Goal: Information Seeking & Learning: Learn about a topic

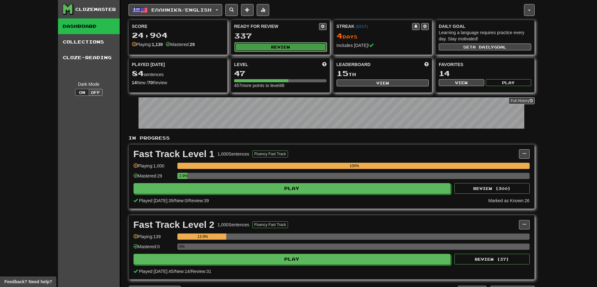
click at [276, 42] on button "Review" at bounding box center [280, 46] width 92 height 9
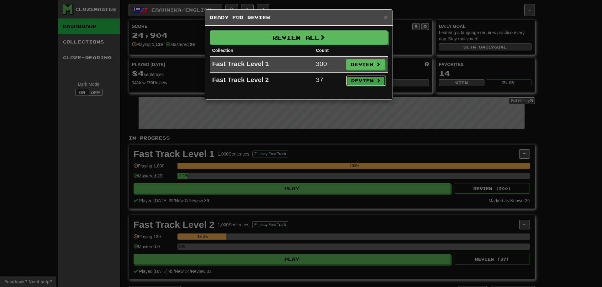
click at [369, 80] on button "Review" at bounding box center [365, 81] width 39 height 11
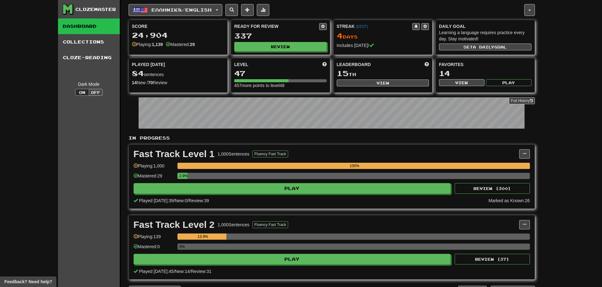
select select "**"
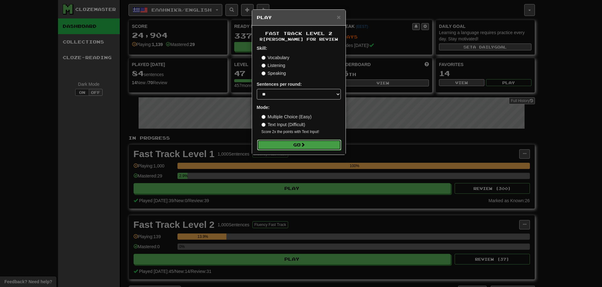
click at [291, 144] on button "Go" at bounding box center [299, 145] width 84 height 11
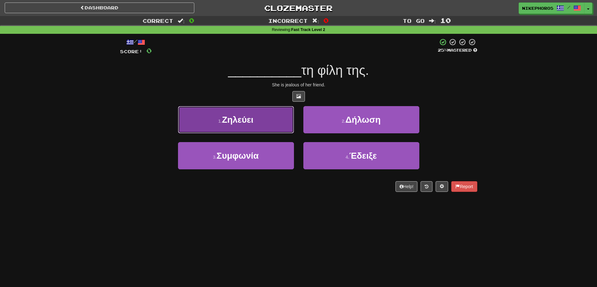
click at [249, 113] on button "1 . Ζηλεύει" at bounding box center [236, 119] width 116 height 27
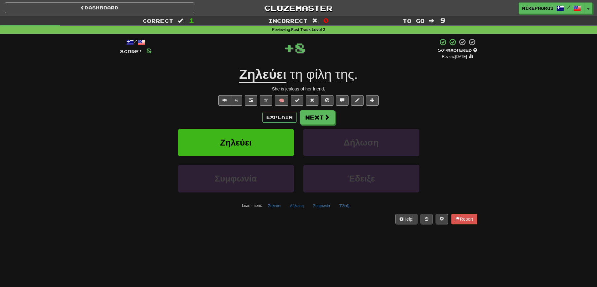
click at [278, 79] on u "Ζηλεύει" at bounding box center [262, 75] width 47 height 16
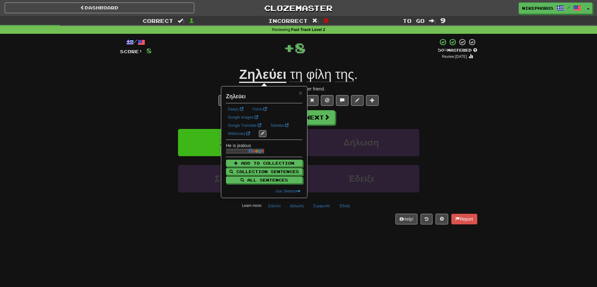
click at [416, 92] on div "/ Score: 8 + 8 50 % Mastered Review: 2025-09-25 Ζηλεύει τη φίλη της . She is je…" at bounding box center [298, 131] width 357 height 186
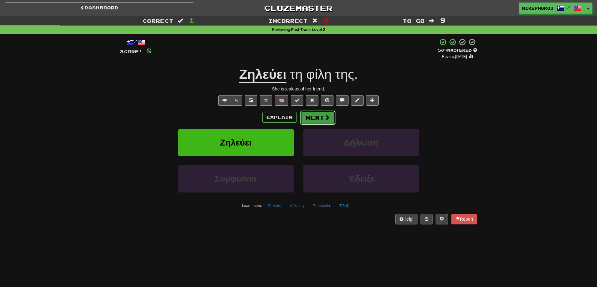
click at [311, 116] on button "Next" at bounding box center [317, 118] width 35 height 14
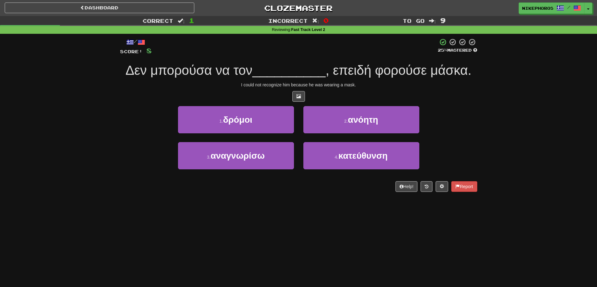
click at [414, 73] on span ", επειδή φορούσε μάσκα." at bounding box center [399, 70] width 146 height 15
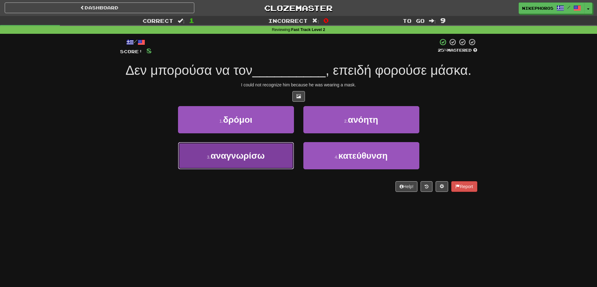
click at [256, 166] on button "3 . αναγνωρίσω" at bounding box center [236, 155] width 116 height 27
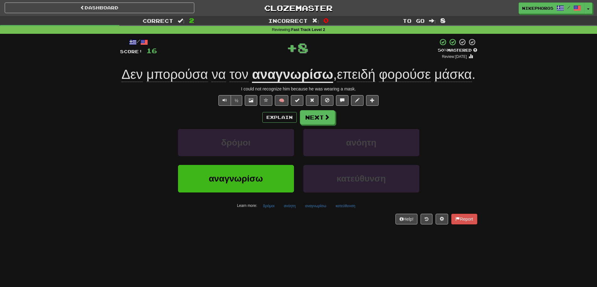
drag, startPoint x: 381, startPoint y: 70, endPoint x: 426, endPoint y: 92, distance: 49.5
click at [375, 70] on span "επειδή" at bounding box center [356, 74] width 39 height 15
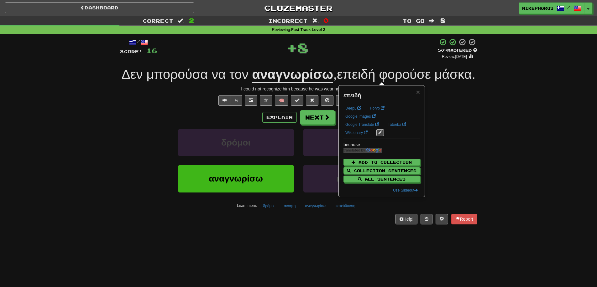
click at [462, 123] on div "/ Score: 16 + 8 50 % Mastered Review: 2025-09-25 Δεν μπορούσα να τον αναγνωρίσω…" at bounding box center [298, 131] width 357 height 186
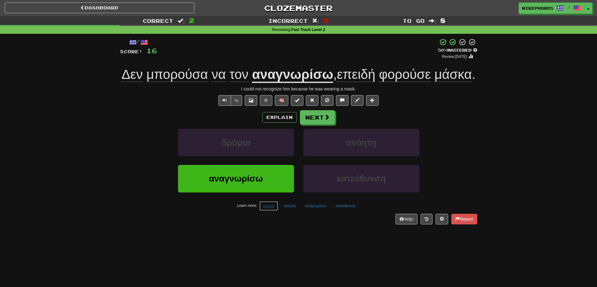
click at [266, 211] on button "δρόμοι" at bounding box center [268, 206] width 18 height 9
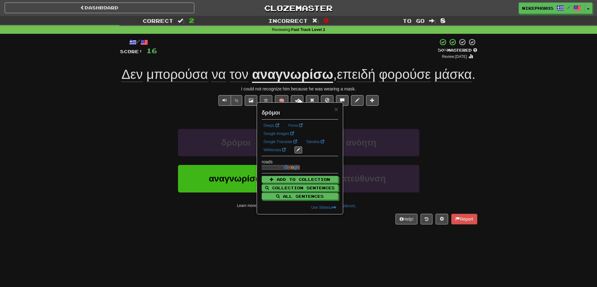
click at [279, 225] on div "Help! Report" at bounding box center [298, 219] width 357 height 11
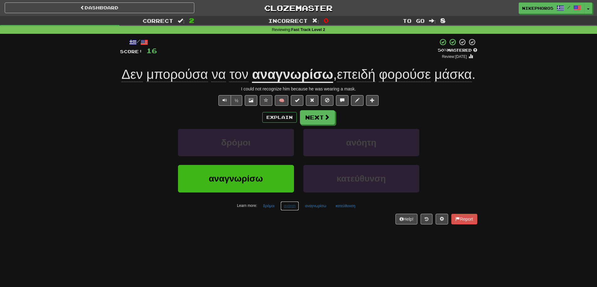
click at [291, 211] on button "ανόητη" at bounding box center [289, 206] width 19 height 9
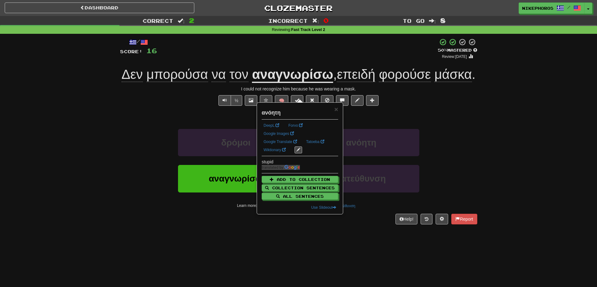
click at [299, 225] on div "Help! Report" at bounding box center [298, 219] width 357 height 11
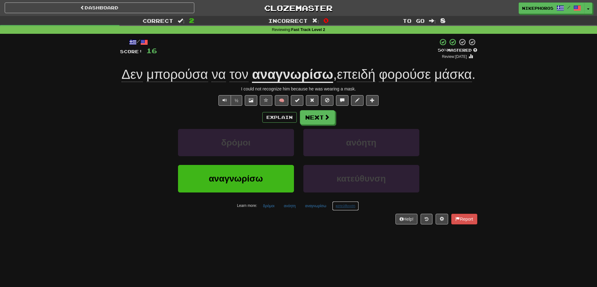
click at [347, 211] on button "κατεύθυνση" at bounding box center [345, 206] width 27 height 9
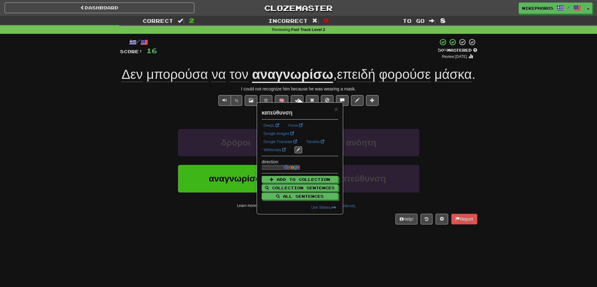
click at [343, 225] on div "Help! Report" at bounding box center [298, 219] width 357 height 11
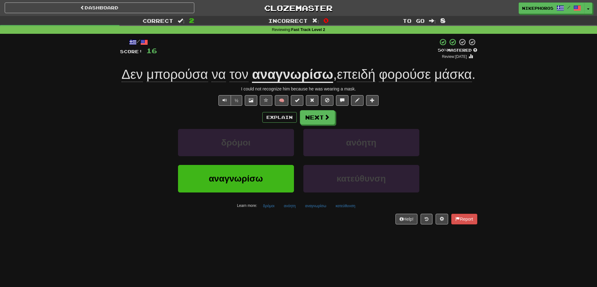
click at [511, 190] on div "Correct : 2 Incorrect : 0 To go : 8 Reviewing : Fast Track Level 2 / Score: 16 …" at bounding box center [298, 124] width 597 height 217
drag, startPoint x: 298, startPoint y: 76, endPoint x: 352, endPoint y: 79, distance: 54.0
click at [333, 79] on u "αναγνωρίσω" at bounding box center [292, 75] width 81 height 16
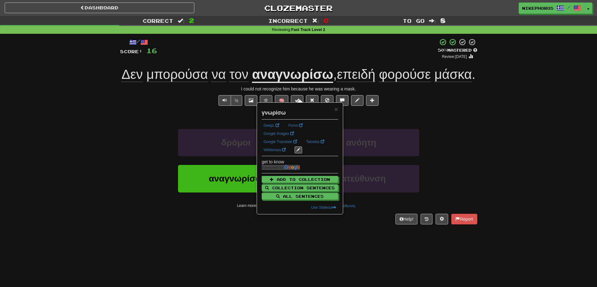
click at [441, 124] on div "/ Score: 16 + 8 50 % Mastered Review: 2025-09-25 Δεν μπορούσα να τον αναγνωρίσω…" at bounding box center [298, 131] width 357 height 186
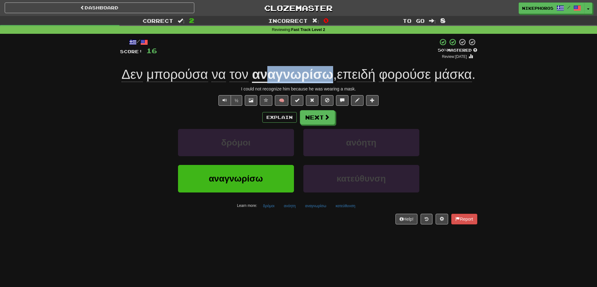
drag, startPoint x: 303, startPoint y: 73, endPoint x: 349, endPoint y: 75, distance: 46.7
click at [333, 75] on u "αναγνωρίσω" at bounding box center [292, 75] width 81 height 16
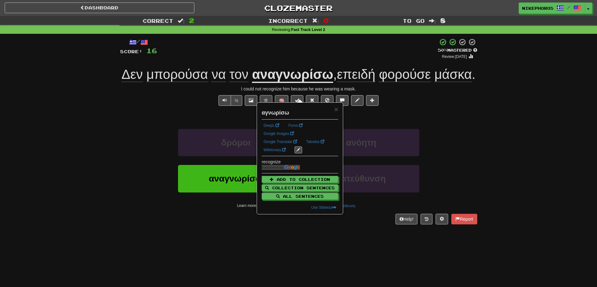
click at [436, 92] on div "I could not recognize him because he was wearing a mask." at bounding box center [298, 89] width 357 height 6
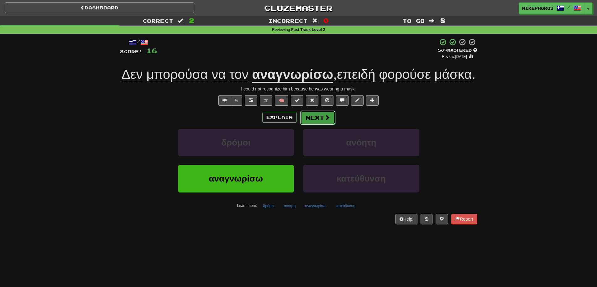
click at [321, 125] on button "Next" at bounding box center [317, 118] width 35 height 14
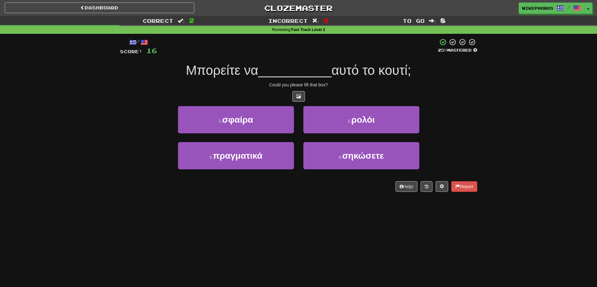
click at [338, 71] on span "αυτό το κουτί;" at bounding box center [372, 70] width 80 height 15
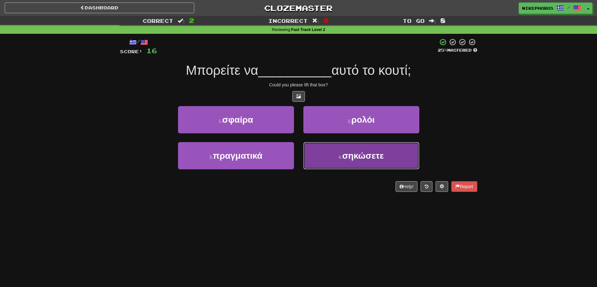
click at [377, 155] on span "σηκώσετε" at bounding box center [363, 156] width 42 height 10
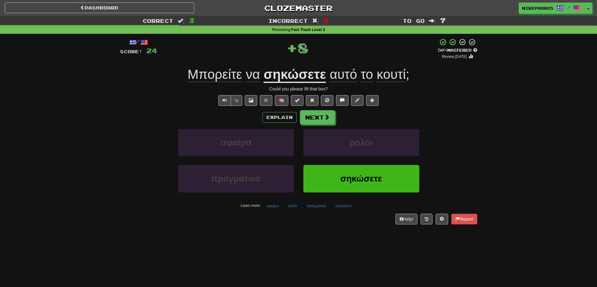
click at [325, 66] on div "Μπορείτε να σηκώσετε αυτό το κουτί ;" at bounding box center [298, 74] width 357 height 17
drag, startPoint x: 310, startPoint y: 78, endPoint x: 498, endPoint y: 74, distance: 187.8
click at [310, 78] on u "σηκώσετε" at bounding box center [295, 75] width 62 height 16
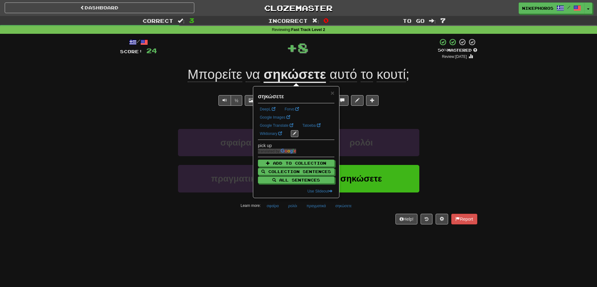
click at [445, 108] on div "/ Score: 24 + 8 50 % Mastered Review: 2025-09-25 Μπορείτε να σηκώσετε αυτό το κ…" at bounding box center [298, 131] width 357 height 186
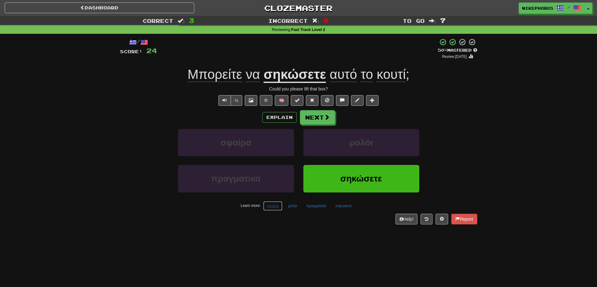
click at [270, 207] on button "σφαίρα" at bounding box center [272, 206] width 19 height 9
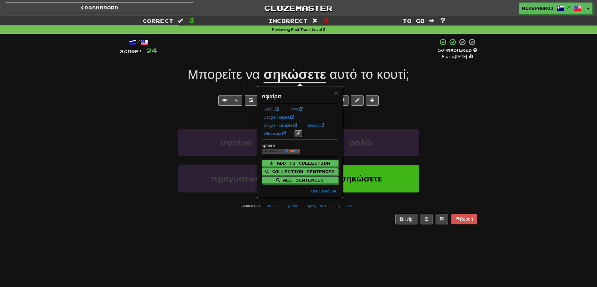
click at [270, 223] on div "Help! Report" at bounding box center [298, 219] width 357 height 11
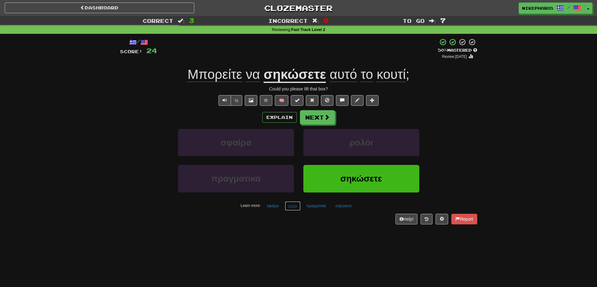
click at [290, 206] on button "ρολόι" at bounding box center [293, 206] width 16 height 9
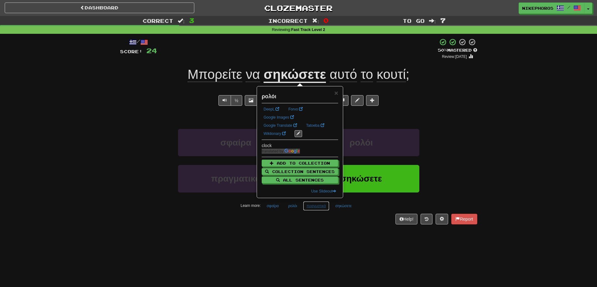
click at [307, 208] on button "πραγματικά" at bounding box center [316, 206] width 26 height 9
click at [322, 230] on div "/ Score: 24 + 8 50 % Mastered Review: 2025-09-25 Μπορείτε να σηκώσετε αυτό το κ…" at bounding box center [298, 133] width 357 height 199
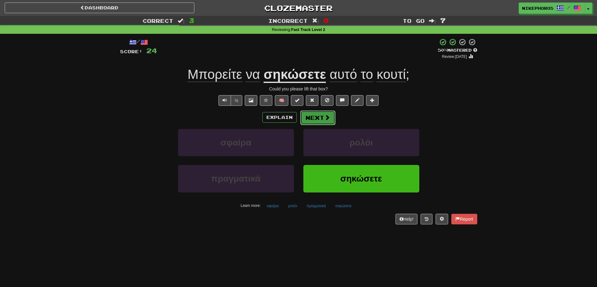
click at [323, 116] on button "Next" at bounding box center [317, 118] width 35 height 14
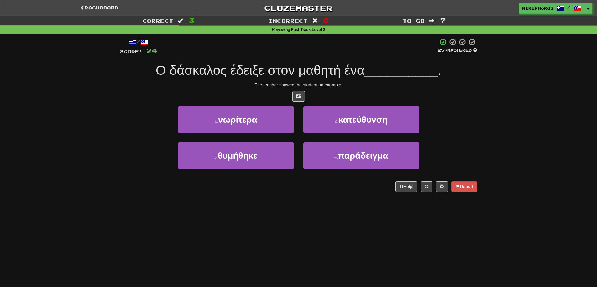
click at [314, 203] on div "Dashboard Clozemaster Nikephoros / Toggle Dropdown Dashboard Leaderboard Activi…" at bounding box center [298, 143] width 597 height 287
click at [339, 240] on div "Dashboard Clozemaster Nikephoros / Toggle Dropdown Dashboard Leaderboard Activi…" at bounding box center [298, 143] width 597 height 287
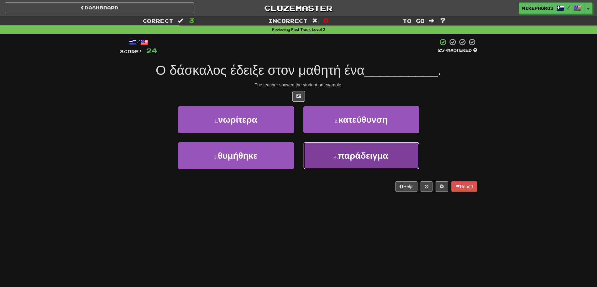
click at [373, 146] on button "4 . παράδειγμα" at bounding box center [361, 155] width 116 height 27
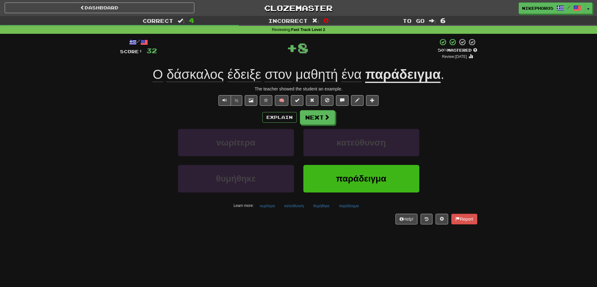
click at [413, 108] on div "/ Score: 32 + 8 50 % Mastered Review: 2025-09-25 Ο δάσκαλος έδειξε στον μαθητή …" at bounding box center [298, 131] width 357 height 186
click at [193, 79] on span "δάσκαλος" at bounding box center [195, 74] width 57 height 15
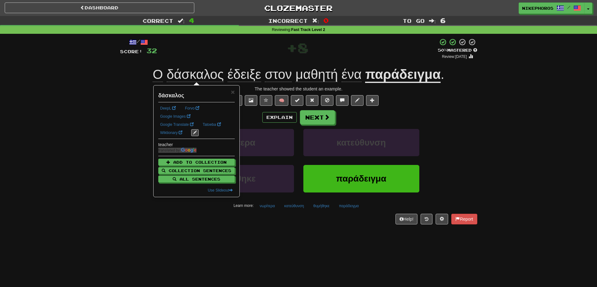
click at [104, 113] on div "Correct : 4 Incorrect : 0 To go : 6 Reviewing : Fast Track Level 2 / Score: 32 …" at bounding box center [298, 124] width 597 height 217
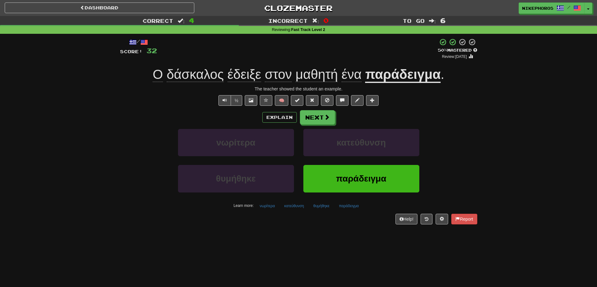
click at [438, 160] on div "νωρίτερα κατεύθυνση" at bounding box center [299, 147] width 376 height 36
click at [348, 206] on button "παράδειγμα" at bounding box center [348, 206] width 27 height 9
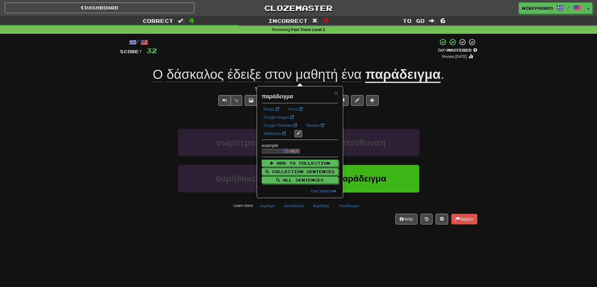
click at [310, 238] on div "Dashboard Clozemaster Nikephoros / Toggle Dropdown Dashboard Leaderboard Activi…" at bounding box center [298, 143] width 597 height 287
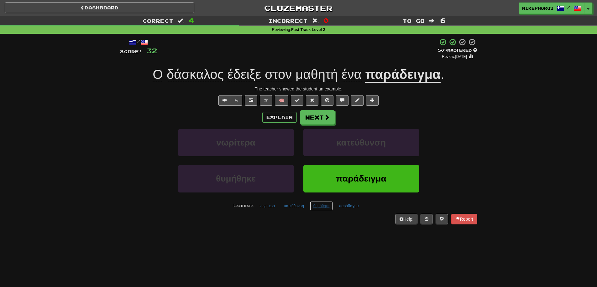
click at [325, 208] on button "θυμήθηκε" at bounding box center [321, 206] width 23 height 9
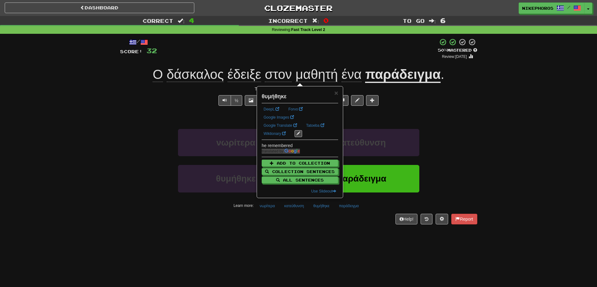
click at [468, 102] on div "½ 🧠" at bounding box center [298, 100] width 357 height 11
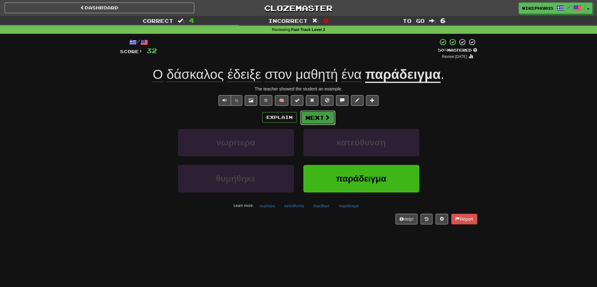
click at [312, 117] on button "Next" at bounding box center [317, 118] width 35 height 14
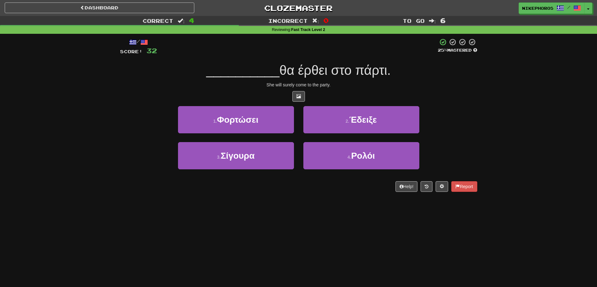
click at [477, 69] on div "/ Score: 32 25 % Mastered __________ θα έρθει στο πάρτι. She will surely come t…" at bounding box center [298, 117] width 367 height 167
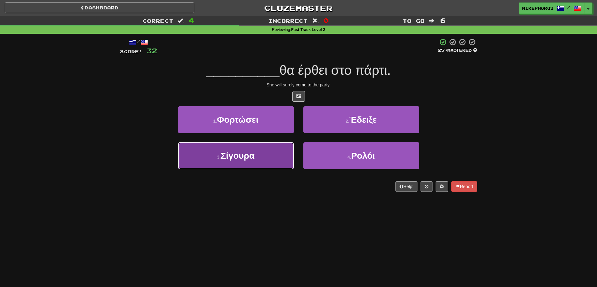
click at [233, 168] on button "3 . Σίγουρα" at bounding box center [236, 155] width 116 height 27
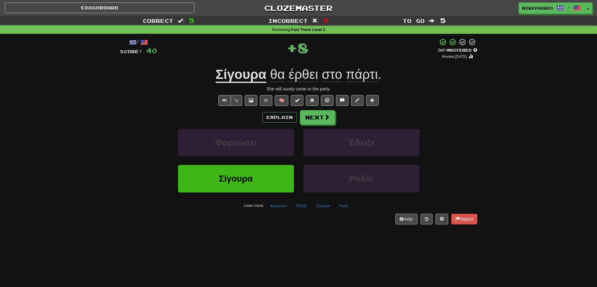
click at [315, 245] on div "Dashboard Clozemaster Nikephoros / Toggle Dropdown Dashboard Leaderboard Activi…" at bounding box center [298, 143] width 597 height 287
click at [284, 207] on button "Φορτώσει" at bounding box center [278, 206] width 23 height 9
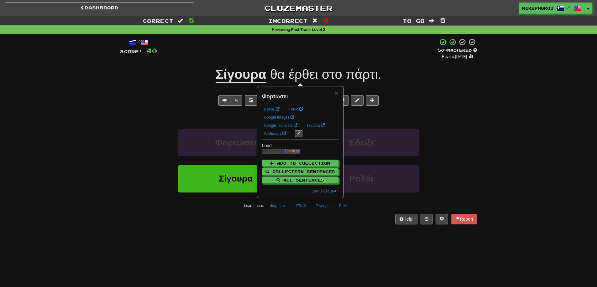
click at [304, 239] on div "Dashboard Clozemaster Nikephoros / Toggle Dropdown Dashboard Leaderboard Activi…" at bounding box center [298, 143] width 597 height 287
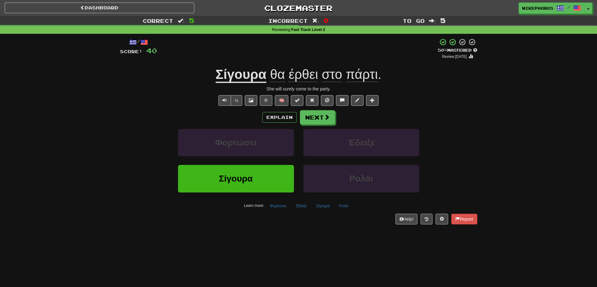
click at [320, 237] on div "Dashboard Clozemaster Nikephoros / Toggle Dropdown Dashboard Leaderboard Activi…" at bounding box center [298, 143] width 597 height 287
click at [303, 207] on button "Έδειξε" at bounding box center [301, 206] width 18 height 9
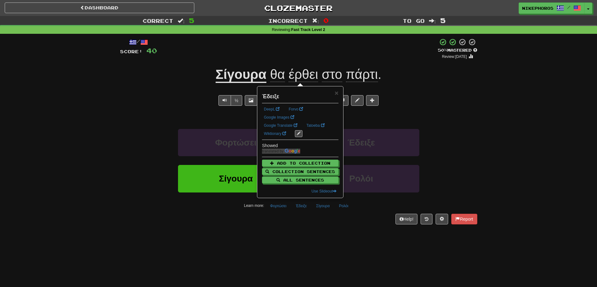
click at [324, 231] on div "/ Score: 40 + 8 50 % Mastered Review: 2025-09-25 Σίγουρα θα έρθει στο πάρτι . S…" at bounding box center [298, 133] width 357 height 199
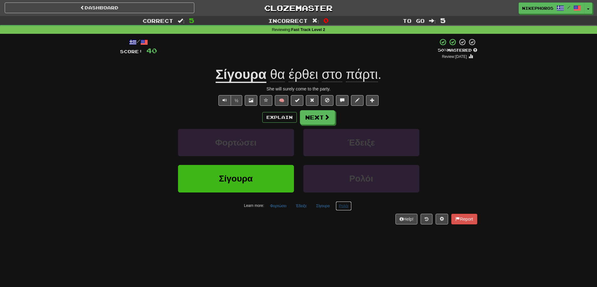
click at [338, 208] on button "Ρολόι" at bounding box center [344, 206] width 16 height 9
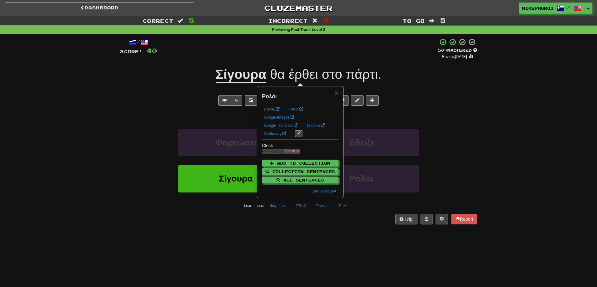
click at [346, 233] on div "/ Score: 40 + 8 50 % Mastered Review: 2025-09-25 Σίγουρα θα έρθει στο πάρτι . S…" at bounding box center [298, 133] width 357 height 199
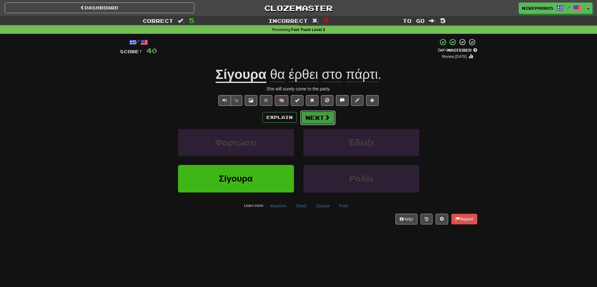
click at [325, 120] on span at bounding box center [327, 118] width 6 height 6
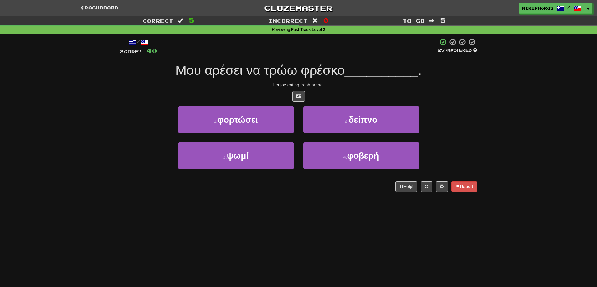
click at [318, 72] on span "Μου αρέσει να τρώω φρέσκο" at bounding box center [259, 70] width 169 height 15
click at [318, 73] on span "Μου αρέσει να τρώω φρέσκο" at bounding box center [259, 70] width 169 height 15
click at [351, 73] on span "__________" at bounding box center [381, 70] width 73 height 15
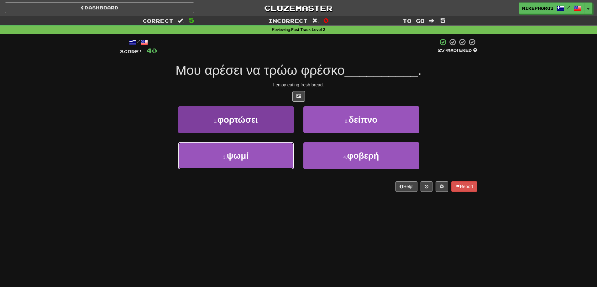
click at [242, 153] on span "ψωμί" at bounding box center [238, 156] width 22 height 10
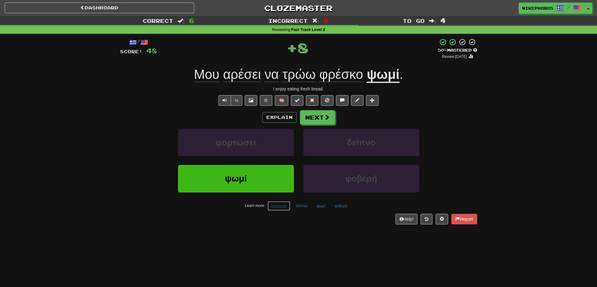
click at [285, 207] on button "φορτώσει" at bounding box center [279, 206] width 23 height 9
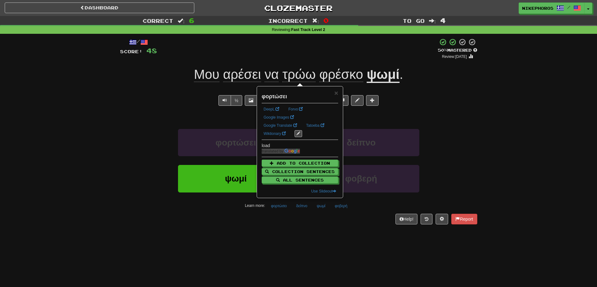
click at [306, 234] on div "Dashboard Clozemaster Nikephoros / Toggle Dropdown Dashboard Leaderboard Activi…" at bounding box center [298, 143] width 597 height 287
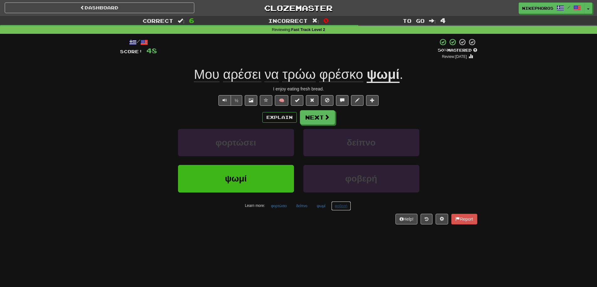
click at [343, 209] on button "φοβερή" at bounding box center [340, 206] width 19 height 9
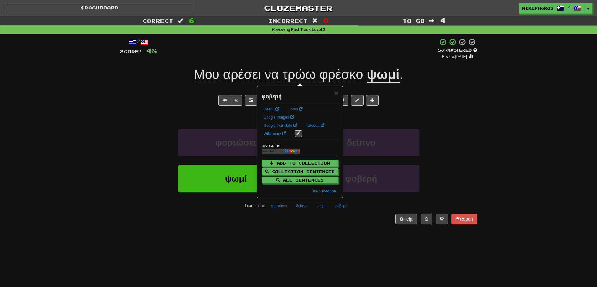
click at [346, 246] on div "Dashboard Clozemaster Nikephoros / Toggle Dropdown Dashboard Leaderboard Activi…" at bounding box center [298, 143] width 597 height 287
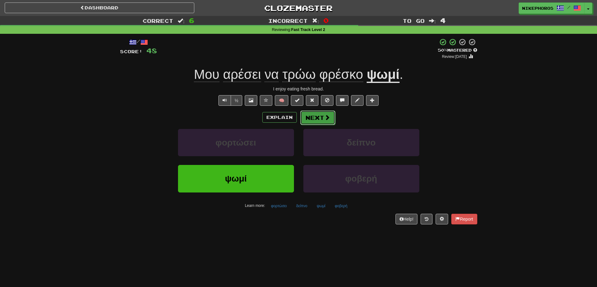
click at [331, 119] on button "Next" at bounding box center [317, 118] width 35 height 14
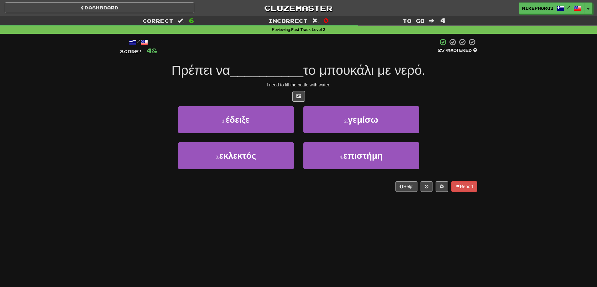
click at [243, 66] on span "__________" at bounding box center [266, 70] width 73 height 15
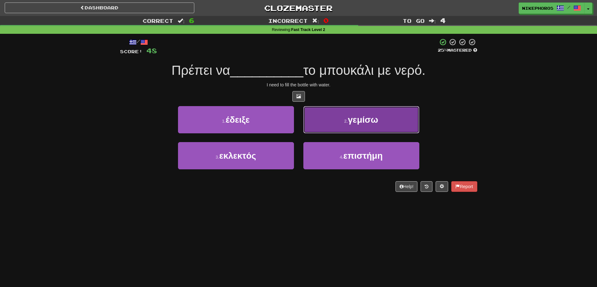
click at [397, 121] on button "2 . γεμίσω" at bounding box center [361, 119] width 116 height 27
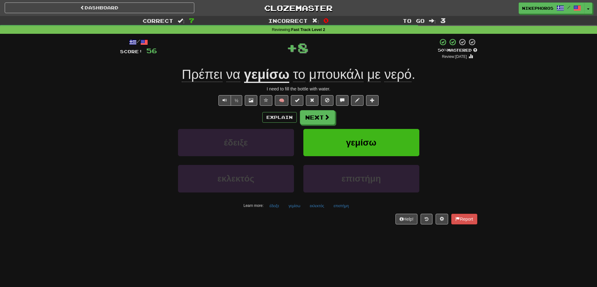
click at [507, 145] on div "Correct : 7 Incorrect : 0 To go : 3 Reviewing : Fast Track Level 2 / Score: 56 …" at bounding box center [298, 124] width 597 height 217
click at [507, 124] on div "Correct : 7 Incorrect : 0 To go : 3 Reviewing : Fast Track Level 2 / Score: 56 …" at bounding box center [298, 124] width 597 height 217
click at [317, 211] on button "εκλεκτός" at bounding box center [316, 206] width 21 height 9
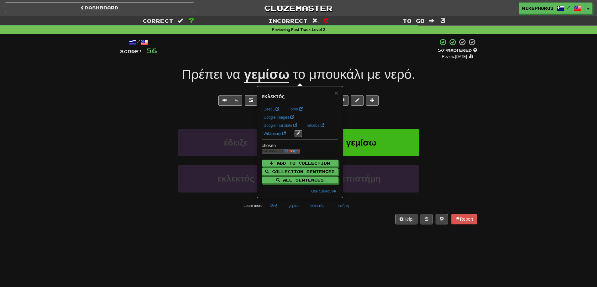
click at [317, 229] on div "/ Score: 56 + 8 50 % Mastered Review: 2025-09-25 Πρέπει να γεμίσω το μπουκάλι μ…" at bounding box center [298, 133] width 357 height 199
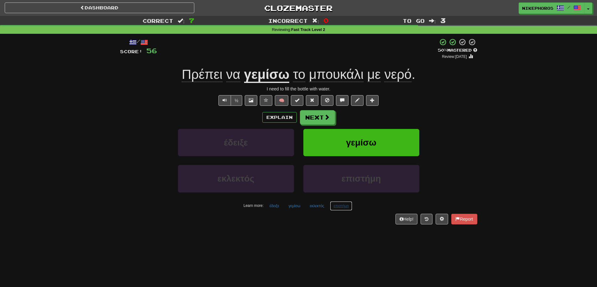
click at [343, 207] on button "επιστήμη" at bounding box center [341, 206] width 22 height 9
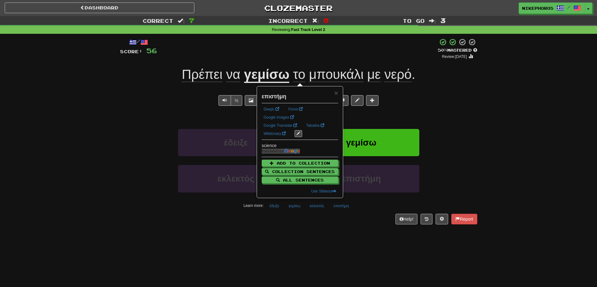
click at [337, 222] on div "Help! Report" at bounding box center [298, 219] width 357 height 11
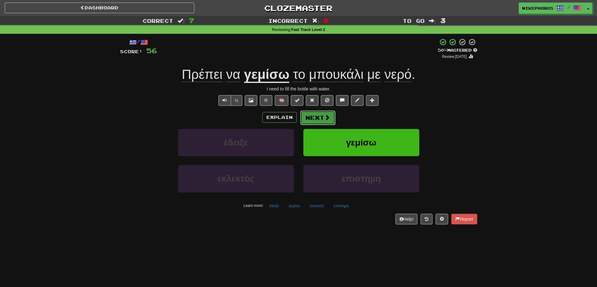
click at [318, 122] on button "Next" at bounding box center [317, 118] width 35 height 14
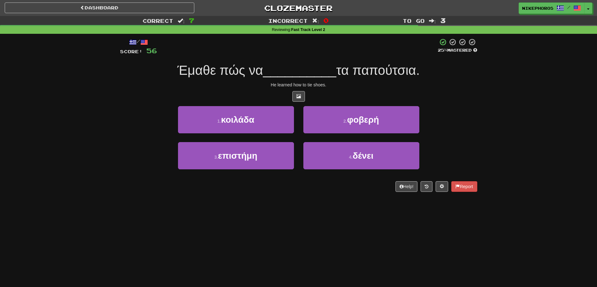
click at [385, 84] on div "He learned how to tie shoes." at bounding box center [298, 85] width 357 height 6
click at [291, 9] on link "Clozemaster" at bounding box center [299, 8] width 190 height 11
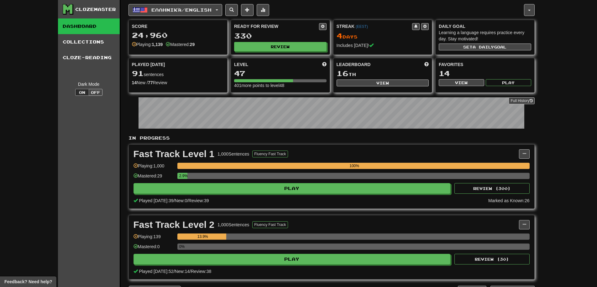
click at [291, 56] on div "Score 24,960 Playing: 1,139 Mastered: 29 Ready for Review 330 Review Streak ( E…" at bounding box center [331, 56] width 406 height 73
click at [302, 46] on button "Review" at bounding box center [280, 46] width 92 height 9
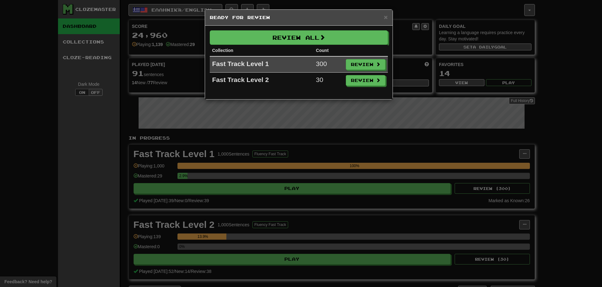
click at [555, 108] on div "× Ready for Review Review All Collection Count Fast Track Level 1 300 Review Fa…" at bounding box center [301, 143] width 602 height 287
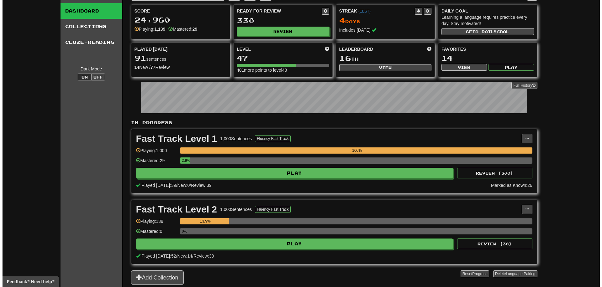
scroll to position [31, 0]
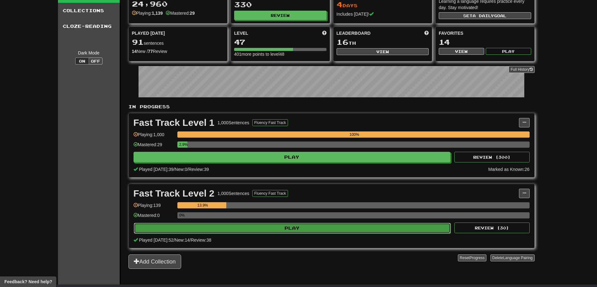
click at [236, 228] on button "Play" at bounding box center [292, 228] width 317 height 11
select select "**"
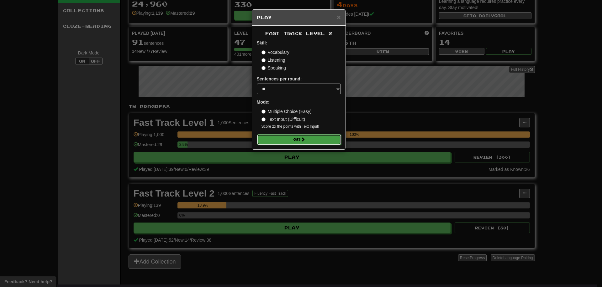
click at [308, 140] on button "Go" at bounding box center [299, 139] width 84 height 11
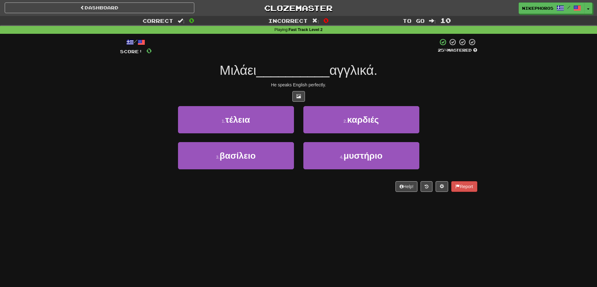
click at [370, 78] on div "Μιλάει __________ αγγλικά." at bounding box center [298, 70] width 357 height 17
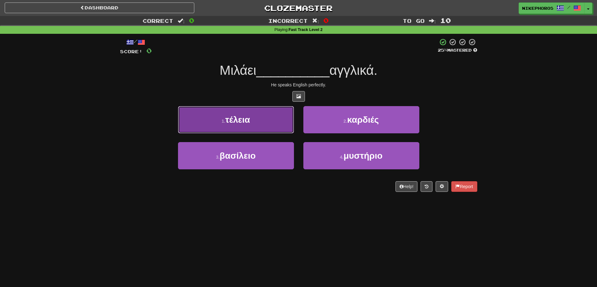
click at [274, 122] on button "1 . τέλεια" at bounding box center [236, 119] width 116 height 27
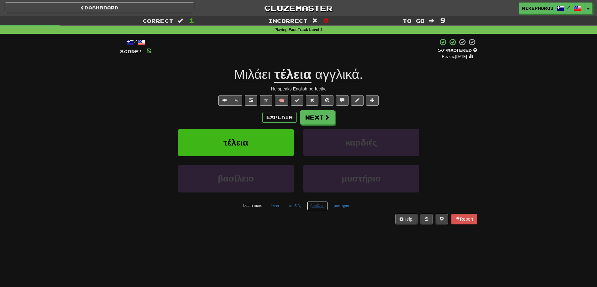
click at [317, 208] on button "βασίλειο" at bounding box center [317, 206] width 21 height 9
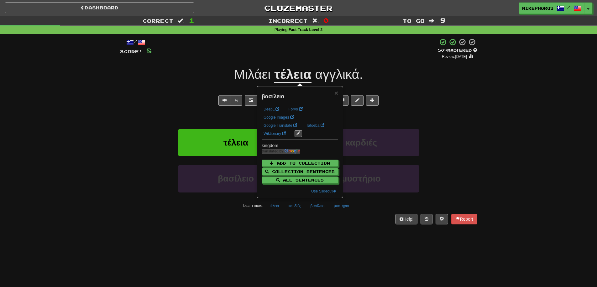
click at [324, 224] on div "Help! Report" at bounding box center [298, 219] width 357 height 11
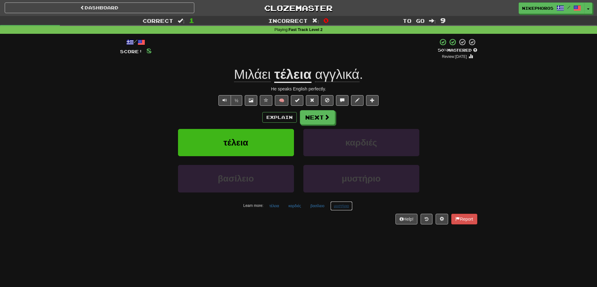
click at [340, 206] on button "μυστήριο" at bounding box center [341, 206] width 22 height 9
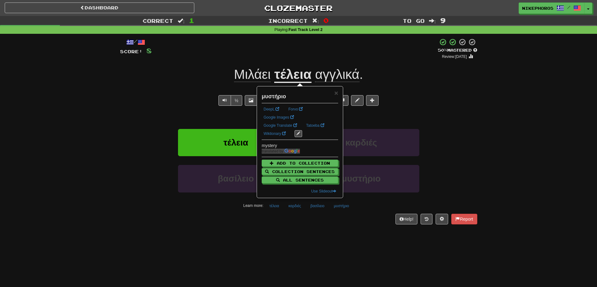
click at [352, 238] on div "Dashboard Clozemaster Nikephoros / Toggle Dropdown Dashboard Leaderboard Activi…" at bounding box center [298, 143] width 597 height 287
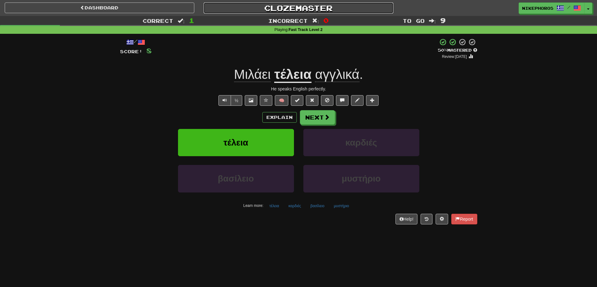
click at [293, 9] on link "Clozemaster" at bounding box center [299, 8] width 190 height 11
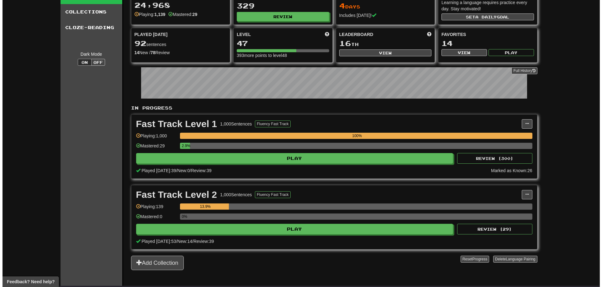
scroll to position [31, 0]
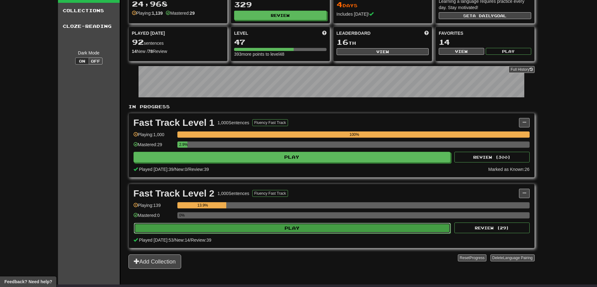
click at [254, 228] on button "Play" at bounding box center [292, 228] width 317 height 11
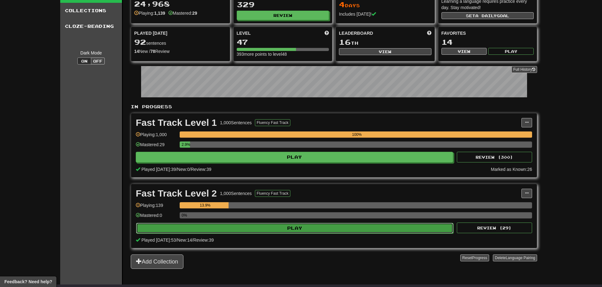
select select "**"
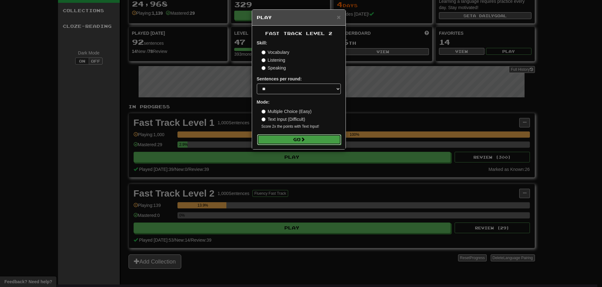
click at [288, 136] on button "Go" at bounding box center [299, 139] width 84 height 11
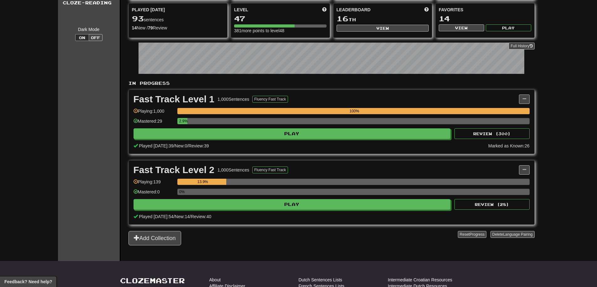
scroll to position [63, 0]
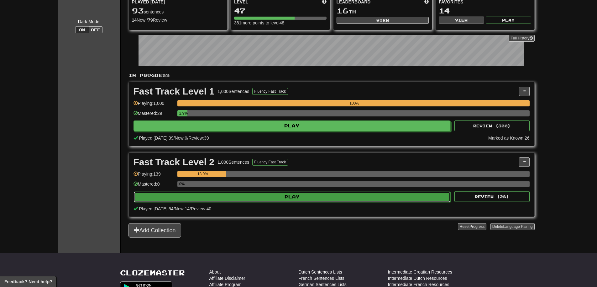
click at [242, 194] on button "Play" at bounding box center [292, 197] width 317 height 11
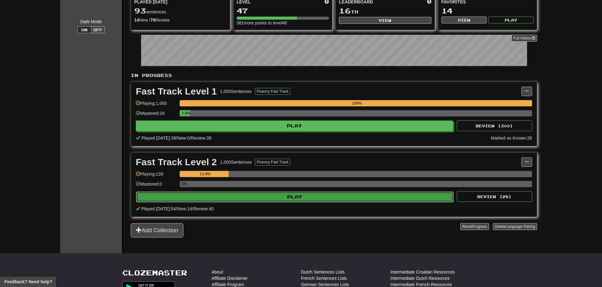
select select "**"
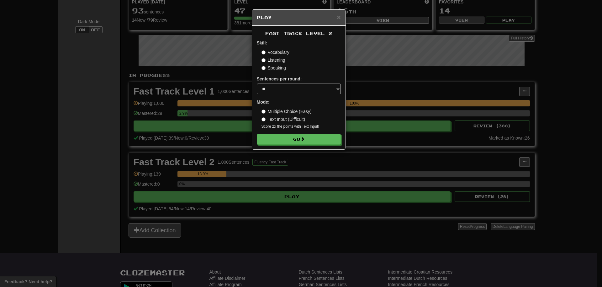
click at [589, 107] on div "× Play F ast T rack L evel 2 Skill: Vocabulary Listening Speaking Sentences per…" at bounding box center [301, 143] width 602 height 287
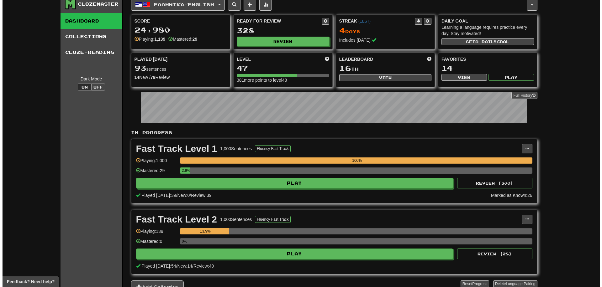
scroll to position [0, 0]
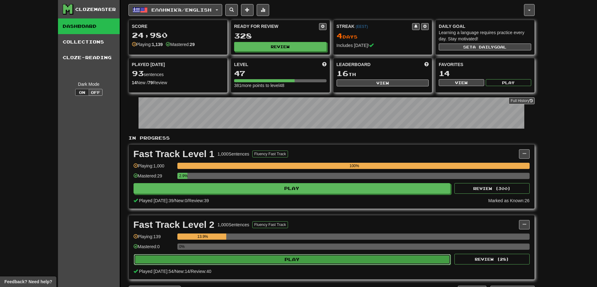
click at [310, 261] on button "Play" at bounding box center [292, 259] width 317 height 11
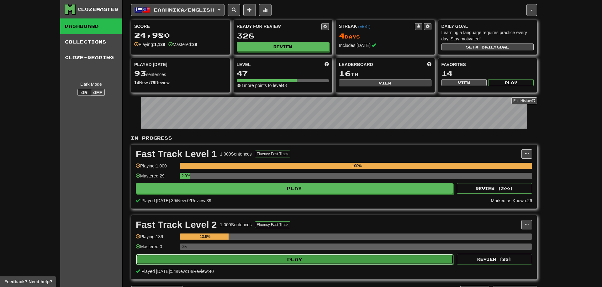
select select "**"
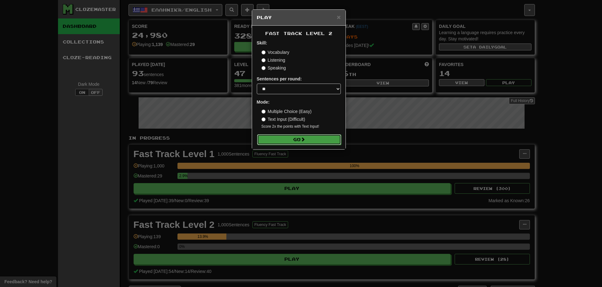
click at [303, 136] on button "Go" at bounding box center [299, 139] width 84 height 11
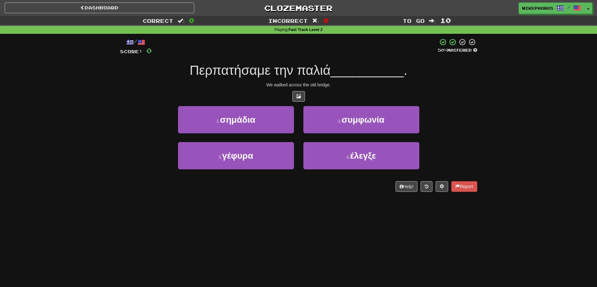
click at [465, 116] on div "1 . σημάδια 2 . συμφωνία" at bounding box center [299, 124] width 376 height 36
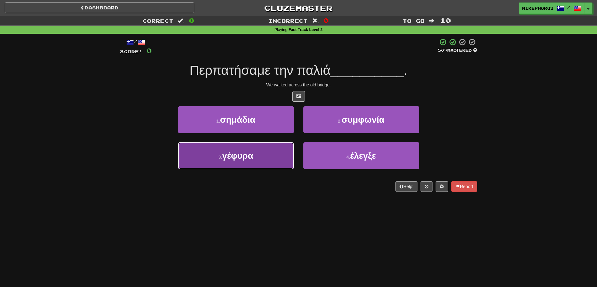
click at [255, 168] on button "3 . γέφυρα" at bounding box center [236, 155] width 116 height 27
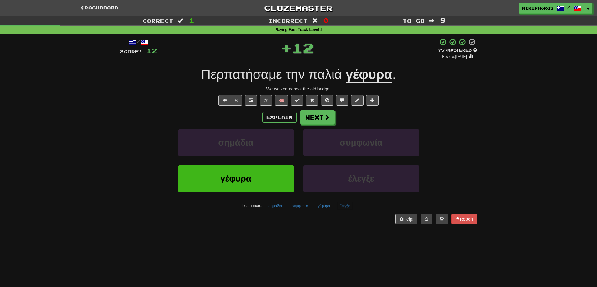
click at [353, 211] on button "έλεγξε" at bounding box center [344, 206] width 17 height 9
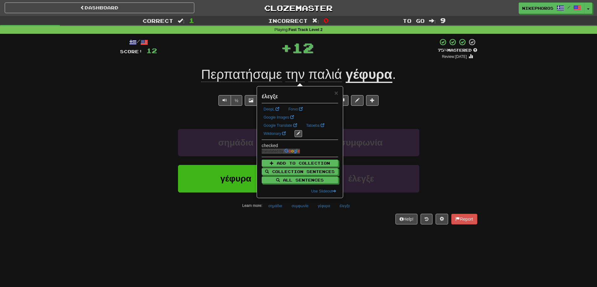
click at [342, 230] on div "/ Score: 12 + 12 75 % Mastered Review: 2025-10-15 Περπατήσαμε την παλιά γέφυρα …" at bounding box center [298, 133] width 357 height 199
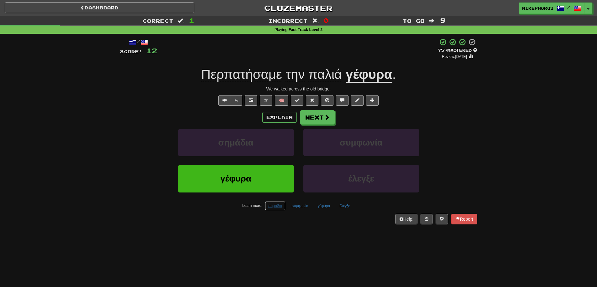
drag, startPoint x: 269, startPoint y: 207, endPoint x: 275, endPoint y: 218, distance: 12.2
click at [269, 207] on button "σημάδια" at bounding box center [275, 206] width 21 height 9
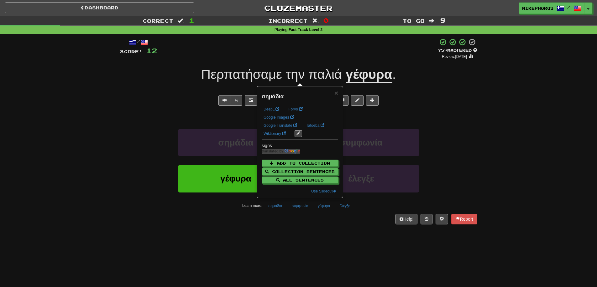
click at [282, 232] on div "/ Score: 12 + 12 75 % Mastered Review: 2025-10-15 Περπατήσαμε την παλιά γέφυρα …" at bounding box center [298, 133] width 357 height 199
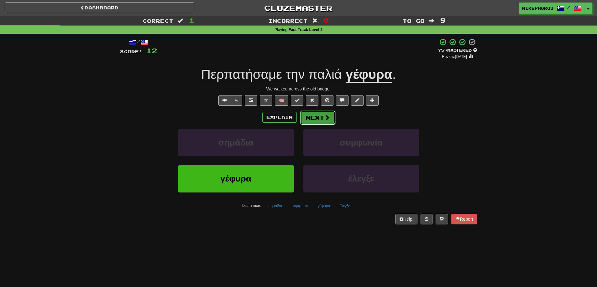
click at [321, 123] on button "Next" at bounding box center [317, 118] width 35 height 14
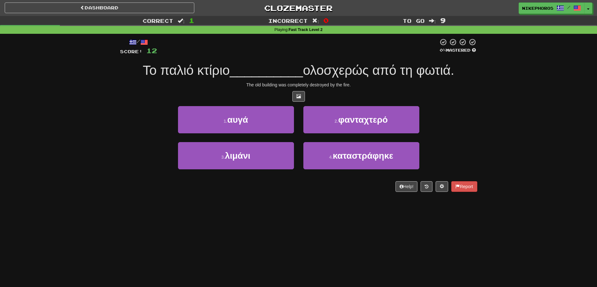
click at [336, 53] on div at bounding box center [297, 46] width 281 height 17
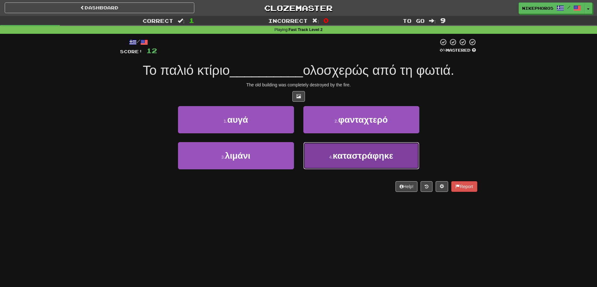
click at [361, 163] on button "4 . καταστράφηκε" at bounding box center [361, 155] width 116 height 27
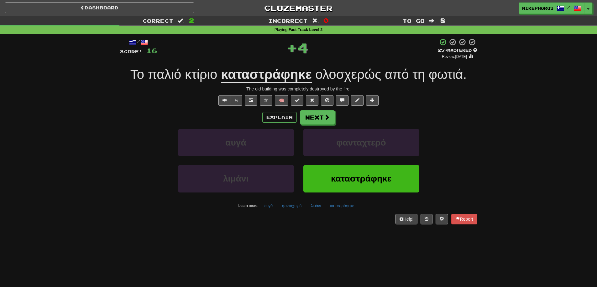
click at [285, 81] on u "καταστράφηκε" at bounding box center [266, 75] width 91 height 16
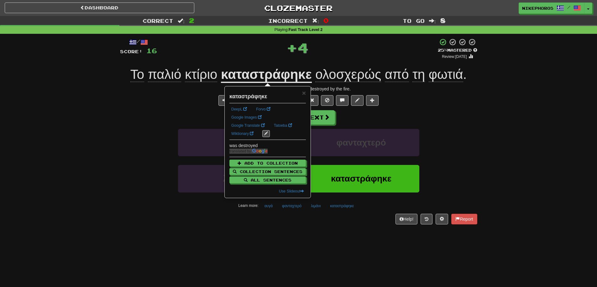
click at [241, 56] on div "+ 4" at bounding box center [297, 47] width 281 height 19
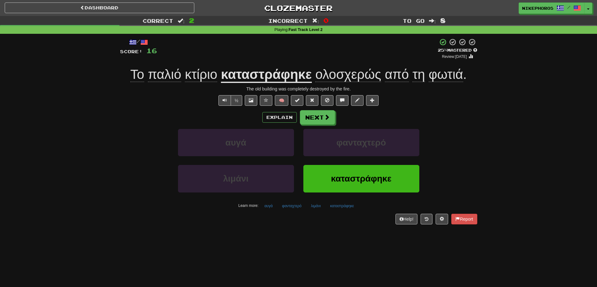
click at [211, 225] on div "/ Score: 16 + 4 25 % Mastered Review: 2025-09-16 Το παλιό κτίριο καταστράφηκε ο…" at bounding box center [298, 133] width 357 height 199
click at [239, 75] on u "καταστράφηκε" at bounding box center [266, 75] width 91 height 16
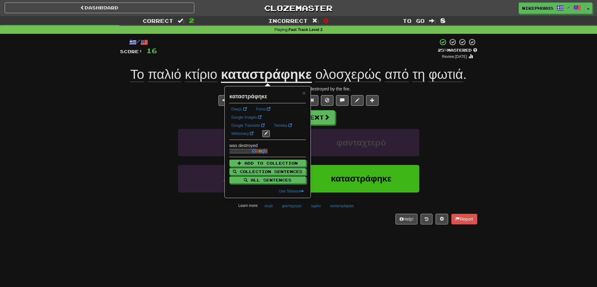
click at [254, 55] on div "+ 4" at bounding box center [297, 48] width 281 height 21
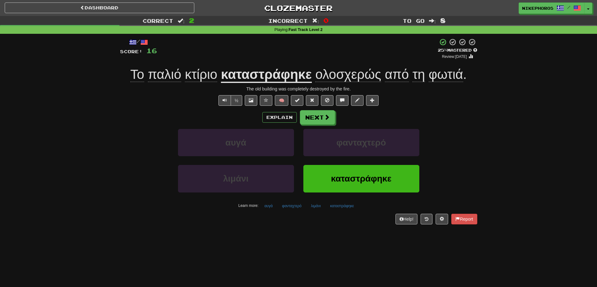
click at [342, 72] on span "ολοσχερώς" at bounding box center [348, 74] width 66 height 15
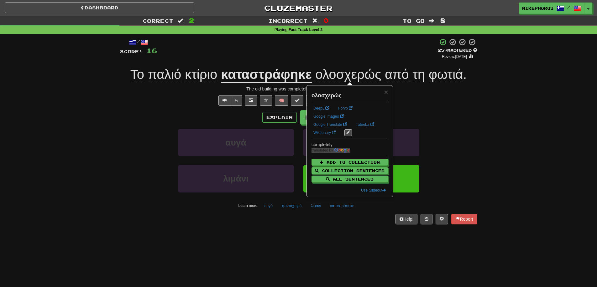
click at [146, 105] on div "½ 🧠" at bounding box center [298, 100] width 357 height 11
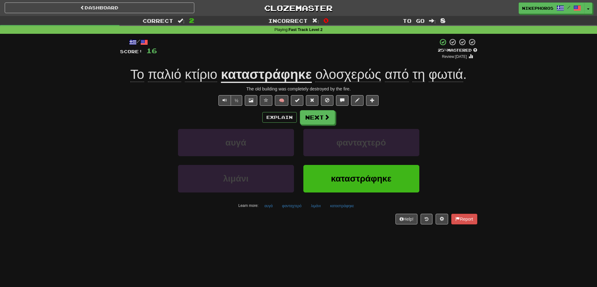
click at [195, 79] on span "κτίριο" at bounding box center [201, 74] width 33 height 15
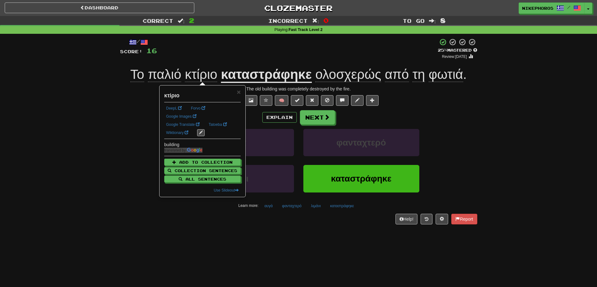
click at [213, 63] on div "/ Score: 16 + 4 25 % Mastered Review: 2025-09-16 Το παλιό κτίριο καταστράφηκε ο…" at bounding box center [298, 131] width 357 height 186
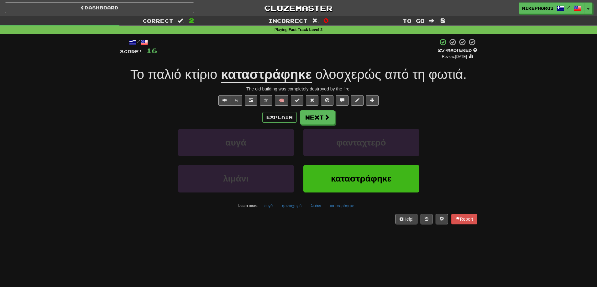
click at [340, 69] on span "ολοσχερώς" at bounding box center [348, 74] width 66 height 15
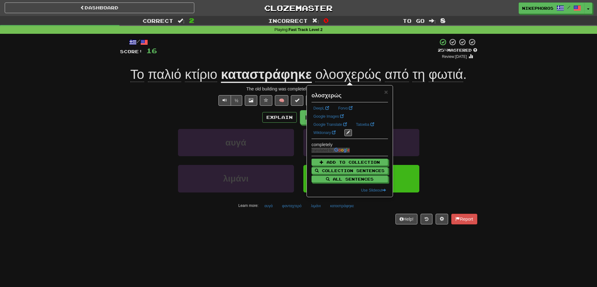
click at [476, 111] on div "Explain Next" at bounding box center [298, 117] width 357 height 14
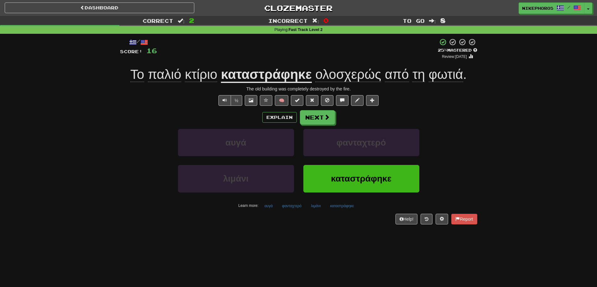
click at [449, 118] on div "Explain Next" at bounding box center [298, 117] width 357 height 14
click at [270, 213] on div "/ Score: 16 + 4 25 % Mastered Review: 2025-09-16 Το παλιό κτίριο καταστράφηκε ο…" at bounding box center [298, 131] width 357 height 186
click at [274, 208] on button "αυγά" at bounding box center [268, 206] width 15 height 9
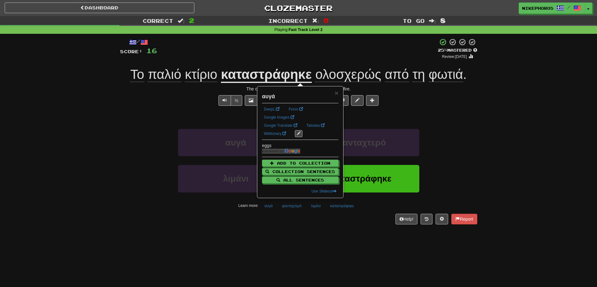
click at [305, 234] on div "Dashboard Clozemaster Nikephoros / Toggle Dropdown Dashboard Leaderboard Activi…" at bounding box center [298, 143] width 597 height 287
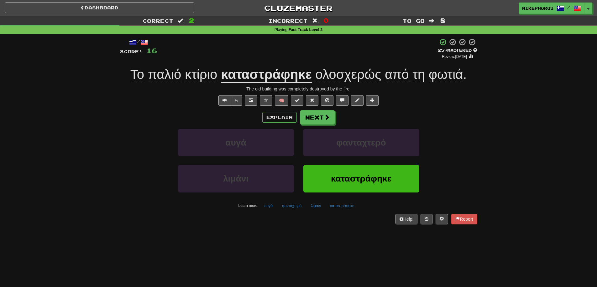
click at [278, 205] on div "Learn more: αυγά φανταχτερό λιμάνι καταστράφηκε" at bounding box center [298, 206] width 367 height 9
drag, startPoint x: 275, startPoint y: 208, endPoint x: 279, endPoint y: 208, distance: 3.1
click at [275, 208] on button "αυγά" at bounding box center [268, 206] width 15 height 9
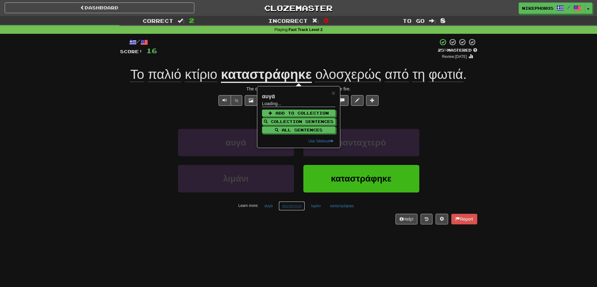
click at [291, 206] on button "φανταχτερό" at bounding box center [292, 206] width 26 height 9
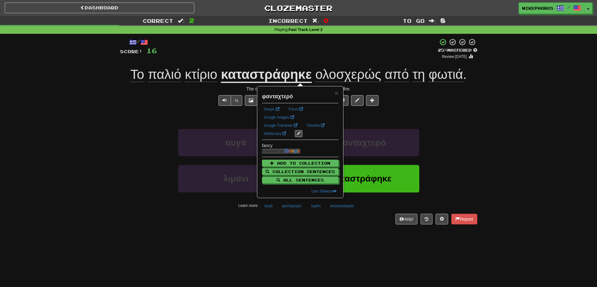
click at [304, 232] on div "/ Score: 16 + 4 25 % Mastered Review: 2025-09-16 Το παλιό κτίριο καταστράφηκε ο…" at bounding box center [298, 133] width 357 height 199
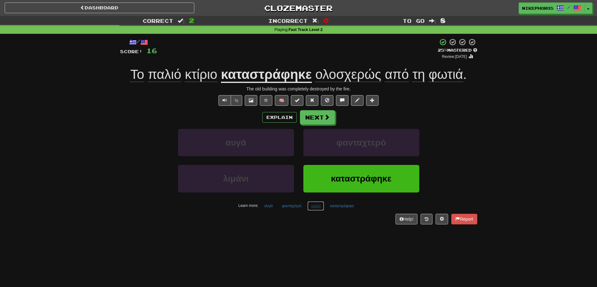
click at [318, 206] on button "λιμάνι" at bounding box center [315, 206] width 17 height 9
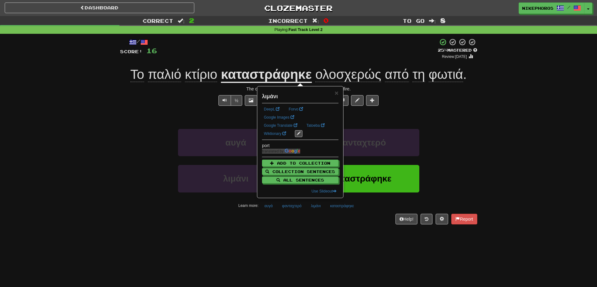
click at [307, 242] on div "Dashboard Clozemaster Nikephoros / Toggle Dropdown Dashboard Leaderboard Activi…" at bounding box center [298, 143] width 597 height 287
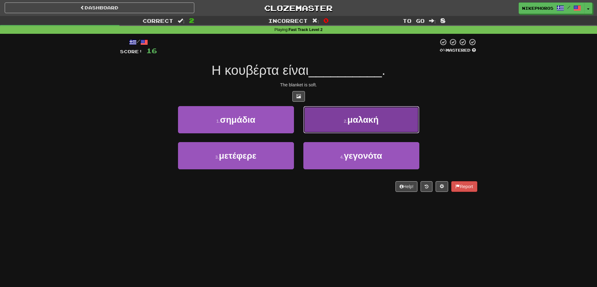
click at [394, 110] on button "2 . μαλακή" at bounding box center [361, 119] width 116 height 27
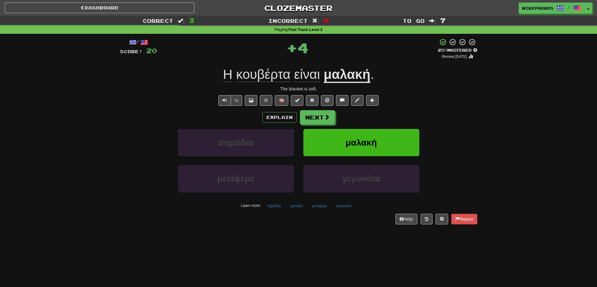
click at [464, 111] on div "Explain Next" at bounding box center [298, 117] width 357 height 14
click at [349, 207] on button "γεγονότα" at bounding box center [344, 206] width 22 height 9
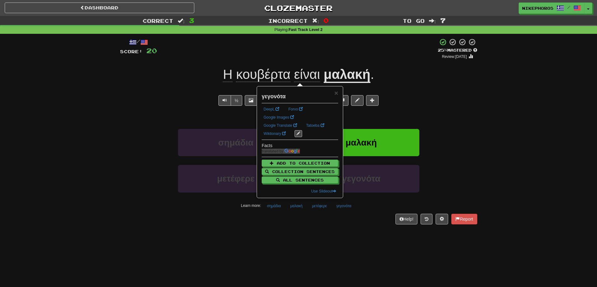
click at [346, 232] on div "/ Score: 20 + 4 25 % Mastered Review: 2025-09-16 Η κουβέρτα είναι μαλακή . The …" at bounding box center [298, 133] width 357 height 199
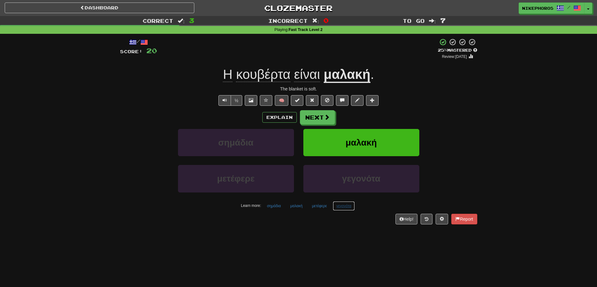
click at [348, 207] on button "γεγονότα" at bounding box center [344, 206] width 22 height 9
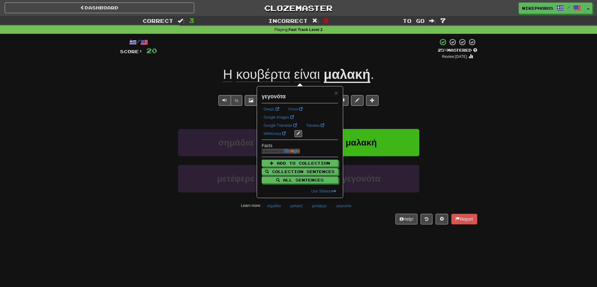
click at [332, 227] on div "/ Score: 20 + 4 25 % Mastered Review: 2025-09-16 Η κουβέρτα είναι μαλακή . The …" at bounding box center [298, 133] width 357 height 199
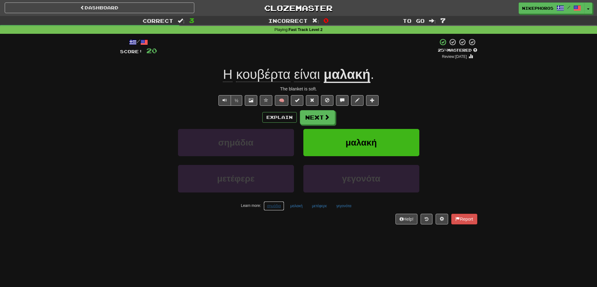
click at [269, 207] on button "σημάδια" at bounding box center [274, 206] width 21 height 9
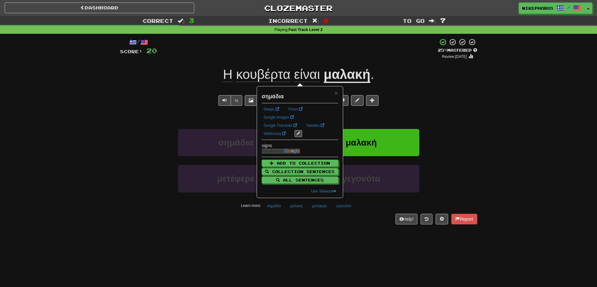
click at [273, 220] on div "Help! Report" at bounding box center [298, 219] width 357 height 11
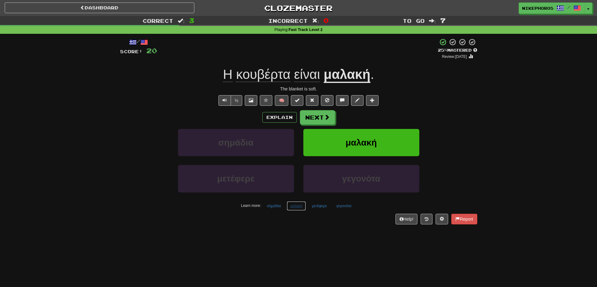
click at [302, 209] on button "μαλακή" at bounding box center [296, 206] width 19 height 9
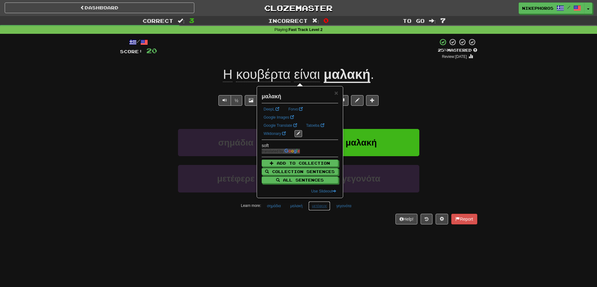
click at [321, 210] on button "μετέφερε" at bounding box center [319, 206] width 22 height 9
click at [314, 224] on div "Help! Report" at bounding box center [298, 219] width 357 height 11
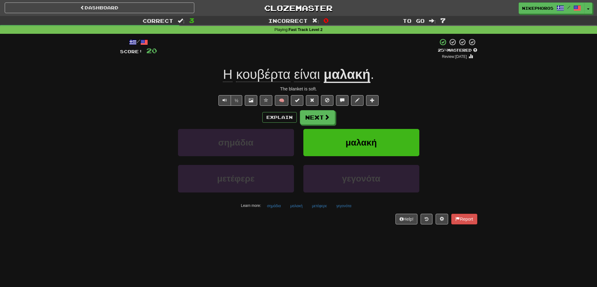
click at [511, 87] on div "Correct : 3 Incorrect : 0 To go : 7 Playing : Fast Track Level 2 / Score: 20 + …" at bounding box center [298, 124] width 597 height 217
click at [324, 122] on button "Next" at bounding box center [317, 118] width 35 height 14
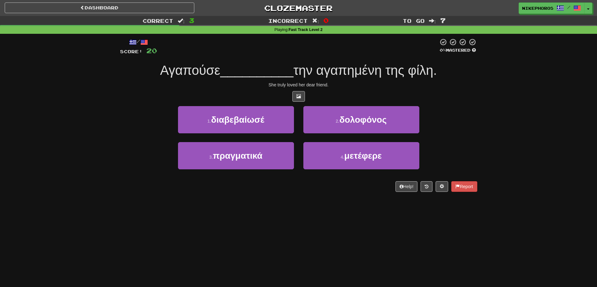
click at [463, 141] on div "1 . διαβεβαίωσέ 2 . δολοφόνος" at bounding box center [299, 124] width 376 height 36
click at [471, 134] on div "1 . διαβεβαίωσέ 2 . δολοφόνος" at bounding box center [299, 124] width 376 height 36
click at [474, 94] on div at bounding box center [298, 96] width 357 height 11
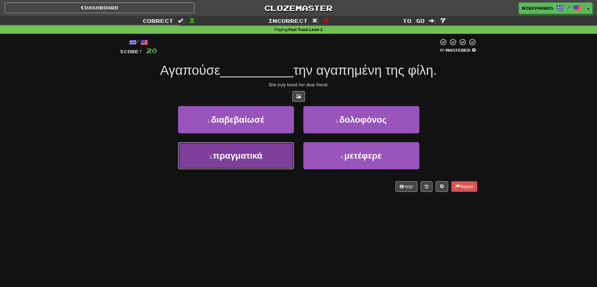
click at [264, 156] on button "3 . πραγματικά" at bounding box center [236, 155] width 116 height 27
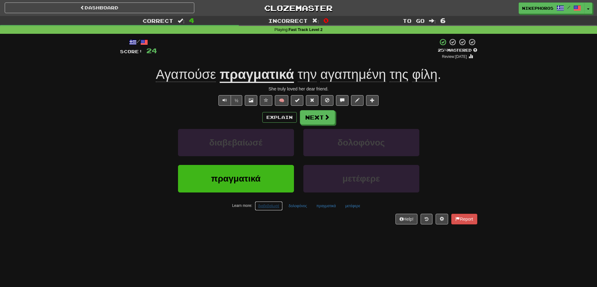
click at [273, 207] on button "διαβεβαίωσέ" at bounding box center [269, 206] width 28 height 9
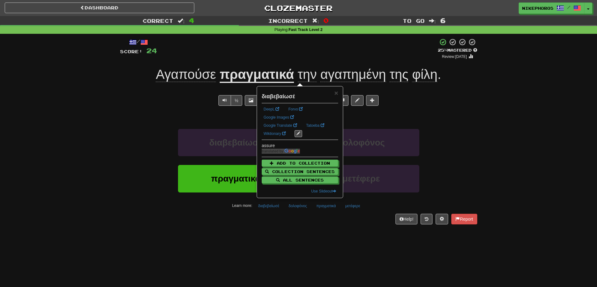
click at [282, 230] on div "/ Score: 24 + 4 25 % Mastered Review: 2025-09-16 Αγαπούσε πραγματικά την αγαπημ…" at bounding box center [298, 133] width 357 height 199
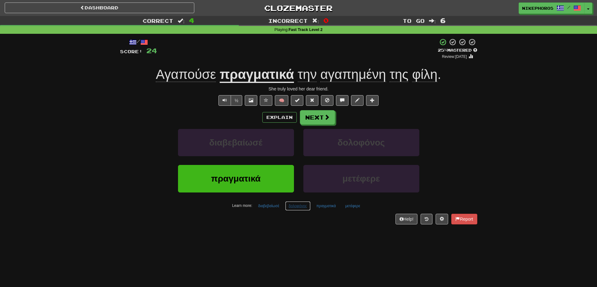
click at [305, 208] on button "δολοφόνος" at bounding box center [297, 206] width 25 height 9
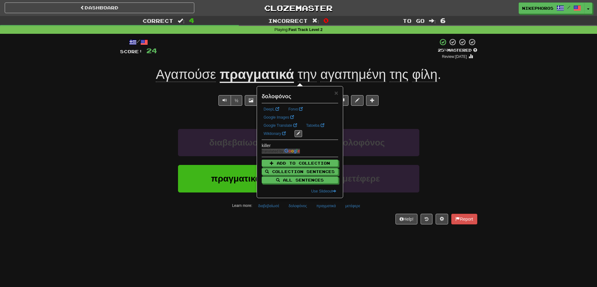
click at [311, 223] on div "Help! Report" at bounding box center [298, 219] width 357 height 11
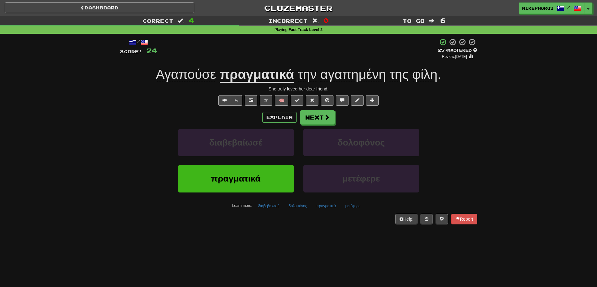
click at [454, 99] on div "½ 🧠" at bounding box center [298, 100] width 357 height 11
click at [265, 207] on button "διαβεβαίωσέ" at bounding box center [269, 206] width 28 height 9
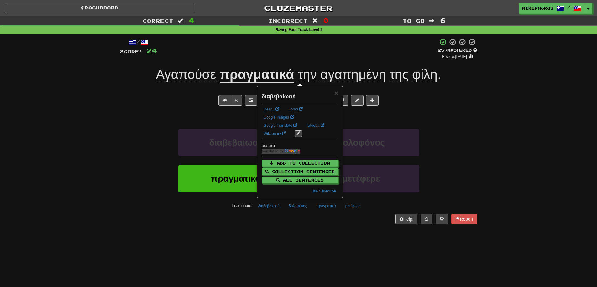
click at [290, 240] on div "Dashboard Clozemaster Nikephoros / Toggle Dropdown Dashboard Leaderboard Activi…" at bounding box center [298, 143] width 597 height 287
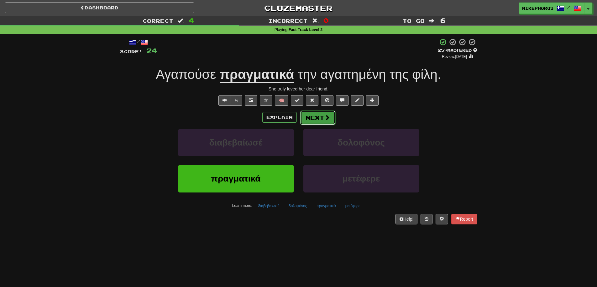
click at [316, 118] on button "Next" at bounding box center [317, 118] width 35 height 14
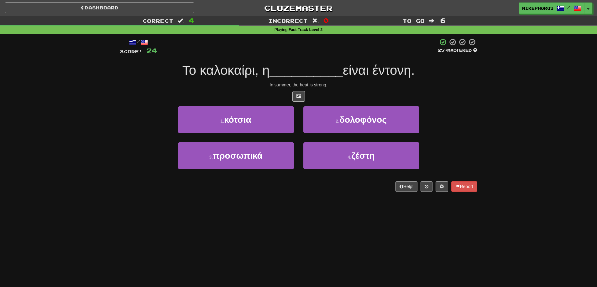
click at [494, 102] on div "Correct : 4 Incorrect : 0 To go : 6 Playing : Fast Track Level 2 / Score: 24 25…" at bounding box center [298, 108] width 597 height 185
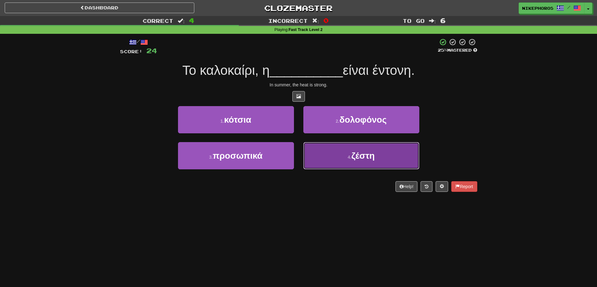
click at [364, 163] on button "4 . ζέστη" at bounding box center [361, 155] width 116 height 27
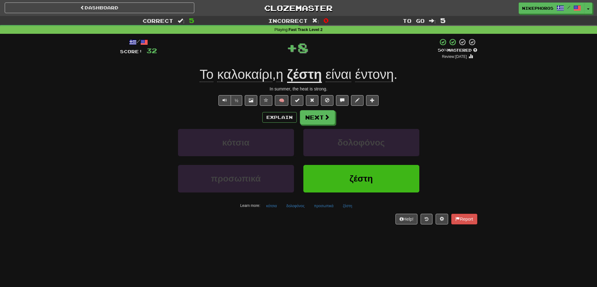
click at [504, 130] on div "Correct : 5 Incorrect : 0 To go : 5 Playing : Fast Track Level 2 / Score: 32 + …" at bounding box center [298, 124] width 597 height 217
click at [280, 206] on button "κότσια" at bounding box center [272, 206] width 18 height 9
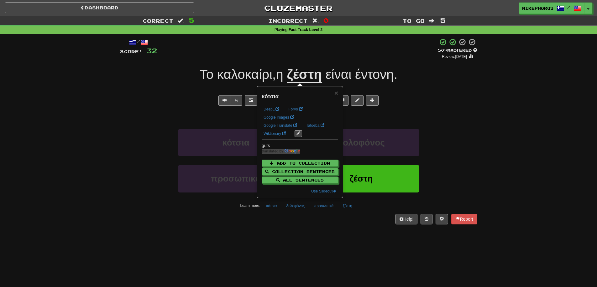
click at [290, 232] on div "/ Score: 32 + 8 50 % Mastered Review: 2025-09-25 Το καλοκαίρι , η ζέστη είναι έ…" at bounding box center [298, 133] width 357 height 199
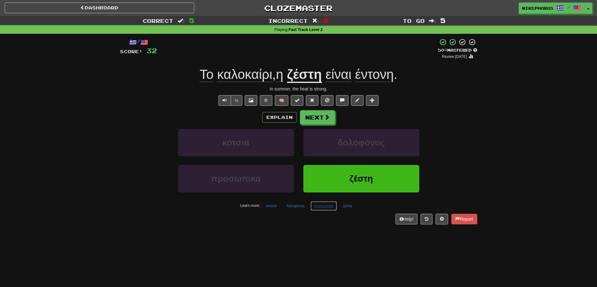
click at [315, 208] on button "προσωπικά" at bounding box center [324, 206] width 26 height 9
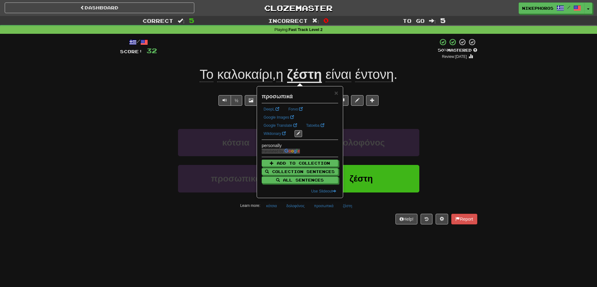
click at [318, 222] on div "Help! Report" at bounding box center [298, 219] width 357 height 11
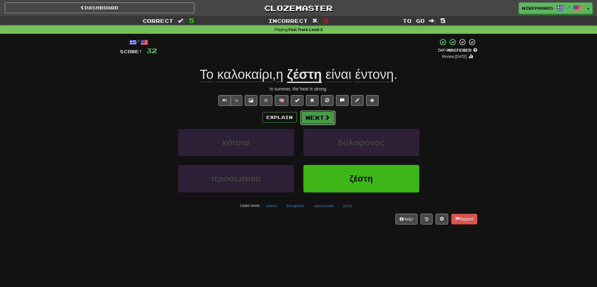
click at [315, 117] on button "Next" at bounding box center [317, 118] width 35 height 14
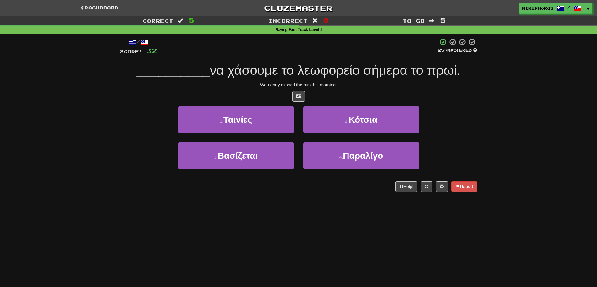
click at [301, 68] on span "να χάσουμε το λεωφορείο σήμερα το πρωί." at bounding box center [335, 70] width 251 height 15
click at [473, 113] on div "1 . Ταινίες 2 . Κότσια" at bounding box center [299, 124] width 376 height 36
click at [403, 165] on button "4 . Παραλίγο" at bounding box center [361, 155] width 116 height 27
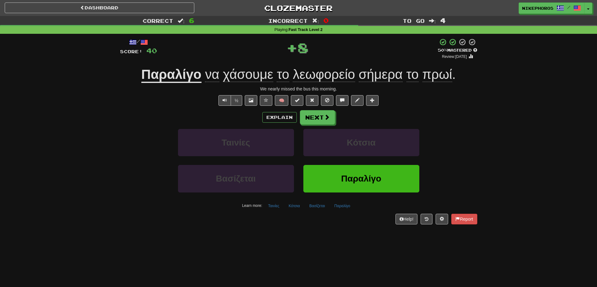
click at [165, 75] on u "Παραλίγο" at bounding box center [171, 75] width 60 height 16
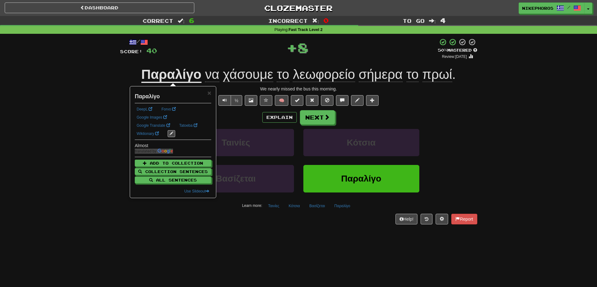
click at [234, 53] on div "+ 8" at bounding box center [297, 47] width 281 height 19
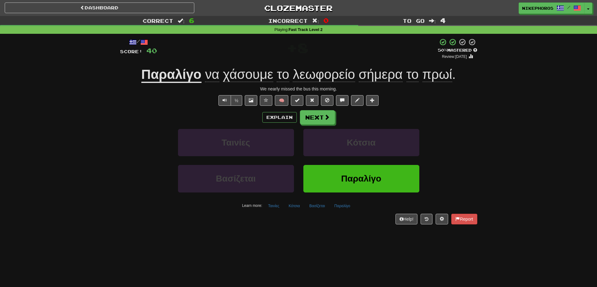
click at [262, 66] on div "Παραλίγο να χάσουμε το λεωφορείο σήμερα το πρωί ." at bounding box center [298, 74] width 357 height 17
click at [262, 66] on div "/ Score: 40 + 8 50 % Mastered Review: 2025-09-25 Παραλίγο να χάσουμε το λεωφορε…" at bounding box center [298, 131] width 357 height 186
click at [385, 72] on span "σήμερα" at bounding box center [381, 74] width 44 height 15
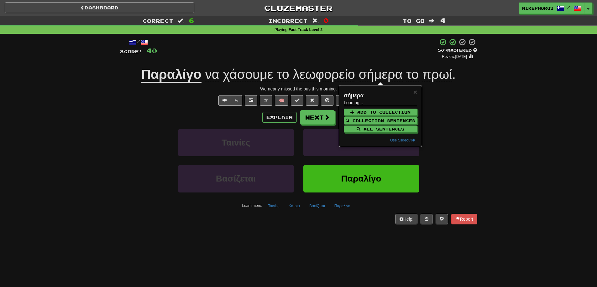
click at [445, 94] on div "/ Score: 40 + 8 50 % Mastered Review: 2025-09-25 Παραλίγο να χάσουμε το λεωφορε…" at bounding box center [298, 131] width 357 height 186
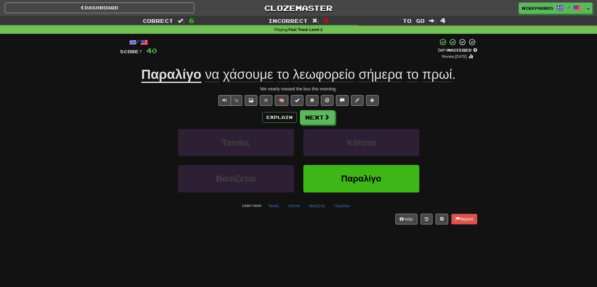
click at [434, 73] on span "πρωί" at bounding box center [437, 74] width 30 height 15
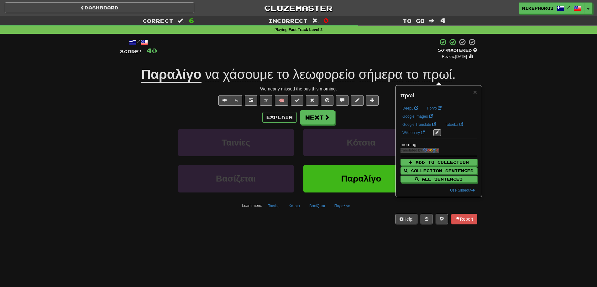
click at [523, 129] on div "Correct : 6 Incorrect : 0 To go : 4 Playing : Fast Track Level 2 / Score: 40 + …" at bounding box center [298, 124] width 597 height 217
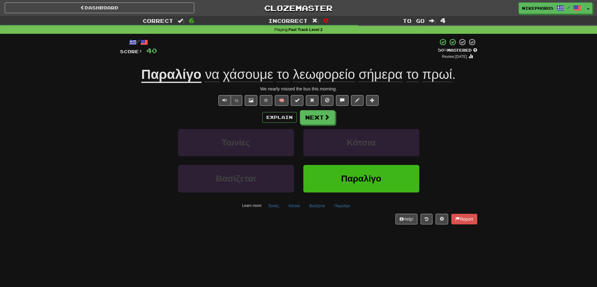
click at [305, 205] on div "Learn more: Ταινίες Κότσια Βασίζεται Παραλίγο" at bounding box center [298, 206] width 367 height 9
click at [324, 206] on button "Βασίζεται" at bounding box center [317, 206] width 23 height 9
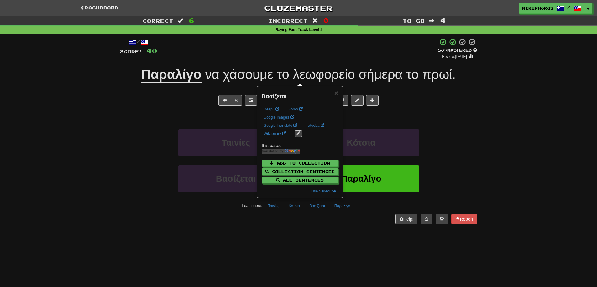
click at [328, 232] on div "/ Score: 40 + 8 50 % Mastered Review: 2025-09-25 Παραλίγο να χάσουμε το λεωφορε…" at bounding box center [298, 133] width 357 height 199
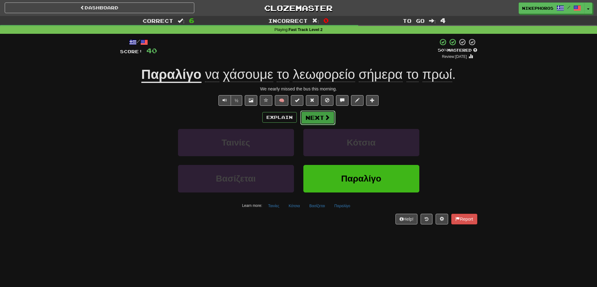
click at [308, 118] on button "Next" at bounding box center [317, 118] width 35 height 14
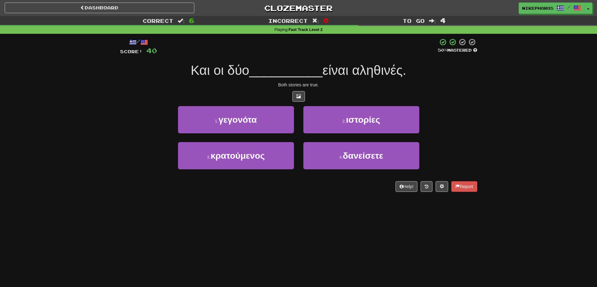
click at [426, 94] on div at bounding box center [298, 96] width 357 height 11
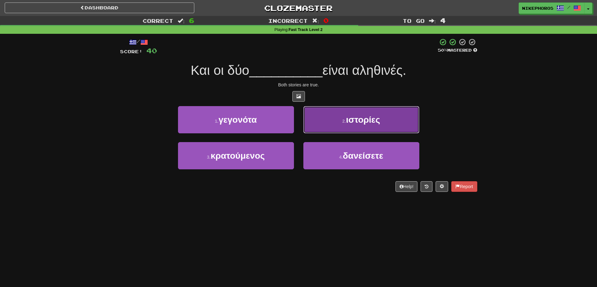
click at [395, 113] on button "2 . ιστορίες" at bounding box center [361, 119] width 116 height 27
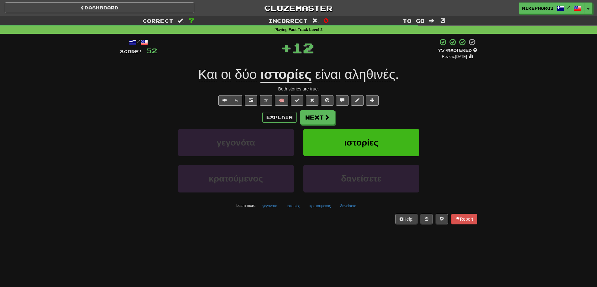
click at [559, 109] on div "Correct : 7 Incorrect : 0 To go : 3 Playing : Fast Track Level 2 / Score: 52 + …" at bounding box center [298, 124] width 597 height 217
click at [360, 79] on span "αληθινές" at bounding box center [370, 74] width 50 height 15
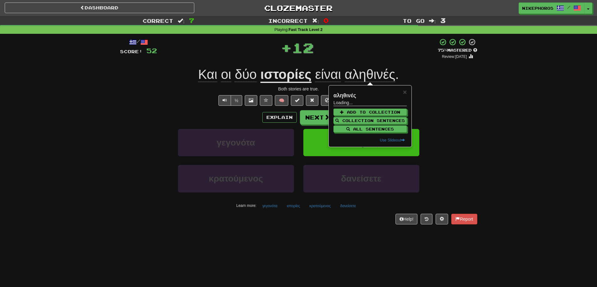
click at [445, 85] on div "/ Score: 52 + 12 75 % Mastered Review: 2025-10-15 Και οι δύο ιστορίες είναι αλη…" at bounding box center [298, 131] width 357 height 186
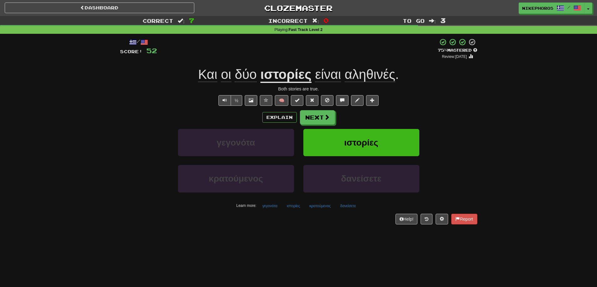
click at [299, 230] on div "/ Score: 52 + 12 75 % Mastered Review: 2025-10-15 Και οι δύο ιστορίες είναι αλη…" at bounding box center [298, 133] width 357 height 199
click at [320, 207] on button "κρατούμενος" at bounding box center [320, 206] width 28 height 9
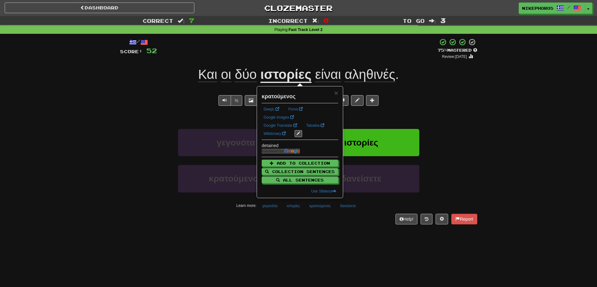
click at [330, 237] on div "Dashboard Clozemaster Nikephoros / Toggle Dropdown Dashboard Leaderboard Activi…" at bounding box center [298, 143] width 597 height 287
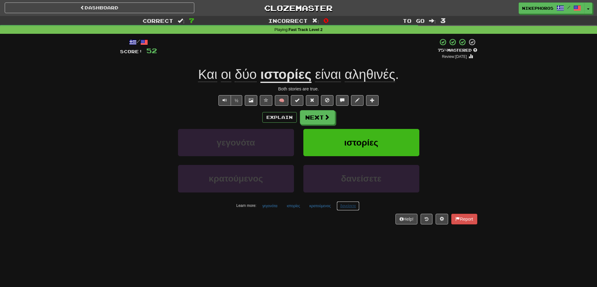
click at [349, 209] on button "δανείσετε" at bounding box center [348, 206] width 23 height 9
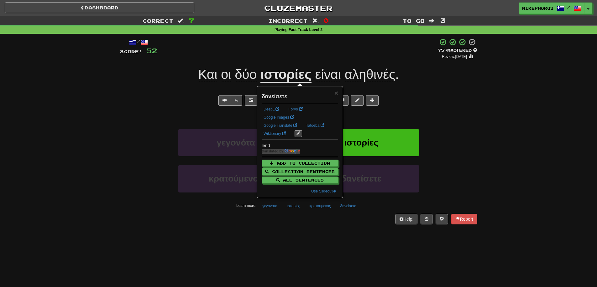
click at [350, 225] on div "/ Score: 52 + 12 75 % Mastered Review: 2025-10-15 Και οι δύο ιστορίες είναι αλη…" at bounding box center [298, 133] width 357 height 199
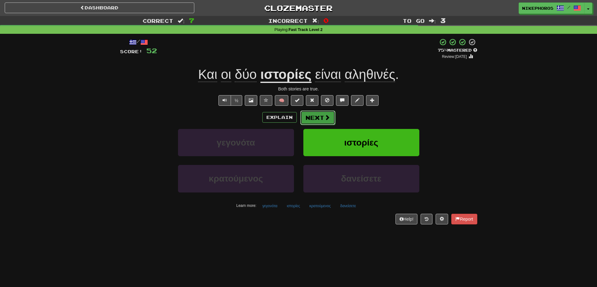
click at [318, 115] on button "Next" at bounding box center [317, 118] width 35 height 14
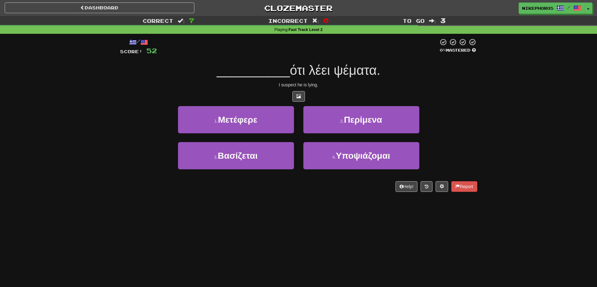
click at [351, 79] on div "/ Score: 52 0 % Mastered __________ ότι λέει ψέματα. I suspect he is lying. 1 .…" at bounding box center [298, 115] width 357 height 154
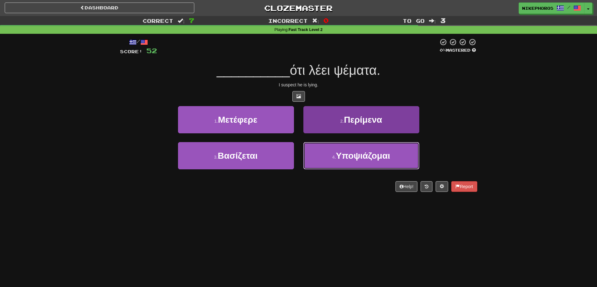
click at [401, 155] on button "4 . Υποψιάζομαι" at bounding box center [361, 155] width 116 height 27
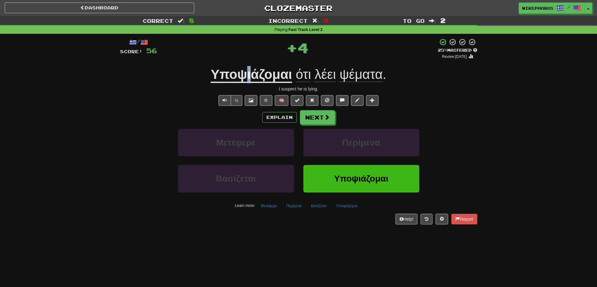
drag, startPoint x: 249, startPoint y: 73, endPoint x: 301, endPoint y: 73, distance: 52.3
click at [250, 73] on u "Υποψιάζομαι" at bounding box center [251, 75] width 81 height 16
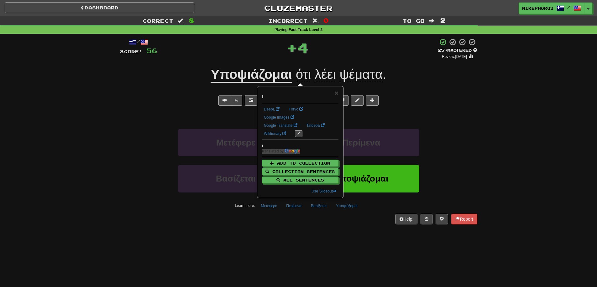
click at [439, 94] on div "/ Score: 56 + 4 25 % Mastered Review: 2025-09-16 Υποψιάζομαι ότι λέει ψέματα . …" at bounding box center [298, 131] width 357 height 186
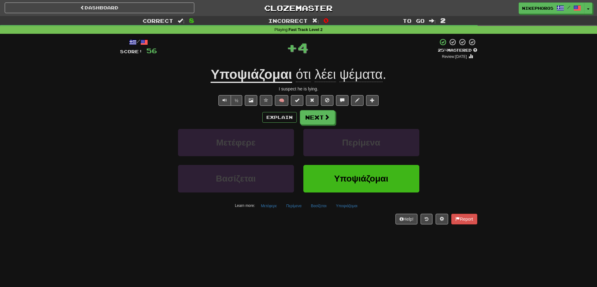
click at [264, 81] on u "Υποψιάζομαι" at bounding box center [251, 75] width 81 height 16
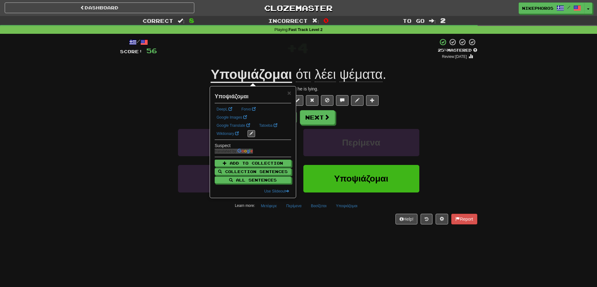
click at [446, 98] on div "½ 🧠" at bounding box center [298, 100] width 357 height 11
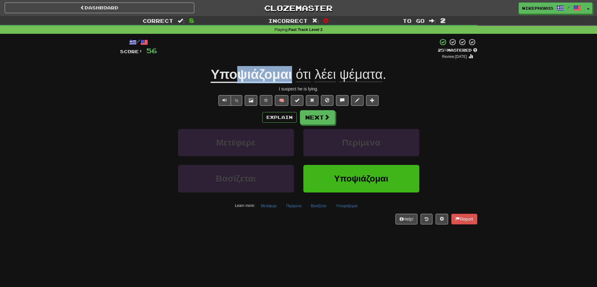
drag, startPoint x: 254, startPoint y: 76, endPoint x: 296, endPoint y: 73, distance: 42.7
click at [292, 77] on span "Υποψιάζομαι ότι λέει ψέματα ." at bounding box center [298, 75] width 175 height 16
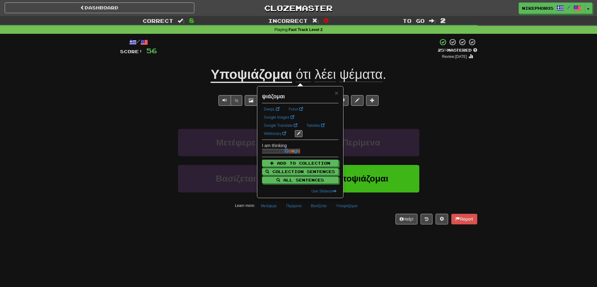
click at [328, 48] on div "+ 4" at bounding box center [297, 48] width 281 height 21
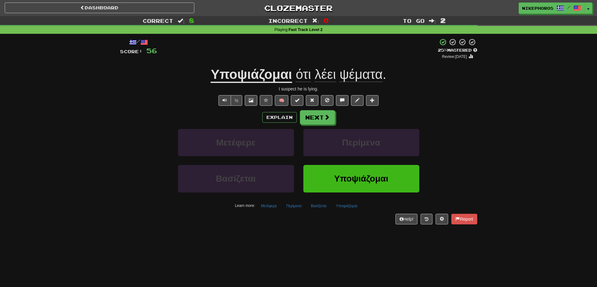
click at [215, 73] on u "Υποψιάζομαι" at bounding box center [251, 75] width 81 height 16
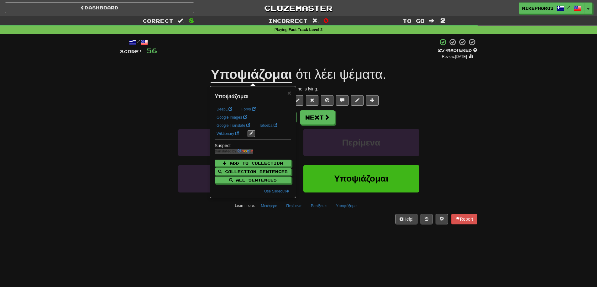
click at [260, 46] on div "+ 4" at bounding box center [297, 48] width 281 height 21
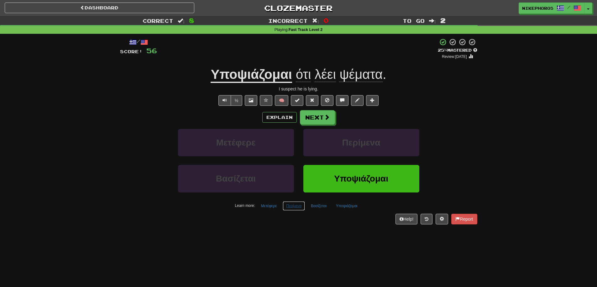
click at [300, 209] on button "Περίμενα" at bounding box center [294, 206] width 22 height 9
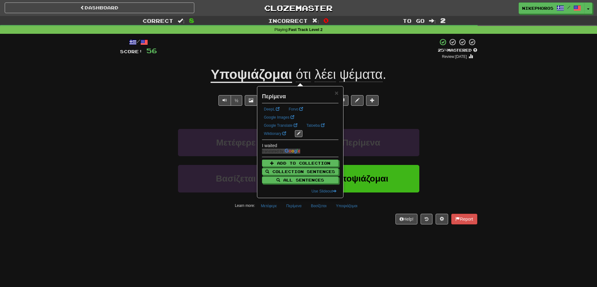
click at [303, 218] on div "Help! Report" at bounding box center [298, 219] width 357 height 11
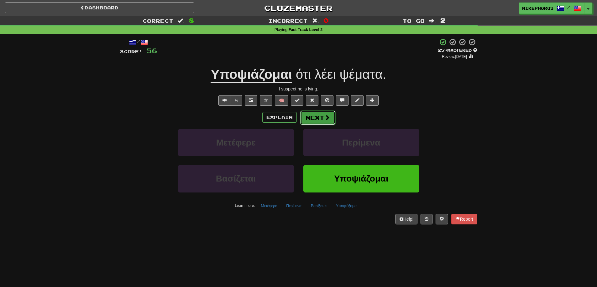
click at [316, 117] on button "Next" at bounding box center [317, 118] width 35 height 14
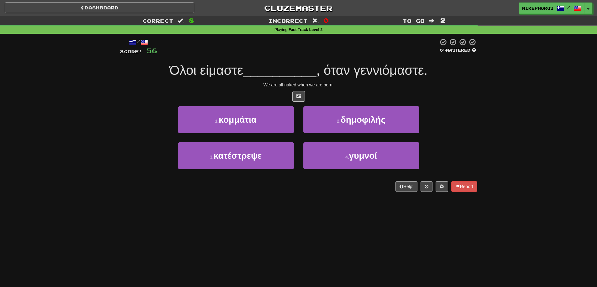
click at [461, 106] on div "1 . κομμάτια 2 . δημοφιλής" at bounding box center [299, 124] width 376 height 36
click at [286, 160] on button "3 . κατέστρεψε" at bounding box center [236, 155] width 116 height 27
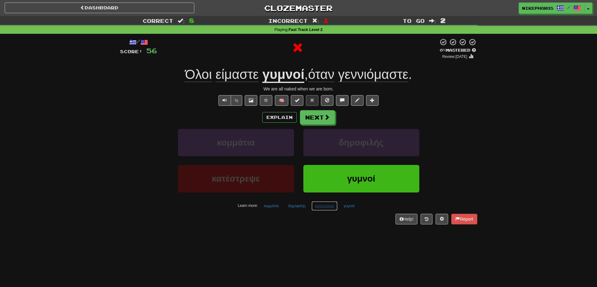
click at [327, 209] on button "κατέστρεψε" at bounding box center [324, 206] width 26 height 9
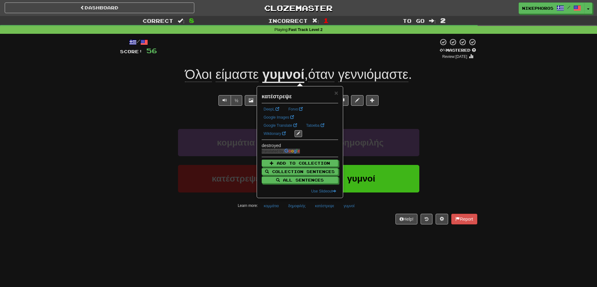
click at [325, 217] on div "Help! Report" at bounding box center [298, 219] width 357 height 11
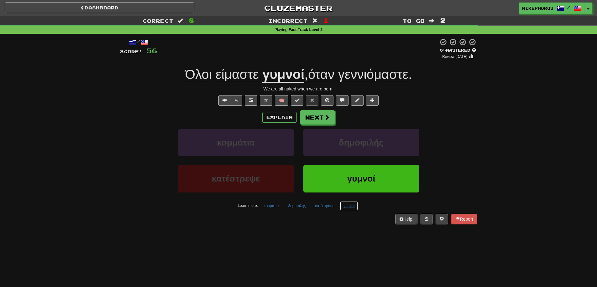
click at [353, 208] on button "γυμνοί" at bounding box center [349, 206] width 18 height 9
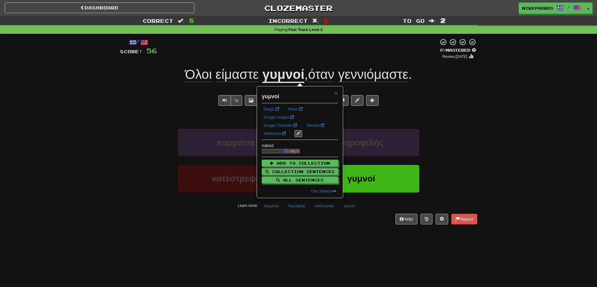
click at [351, 230] on div "/ Score: 56 0 % Mastered Review: 2025-09-15 Όλοι είμαστε γυμνοί , όταν γεννιόμα…" at bounding box center [298, 133] width 357 height 199
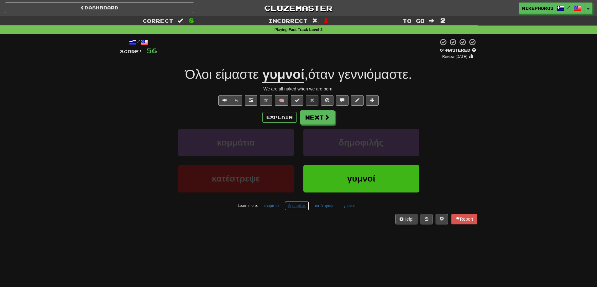
click at [293, 206] on button "δημοφιλής" at bounding box center [297, 206] width 24 height 9
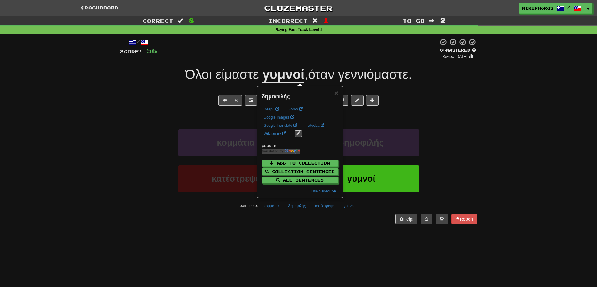
click at [313, 243] on div "Dashboard Clozemaster Nikephoros / Toggle Dropdown Dashboard Leaderboard Activi…" at bounding box center [298, 143] width 597 height 287
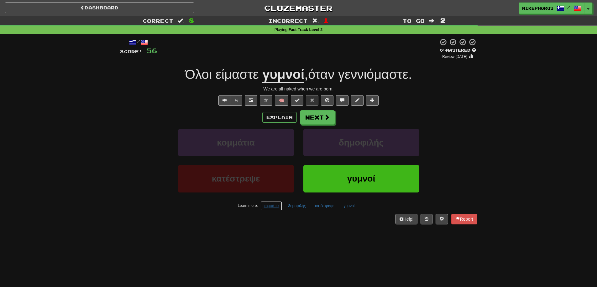
click at [278, 205] on button "κομμάτια" at bounding box center [271, 206] width 22 height 9
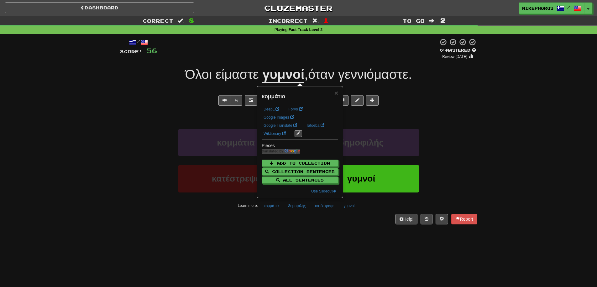
click at [343, 238] on div "Dashboard Clozemaster Nikephoros / Toggle Dropdown Dashboard Leaderboard Activi…" at bounding box center [298, 143] width 597 height 287
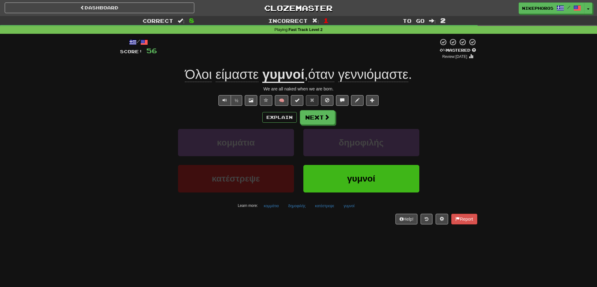
click at [343, 196] on div "γυμνοί" at bounding box center [361, 183] width 125 height 36
click at [349, 216] on div "Help! Report" at bounding box center [298, 219] width 357 height 11
click at [328, 123] on button "Next" at bounding box center [317, 118] width 35 height 14
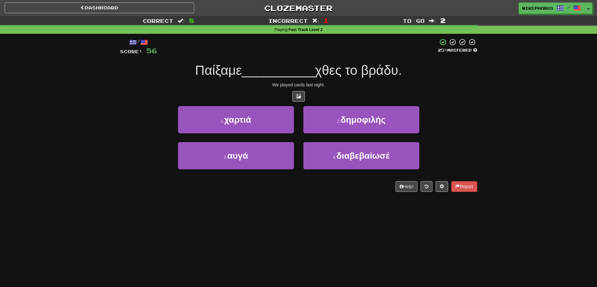
click at [345, 60] on div "/ Score: 56 25 % Mastered Παίξαμε __________ χθες το βράδυ. We played cards las…" at bounding box center [298, 115] width 357 height 154
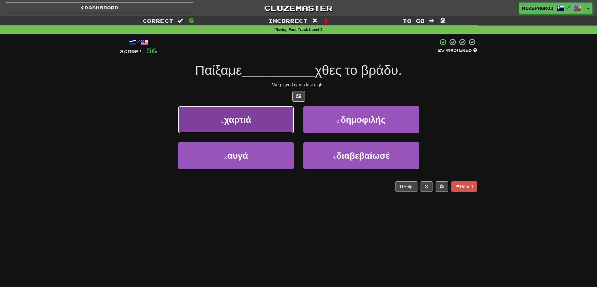
click at [268, 122] on button "1 . χαρτιά" at bounding box center [236, 119] width 116 height 27
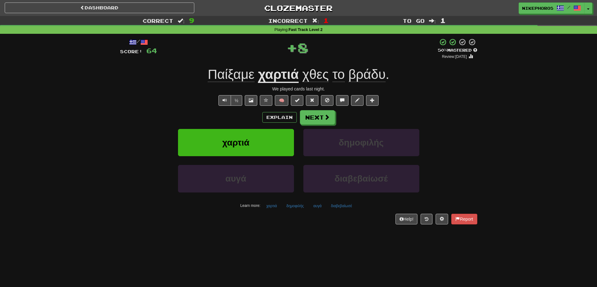
click at [459, 87] on div "We played cards last night." at bounding box center [298, 89] width 357 height 6
click at [332, 206] on button "διαβεβαίωσέ" at bounding box center [341, 206] width 28 height 9
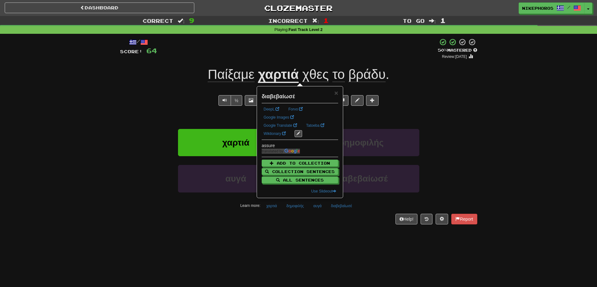
click at [371, 245] on div "Dashboard Clozemaster Nikephoros / Toggle Dropdown Dashboard Leaderboard Activi…" at bounding box center [298, 143] width 597 height 287
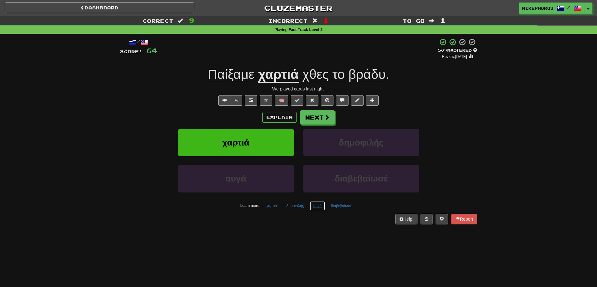
click at [312, 209] on button "αυγά" at bounding box center [317, 206] width 15 height 9
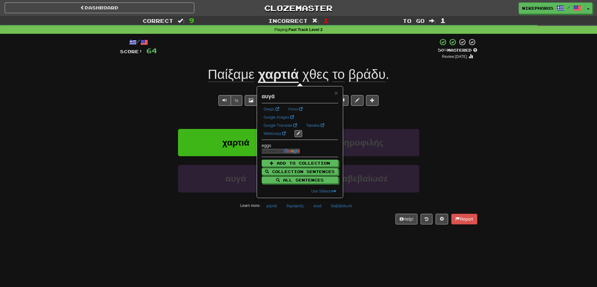
click at [314, 224] on div "Help! Report" at bounding box center [298, 219] width 357 height 11
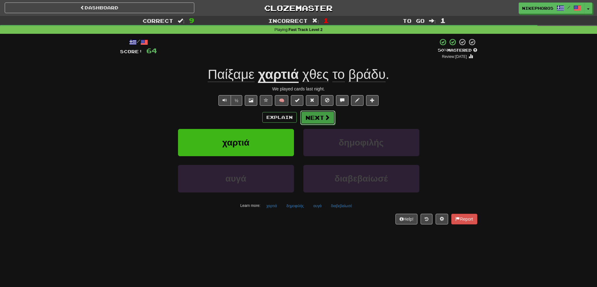
click at [325, 116] on span at bounding box center [327, 118] width 6 height 6
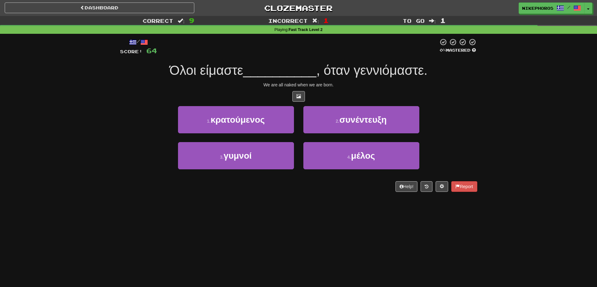
click at [469, 118] on div "1 . κρατούμενος 2 . συνέντευξη" at bounding box center [299, 124] width 376 height 36
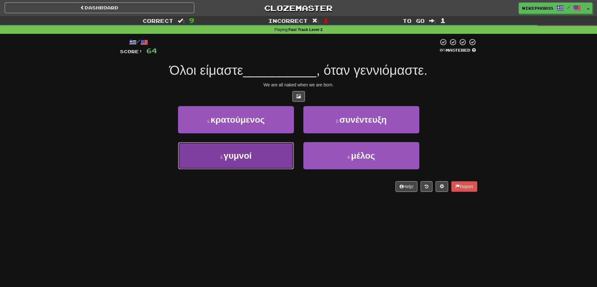
click at [264, 154] on button "3 . γυμνοί" at bounding box center [236, 155] width 116 height 27
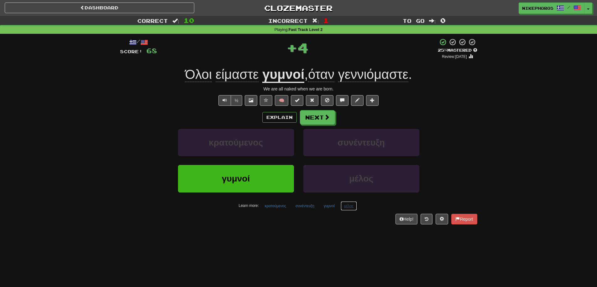
click at [348, 210] on button "μέλος" at bounding box center [349, 206] width 17 height 9
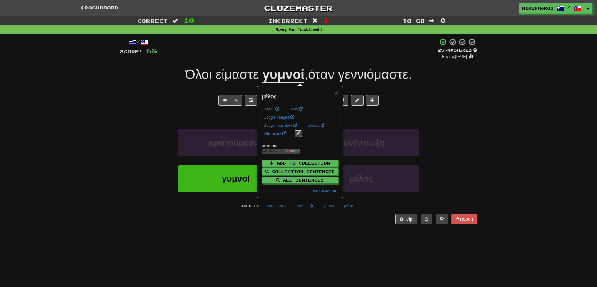
click at [361, 236] on div "Dashboard Clozemaster Nikephoros / Toggle Dropdown Dashboard Leaderboard Activi…" at bounding box center [298, 143] width 597 height 287
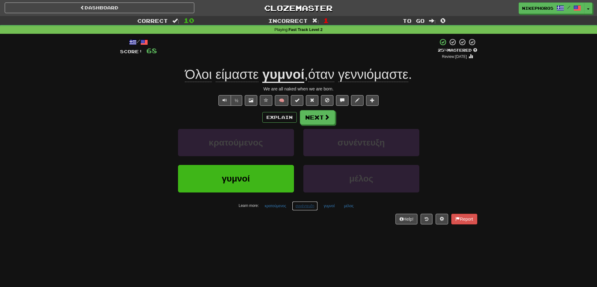
click at [306, 207] on button "συνέντευξη" at bounding box center [305, 206] width 26 height 9
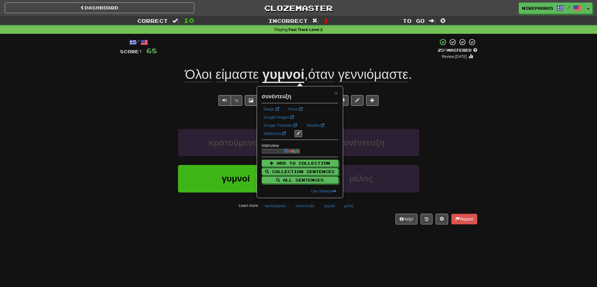
click at [309, 225] on div "/ Score: 68 + 4 25 % Mastered Review: 2025-09-16 Όλοι είμαστε γυμνοί , όταν γεν…" at bounding box center [298, 133] width 357 height 199
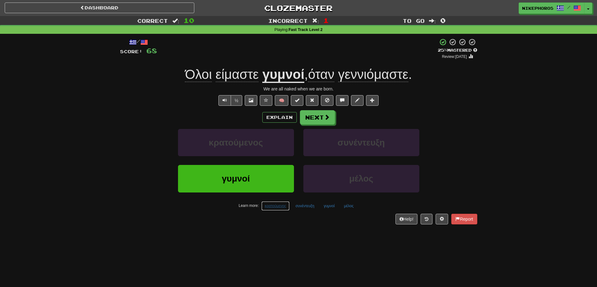
click at [279, 208] on button "κρατούμενος" at bounding box center [275, 206] width 28 height 9
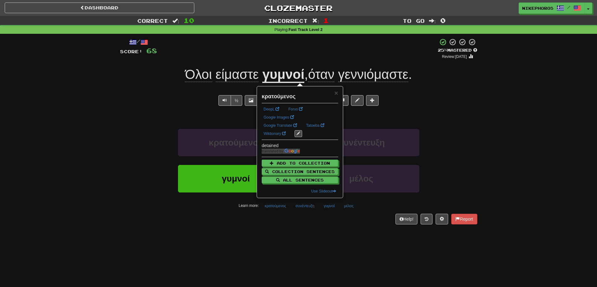
click at [315, 223] on div "Help! Report" at bounding box center [298, 219] width 357 height 11
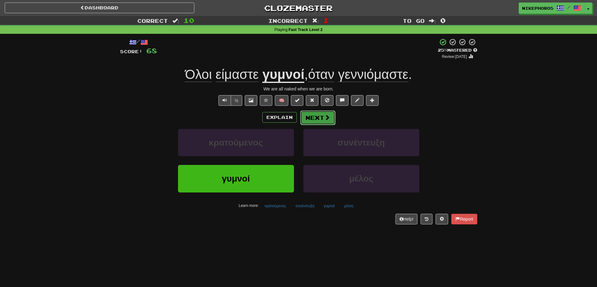
click at [322, 121] on button "Next" at bounding box center [317, 118] width 35 height 14
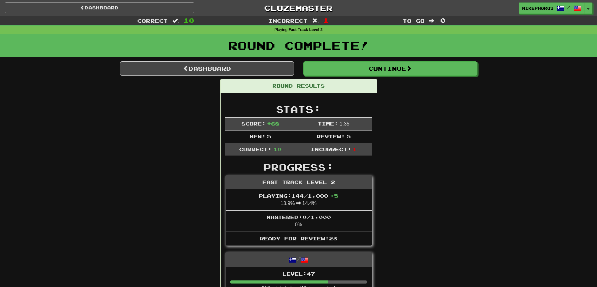
click at [332, 19] on div "Incorrect : 1" at bounding box center [298, 20] width 199 height 9
click at [332, 11] on link "Clozemaster" at bounding box center [299, 8] width 190 height 11
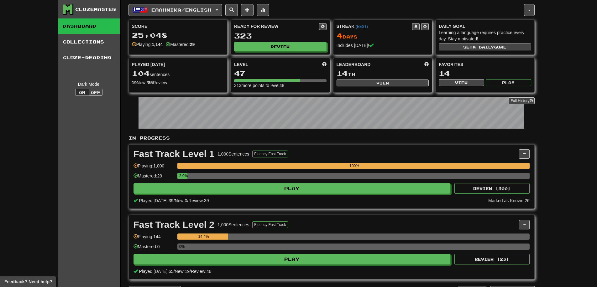
click at [262, 266] on div "Fast Track Level 2 1,000 Sentences Fluency Fast Track Manage Sentences Unpin fr…" at bounding box center [332, 248] width 406 height 64
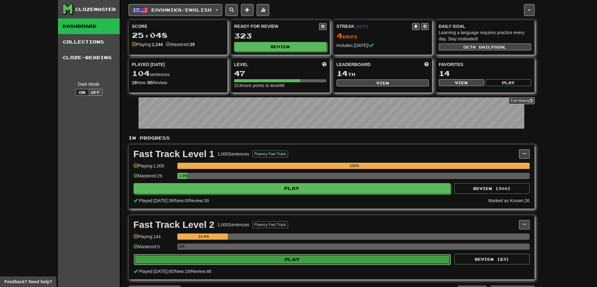
click at [265, 263] on button "Play" at bounding box center [292, 259] width 317 height 11
select select "**"
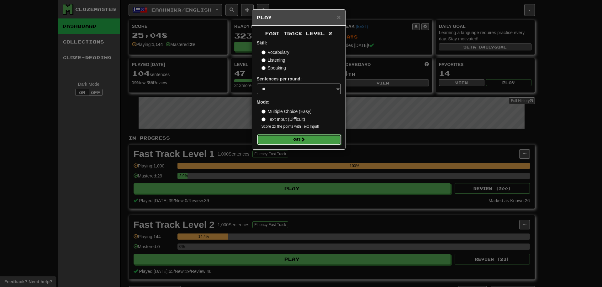
click at [298, 137] on button "Go" at bounding box center [299, 139] width 84 height 11
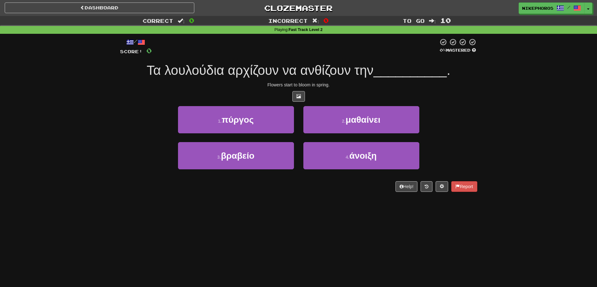
click at [315, 209] on div "Dashboard Clozemaster Nikephoros / Toggle Dropdown Dashboard Leaderboard Activi…" at bounding box center [298, 143] width 597 height 287
drag, startPoint x: 253, startPoint y: 72, endPoint x: 265, endPoint y: 71, distance: 11.7
click at [254, 71] on span "Τα λουλούδια αρχίζουν να ανθίζουν την" at bounding box center [260, 70] width 227 height 15
click at [290, 66] on span "Τα λουλούδια αρχίζουν να ανθίζουν την" at bounding box center [260, 70] width 227 height 15
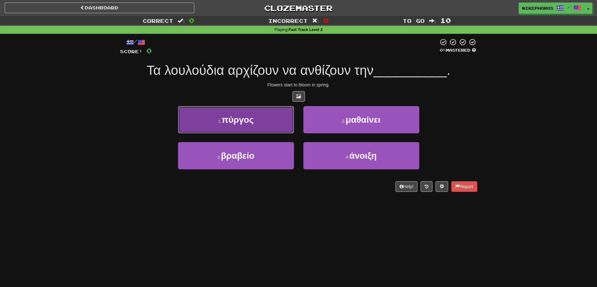
click at [272, 115] on button "1 . πύργος" at bounding box center [236, 119] width 116 height 27
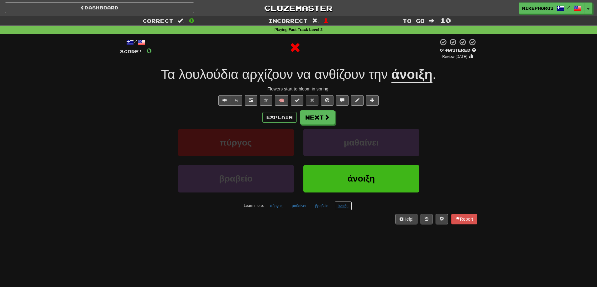
click at [343, 208] on button "άνοιξη" at bounding box center [343, 206] width 18 height 9
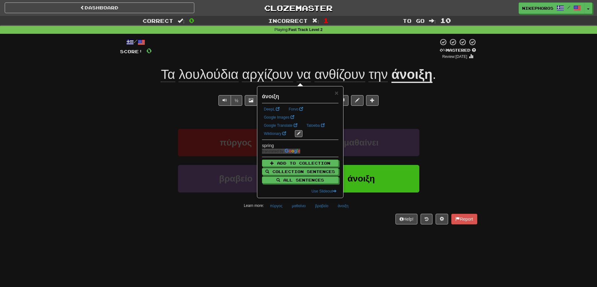
click at [338, 224] on div "Help! Report" at bounding box center [298, 219] width 357 height 11
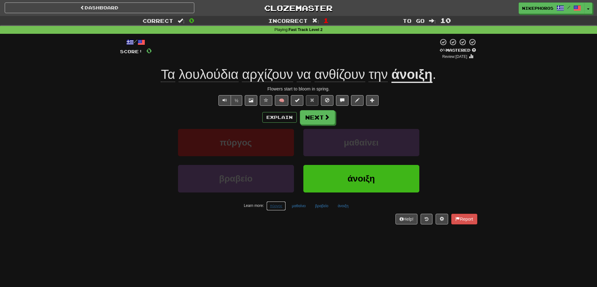
click at [270, 207] on button "πύργος" at bounding box center [275, 206] width 19 height 9
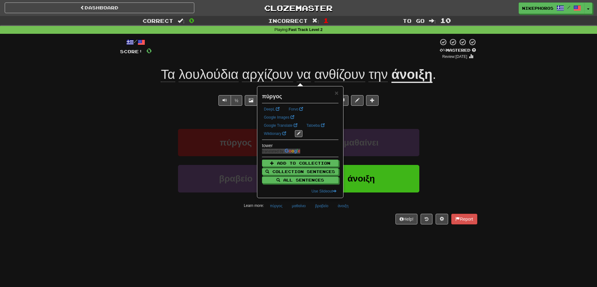
click at [294, 219] on div "Help! Report" at bounding box center [298, 219] width 357 height 11
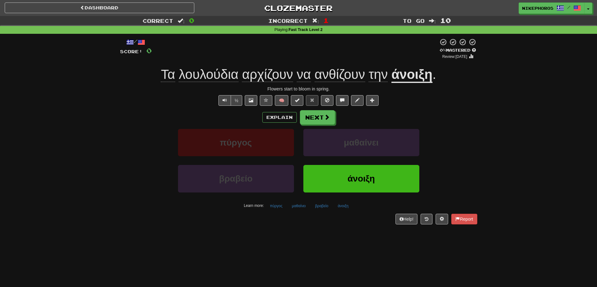
click at [307, 236] on div "Dashboard Clozemaster Nikephoros / Toggle Dropdown Dashboard Leaderboard Activi…" at bounding box center [298, 143] width 597 height 287
click at [299, 208] on button "μαθαίνει" at bounding box center [298, 206] width 21 height 9
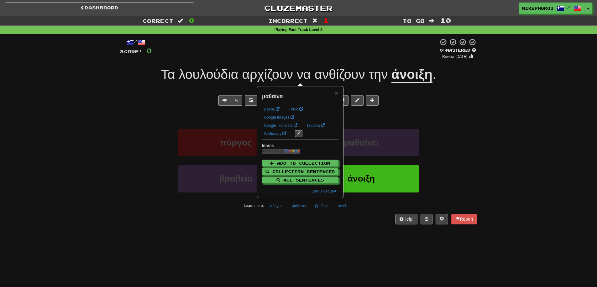
click at [303, 239] on div "Dashboard Clozemaster Nikephoros / Toggle Dropdown Dashboard Leaderboard Activi…" at bounding box center [298, 143] width 597 height 287
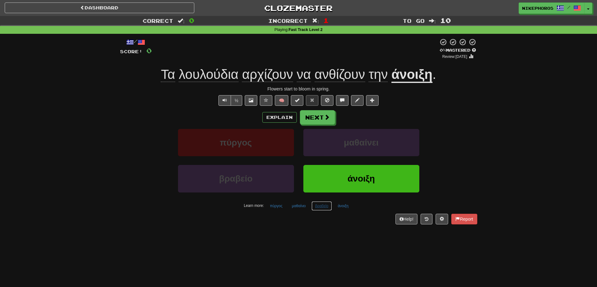
click at [321, 207] on button "βραβείο" at bounding box center [321, 206] width 20 height 9
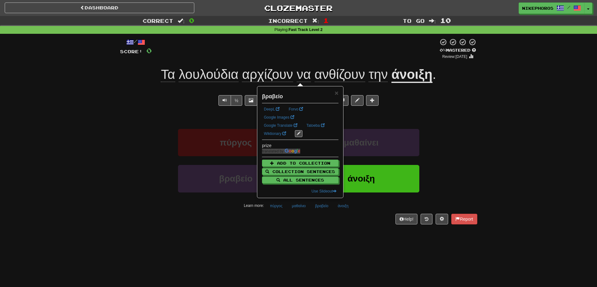
click at [317, 238] on div "Dashboard Clozemaster Nikephoros / Toggle Dropdown Dashboard Leaderboard Activi…" at bounding box center [298, 143] width 597 height 287
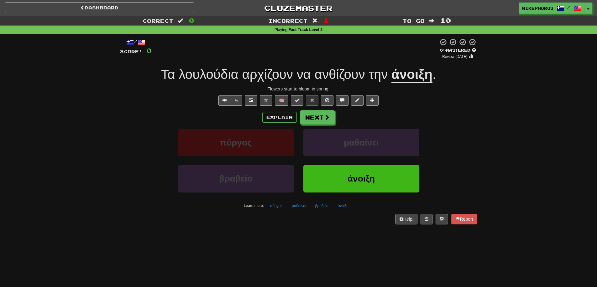
click at [282, 81] on span "αρχίζουν" at bounding box center [267, 74] width 51 height 15
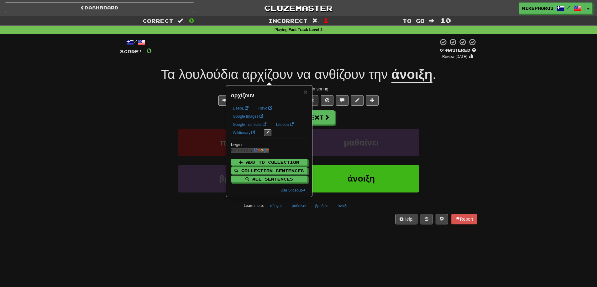
click at [480, 153] on div "/ Score: 0 0 % Mastered Review: [DATE] Τα λουλούδια αρχίζουν να ανθίζουν την άν…" at bounding box center [298, 133] width 367 height 199
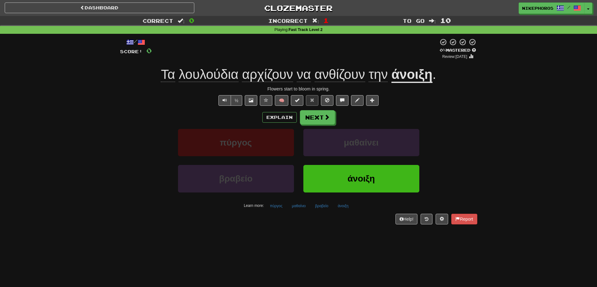
click at [343, 71] on span "ανθίζουν" at bounding box center [340, 74] width 50 height 15
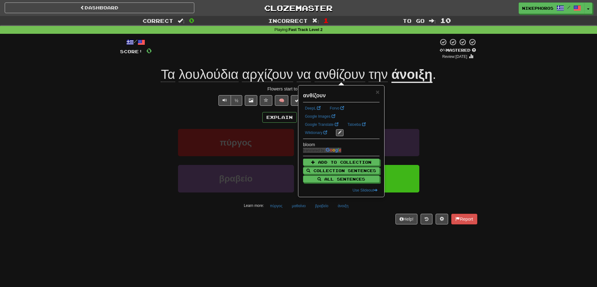
click at [536, 152] on div "Correct : 0 Incorrect : 1 To go : 10 Playing : Fast Track Level 2 / Score: 0 0 …" at bounding box center [298, 124] width 597 height 217
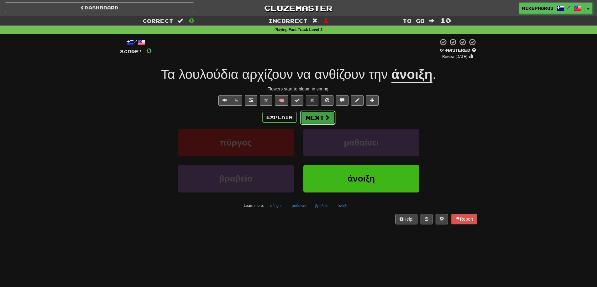
click at [324, 115] on span at bounding box center [327, 118] width 6 height 6
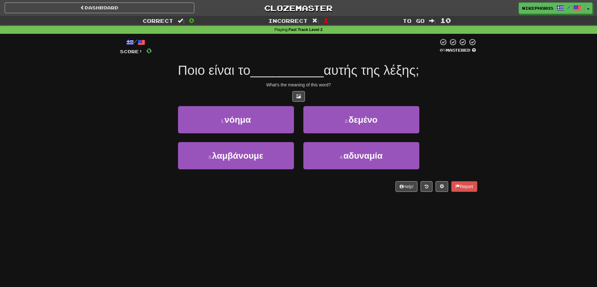
click at [488, 101] on div "Correct : 0 Incorrect : 1 To go : 10 Playing : Fast Track Level 2 / Score: 0 0 …" at bounding box center [298, 108] width 597 height 185
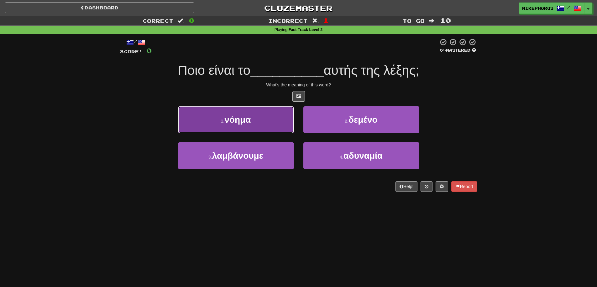
click at [255, 115] on button "1 . νόημα" at bounding box center [236, 119] width 116 height 27
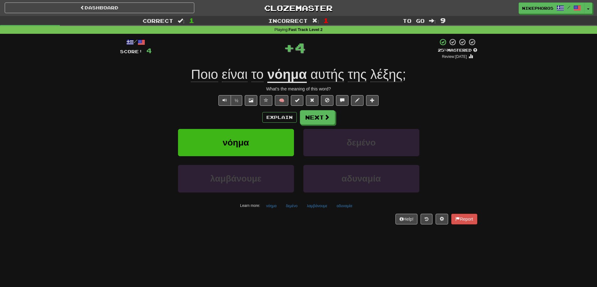
click at [507, 91] on div "Correct : 1 Incorrect : 1 To go : 9 Playing : Fast Track Level 2 / Score: 4 + 4…" at bounding box center [298, 124] width 597 height 217
click at [505, 95] on div "Correct : 1 Incorrect : 1 To go : 9 Playing : Fast Track Level 2 / Score: 4 + 4…" at bounding box center [298, 124] width 597 height 217
drag, startPoint x: 292, startPoint y: 206, endPoint x: 295, endPoint y: 204, distance: 3.5
click at [293, 205] on button "δεμένο" at bounding box center [291, 206] width 18 height 9
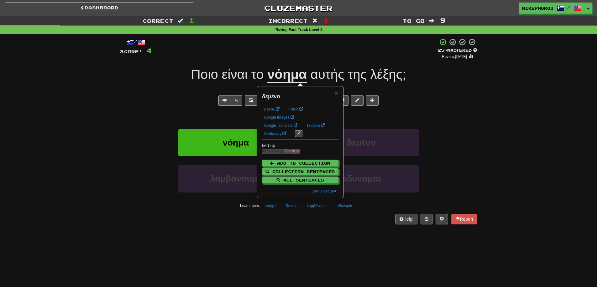
click at [323, 245] on div "Dashboard Clozemaster Nikephoros / Toggle Dropdown Dashboard Leaderboard Activi…" at bounding box center [298, 143] width 597 height 287
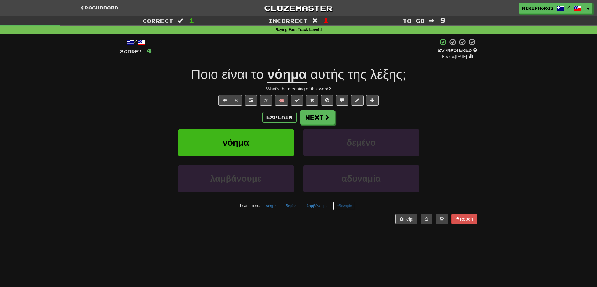
click at [349, 210] on button "αδυναμία" at bounding box center [344, 206] width 23 height 9
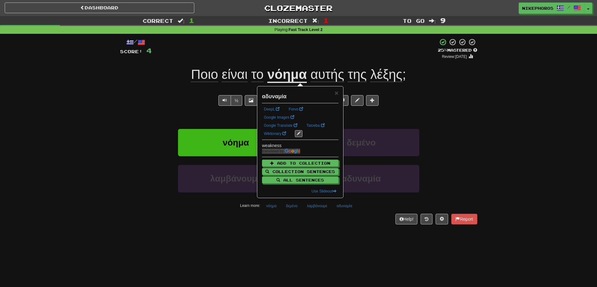
click at [352, 242] on div "Dashboard Clozemaster Nikephoros / Toggle Dropdown Dashboard Leaderboard Activi…" at bounding box center [298, 143] width 597 height 287
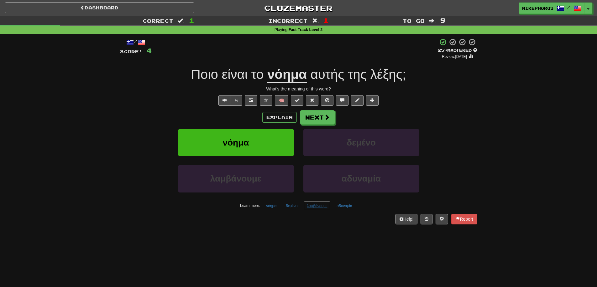
click at [306, 209] on button "λαμβάνουμε" at bounding box center [316, 206] width 27 height 9
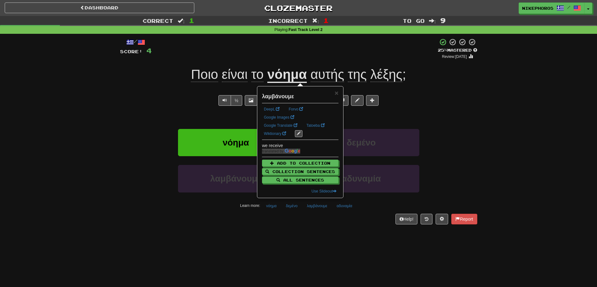
click at [331, 231] on div "/ Score: 4 + 4 25 % Mastered Review: 2025-09-16 Ποιο είναι το νόημα αυτής της λ…" at bounding box center [298, 133] width 357 height 199
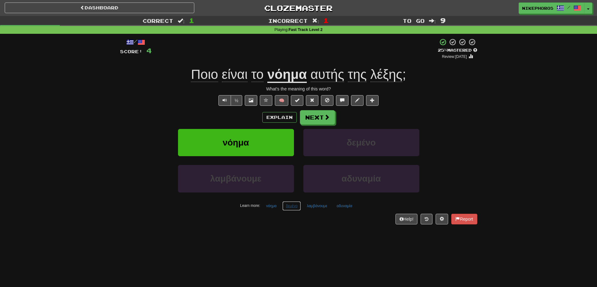
click at [291, 207] on button "δεμένο" at bounding box center [291, 206] width 18 height 9
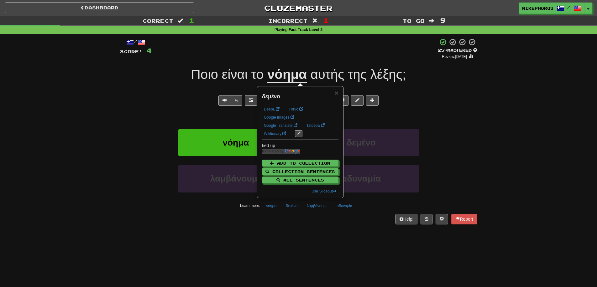
click at [320, 239] on div "Dashboard Clozemaster Nikephoros / Toggle Dropdown Dashboard Leaderboard Activi…" at bounding box center [298, 143] width 597 height 287
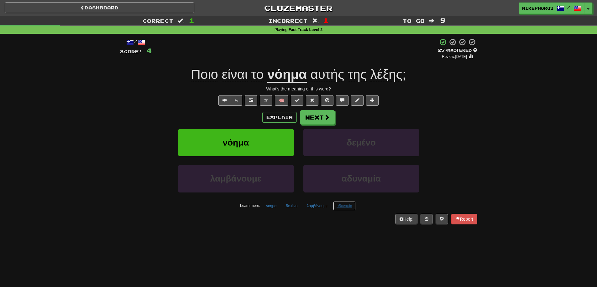
click at [348, 209] on button "αδυναμία" at bounding box center [344, 206] width 23 height 9
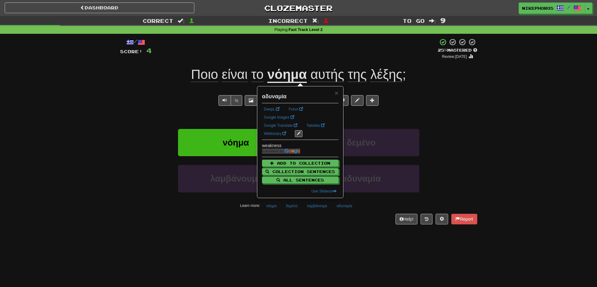
click at [331, 267] on div "Dashboard Clozemaster Nikephoros / Toggle Dropdown Dashboard Leaderboard Activi…" at bounding box center [298, 143] width 597 height 287
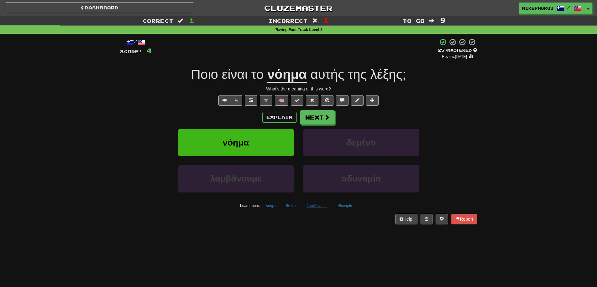
drag, startPoint x: 311, startPoint y: 212, endPoint x: 315, endPoint y: 206, distance: 6.8
click at [313, 210] on div "/ Score: 4 + 4 25 % Mastered Review: 2025-09-16 Ποιο είναι το νόημα αυτής της λ…" at bounding box center [298, 131] width 357 height 186
click at [316, 206] on button "λαμβάνουμε" at bounding box center [316, 206] width 27 height 9
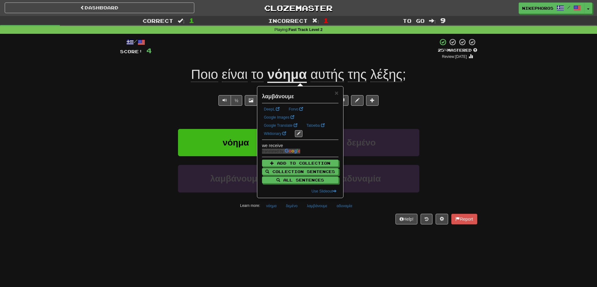
click at [307, 227] on div "/ Score: 4 + 4 25 % Mastered Review: 2025-09-16 Ποιο είναι το νόημα αυτής της λ…" at bounding box center [298, 133] width 357 height 199
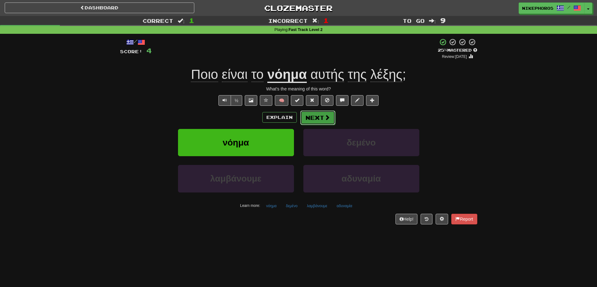
click at [321, 117] on button "Next" at bounding box center [317, 118] width 35 height 14
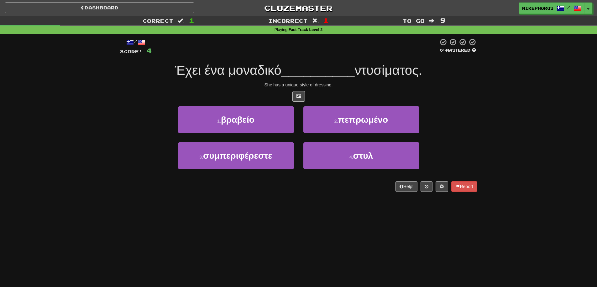
click at [447, 93] on div at bounding box center [298, 96] width 357 height 11
click at [448, 93] on div at bounding box center [298, 96] width 357 height 11
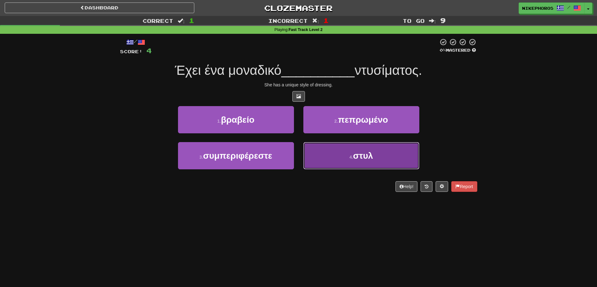
click at [394, 162] on button "4 . στυλ" at bounding box center [361, 155] width 116 height 27
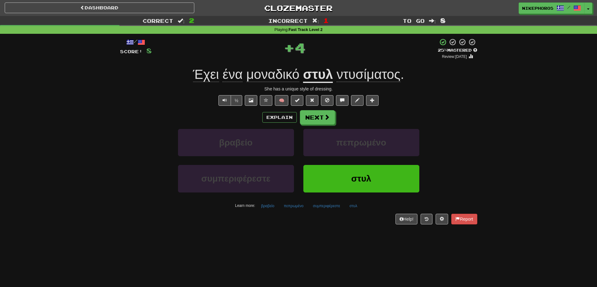
click at [246, 76] on span "μοναδικό" at bounding box center [272, 74] width 53 height 15
click at [274, 77] on span "μοναδικό" at bounding box center [272, 74] width 53 height 15
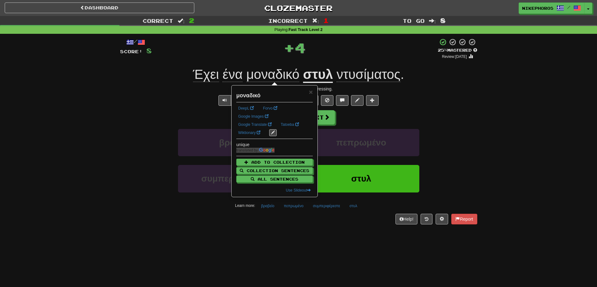
click at [465, 101] on div "½ 🧠" at bounding box center [298, 100] width 357 height 11
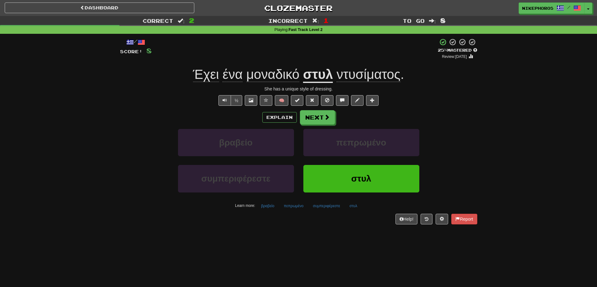
click at [394, 68] on span "ντυσίματος" at bounding box center [369, 74] width 64 height 15
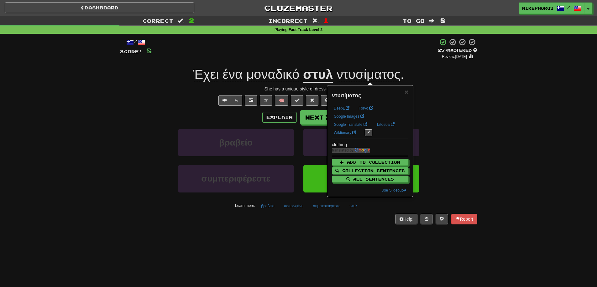
click at [464, 78] on div "Έχει ένα μοναδικό στυλ ντυσίματος ." at bounding box center [298, 74] width 357 height 17
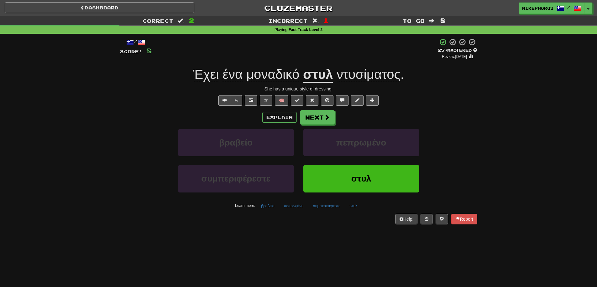
click at [352, 70] on span "ντυσίματος" at bounding box center [369, 74] width 64 height 15
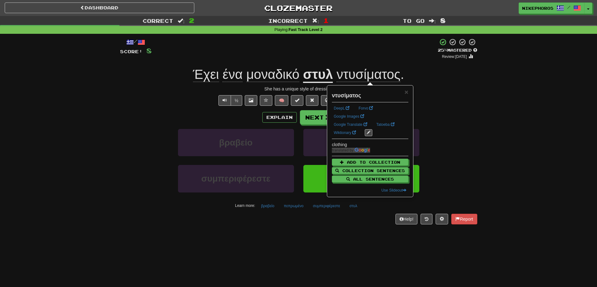
click at [509, 80] on div "Correct : 2 Incorrect : 1 To go : 8 Playing : Fast Track Level 2 / Score: 8 + 4…" at bounding box center [298, 124] width 597 height 217
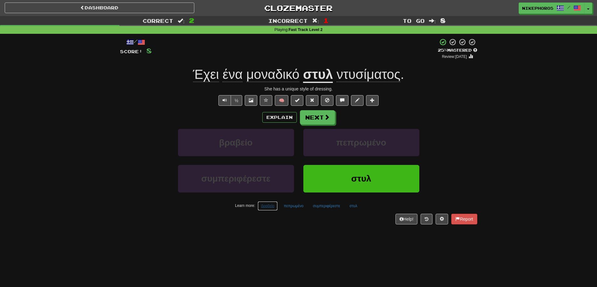
click at [267, 207] on button "βραβείο" at bounding box center [268, 206] width 20 height 9
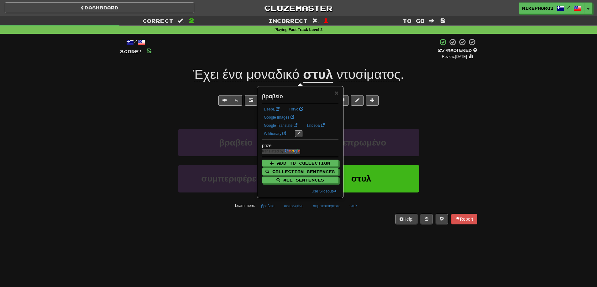
click at [279, 228] on div "/ Score: 8 + 4 25 % Mastered Review: 2025-09-16 Έχει ένα μοναδικό στυλ ντυσίματ…" at bounding box center [298, 133] width 357 height 199
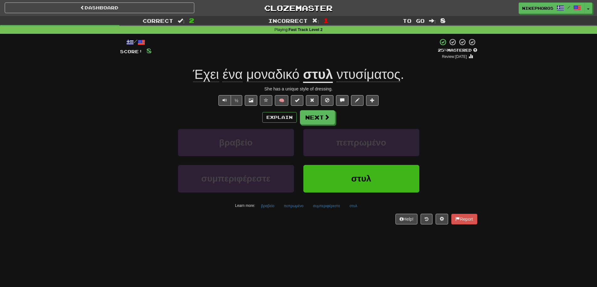
click at [333, 234] on div "Dashboard Clozemaster Nikephoros / Toggle Dropdown Dashboard Leaderboard Activi…" at bounding box center [298, 143] width 597 height 287
click at [325, 206] on button "συμπεριφέρεστε" at bounding box center [326, 206] width 34 height 9
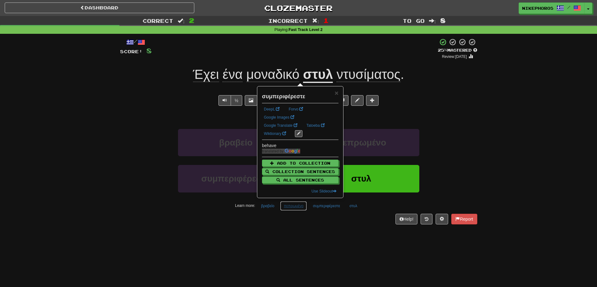
click at [287, 210] on button "πεπρωμένο" at bounding box center [293, 206] width 27 height 9
click at [287, 220] on div "Help! Report" at bounding box center [298, 219] width 357 height 11
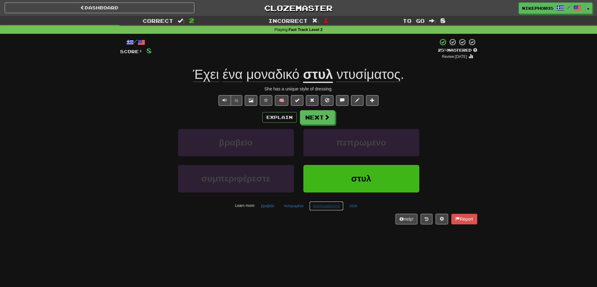
click at [328, 207] on button "συμπεριφέρεστε" at bounding box center [326, 206] width 34 height 9
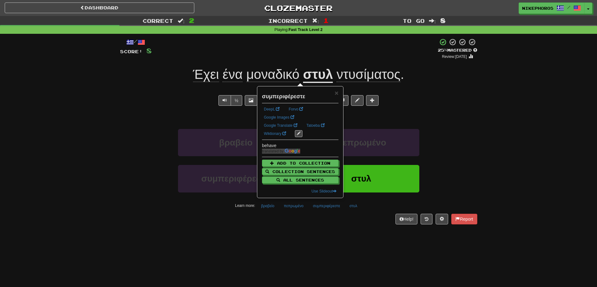
click at [311, 231] on div "/ Score: 8 + 4 25 % Mastered Review: 2025-09-16 Έχει ένα μοναδικό στυλ ντυσίματ…" at bounding box center [298, 133] width 357 height 199
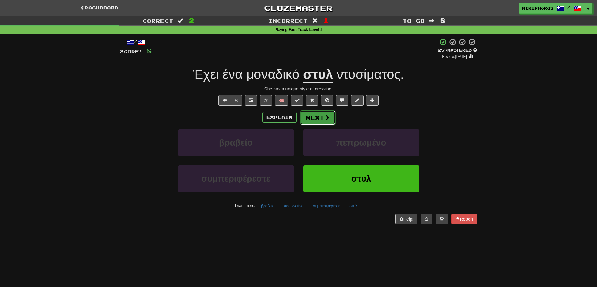
click at [331, 122] on button "Next" at bounding box center [317, 118] width 35 height 14
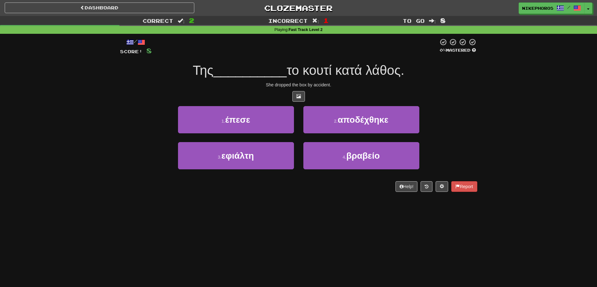
click at [315, 67] on span "το κουτί κατά λάθος." at bounding box center [346, 70] width 118 height 15
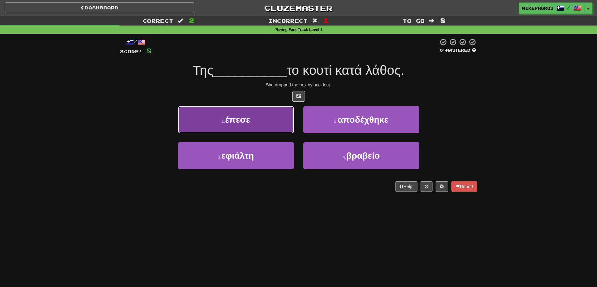
click at [226, 116] on span "έπεσε" at bounding box center [237, 120] width 25 height 10
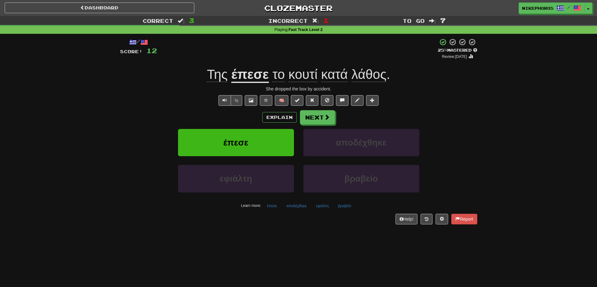
click at [289, 228] on div "/ Score: 12 + 4 25 % Mastered Review: 2025-09-16 Της έπεσε το κουτί κατά λάθος …" at bounding box center [298, 133] width 357 height 199
click at [320, 207] on button "εφιάλτη" at bounding box center [322, 206] width 19 height 9
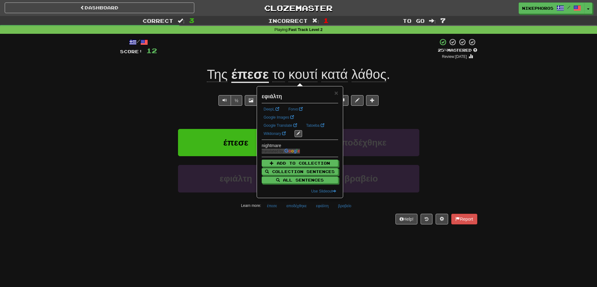
click at [322, 230] on div "/ Score: 12 + 4 25 % Mastered Review: 2025-09-16 Της έπεσε το κουτί κατά λάθος …" at bounding box center [298, 133] width 357 height 199
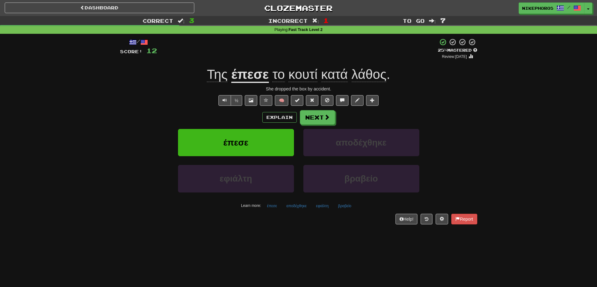
click at [452, 101] on div "½ 🧠" at bounding box center [298, 100] width 357 height 11
click at [348, 73] on span "το κουτί κατά λάθος ." at bounding box center [329, 74] width 121 height 15
click at [339, 74] on span "κατά" at bounding box center [334, 74] width 27 height 15
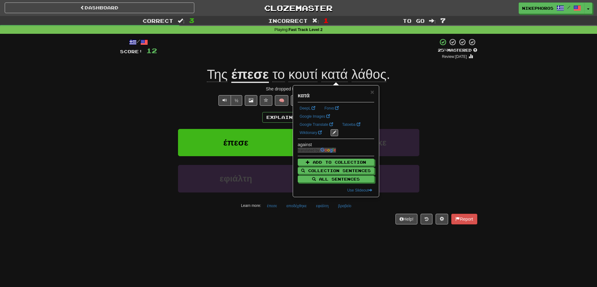
click at [500, 104] on div "Correct : 3 Incorrect : 1 To go : 7 Playing : Fast Track Level 2 / Score: 12 + …" at bounding box center [298, 124] width 597 height 217
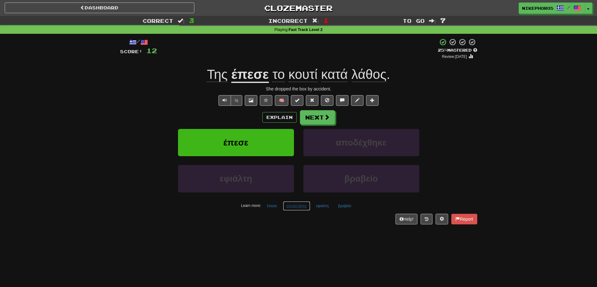
click at [299, 206] on button "αποδέχθηκε" at bounding box center [296, 206] width 27 height 9
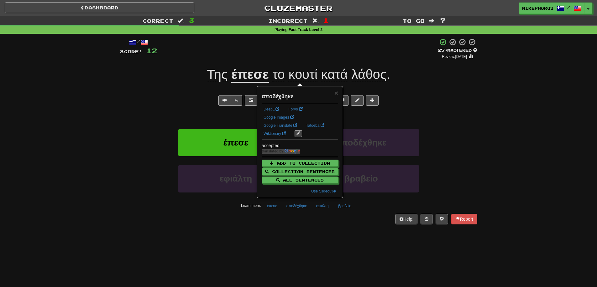
click at [311, 239] on div "Dashboard Clozemaster Nikephoros / Toggle Dropdown Dashboard Leaderboard Activi…" at bounding box center [298, 143] width 597 height 287
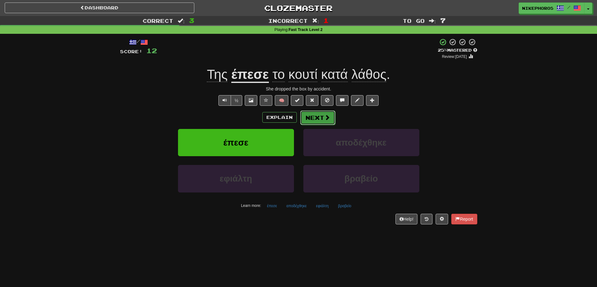
click at [317, 117] on button "Next" at bounding box center [317, 118] width 35 height 14
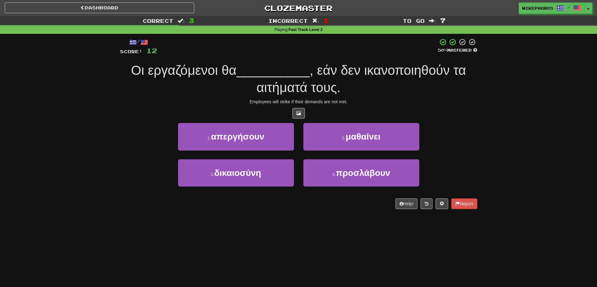
click at [374, 106] on div "/ Score: 12 50 % Mastered Οι εργαζόμενοι θα __________ , εάν δεν ικανοποιηθούν …" at bounding box center [298, 123] width 357 height 171
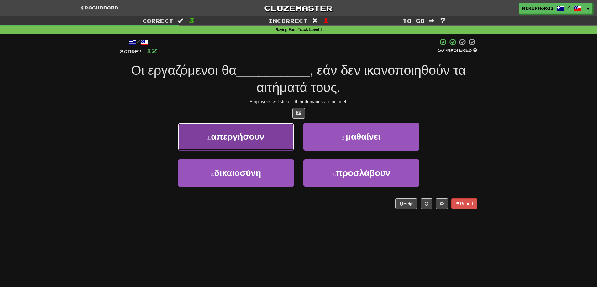
click at [210, 126] on button "1 . απεργήσουν" at bounding box center [236, 136] width 116 height 27
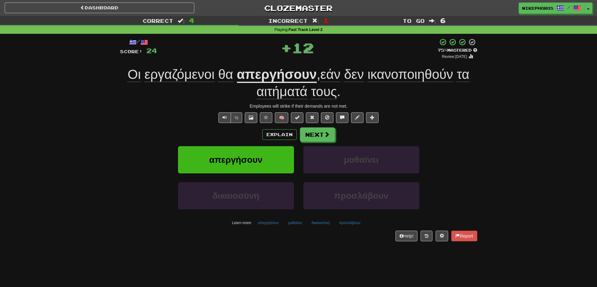
click at [299, 77] on u "απεργήσουν" at bounding box center [277, 75] width 80 height 16
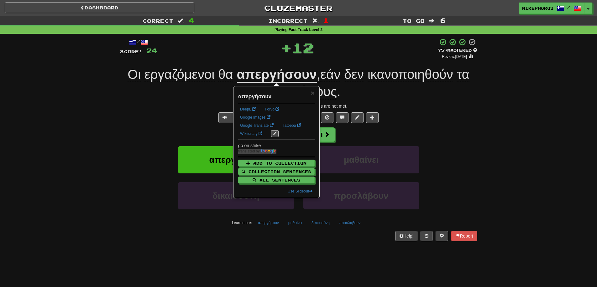
click at [399, 91] on div "Οι εργαζόμενοι θα απεργήσουν , εάν δεν ικανοποιηθούν τα αιτήματά τους ." at bounding box center [298, 83] width 357 height 34
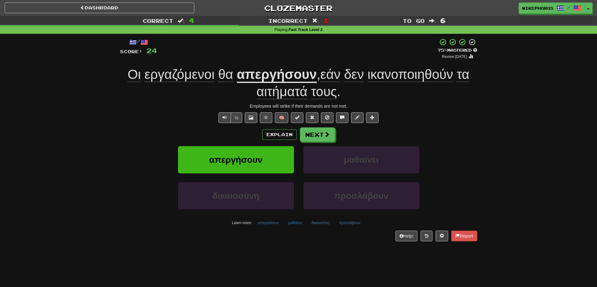
click at [364, 75] on span "δεν" at bounding box center [354, 74] width 20 height 15
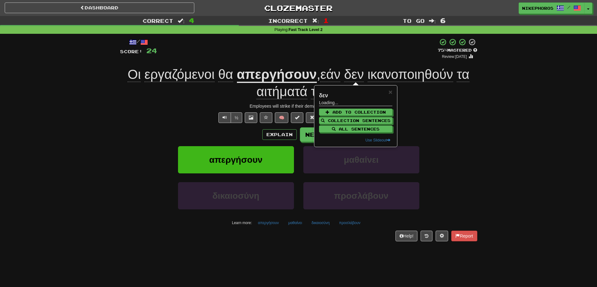
click at [405, 74] on span "ικανοποιηθούν" at bounding box center [411, 74] width 86 height 15
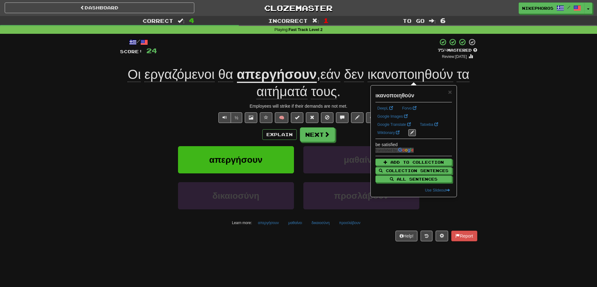
click at [524, 99] on div "Correct : 4 Incorrect : 1 To go : 6 Playing : Fast Track Level 2 / Score: 24 + …" at bounding box center [298, 133] width 597 height 234
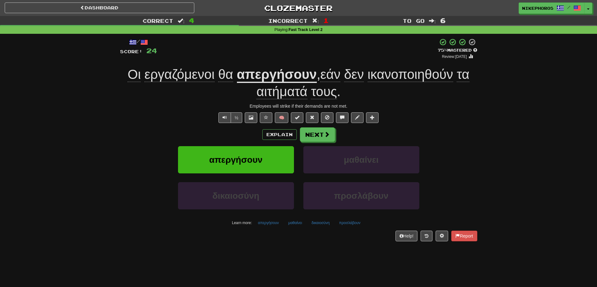
click at [294, 93] on span "αιτήματά" at bounding box center [281, 91] width 51 height 15
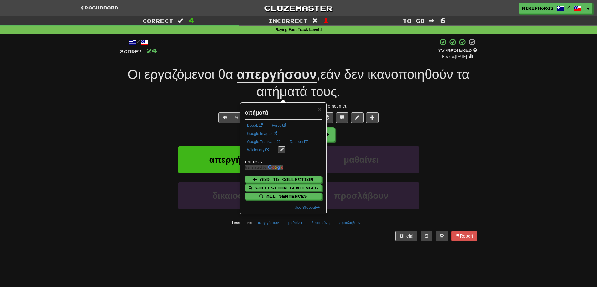
click at [465, 106] on div "Employees will strike if their demands are not met." at bounding box center [298, 106] width 357 height 6
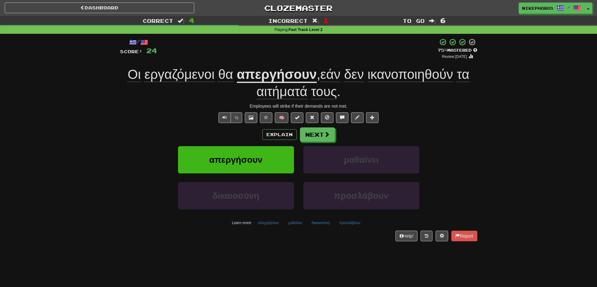
click at [429, 73] on span "ικανοποιηθούν" at bounding box center [411, 74] width 86 height 15
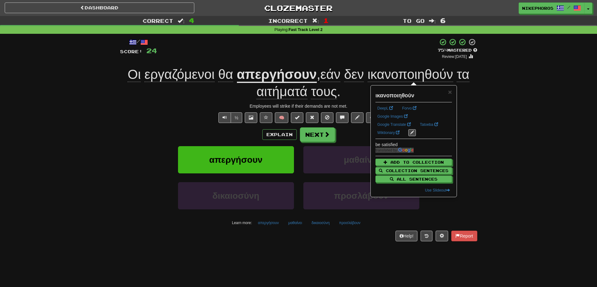
click at [497, 88] on div "Correct : 4 Incorrect : 1 To go : 6 Playing : Fast Track Level 2 / Score: 24 + …" at bounding box center [298, 133] width 597 height 234
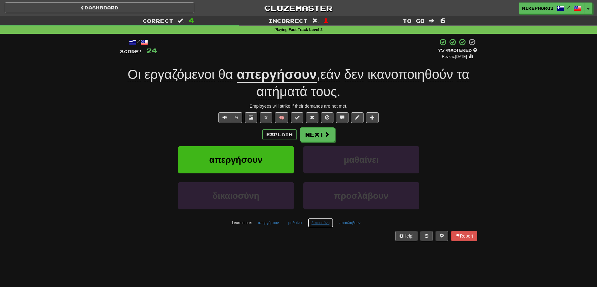
click at [325, 223] on button "δικαιοσύνη" at bounding box center [320, 222] width 25 height 9
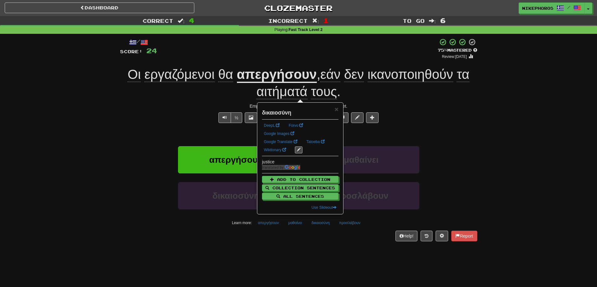
click at [327, 237] on div "Help! Report" at bounding box center [298, 236] width 357 height 11
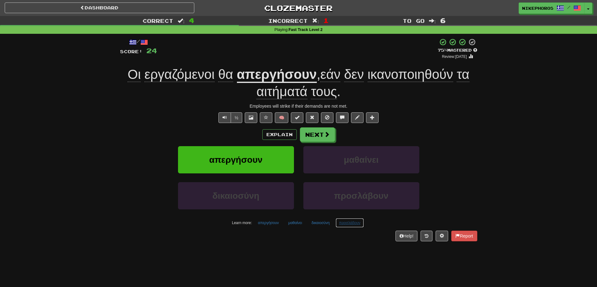
click at [346, 224] on button "προσλάβουν" at bounding box center [350, 222] width 28 height 9
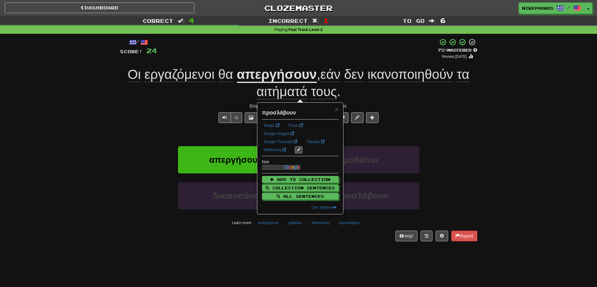
click at [353, 244] on div "/ Score: 24 + 12 75 % Mastered Review: 2025-10-15 Οι εργαζόμενοι θα απεργήσουν …" at bounding box center [298, 142] width 357 height 217
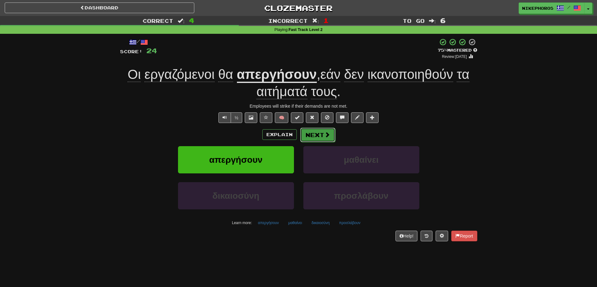
click at [317, 135] on button "Next" at bounding box center [317, 135] width 35 height 14
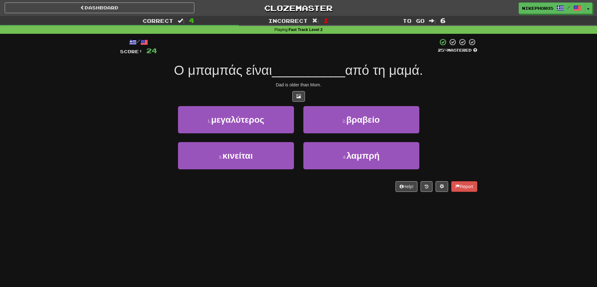
click at [345, 71] on span "από τη μαμά." at bounding box center [384, 70] width 78 height 15
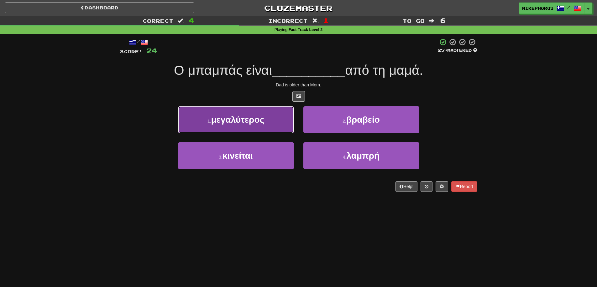
click at [253, 107] on button "1 . μεγαλύτερος" at bounding box center [236, 119] width 116 height 27
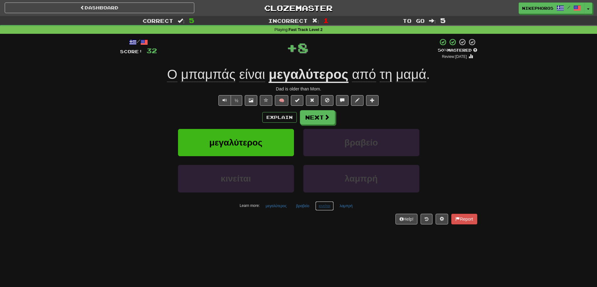
click at [320, 209] on button "κινείται" at bounding box center [324, 206] width 18 height 9
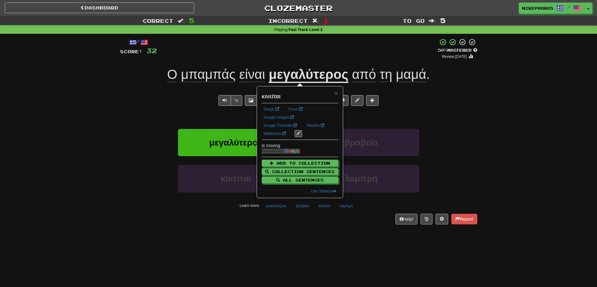
click at [324, 235] on div "Dashboard Clozemaster Nikephoros / Toggle Dropdown Dashboard Leaderboard Activi…" at bounding box center [298, 143] width 597 height 287
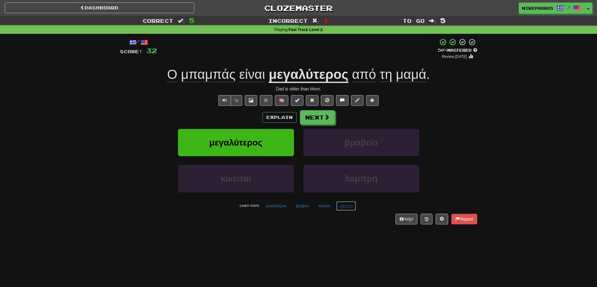
click at [347, 204] on button "λαμπρή" at bounding box center [346, 206] width 20 height 9
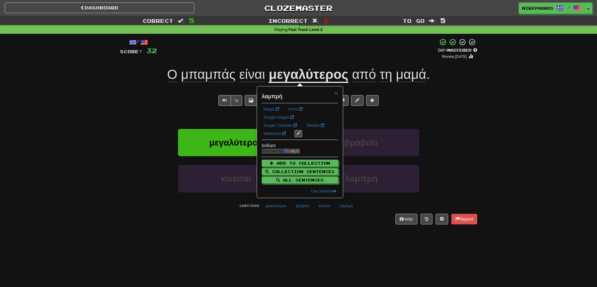
click at [361, 233] on div "/ Score: 32 + 8 50 % Mastered Review: 2025-09-25 Ο μπαμπάς είναι μεγαλύτερος απ…" at bounding box center [298, 133] width 357 height 199
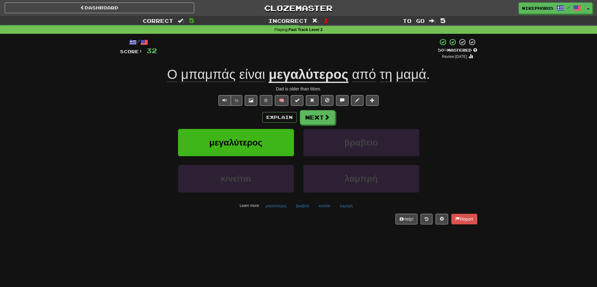
click at [296, 17] on div "Incorrect : 1" at bounding box center [298, 20] width 199 height 9
click at [298, 9] on link "Clozemaster" at bounding box center [299, 8] width 190 height 11
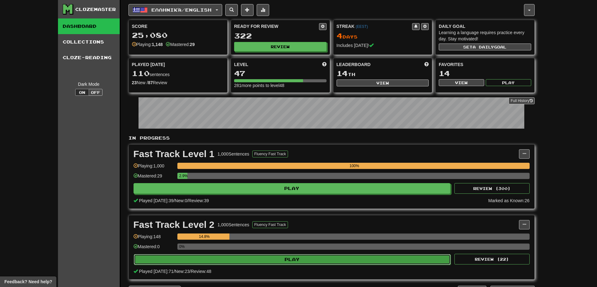
click at [253, 262] on button "Play" at bounding box center [292, 259] width 317 height 11
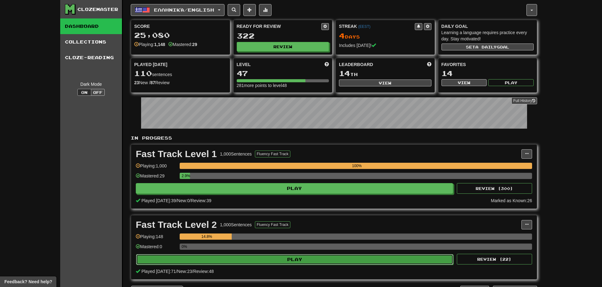
select select "**"
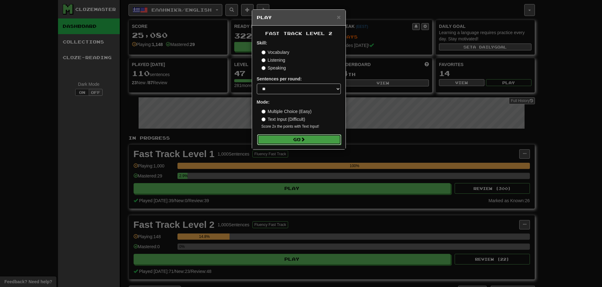
click at [292, 136] on button "Go" at bounding box center [299, 139] width 84 height 11
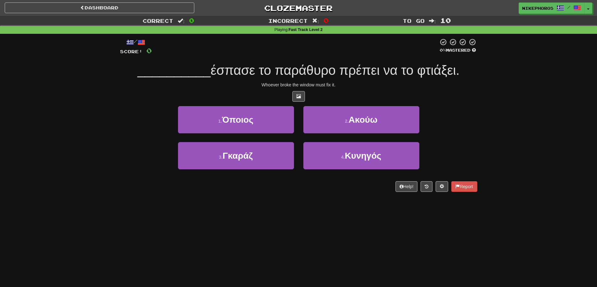
click at [354, 82] on div "Whoever broke the window must fix it." at bounding box center [298, 85] width 357 height 6
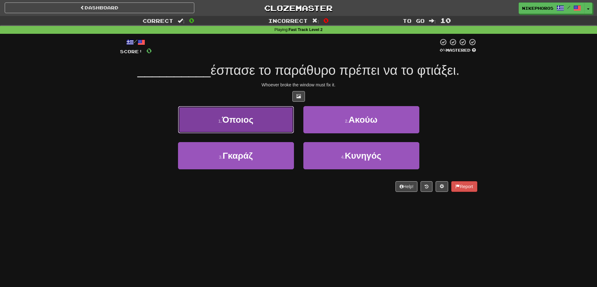
click at [246, 111] on button "1 . Όποιος" at bounding box center [236, 119] width 116 height 27
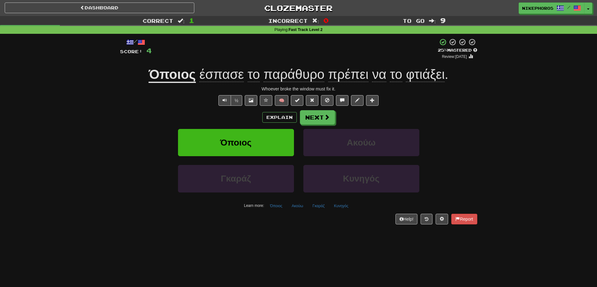
click at [442, 83] on div "Όποιος έσπασε το παράθυρο πρέπει να το φτιάξει ." at bounding box center [298, 74] width 357 height 17
click at [301, 211] on div "/ Score: 4 + 4 25 % Mastered Review: [DATE] Όποιος έσπασε το παράθυρο πρέπει να…" at bounding box center [298, 131] width 357 height 186
click at [305, 209] on button "Ακούω" at bounding box center [297, 206] width 18 height 9
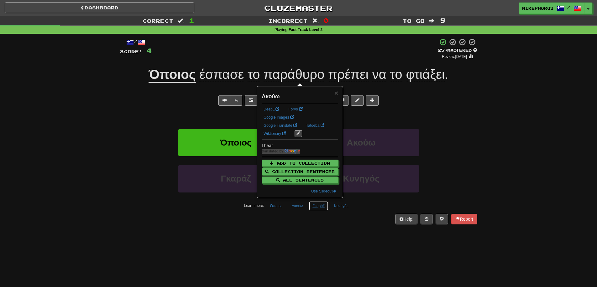
click at [323, 210] on button "Γκαράζ" at bounding box center [318, 206] width 19 height 9
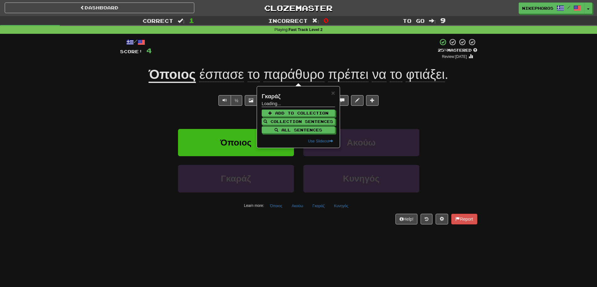
click at [322, 249] on div "Dashboard Clozemaster Nikephoros / Toggle Dropdown Dashboard Leaderboard Activi…" at bounding box center [298, 143] width 597 height 287
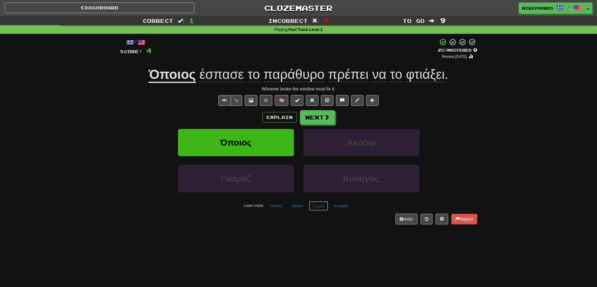
click at [321, 209] on button "Γκαράζ" at bounding box center [318, 206] width 19 height 9
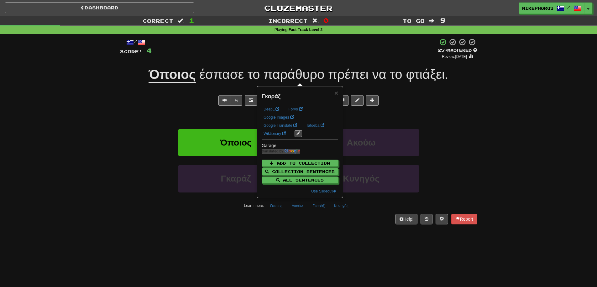
click at [334, 252] on div "Dashboard Clozemaster Nikephoros / Toggle Dropdown Dashboard Leaderboard Activi…" at bounding box center [298, 143] width 597 height 287
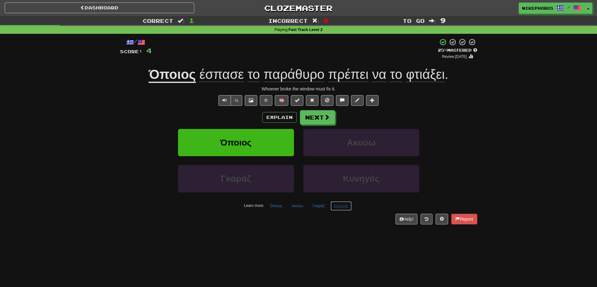
click at [343, 208] on button "Κυνηγός" at bounding box center [341, 206] width 21 height 9
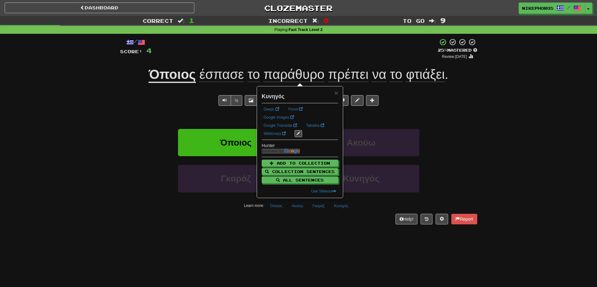
click at [331, 243] on div "Dashboard Clozemaster Nikephoros / Toggle Dropdown Dashboard Leaderboard Activi…" at bounding box center [298, 143] width 597 height 287
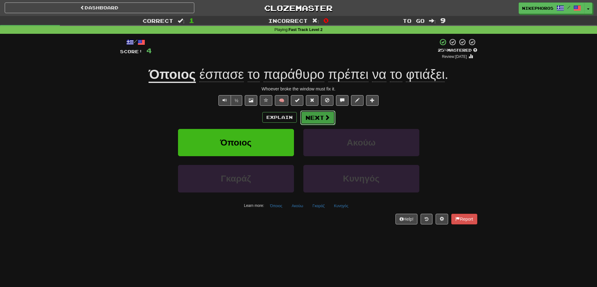
click at [320, 121] on button "Next" at bounding box center [317, 118] width 35 height 14
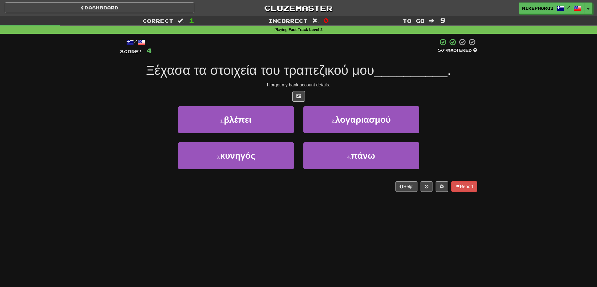
click at [473, 145] on div "3 . κυνηγός 4 . πάνω" at bounding box center [299, 160] width 376 height 36
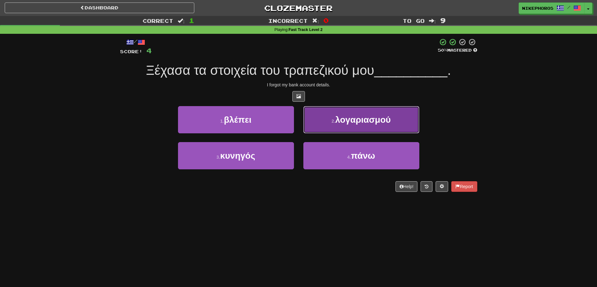
click at [325, 116] on button "2 . λογαριασμού" at bounding box center [361, 119] width 116 height 27
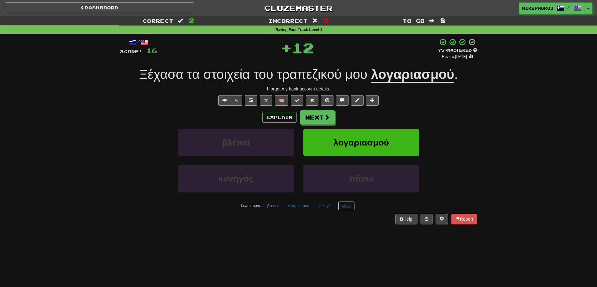
click at [346, 208] on button "πάνω" at bounding box center [346, 206] width 16 height 9
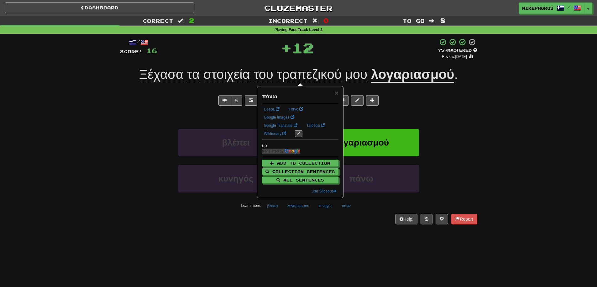
click at [346, 232] on div "/ Score: 16 + 12 75 % Mastered Review: 2025-10-15 Ξέχασα τα στοιχεία του τραπεζ…" at bounding box center [298, 133] width 357 height 199
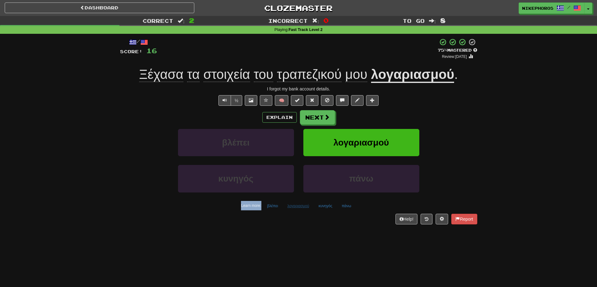
drag, startPoint x: 286, startPoint y: 201, endPoint x: 293, endPoint y: 210, distance: 11.8
click at [291, 207] on div "βλέπει λογαριασμού κυνηγός πάνω Learn more: βλέπει λογαριασμού κυνηγός πάνω" at bounding box center [298, 170] width 367 height 82
click at [293, 210] on button "λογαριασμού" at bounding box center [298, 206] width 29 height 9
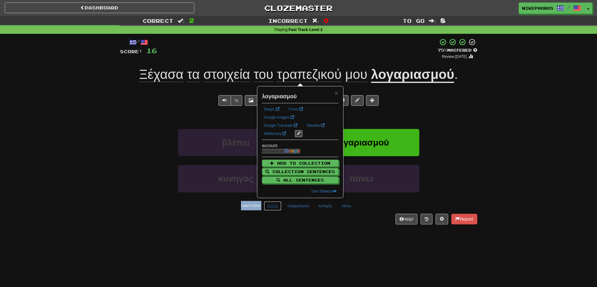
click at [278, 207] on button "βλέπει" at bounding box center [273, 206] width 18 height 9
click at [296, 234] on div "Dashboard Clozemaster Nikephoros / Toggle Dropdown Dashboard Leaderboard Activi…" at bounding box center [298, 143] width 597 height 287
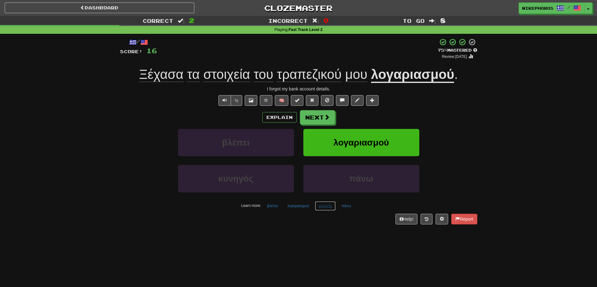
click at [325, 206] on button "κυνηγός" at bounding box center [325, 206] width 21 height 9
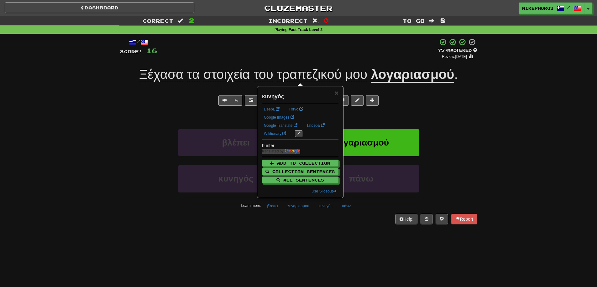
click at [333, 228] on div "/ Score: 16 + 12 75 % Mastered Review: 2025-10-15 Ξέχασα τα στοιχεία του τραπεζ…" at bounding box center [298, 133] width 357 height 199
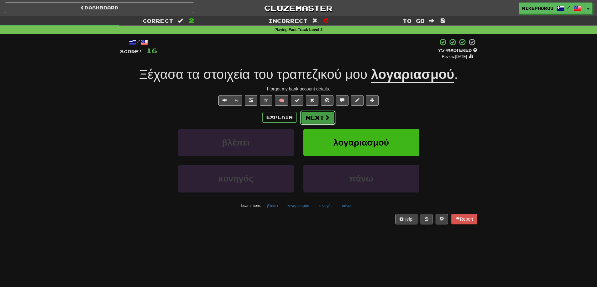
click at [330, 116] on button "Next" at bounding box center [317, 118] width 35 height 14
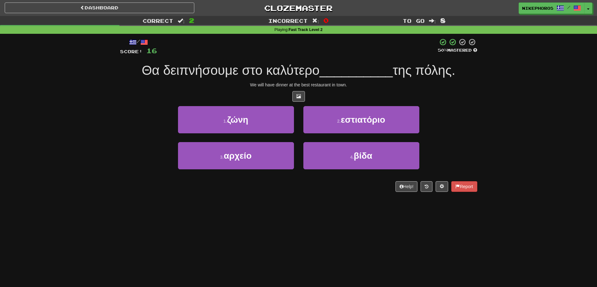
click at [525, 153] on div "Correct : 2 Incorrect : 0 To go : 8 Playing : Fast Track Level 2 / Score: 16 50…" at bounding box center [298, 108] width 597 height 185
click at [345, 247] on div "Dashboard Clozemaster Nikephoros / Toggle Dropdown Dashboard Leaderboard Activi…" at bounding box center [298, 143] width 597 height 287
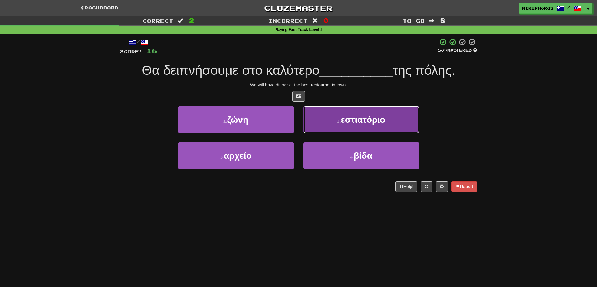
click at [396, 128] on button "2 . εστιατόριο" at bounding box center [361, 119] width 116 height 27
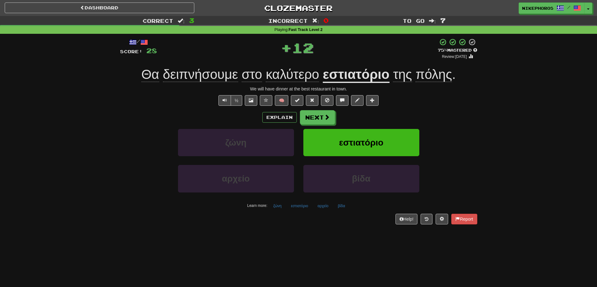
click at [471, 147] on div "ζώνη εστιατόριο" at bounding box center [299, 147] width 376 height 36
click at [288, 74] on span "καλύτερο" at bounding box center [292, 74] width 53 height 15
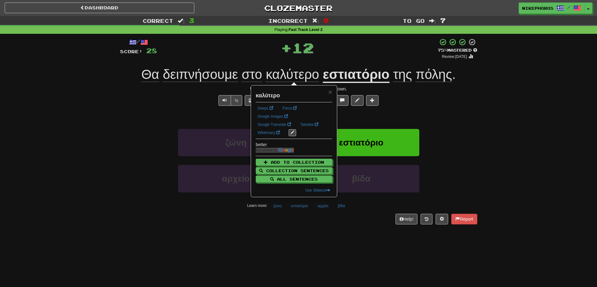
click at [445, 121] on div "Explain Next" at bounding box center [298, 117] width 357 height 14
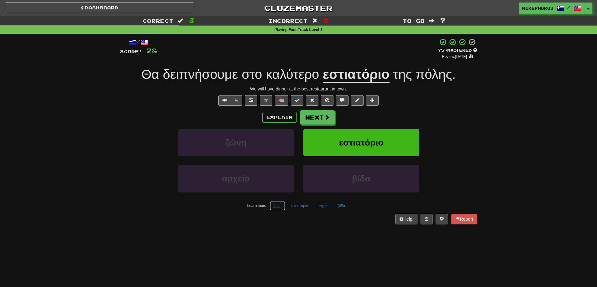
click at [278, 208] on button "ζώνη" at bounding box center [277, 206] width 15 height 9
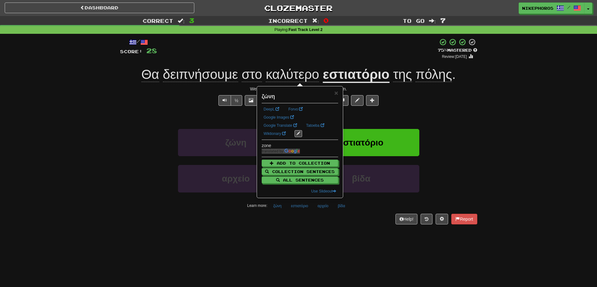
click at [311, 245] on div "Dashboard Clozemaster Nikephoros / Toggle Dropdown Dashboard Leaderboard Activi…" at bounding box center [298, 143] width 597 height 287
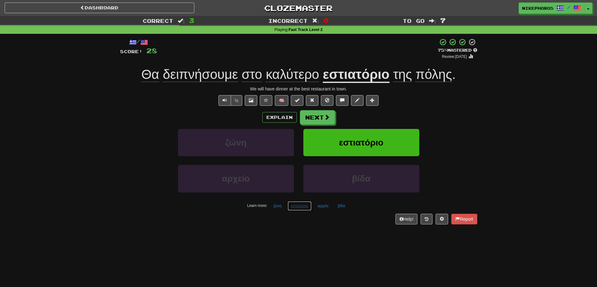
click at [298, 206] on button "εστιατόριο" at bounding box center [300, 206] width 24 height 9
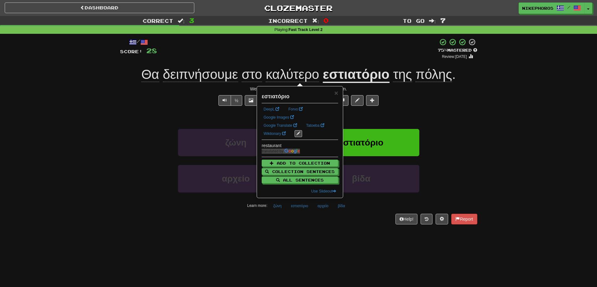
click at [326, 211] on div "/ Score: 28 + 12 75 % Mastered Review: 2025-10-15 Θα δειπνήσουμε στο καλύτερο ε…" at bounding box center [298, 131] width 357 height 186
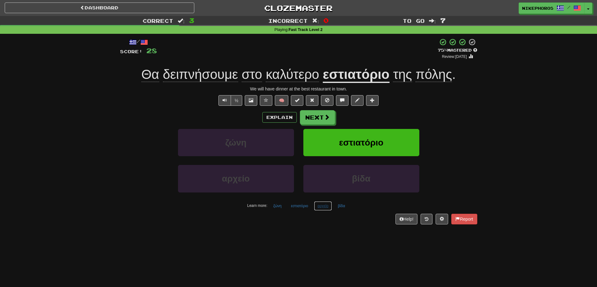
click at [325, 207] on button "αρχείο" at bounding box center [323, 206] width 18 height 9
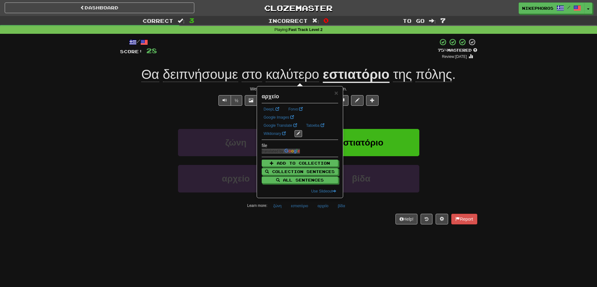
click at [348, 249] on div "Dashboard Clozemaster Nikephoros / Toggle Dropdown Dashboard Leaderboard Activi…" at bounding box center [298, 143] width 597 height 287
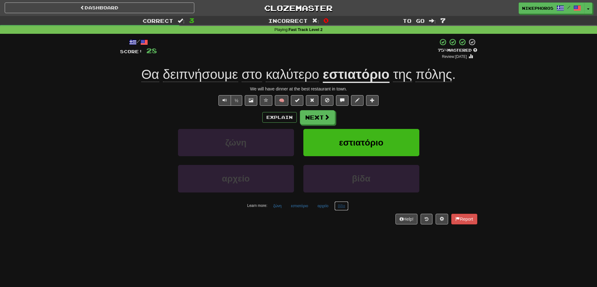
click at [339, 210] on button "βίδα" at bounding box center [341, 206] width 14 height 9
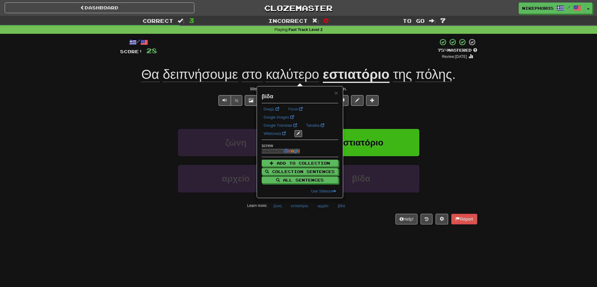
click at [348, 245] on div "Dashboard Clozemaster Nikephoros / Toggle Dropdown Dashboard Leaderboard Activi…" at bounding box center [298, 143] width 597 height 287
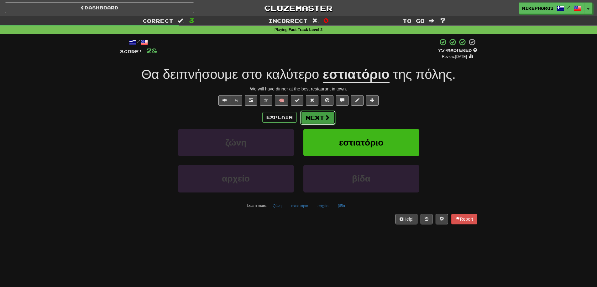
click at [324, 120] on span at bounding box center [327, 118] width 6 height 6
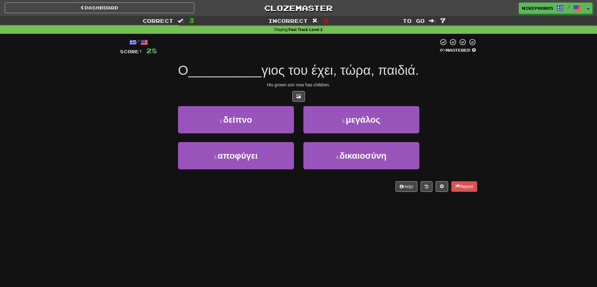
click at [350, 82] on div "His grown son now has children." at bounding box center [298, 85] width 357 height 6
click at [358, 94] on div at bounding box center [298, 96] width 357 height 11
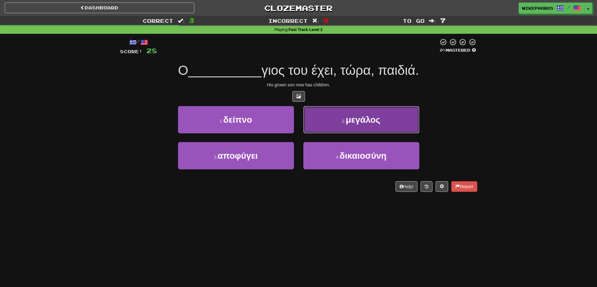
click at [396, 114] on button "2 . μεγάλος" at bounding box center [361, 119] width 116 height 27
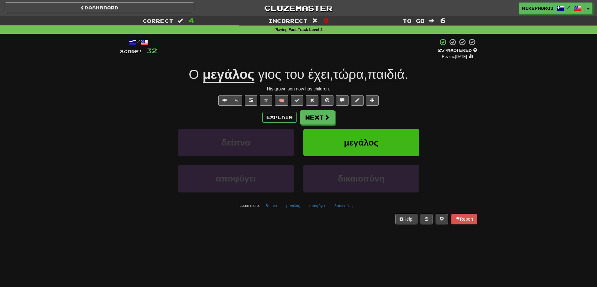
click at [511, 127] on div "Correct : 4 Incorrect : 0 To go : 6 Playing : Fast Track Level 2 / Score: 32 + …" at bounding box center [298, 124] width 597 height 217
click at [466, 107] on div "/ Score: 32 + 4 25 % Mastered Review: 2025-09-16 Ο μεγάλος γιος του έχει , τώρα…" at bounding box center [298, 131] width 357 height 186
drag, startPoint x: 356, startPoint y: 73, endPoint x: 395, endPoint y: 72, distance: 39.2
click at [356, 72] on span "τώρα" at bounding box center [348, 74] width 30 height 15
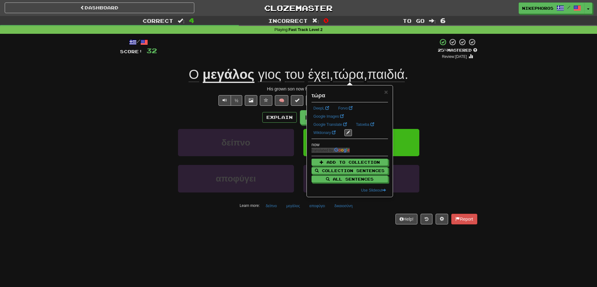
click at [461, 85] on div "/ Score: 32 + 4 25 % Mastered Review: 2025-09-16 Ο μεγάλος γιος του έχει , τώρα…" at bounding box center [298, 131] width 357 height 186
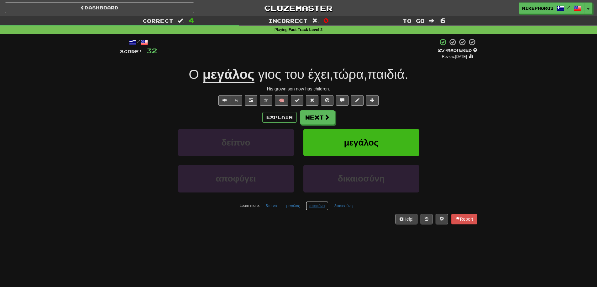
click at [319, 209] on button "αποφύγει" at bounding box center [317, 206] width 23 height 9
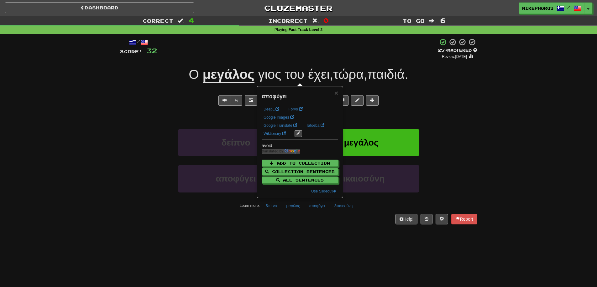
click at [330, 233] on div "/ Score: 32 + 4 25 % Mastered Review: 2025-09-16 Ο μεγάλος γιος του έχει , τώρα…" at bounding box center [298, 133] width 357 height 199
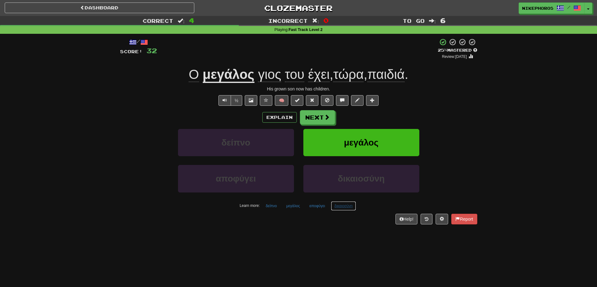
click at [338, 209] on button "δικαιοσύνη" at bounding box center [343, 206] width 25 height 9
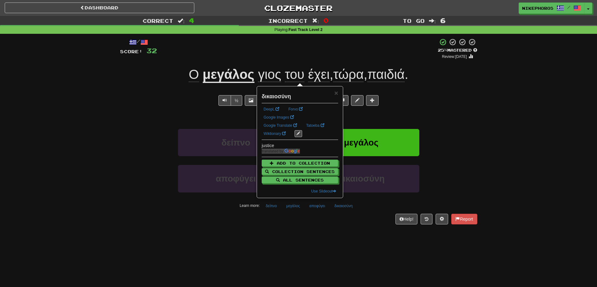
click at [372, 251] on div "Dashboard Clozemaster Nikephoros / Toggle Dropdown Dashboard Leaderboard Activi…" at bounding box center [298, 143] width 597 height 287
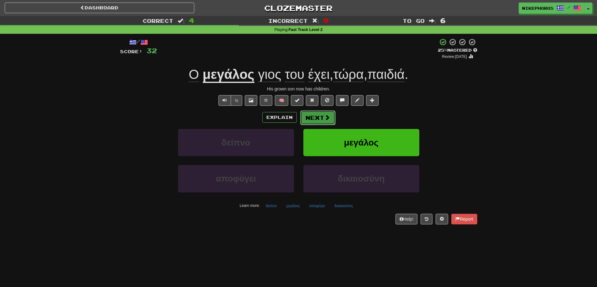
click at [329, 119] on button "Next" at bounding box center [317, 118] width 35 height 14
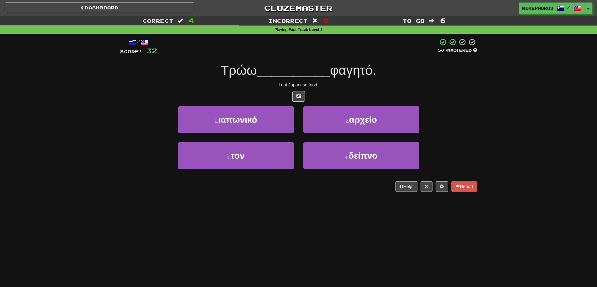
click at [445, 109] on div "1 . ιαπωνικό 2 . αρχείο" at bounding box center [299, 124] width 376 height 36
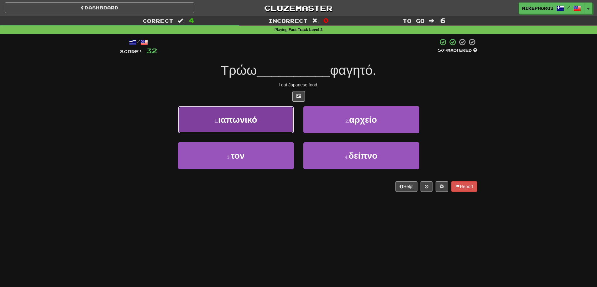
click at [243, 118] on span "ιαπωνικό" at bounding box center [237, 120] width 39 height 10
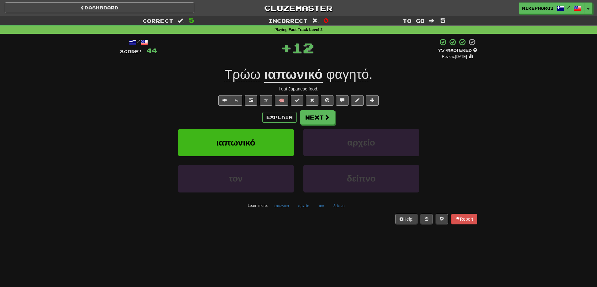
click at [445, 119] on div "Explain Next" at bounding box center [298, 117] width 357 height 14
click at [305, 118] on button "Next" at bounding box center [317, 118] width 35 height 14
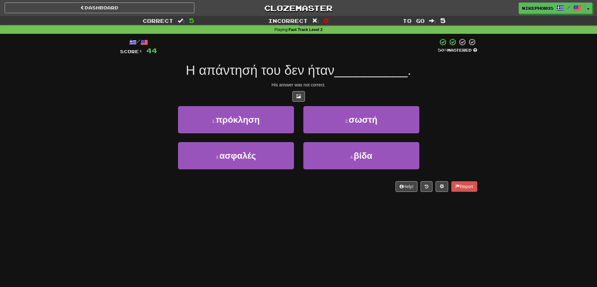
click at [347, 88] on div "His answer was not correct." at bounding box center [298, 85] width 357 height 6
click at [370, 64] on span "__________" at bounding box center [370, 70] width 73 height 15
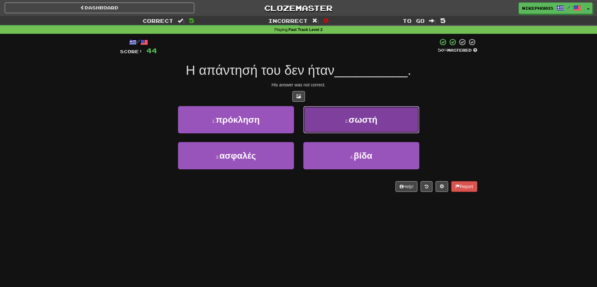
click at [366, 113] on button "2 . σωστή" at bounding box center [361, 119] width 116 height 27
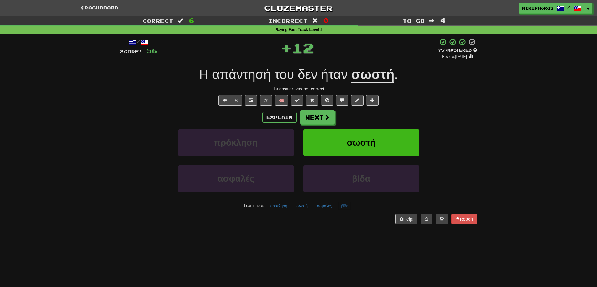
click at [345, 209] on button "βίδα" at bounding box center [345, 206] width 14 height 9
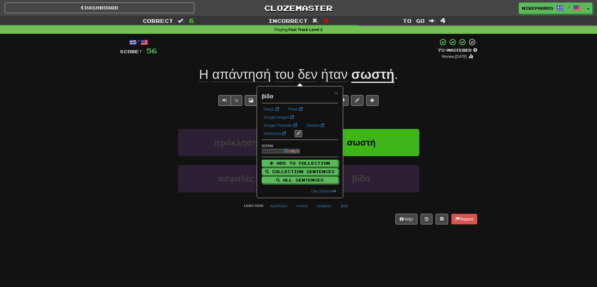
click at [351, 235] on div "Dashboard Clozemaster Nikephoros / Toggle Dropdown Dashboard Leaderboard Activi…" at bounding box center [298, 143] width 597 height 287
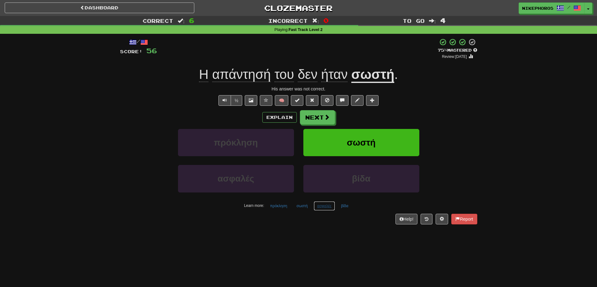
click at [319, 206] on button "ασφαλές" at bounding box center [324, 206] width 21 height 9
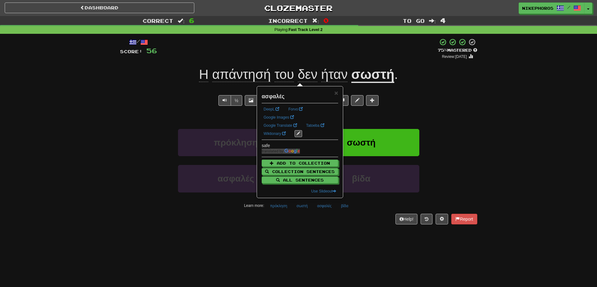
click at [322, 240] on div "Dashboard Clozemaster Nikephoros / Toggle Dropdown Dashboard Leaderboard Activi…" at bounding box center [298, 143] width 597 height 287
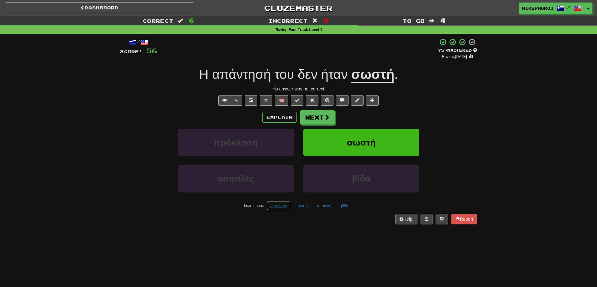
click at [280, 207] on button "πρόκληση" at bounding box center [279, 206] width 24 height 9
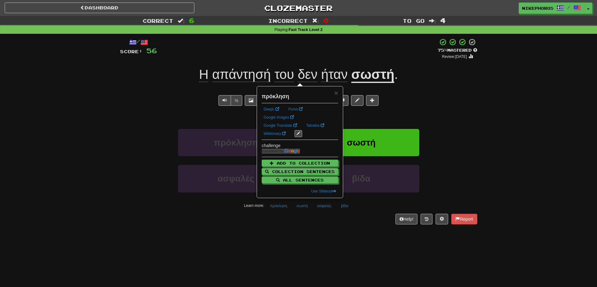
click at [302, 243] on div "Dashboard Clozemaster Nikephoros / Toggle Dropdown Dashboard Leaderboard Activi…" at bounding box center [298, 143] width 597 height 287
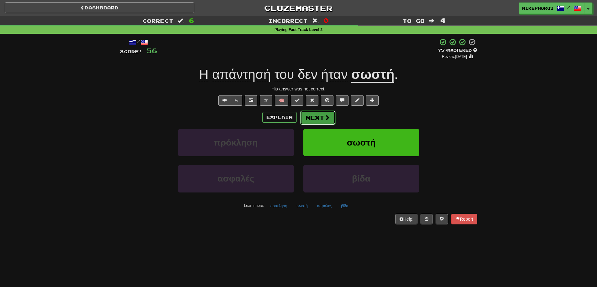
click at [329, 117] on span at bounding box center [327, 118] width 6 height 6
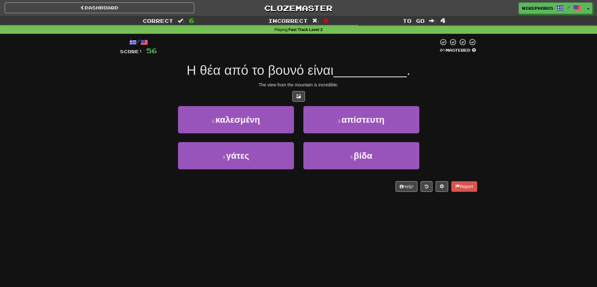
click at [429, 99] on div at bounding box center [298, 96] width 357 height 11
click at [387, 73] on span "__________" at bounding box center [369, 70] width 73 height 15
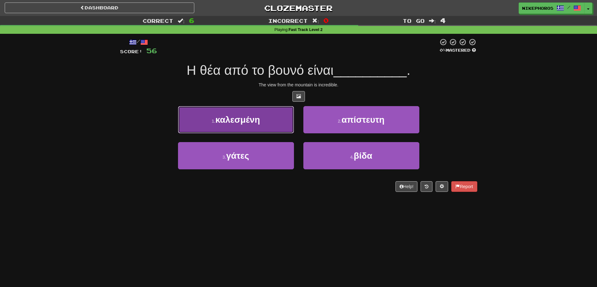
click at [262, 119] on button "1 . καλεσμένη" at bounding box center [236, 119] width 116 height 27
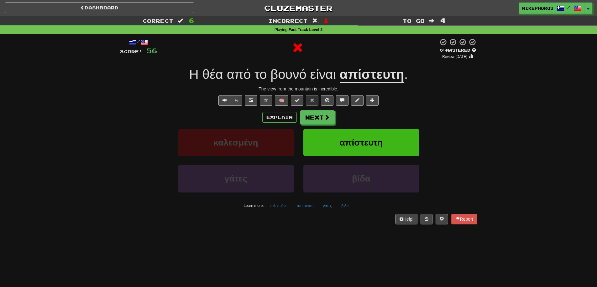
click at [377, 86] on div "The view from the mountain is incredible." at bounding box center [298, 89] width 357 height 6
click at [378, 71] on u "απίστευτη" at bounding box center [372, 75] width 65 height 16
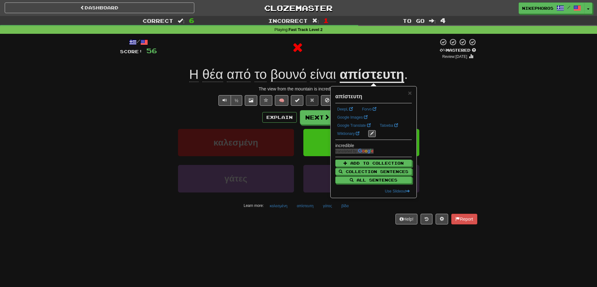
click at [490, 104] on div "Correct : 6 Incorrect : 1 To go : 4 Playing : Fast Track Level 2 / Score: 56 0 …" at bounding box center [298, 124] width 597 height 217
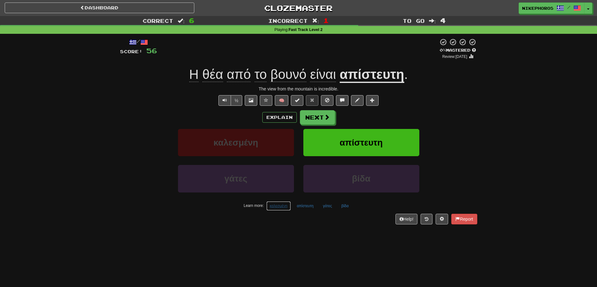
click at [275, 208] on button "καλεσμένη" at bounding box center [278, 206] width 24 height 9
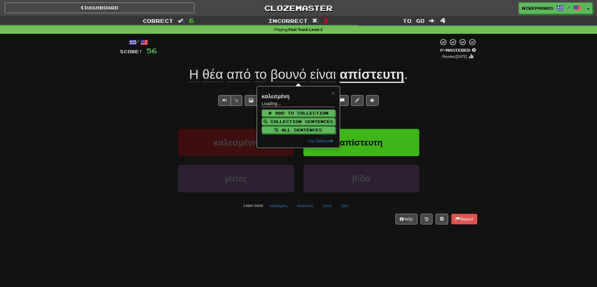
click at [254, 203] on div "Learn more: καλεσμένη απίστευτη γάτες βίδα" at bounding box center [298, 206] width 367 height 9
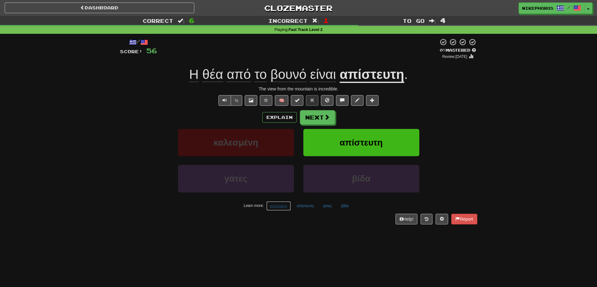
click at [270, 206] on button "καλεσμένη" at bounding box center [278, 206] width 24 height 9
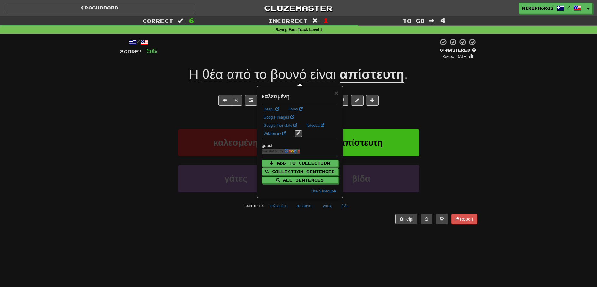
click at [291, 218] on div "Help! Report" at bounding box center [298, 219] width 357 height 11
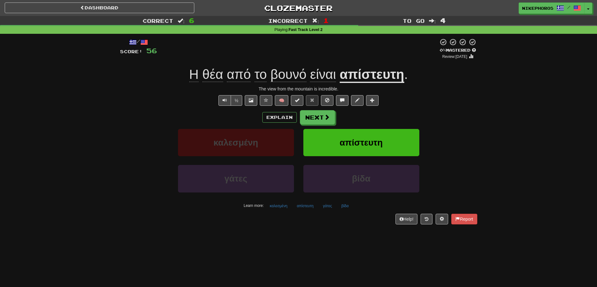
click at [319, 208] on div "Learn more: καλεσμένη απίστευτη γάτες βίδα" at bounding box center [298, 206] width 367 height 9
click at [332, 210] on button "γάτες" at bounding box center [327, 206] width 16 height 9
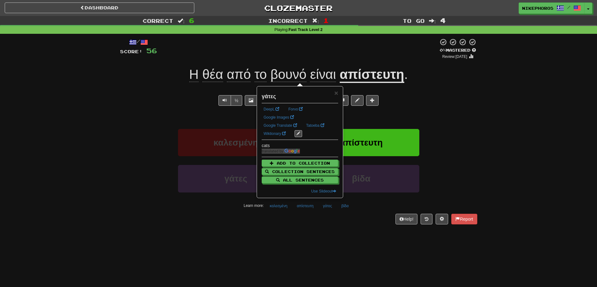
click at [327, 229] on div "/ Score: 56 0 % Mastered Review: 2025-09-15 Η θέα από το βουνό είναι απίστευτη …" at bounding box center [298, 133] width 357 height 199
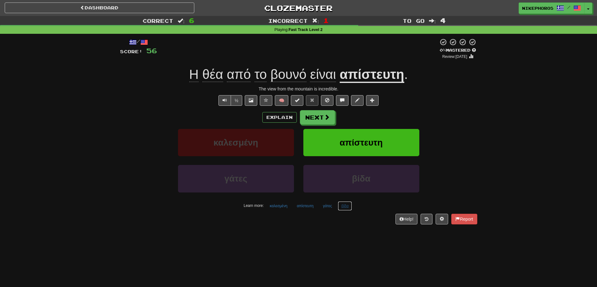
click at [347, 206] on button "βίδα" at bounding box center [345, 206] width 14 height 9
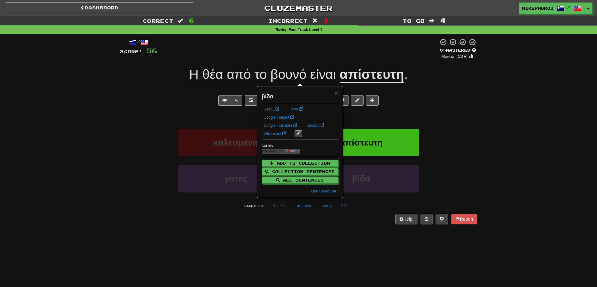
click at [349, 228] on div "/ Score: 56 0 % Mastered Review: 2025-09-15 Η θέα από το βουνό είναι απίστευτη …" at bounding box center [298, 133] width 357 height 199
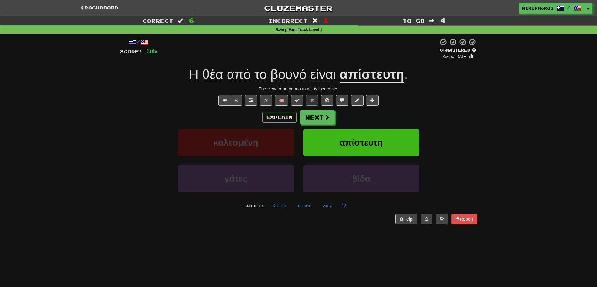
click at [305, 78] on span "βουνό" at bounding box center [288, 74] width 36 height 15
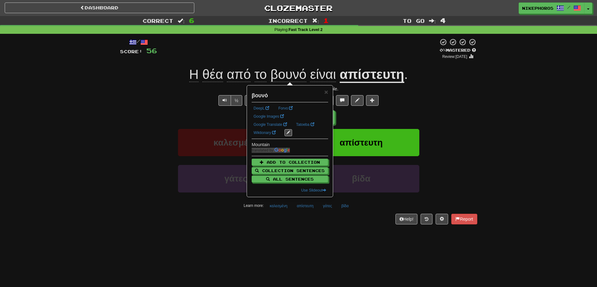
click at [463, 131] on div "καλεσμένη απίστευτη" at bounding box center [299, 147] width 376 height 36
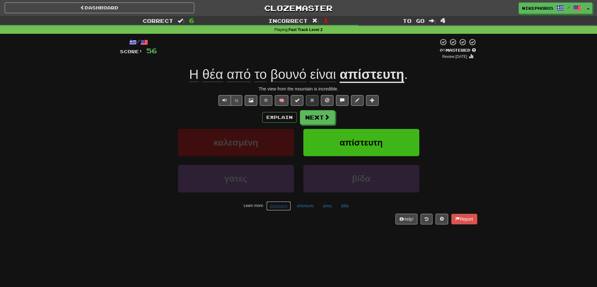
click at [279, 207] on button "καλεσμένη" at bounding box center [278, 206] width 24 height 9
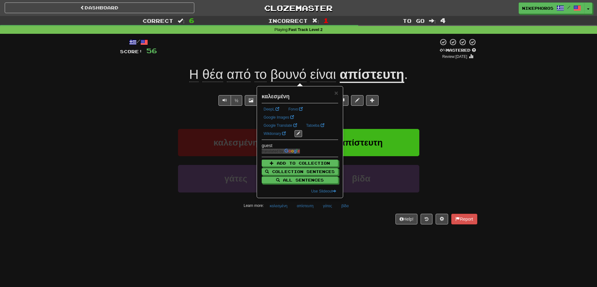
click at [324, 240] on div "Dashboard Clozemaster Nikephoros / Toggle Dropdown Dashboard Leaderboard Activi…" at bounding box center [298, 143] width 597 height 287
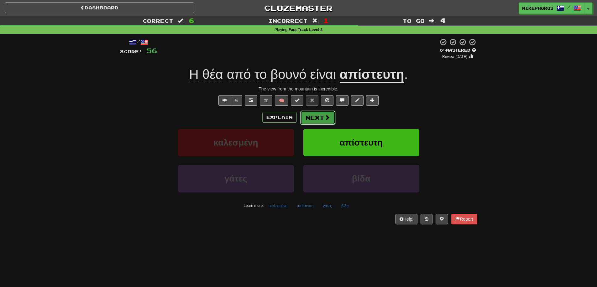
click at [331, 123] on button "Next" at bounding box center [317, 118] width 35 height 14
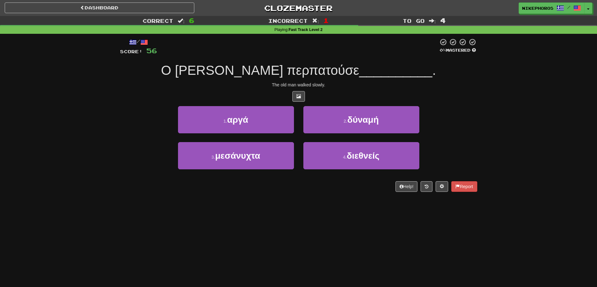
click at [365, 86] on div "The old man walked slowly." at bounding box center [298, 85] width 357 height 6
click at [496, 83] on div "Correct : 6 Incorrect : 1 To go : 4 Playing : Fast Track Level 2 / Score: 56 0 …" at bounding box center [298, 108] width 597 height 185
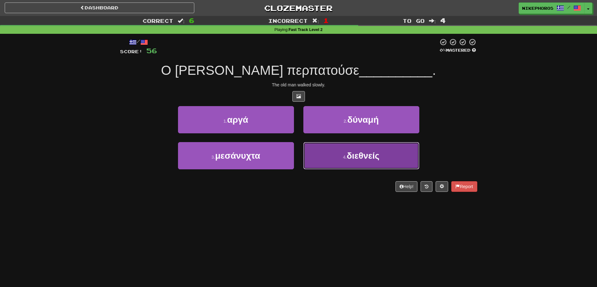
click at [385, 161] on button "4 . διεθνείς" at bounding box center [361, 155] width 116 height 27
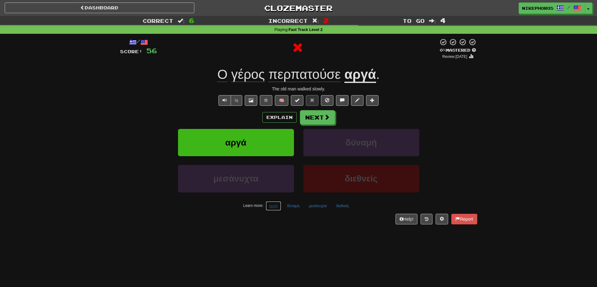
click at [278, 208] on button "αργά" at bounding box center [273, 206] width 15 height 9
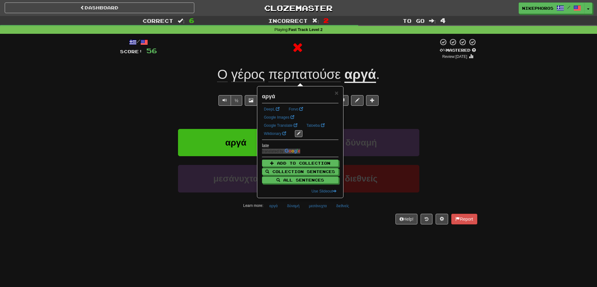
click at [288, 247] on div "Dashboard Clozemaster Nikephoros / Toggle Dropdown Dashboard Leaderboard Activi…" at bounding box center [298, 143] width 597 height 287
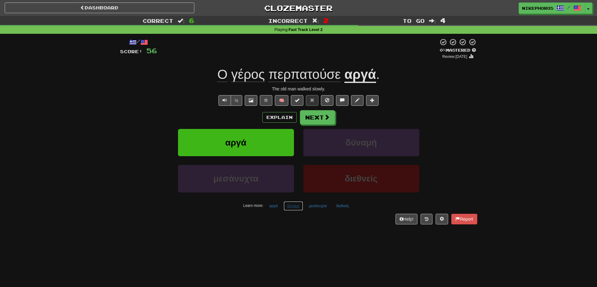
click at [291, 208] on button "δύναμή" at bounding box center [293, 206] width 19 height 9
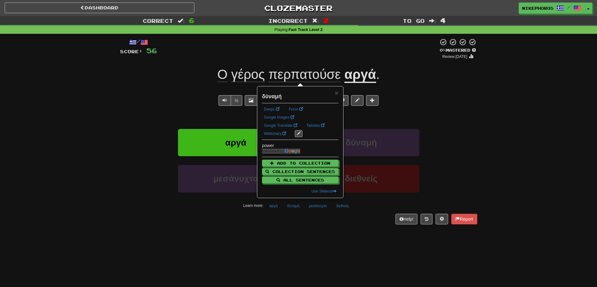
click at [309, 229] on div "/ Score: 56 0 % Mastered Review: 2025-09-15 Ο γέρος περπατούσε αργά . The old m…" at bounding box center [298, 133] width 357 height 199
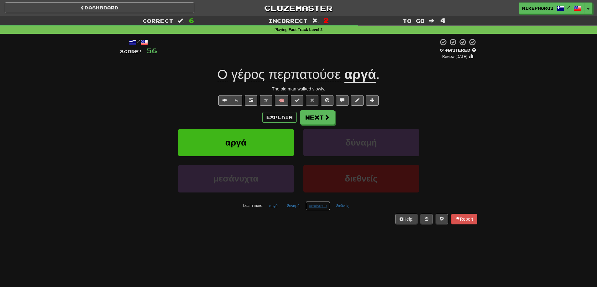
click at [315, 205] on button "μεσάνυχτα" at bounding box center [318, 206] width 25 height 9
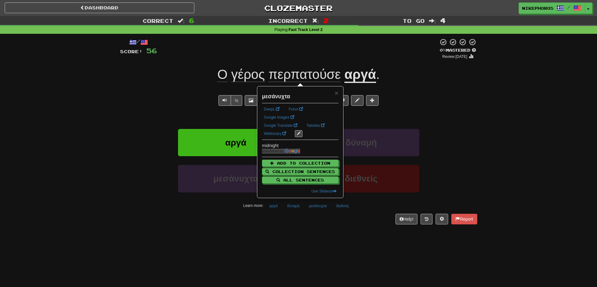
click at [326, 222] on div "Help! Report" at bounding box center [298, 219] width 357 height 11
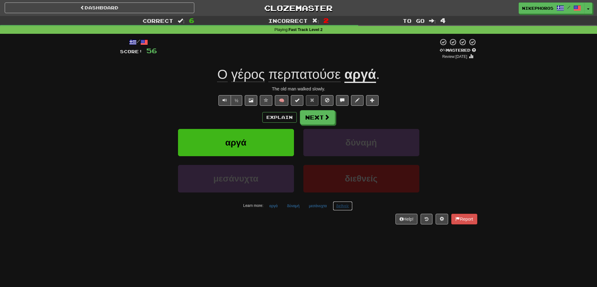
click at [337, 205] on button "διεθνείς" at bounding box center [343, 206] width 20 height 9
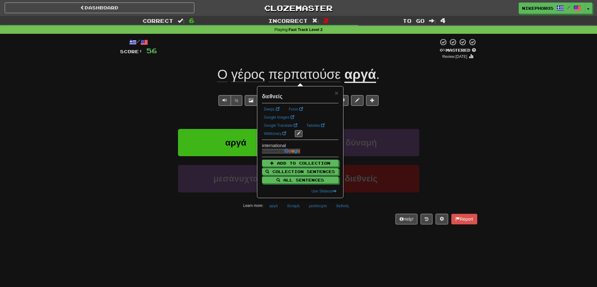
click at [342, 238] on div "Dashboard Clozemaster Nikephoros / Toggle Dropdown Dashboard Leaderboard Activi…" at bounding box center [298, 143] width 597 height 287
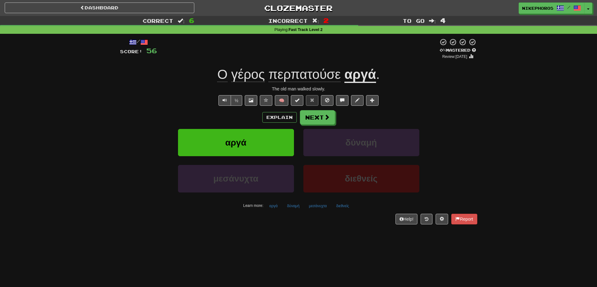
click at [339, 212] on div "/ Score: 56 0 % Mastered Review: 2025-09-15 Ο γέρος περπατούσε αργά . The old m…" at bounding box center [298, 131] width 357 height 186
click at [342, 208] on button "διεθνείς" at bounding box center [343, 206] width 20 height 9
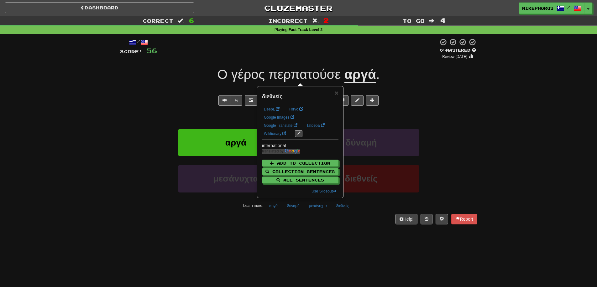
click at [333, 227] on div "/ Score: 56 0 % Mastered Review: 2025-09-15 Ο γέρος περπατούσε αργά . The old m…" at bounding box center [298, 133] width 357 height 199
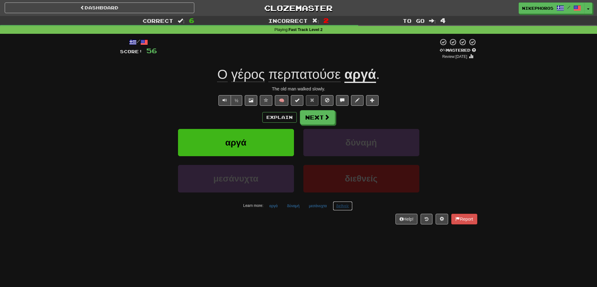
click at [345, 208] on button "διεθνείς" at bounding box center [343, 206] width 20 height 9
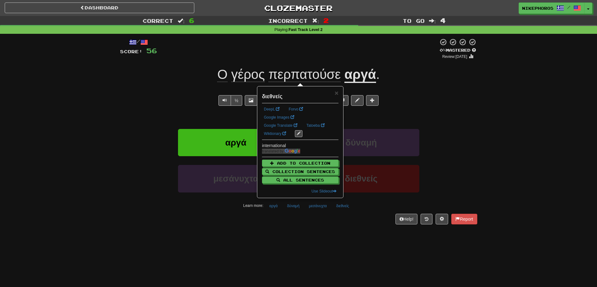
click at [346, 251] on div "Dashboard Clozemaster Nikephoros / Toggle Dropdown Dashboard Leaderboard Activi…" at bounding box center [298, 143] width 597 height 287
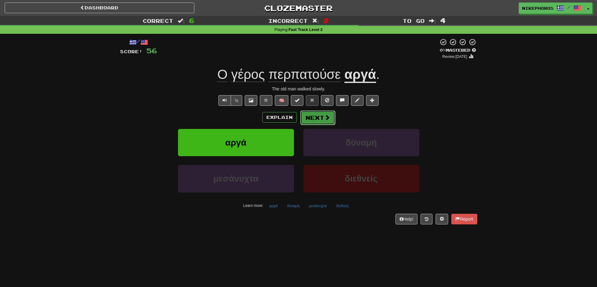
click at [307, 119] on button "Next" at bounding box center [317, 118] width 35 height 14
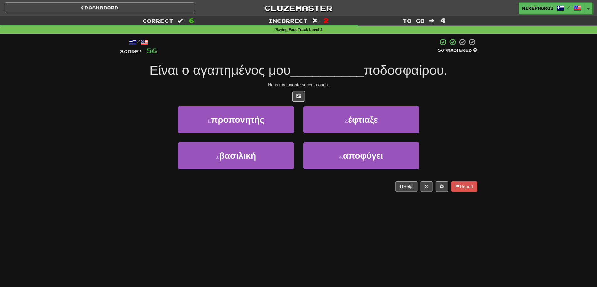
click at [352, 61] on div "/ Score: 56 50 % Mastered Είναι ο αγαπημένος μου __________ ποδοσφαίρου. He is …" at bounding box center [298, 115] width 357 height 154
click at [339, 222] on div "Dashboard Clozemaster Nikephoros / Toggle Dropdown Dashboard Leaderboard Activi…" at bounding box center [298, 143] width 597 height 287
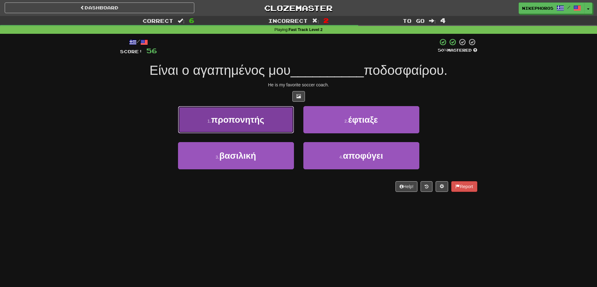
click at [252, 116] on span "προπονητής" at bounding box center [237, 120] width 53 height 10
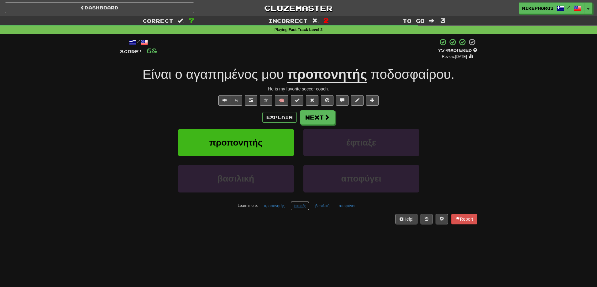
click at [304, 207] on button "έφτιαξε" at bounding box center [299, 206] width 19 height 9
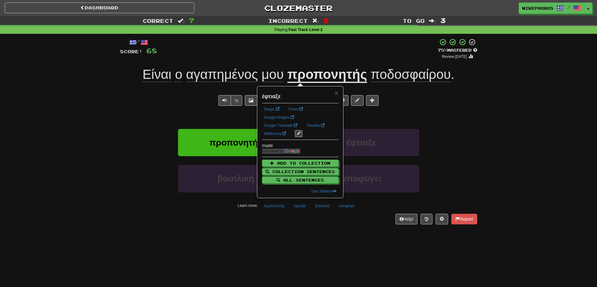
click at [322, 237] on div "Dashboard Clozemaster Nikephoros / Toggle Dropdown Dashboard Leaderboard Activi…" at bounding box center [298, 143] width 597 height 287
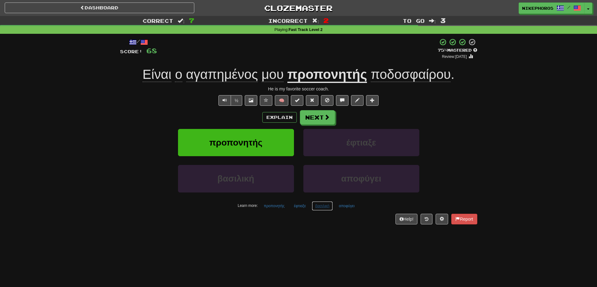
click at [331, 209] on button "βασιλική" at bounding box center [322, 206] width 21 height 9
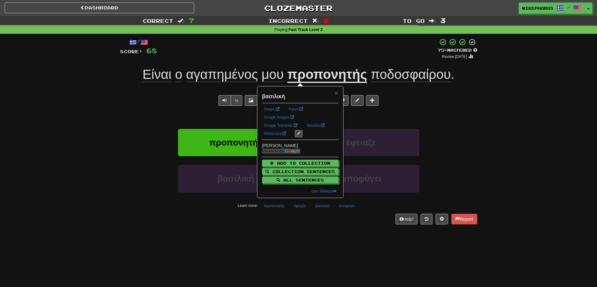
click at [328, 232] on div "/ Score: 68 + 12 75 % Mastered Review: 2025-10-15 Είναι ο αγαπημένος μου προπον…" at bounding box center [298, 133] width 357 height 199
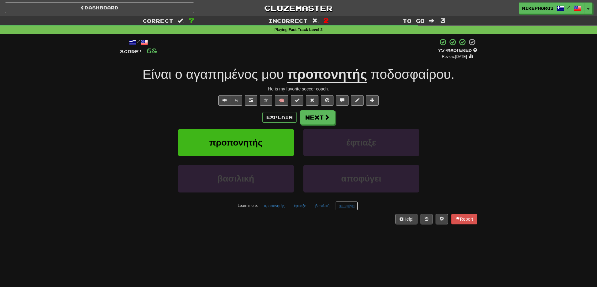
click at [355, 210] on button "αποφύγει" at bounding box center [346, 206] width 23 height 9
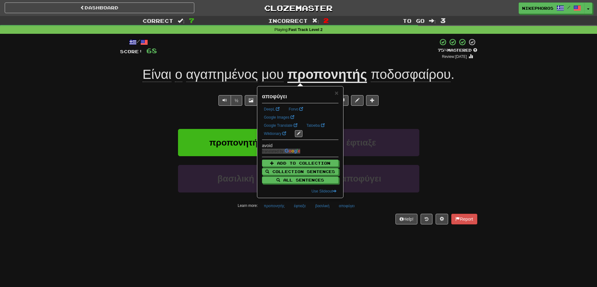
click at [362, 248] on div "Dashboard Clozemaster Nikephoros / Toggle Dropdown Dashboard Leaderboard Activi…" at bounding box center [298, 143] width 597 height 287
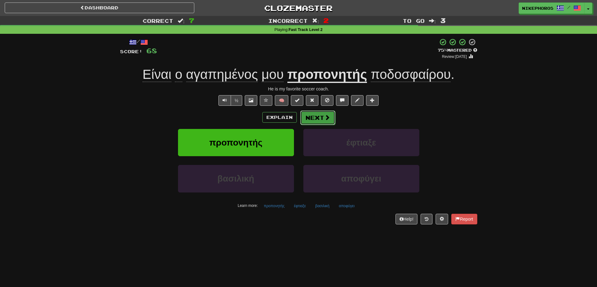
click at [320, 116] on button "Next" at bounding box center [317, 118] width 35 height 14
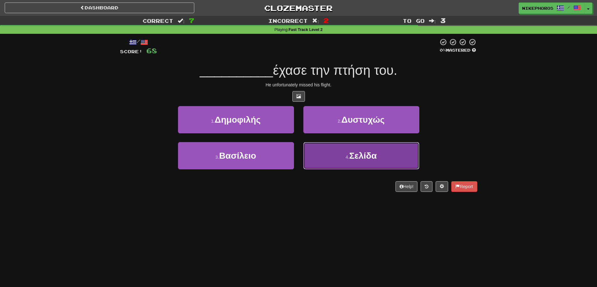
click at [378, 153] on button "4 . Σελίδα" at bounding box center [361, 155] width 116 height 27
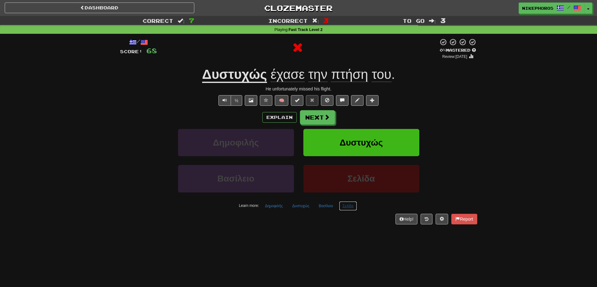
click at [345, 208] on button "Σελίδα" at bounding box center [348, 206] width 18 height 9
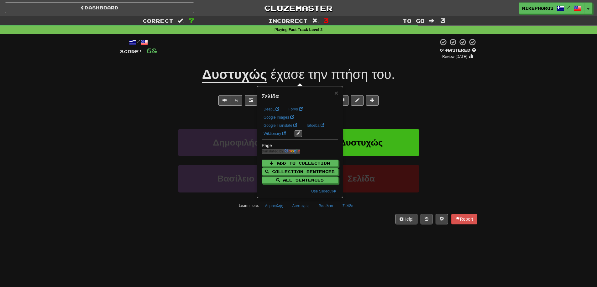
click at [368, 247] on div "Dashboard Clozemaster Nikephoros / Toggle Dropdown Dashboard Leaderboard Activi…" at bounding box center [298, 143] width 597 height 287
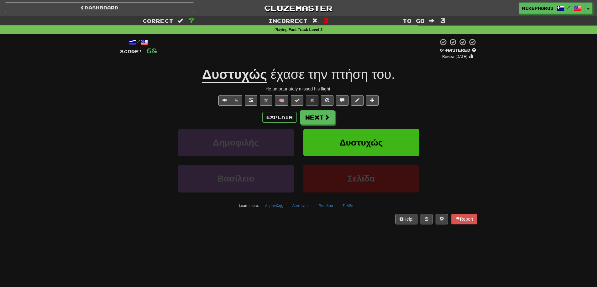
click at [266, 81] on u "Δυστυχώς" at bounding box center [234, 75] width 65 height 16
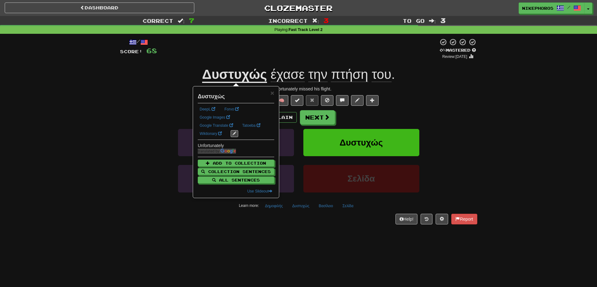
click at [425, 102] on div "½ 🧠" at bounding box center [298, 100] width 357 height 11
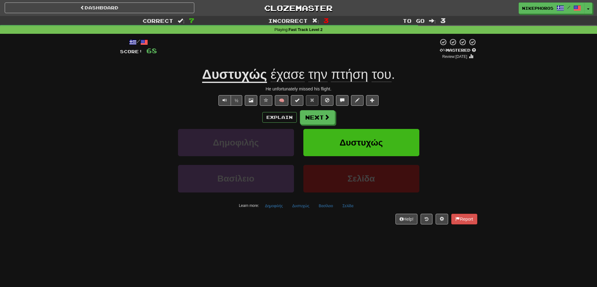
click at [433, 103] on div "½ 🧠" at bounding box center [298, 100] width 357 height 11
click at [264, 210] on button "Δημοφιλής" at bounding box center [273, 206] width 25 height 9
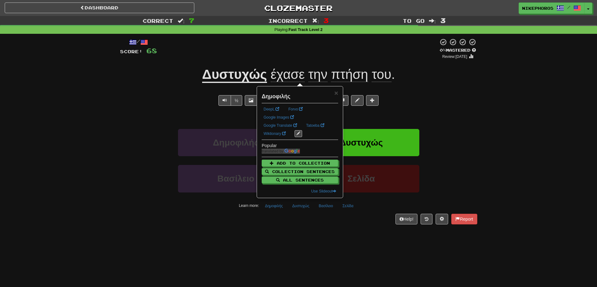
click at [291, 234] on div "Dashboard Clozemaster Nikephoros / Toggle Dropdown Dashboard Leaderboard Activi…" at bounding box center [298, 143] width 597 height 287
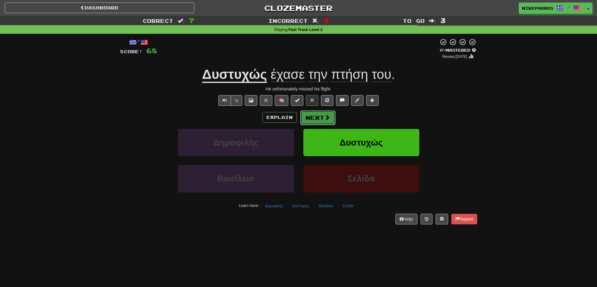
click at [316, 118] on button "Next" at bounding box center [317, 118] width 35 height 14
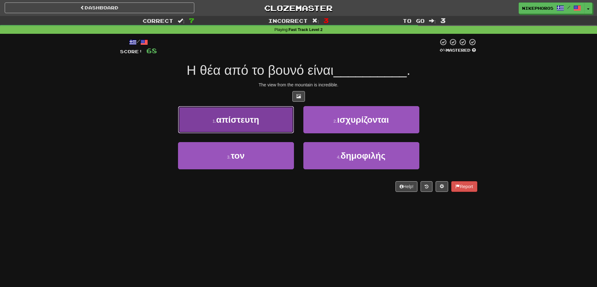
click at [243, 125] on button "1 . απίστευτη" at bounding box center [236, 119] width 116 height 27
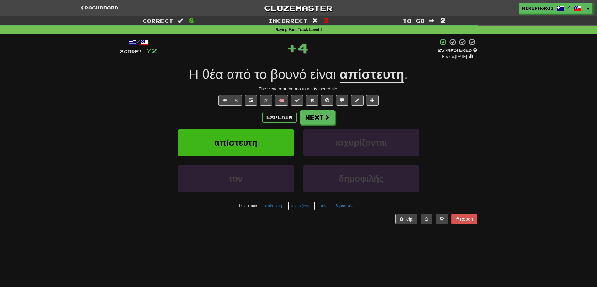
click at [292, 205] on button "ισχυρίζονται" at bounding box center [301, 206] width 27 height 9
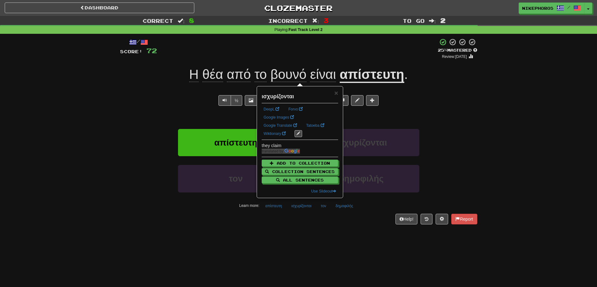
click at [299, 230] on div "/ Score: 72 + 4 25 % Mastered Review: 2025-09-16 Η θέα από το βουνό είναι απίστ…" at bounding box center [298, 133] width 357 height 199
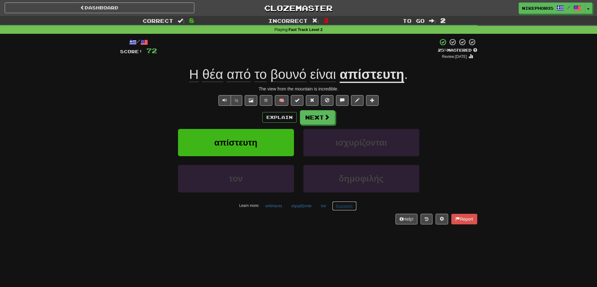
click at [350, 207] on button "δημοφιλής" at bounding box center [344, 206] width 24 height 9
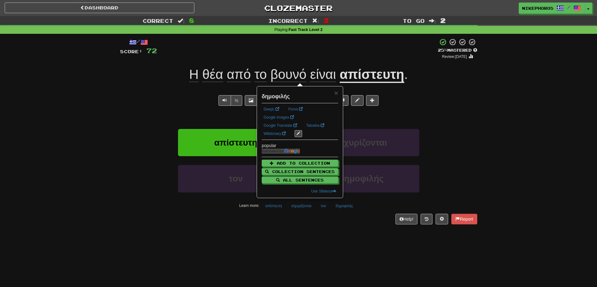
click at [362, 241] on div "Dashboard Clozemaster Nikephoros / Toggle Dropdown Dashboard Leaderboard Activi…" at bounding box center [298, 143] width 597 height 287
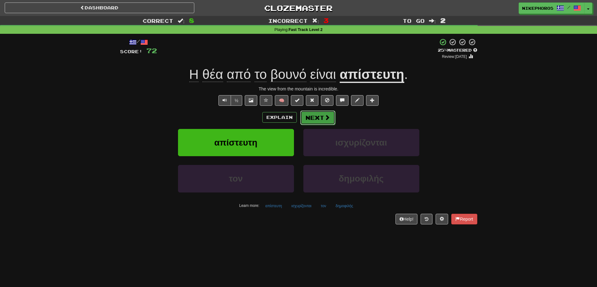
click at [318, 119] on button "Next" at bounding box center [317, 118] width 35 height 14
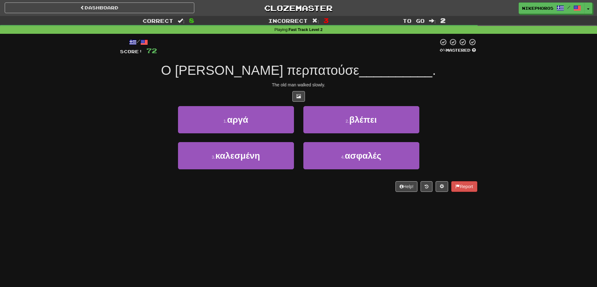
click at [474, 113] on div "1 . αργά 2 . βλέπει" at bounding box center [299, 124] width 376 height 36
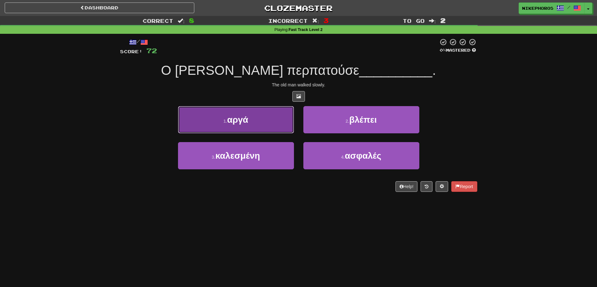
click at [274, 121] on button "1 . αργά" at bounding box center [236, 119] width 116 height 27
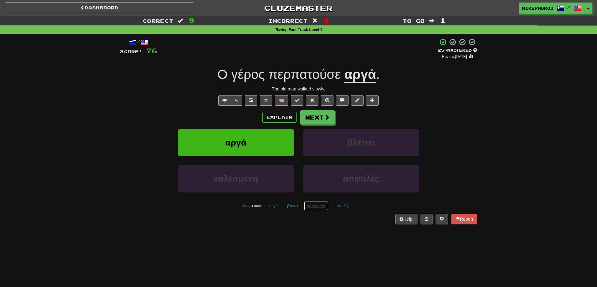
click at [318, 208] on button "καλεσμένη" at bounding box center [316, 206] width 24 height 9
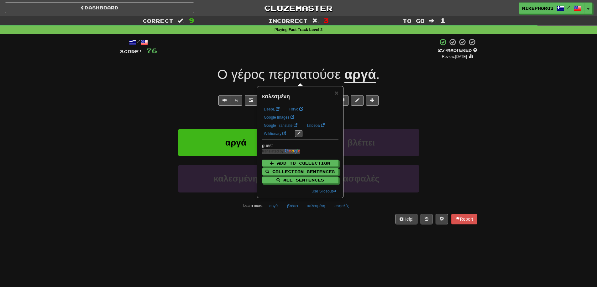
click at [330, 235] on div "Dashboard Clozemaster Nikephoros / Toggle Dropdown Dashboard Leaderboard Activi…" at bounding box center [298, 143] width 597 height 287
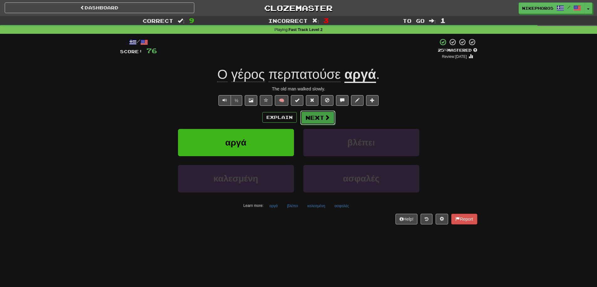
click at [305, 124] on button "Next" at bounding box center [317, 118] width 35 height 14
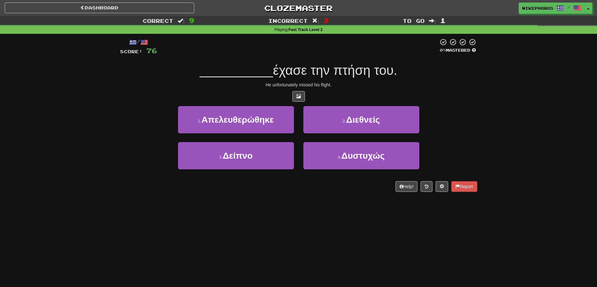
click at [373, 104] on div "/ Score: 76 0 % Mastered __________ έχασε την πτήση του. He unfortunately misse…" at bounding box center [298, 115] width 357 height 154
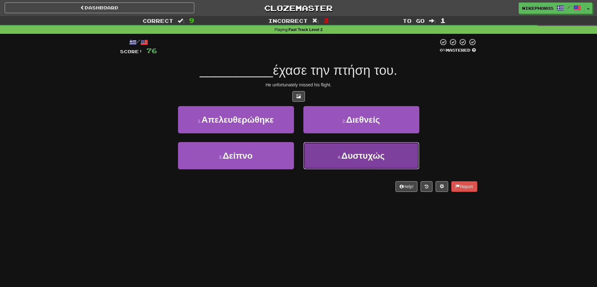
click at [406, 161] on button "4 . Δυστυχώς" at bounding box center [361, 155] width 116 height 27
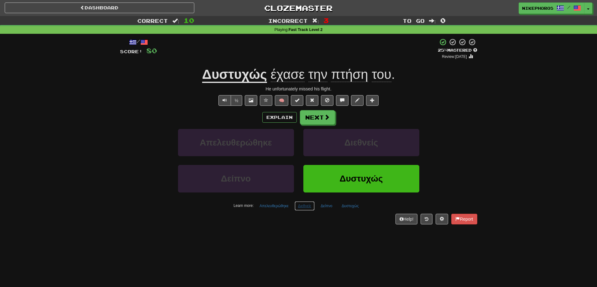
click at [308, 209] on button "Διεθνείς" at bounding box center [305, 206] width 20 height 9
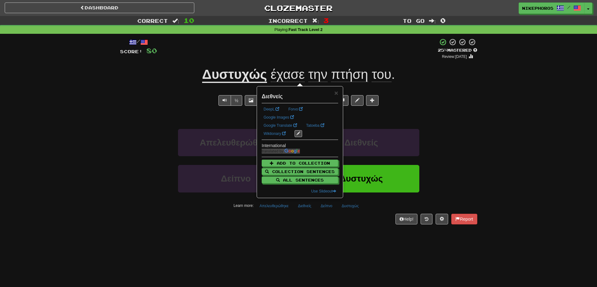
click at [331, 213] on div "/ Score: 80 + 4 25 % Mastered Review: 2025-09-16 Δυστυχώς έχασε την πτήση του .…" at bounding box center [298, 131] width 357 height 186
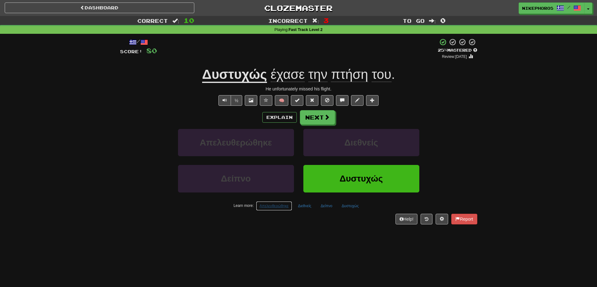
click at [273, 205] on button "Απελευθερώθηκε" at bounding box center [274, 206] width 36 height 9
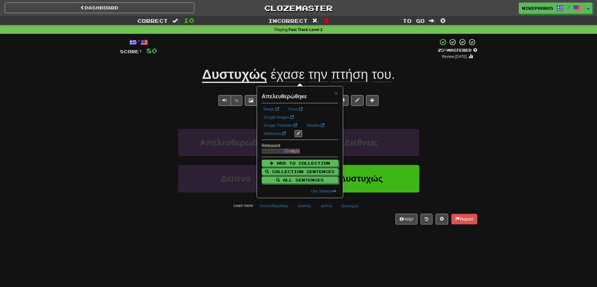
click at [474, 145] on div "Απελευθερώθηκε Διεθνείς" at bounding box center [299, 147] width 376 height 36
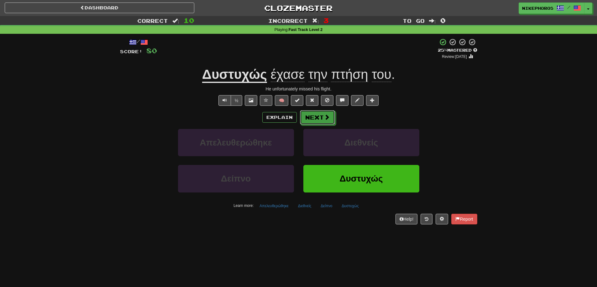
click at [318, 115] on button "Next" at bounding box center [317, 117] width 35 height 14
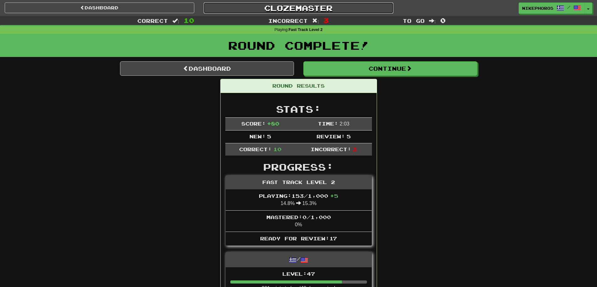
click at [309, 7] on link "Clozemaster" at bounding box center [299, 8] width 190 height 11
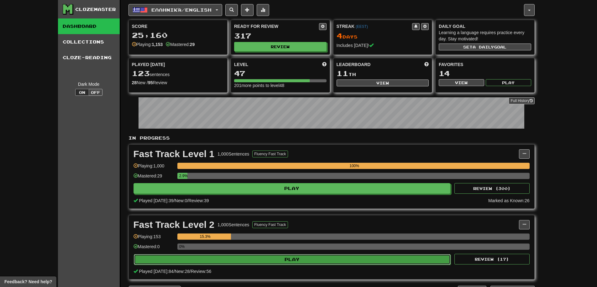
click at [296, 259] on button "Play" at bounding box center [292, 259] width 317 height 11
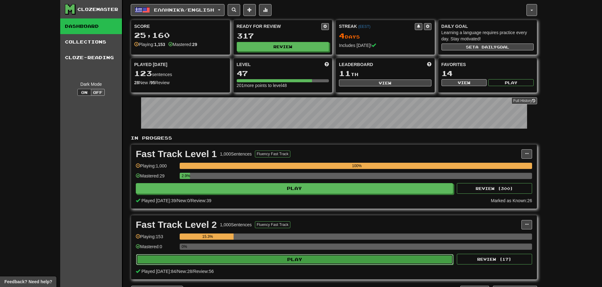
select select "**"
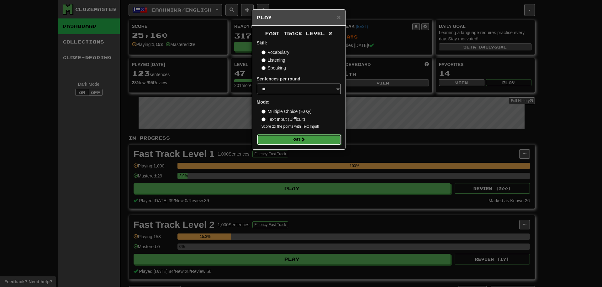
click at [272, 144] on button "Go" at bounding box center [299, 139] width 84 height 11
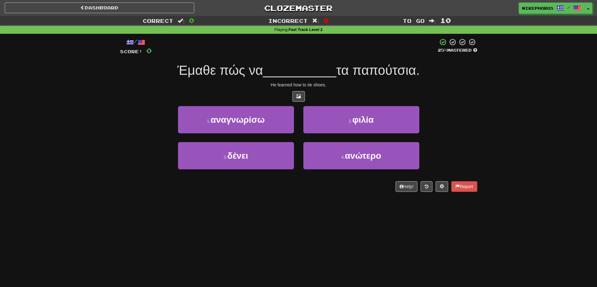
click at [202, 248] on div "Dashboard Clozemaster Nikephoros / Toggle Dropdown Dashboard Leaderboard Activi…" at bounding box center [298, 143] width 597 height 287
click at [203, 249] on div "Dashboard Clozemaster Nikephoros / Toggle Dropdown Dashboard Leaderboard Activi…" at bounding box center [298, 143] width 597 height 287
click at [202, 250] on div "Dashboard Clozemaster Nikephoros / Toggle Dropdown Dashboard Leaderboard Activi…" at bounding box center [298, 143] width 597 height 287
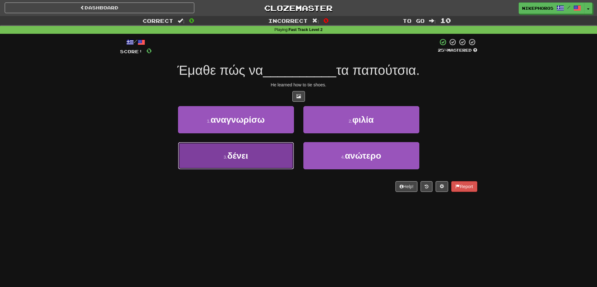
click at [205, 146] on button "3 . δένει" at bounding box center [236, 155] width 116 height 27
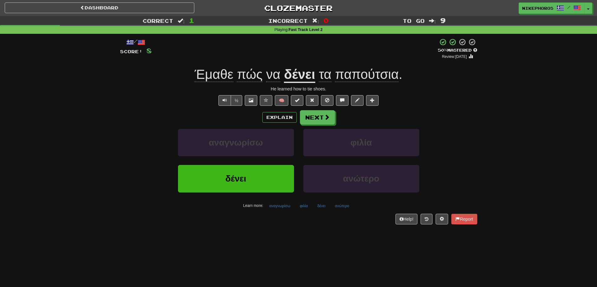
click at [250, 248] on div "Dashboard Clozemaster Nikephoros / Toggle Dropdown Dashboard Leaderboard Activi…" at bounding box center [298, 143] width 597 height 287
click at [283, 233] on div "/ Score: 8 + 8 50 % Mastered Review: [DATE] Έμαθε πώς να δένει τα παπούτσια . H…" at bounding box center [298, 133] width 357 height 199
click at [275, 213] on div "/ Score: 8 + 8 50 % Mastered Review: [DATE] Έμαθε πώς να δένει τα παπούτσια . H…" at bounding box center [298, 131] width 357 height 186
drag, startPoint x: 278, startPoint y: 211, endPoint x: 322, endPoint y: 225, distance: 45.6
click at [279, 210] on button "αναγνωρίσω" at bounding box center [280, 206] width 28 height 9
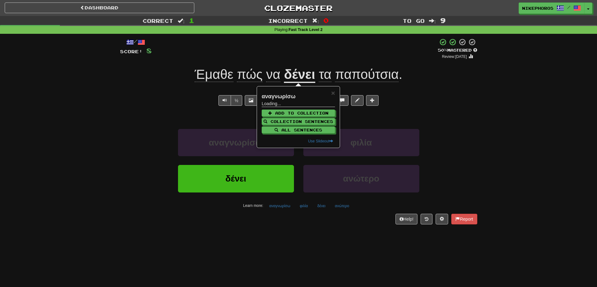
click at [339, 235] on div "Dashboard Clozemaster Nikephoros / Toggle Dropdown Dashboard Leaderboard Activi…" at bounding box center [298, 143] width 597 height 287
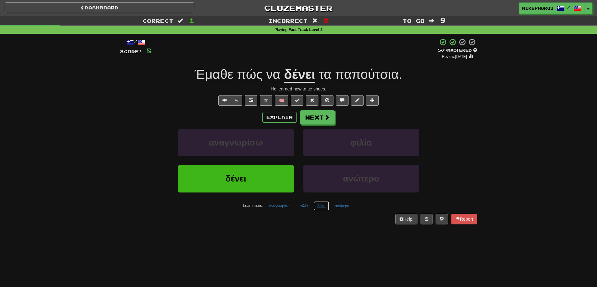
click at [327, 207] on button "δένει" at bounding box center [321, 206] width 15 height 9
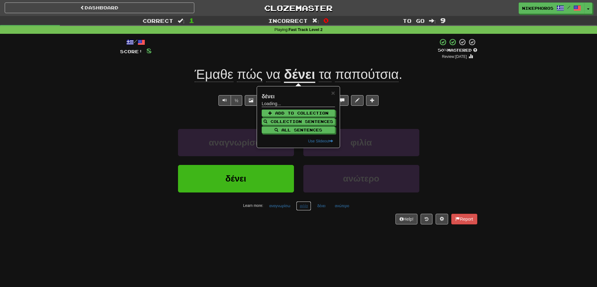
click at [304, 210] on button "φιλία" at bounding box center [303, 206] width 15 height 9
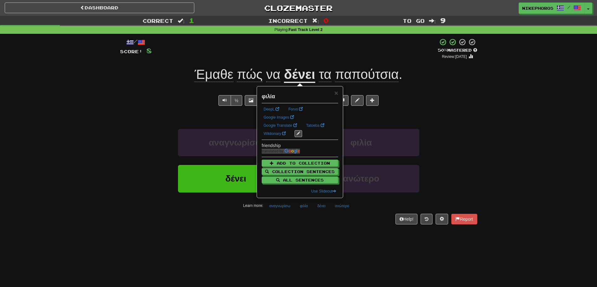
click at [328, 236] on div "Dashboard Clozemaster Nikephoros / Toggle Dropdown Dashboard Leaderboard Activi…" at bounding box center [298, 143] width 597 height 287
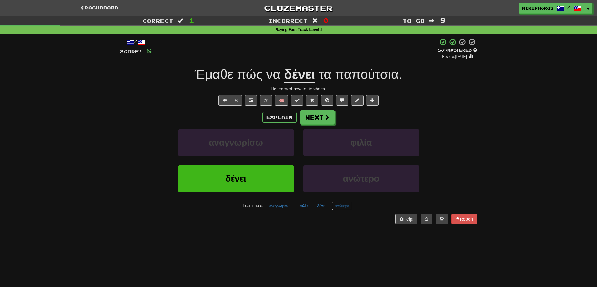
click at [344, 206] on button "ανώτερο" at bounding box center [342, 206] width 21 height 9
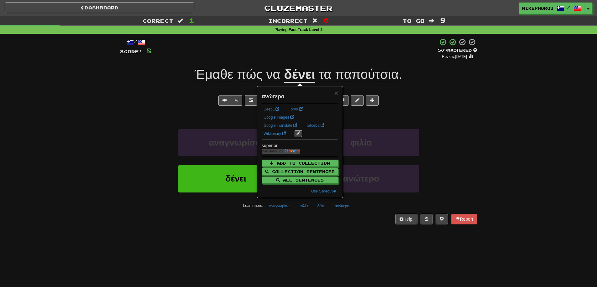
click at [278, 94] on strong "ανώτερο" at bounding box center [273, 96] width 23 height 6
click at [468, 120] on div "Explain Next" at bounding box center [298, 117] width 357 height 14
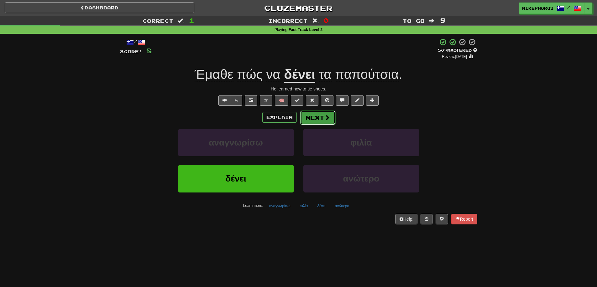
click at [328, 116] on span at bounding box center [327, 118] width 6 height 6
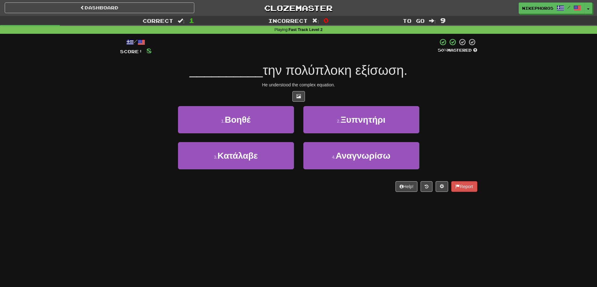
click at [347, 65] on span "την πολύπλοκη εξίσωση." at bounding box center [335, 70] width 145 height 15
click at [323, 82] on div "He understood the complex equation." at bounding box center [298, 85] width 357 height 6
click at [328, 73] on span "την πολύπλοκη εξίσωση." at bounding box center [335, 70] width 145 height 15
drag, startPoint x: 242, startPoint y: 159, endPoint x: 261, endPoint y: 159, distance: 19.4
click at [242, 159] on span "Κατάλαβε" at bounding box center [237, 156] width 40 height 10
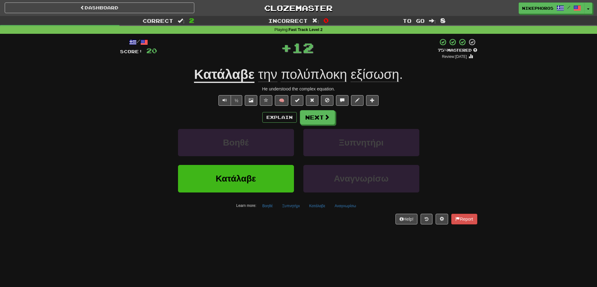
click at [310, 72] on span "πολύπλοκη" at bounding box center [314, 74] width 66 height 15
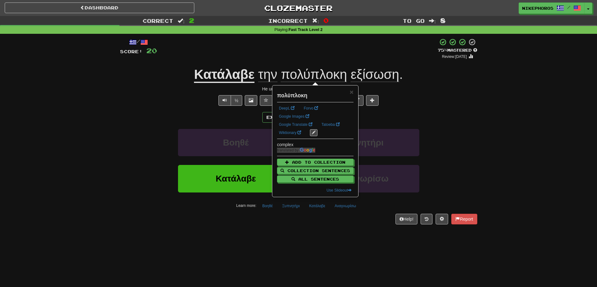
click at [421, 100] on div "½ 🧠" at bounding box center [298, 100] width 357 height 11
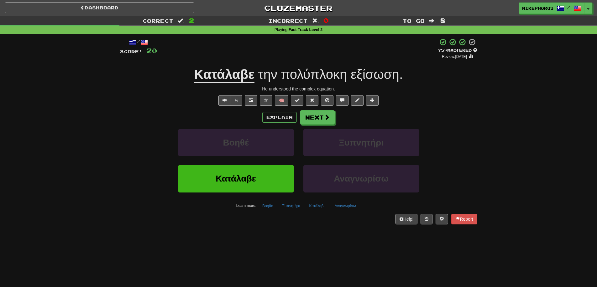
click at [395, 84] on div "/ Score: 20 + 12 75 % Mastered Review: [DATE] Κατάλαβε την πολύπλοκη εξίσωση . …" at bounding box center [298, 131] width 357 height 186
click at [403, 72] on div "Κατάλαβε την πολύπλοκη εξίσωση ." at bounding box center [298, 74] width 357 height 17
click at [395, 73] on span "εξίσωση" at bounding box center [375, 74] width 49 height 15
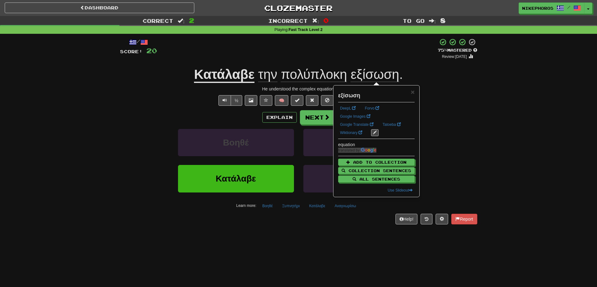
click at [463, 94] on div "/ Score: 20 + 12 75 % Mastered Review: [DATE] Κατάλαβε την πολύπλοκη εξίσωση . …" at bounding box center [298, 131] width 357 height 186
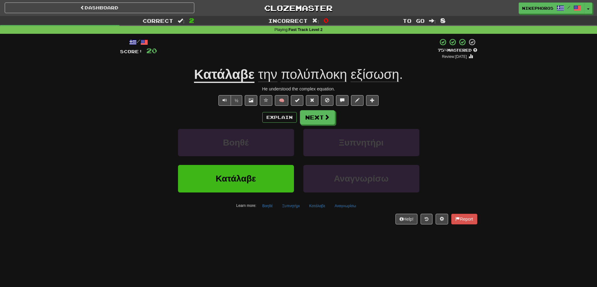
click at [126, 129] on div "Βοηθέ Ξυπνητήρι" at bounding box center [299, 147] width 376 height 36
click at [298, 210] on button "Ξυπνητήρι" at bounding box center [291, 206] width 24 height 9
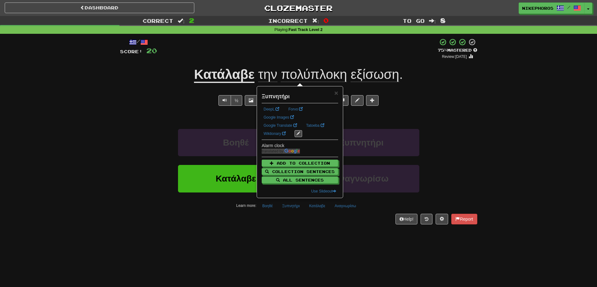
click at [304, 222] on div "Help! Report" at bounding box center [298, 219] width 357 height 11
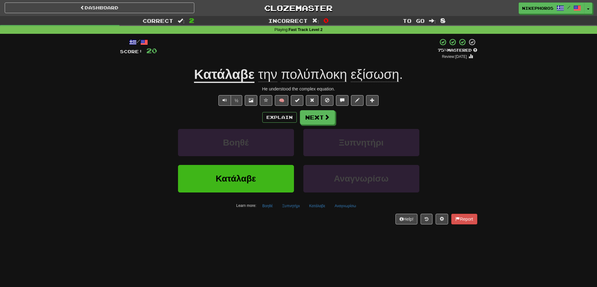
click at [345, 260] on div "Dashboard Clozemaster Nikephoros / Toggle Dropdown Dashboard Leaderboard Activi…" at bounding box center [298, 143] width 597 height 287
click at [332, 121] on button "Next" at bounding box center [317, 118] width 35 height 14
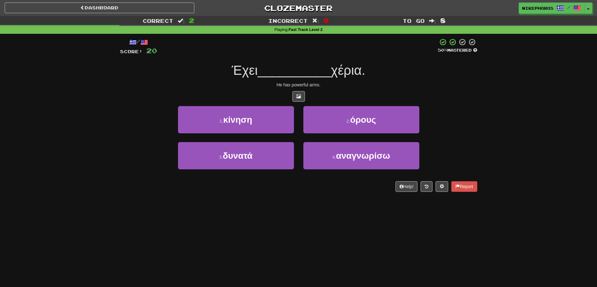
click at [311, 86] on div "He has powerful arms." at bounding box center [298, 85] width 357 height 6
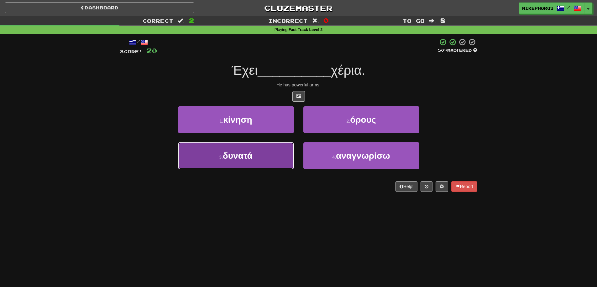
click at [275, 154] on button "3 . δυνατά" at bounding box center [236, 155] width 116 height 27
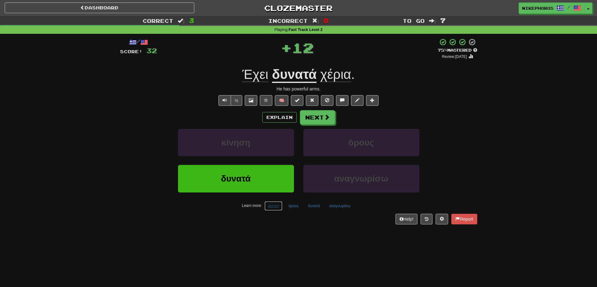
click at [274, 209] on button "κίνηση" at bounding box center [273, 206] width 18 height 9
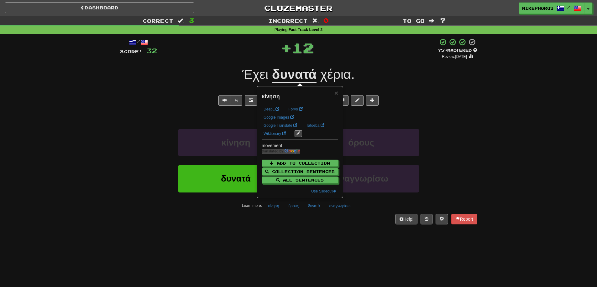
click at [300, 229] on div "/ Score: 32 + 12 75 % Mastered Review: [DATE] Έχει δυνατά χέρια . He has powerf…" at bounding box center [298, 133] width 357 height 199
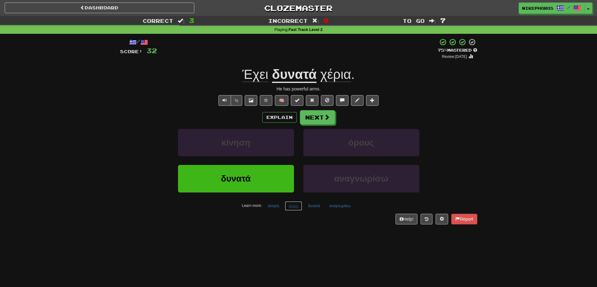
click at [290, 208] on button "όρους" at bounding box center [293, 206] width 17 height 9
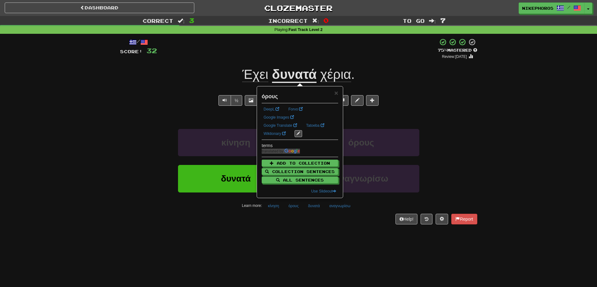
click at [301, 226] on div "/ Score: 32 + 12 75 % Mastered Review: [DATE] Έχει δυνατά χέρια . He has powerf…" at bounding box center [298, 133] width 357 height 199
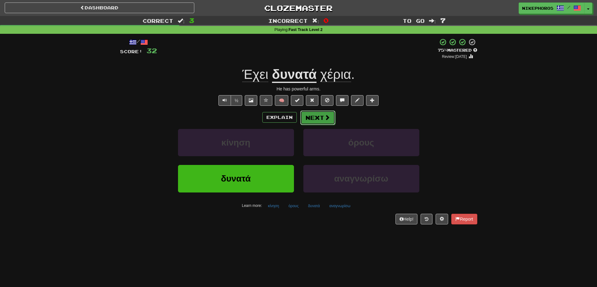
drag, startPoint x: 327, startPoint y: 125, endPoint x: 331, endPoint y: 120, distance: 6.1
click at [331, 120] on button "Next" at bounding box center [317, 118] width 35 height 14
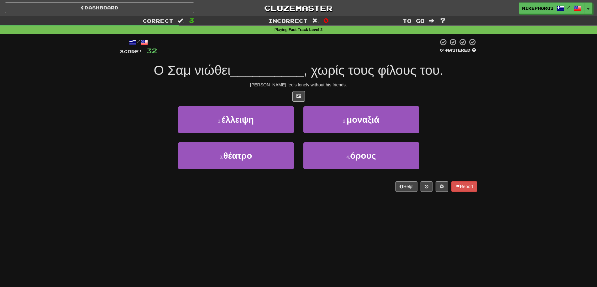
click at [318, 65] on span ", χωρίς τους φίλους του." at bounding box center [374, 70] width 140 height 15
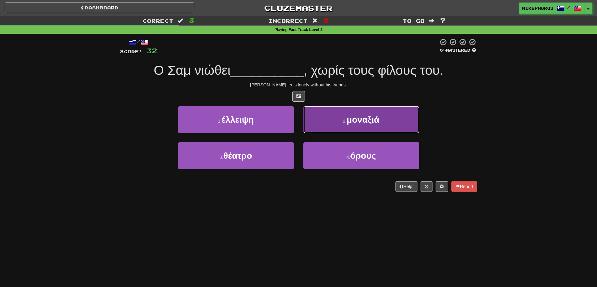
click at [382, 122] on button "2 . μοναξιά" at bounding box center [361, 119] width 116 height 27
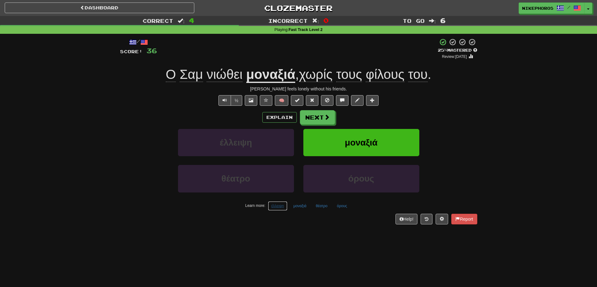
click at [284, 208] on button "έλλειψη" at bounding box center [278, 206] width 20 height 9
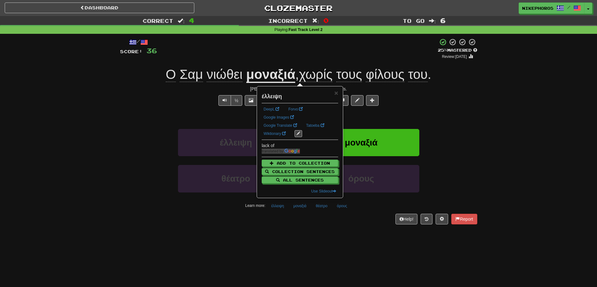
click at [286, 220] on div "Help! Report" at bounding box center [298, 219] width 357 height 11
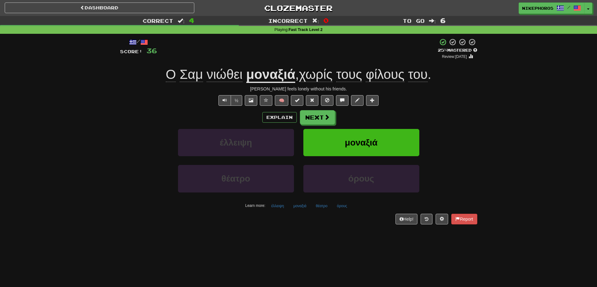
click at [384, 76] on span "φίλους" at bounding box center [385, 74] width 39 height 15
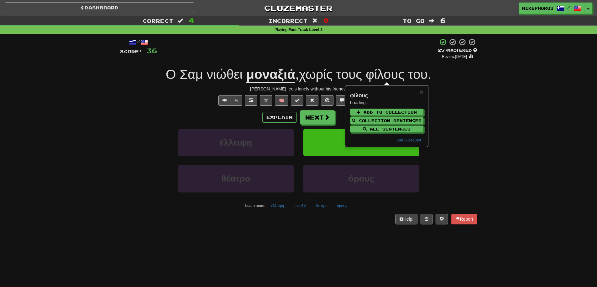
click at [503, 101] on div "Correct : 4 Incorrect : 0 To go : 6 Playing : Fast Track Level 2 / Score: 36 + …" at bounding box center [298, 124] width 597 height 217
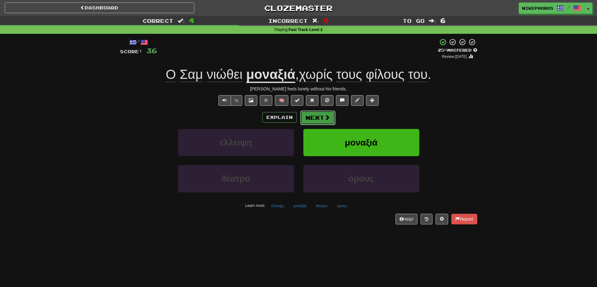
click at [318, 117] on button "Next" at bounding box center [317, 118] width 35 height 14
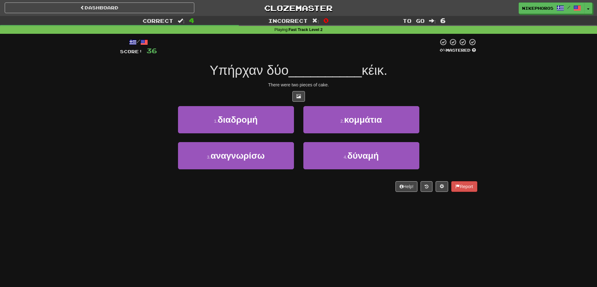
click at [425, 83] on div "There were two pieces of cake." at bounding box center [298, 85] width 357 height 6
click at [426, 84] on div "There were two pieces of cake." at bounding box center [298, 85] width 357 height 6
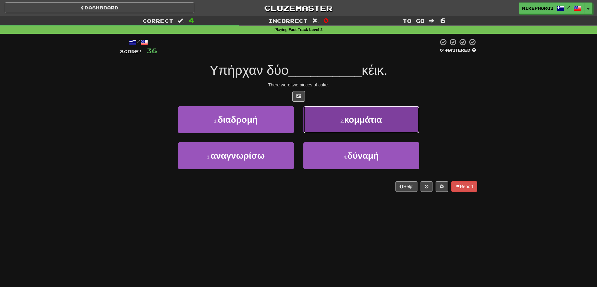
click at [395, 116] on button "2 . κομμάτια" at bounding box center [361, 119] width 116 height 27
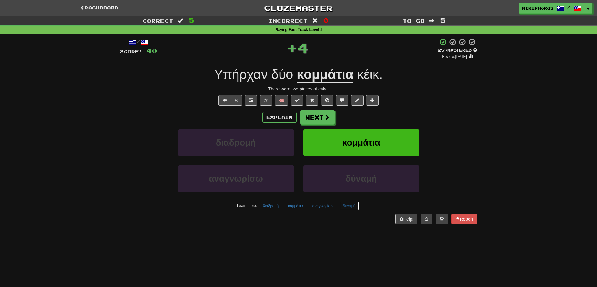
click at [351, 207] on button "δύναμή" at bounding box center [348, 206] width 19 height 9
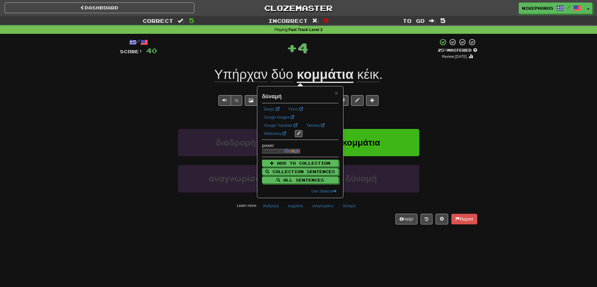
click at [370, 234] on div "Dashboard Clozemaster Nikephoros / Toggle Dropdown Dashboard Leaderboard Activi…" at bounding box center [298, 143] width 597 height 287
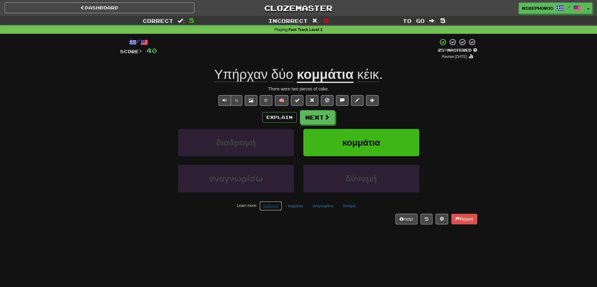
click at [267, 205] on button "διαδρομή" at bounding box center [270, 206] width 23 height 9
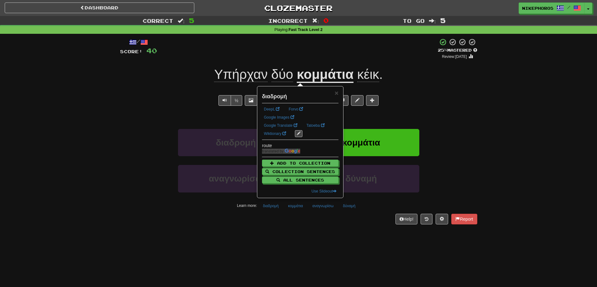
click at [286, 223] on div "Help! Report" at bounding box center [298, 219] width 357 height 11
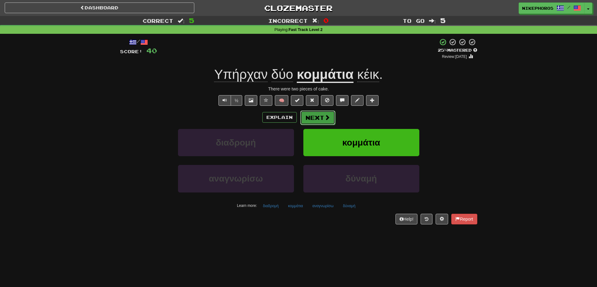
click at [314, 119] on button "Next" at bounding box center [317, 118] width 35 height 14
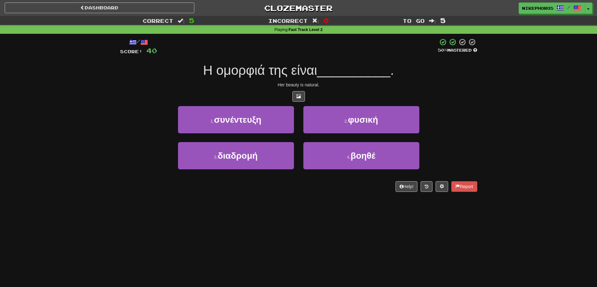
click at [350, 54] on div at bounding box center [297, 46] width 281 height 17
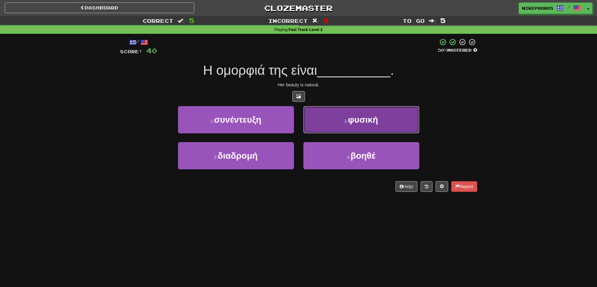
click at [401, 121] on button "2 . φυσική" at bounding box center [361, 119] width 116 height 27
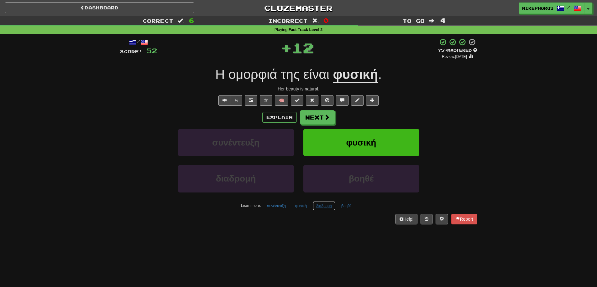
click at [318, 207] on button "διαδρομή" at bounding box center [324, 206] width 23 height 9
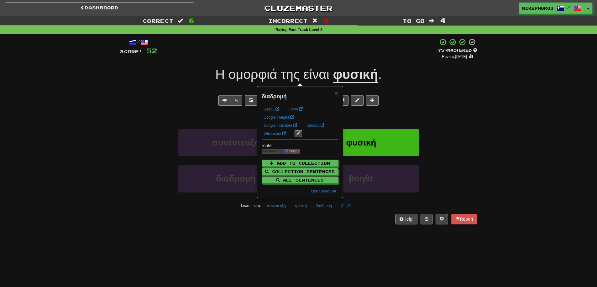
click at [323, 228] on div "/ Score: 52 + 12 75 % Mastered Review: 2025-10-15 Η ομορφιά της είναι φυσική . …" at bounding box center [298, 133] width 357 height 199
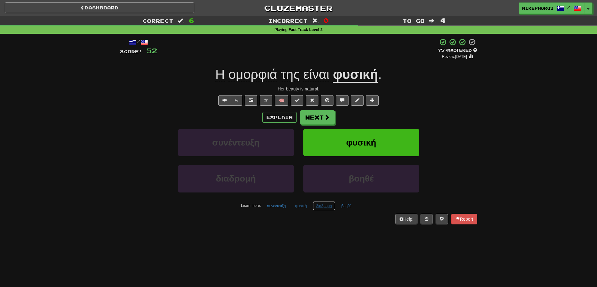
click at [313, 205] on button "διαδρομή" at bounding box center [324, 206] width 23 height 9
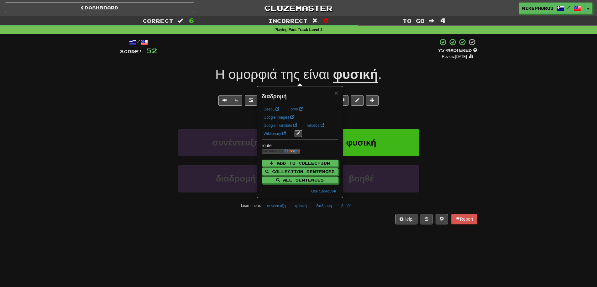
click at [304, 227] on div "/ Score: 52 + 12 75 % Mastered Review: 2025-10-15 Η ομορφιά της είναι φυσική . …" at bounding box center [298, 133] width 357 height 199
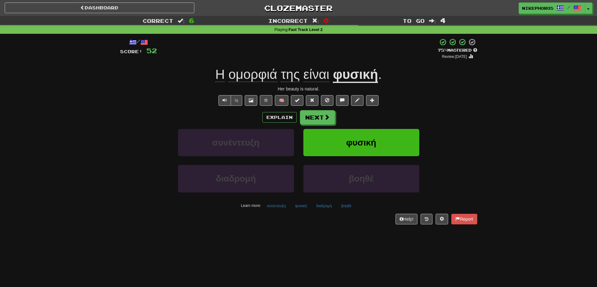
click at [338, 245] on div "Dashboard Clozemaster Nikephoros / Toggle Dropdown Dashboard Leaderboard Activi…" at bounding box center [298, 143] width 597 height 287
click at [280, 202] on button "συνέντευξη" at bounding box center [277, 206] width 26 height 9
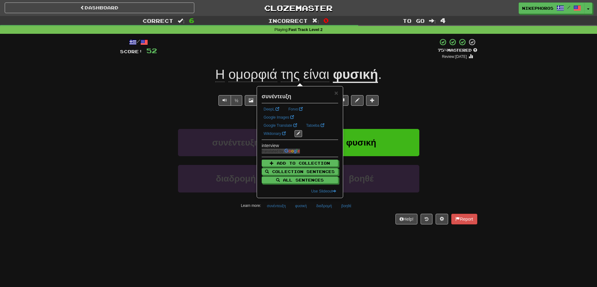
click at [271, 230] on div "/ Score: 52 + 12 75 % Mastered Review: 2025-10-15 Η ομορφιά της είναι φυσική . …" at bounding box center [298, 133] width 357 height 199
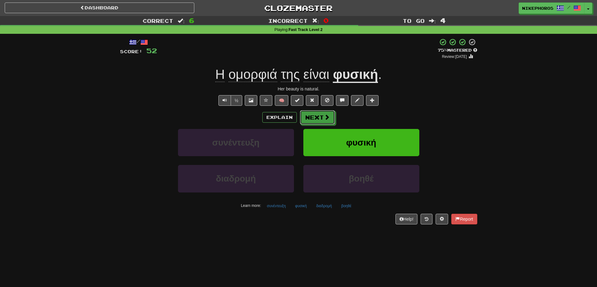
drag, startPoint x: 315, startPoint y: 119, endPoint x: 363, endPoint y: 100, distance: 51.5
click at [317, 118] on button "Next" at bounding box center [317, 117] width 35 height 14
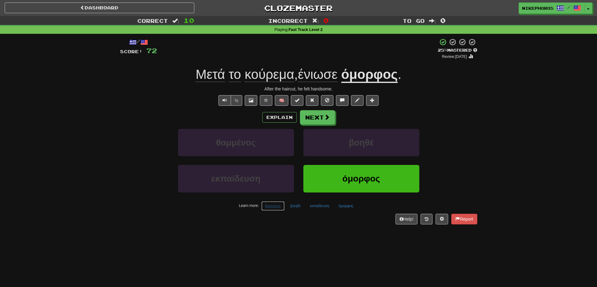
click at [276, 207] on button "θαμμένος" at bounding box center [272, 206] width 23 height 9
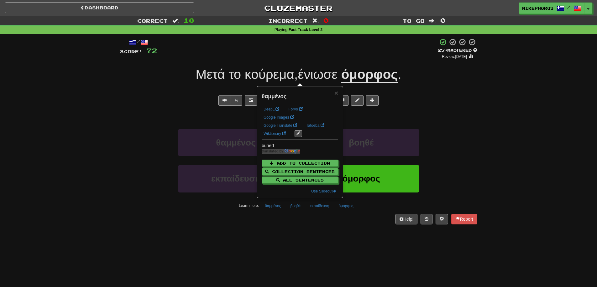
click at [311, 254] on div "Dashboard Clozemaster Nikephoros / Toggle Dropdown Dashboard Leaderboard Activi…" at bounding box center [298, 143] width 597 height 287
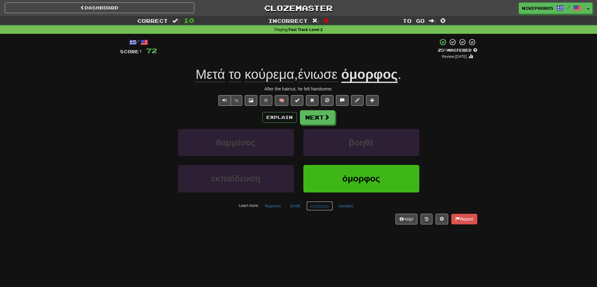
click at [322, 206] on button "εκπαίδευση" at bounding box center [319, 206] width 26 height 9
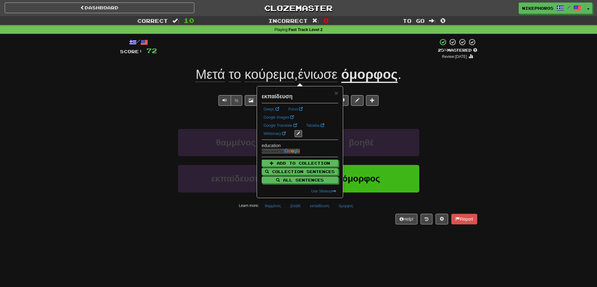
click at [319, 231] on div "/ Score: 72 + 4 25 % Mastered Review: 2025-09-16 Μετά το κούρεμα , ένιωσε όμορφ…" at bounding box center [298, 133] width 357 height 199
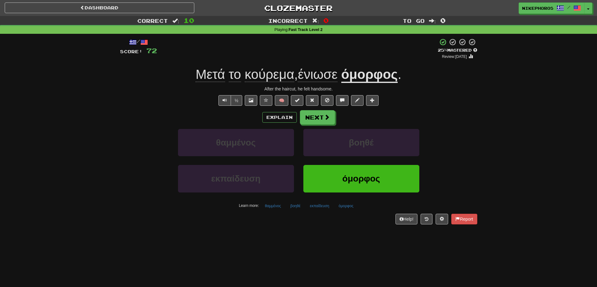
click at [478, 108] on div "/ Score: 72 + 4 25 % Mastered Review: 2025-09-16 Μετά το κούρεμα , ένιωσε όμορφ…" at bounding box center [298, 133] width 367 height 199
click at [316, 119] on button "Next" at bounding box center [317, 118] width 35 height 14
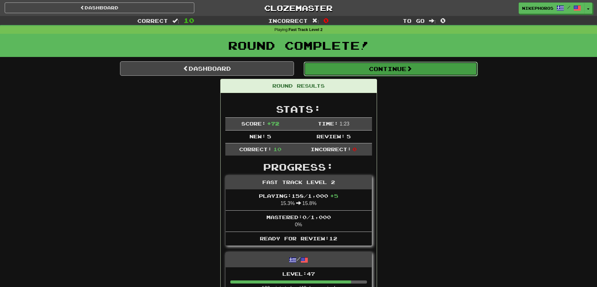
click at [336, 65] on button "Continue" at bounding box center [391, 69] width 174 height 14
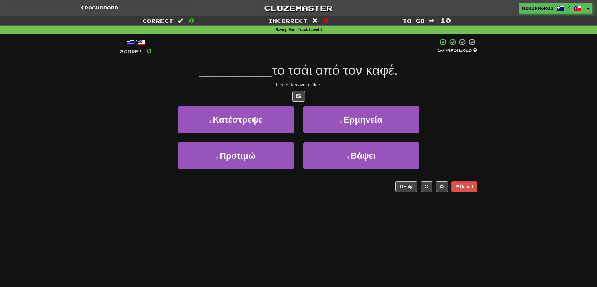
click at [388, 235] on div "Dashboard Clozemaster Nikephoros / Toggle Dropdown Dashboard Leaderboard Activi…" at bounding box center [298, 143] width 597 height 287
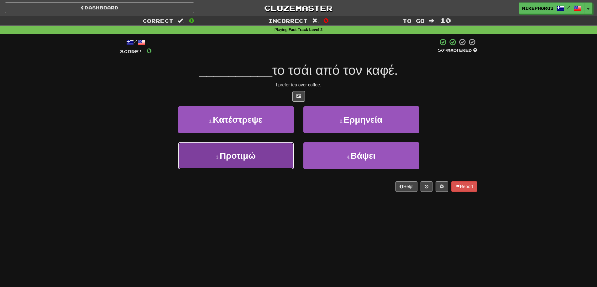
click at [251, 162] on button "3 . Προτιμώ" at bounding box center [236, 155] width 116 height 27
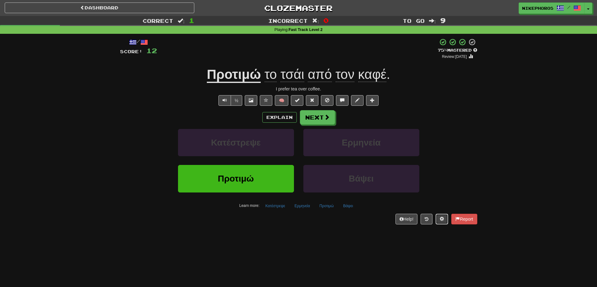
click at [442, 217] on button at bounding box center [442, 219] width 13 height 11
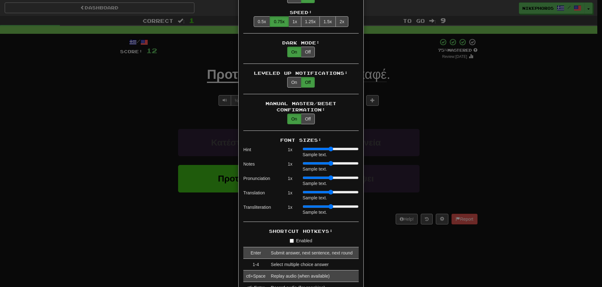
scroll to position [345, 0]
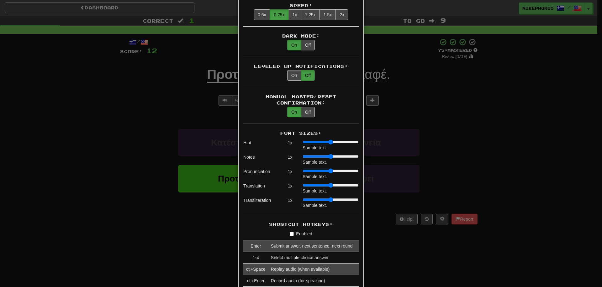
click at [302, 140] on input "range" at bounding box center [330, 142] width 56 height 5
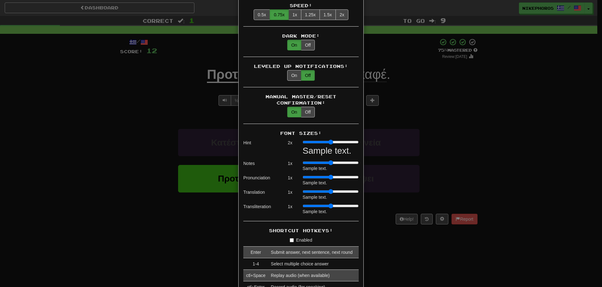
drag, startPoint x: 301, startPoint y: 137, endPoint x: 321, endPoint y: 138, distance: 19.4
click at [321, 140] on input "range" at bounding box center [330, 142] width 56 height 5
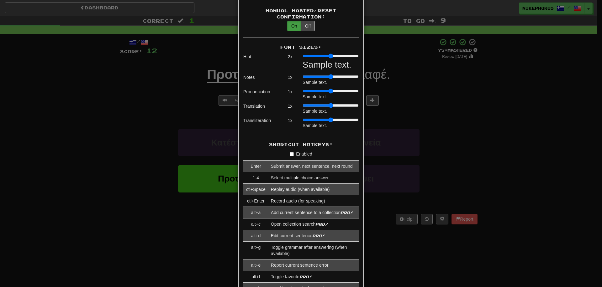
scroll to position [407, 0]
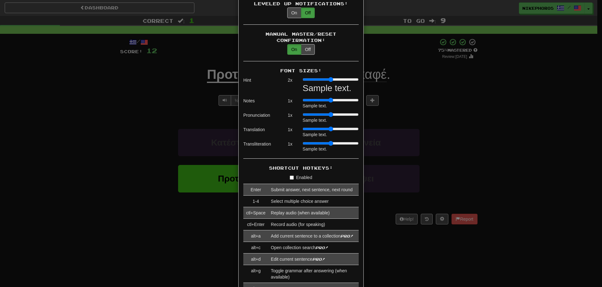
click at [484, 123] on div "× Game Settings Translations: Visible Show After Answering Hidden Sentence Text…" at bounding box center [301, 143] width 602 height 287
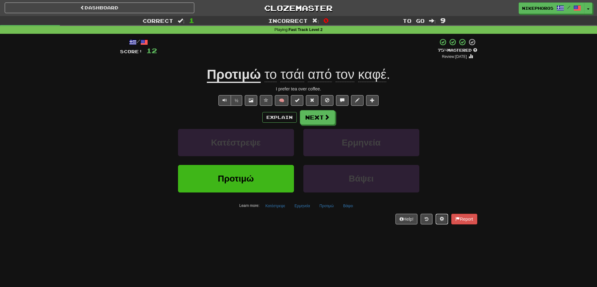
click at [440, 221] on span at bounding box center [442, 219] width 4 height 4
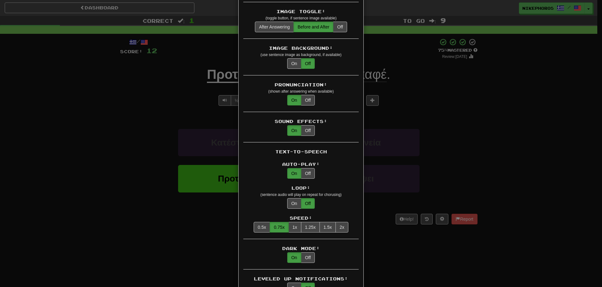
scroll to position [157, 0]
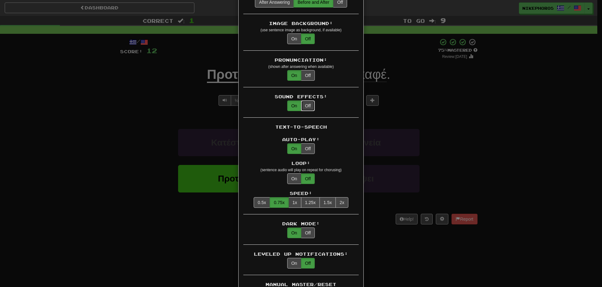
click at [304, 101] on button "Off" at bounding box center [308, 106] width 14 height 11
click at [309, 197] on button "1.25x" at bounding box center [310, 202] width 19 height 11
click at [462, 144] on div "× Game Settings Translations: Visible Show After Answering Hidden Sentence Text…" at bounding box center [301, 143] width 602 height 287
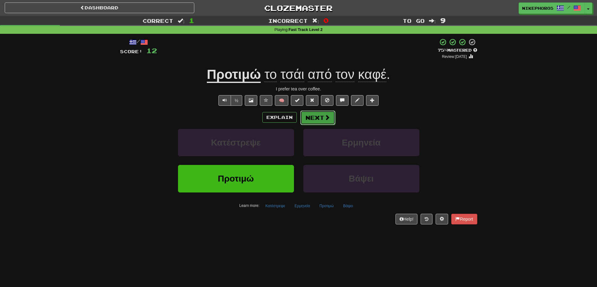
click at [324, 124] on button "Next" at bounding box center [317, 118] width 35 height 14
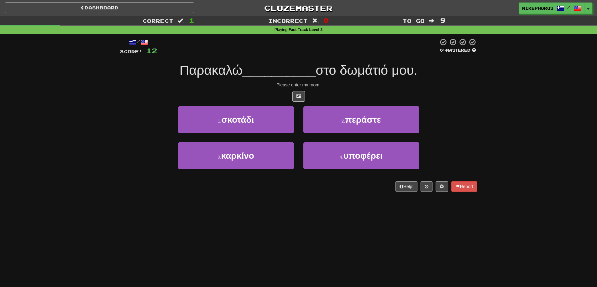
click at [324, 87] on div "Please enter my room." at bounding box center [298, 85] width 357 height 6
click at [436, 187] on button at bounding box center [442, 186] width 13 height 11
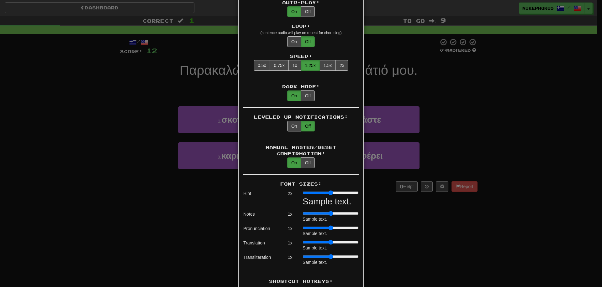
scroll to position [313, 0]
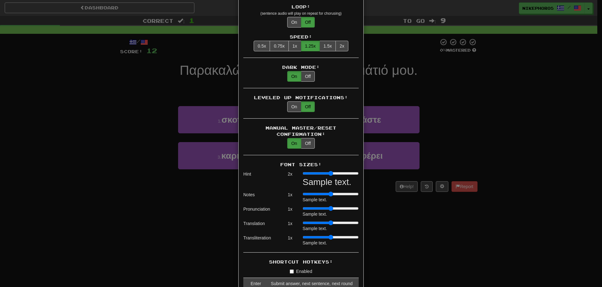
click at [416, 215] on div "× Game Settings Translations: Visible Show After Answering Hidden Sentence Text…" at bounding box center [301, 143] width 602 height 287
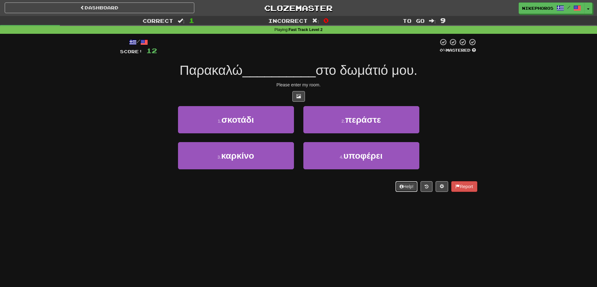
click at [406, 191] on button "Help!" at bounding box center [406, 186] width 22 height 11
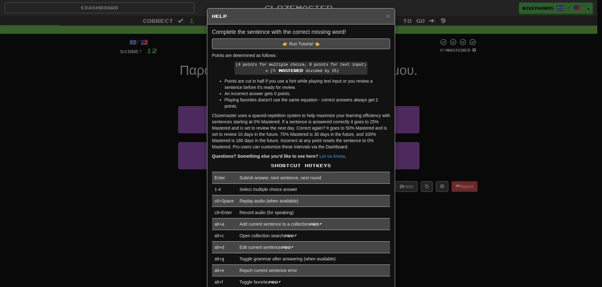
scroll to position [0, 0]
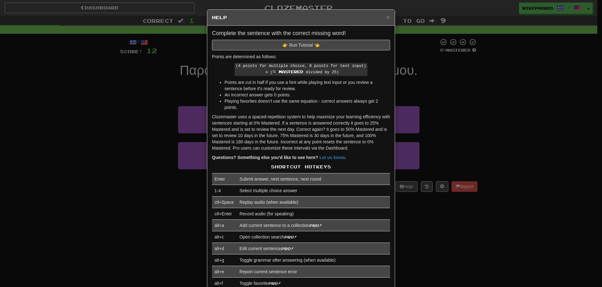
click at [472, 111] on div "× Help Complete the sentence with the correct missing word! 👉 R un Tu torial 👈 …" at bounding box center [301, 143] width 602 height 287
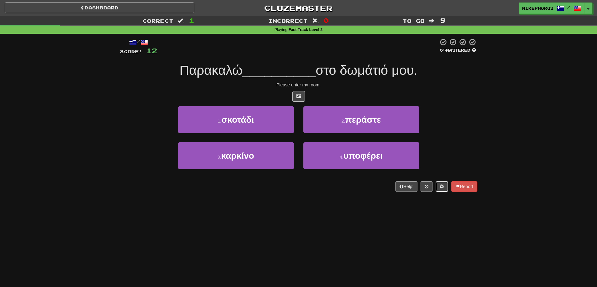
click at [441, 187] on span at bounding box center [442, 186] width 4 height 4
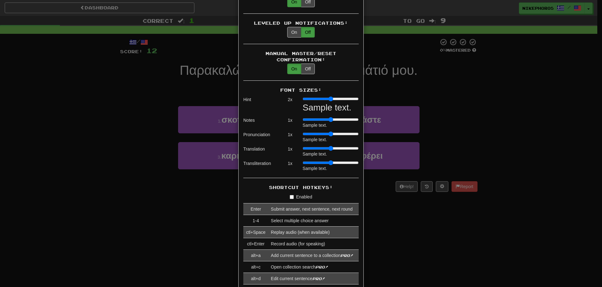
scroll to position [407, 0]
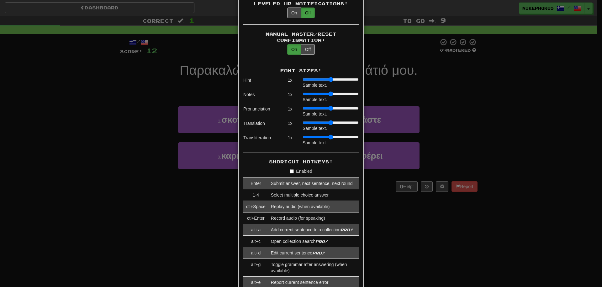
drag, startPoint x: 319, startPoint y: 73, endPoint x: 255, endPoint y: 73, distance: 64.2
type input "*"
click at [302, 77] on input "range" at bounding box center [330, 79] width 56 height 5
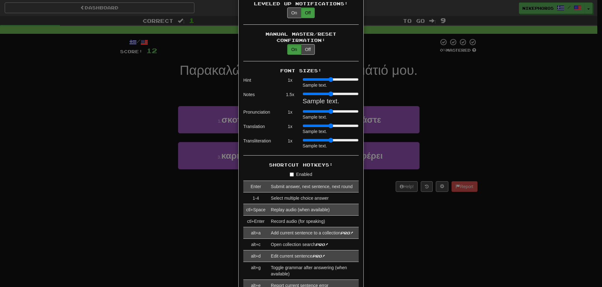
type input "*"
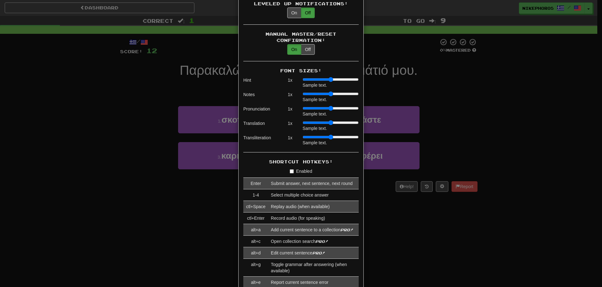
click at [302, 92] on input "range" at bounding box center [330, 94] width 56 height 5
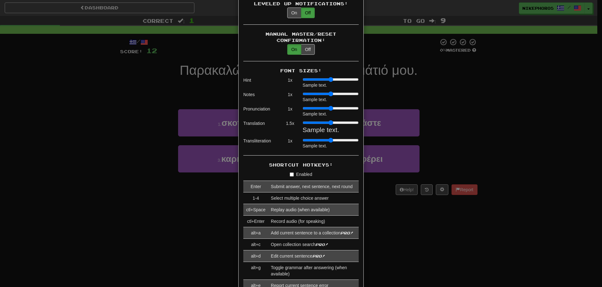
type input "*"
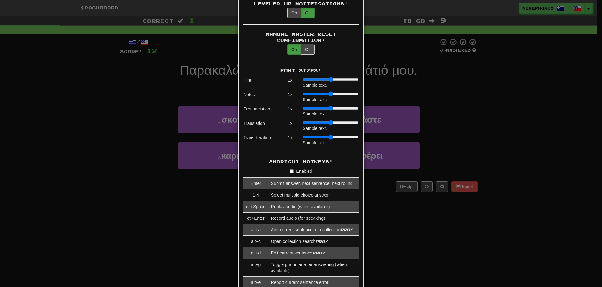
drag, startPoint x: 302, startPoint y: 115, endPoint x: 297, endPoint y: 114, distance: 5.4
click at [302, 120] on input "range" at bounding box center [330, 122] width 56 height 5
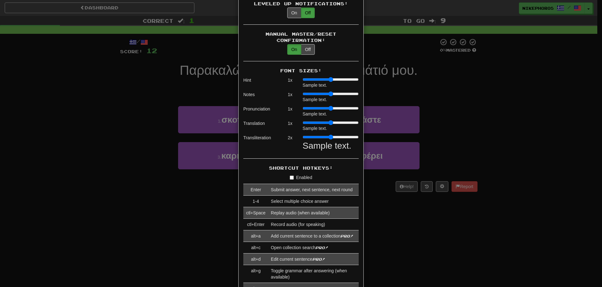
drag, startPoint x: 301, startPoint y: 132, endPoint x: 319, endPoint y: 131, distance: 17.3
click at [319, 135] on input "range" at bounding box center [330, 137] width 56 height 5
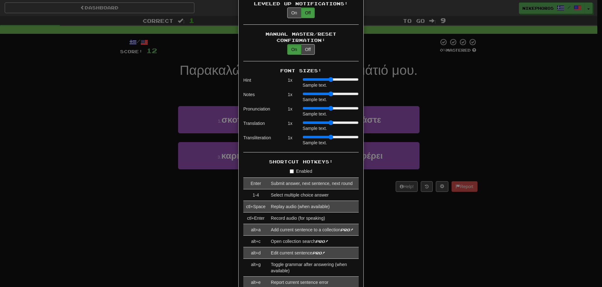
drag, startPoint x: 320, startPoint y: 130, endPoint x: 302, endPoint y: 119, distance: 21.4
type input "*"
click at [302, 135] on input "range" at bounding box center [330, 137] width 56 height 5
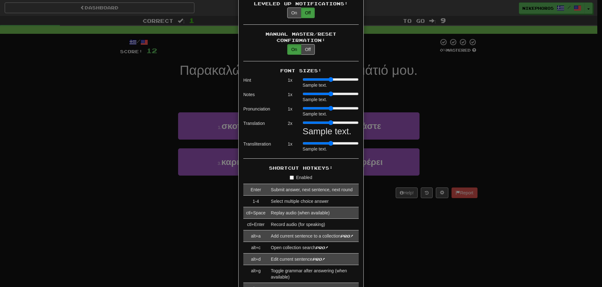
drag, startPoint x: 301, startPoint y: 119, endPoint x: 317, endPoint y: 118, distance: 16.0
click at [317, 120] on input "range" at bounding box center [330, 122] width 56 height 5
click at [400, 97] on div "× Game Settings Translations: Visible Show After Answering Hidden Sentence Text…" at bounding box center [301, 143] width 602 height 287
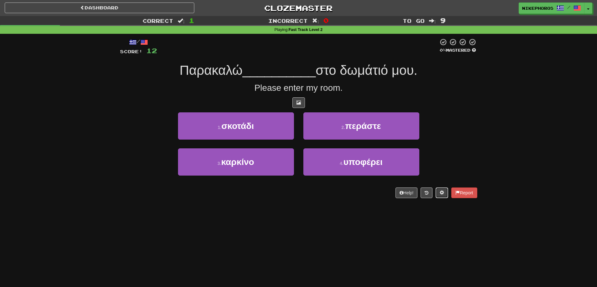
click at [440, 191] on span at bounding box center [442, 193] width 4 height 4
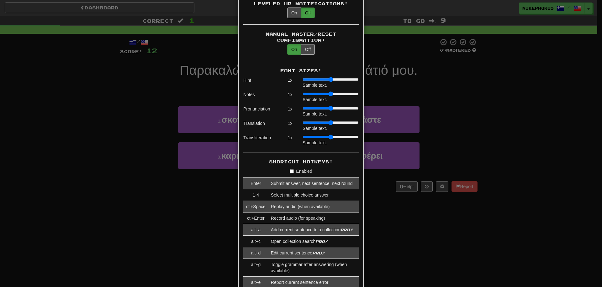
drag, startPoint x: 320, startPoint y: 115, endPoint x: 251, endPoint y: 122, distance: 69.9
type input "*"
click at [302, 122] on input "range" at bounding box center [330, 122] width 56 height 5
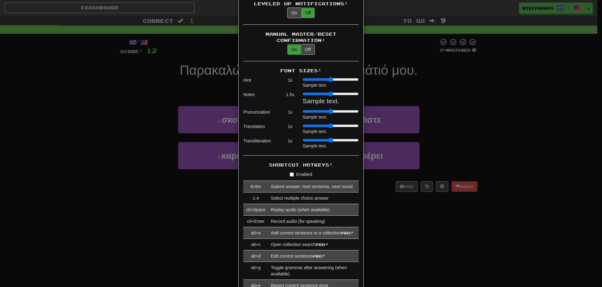
type input "*"
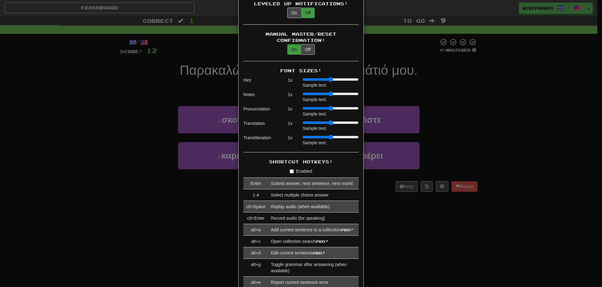
click at [304, 92] on input "range" at bounding box center [330, 94] width 56 height 5
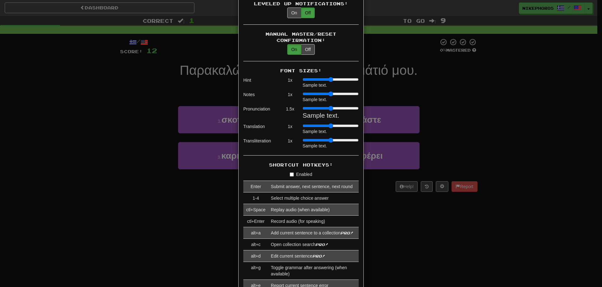
type input "*"
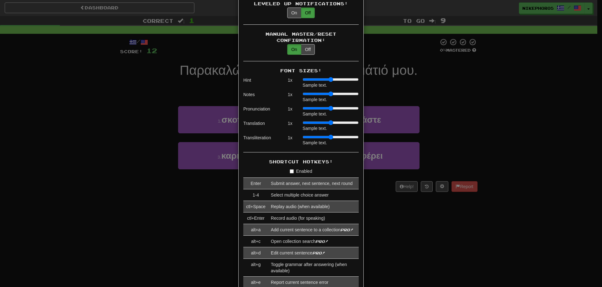
click at [302, 106] on input "range" at bounding box center [330, 108] width 56 height 5
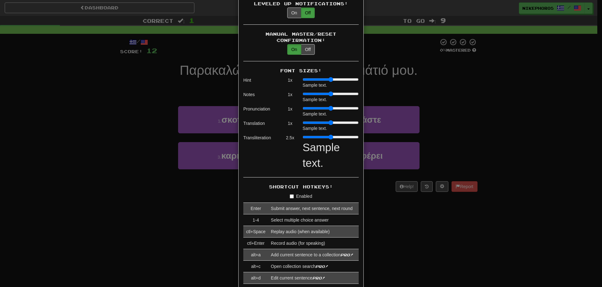
drag, startPoint x: 304, startPoint y: 131, endPoint x: 326, endPoint y: 132, distance: 21.9
type input "***"
click at [326, 135] on input "range" at bounding box center [330, 137] width 56 height 5
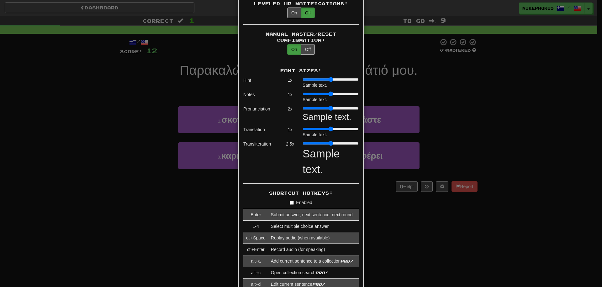
drag, startPoint x: 302, startPoint y: 102, endPoint x: 325, endPoint y: 97, distance: 23.4
type input "***"
click at [325, 106] on input "range" at bounding box center [330, 108] width 56 height 5
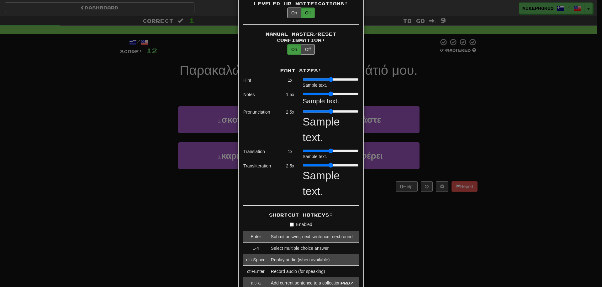
drag, startPoint x: 306, startPoint y: 87, endPoint x: 312, endPoint y: 87, distance: 6.3
click at [312, 92] on input "range" at bounding box center [330, 94] width 56 height 5
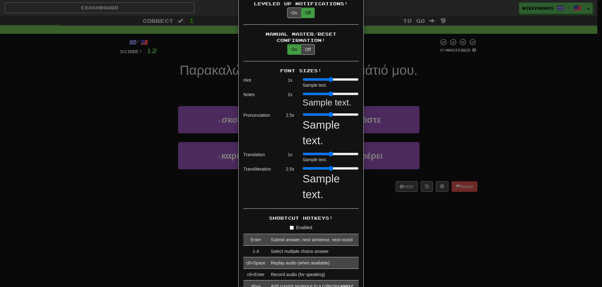
drag, startPoint x: 311, startPoint y: 87, endPoint x: 319, endPoint y: 88, distance: 8.2
type input "*"
click at [319, 92] on input "range" at bounding box center [330, 94] width 56 height 5
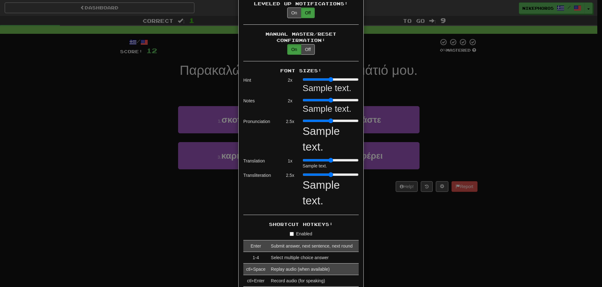
drag, startPoint x: 319, startPoint y: 74, endPoint x: 324, endPoint y: 73, distance: 5.7
type input "*"
click at [323, 77] on input "range" at bounding box center [330, 79] width 56 height 5
click at [441, 83] on div "× Game Settings Translations: Visible Show After Answering Hidden Sentence Text…" at bounding box center [301, 143] width 602 height 287
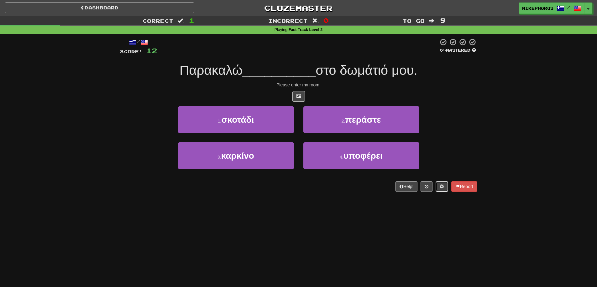
click at [438, 187] on button at bounding box center [442, 186] width 13 height 11
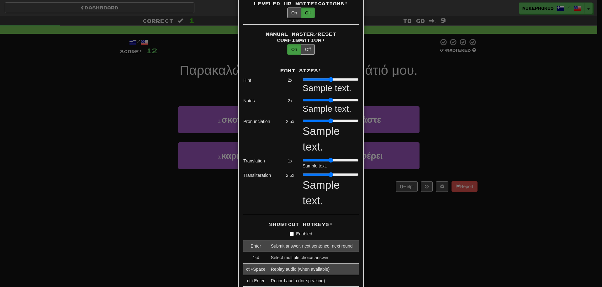
drag, startPoint x: 326, startPoint y: 169, endPoint x: 286, endPoint y: 151, distance: 44.2
type input "*"
click at [302, 176] on input "range" at bounding box center [330, 174] width 56 height 5
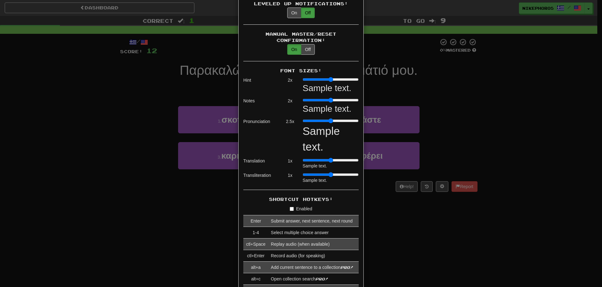
drag, startPoint x: 323, startPoint y: 115, endPoint x: 276, endPoint y: 118, distance: 46.7
type input "*"
click at [302, 118] on input "range" at bounding box center [330, 120] width 56 height 5
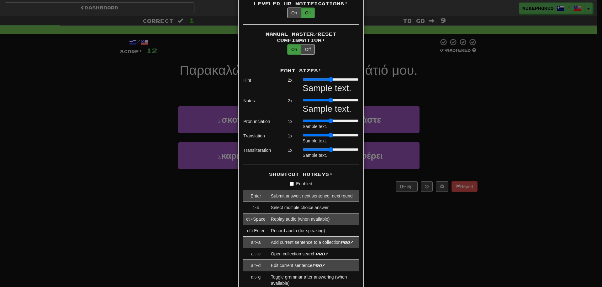
drag, startPoint x: 316, startPoint y: 95, endPoint x: 277, endPoint y: 95, distance: 38.5
type input "*"
click at [302, 98] on input "range" at bounding box center [330, 100] width 56 height 5
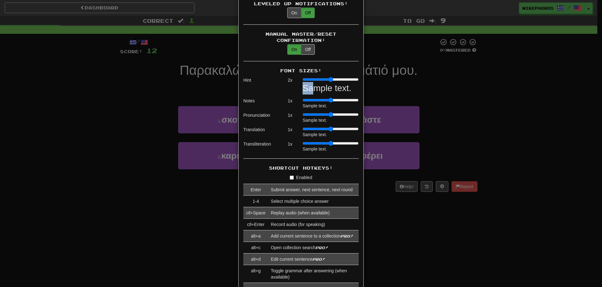
drag, startPoint x: 314, startPoint y: 76, endPoint x: 308, endPoint y: 75, distance: 6.2
click at [308, 77] on div "Sample text." at bounding box center [330, 86] width 56 height 18
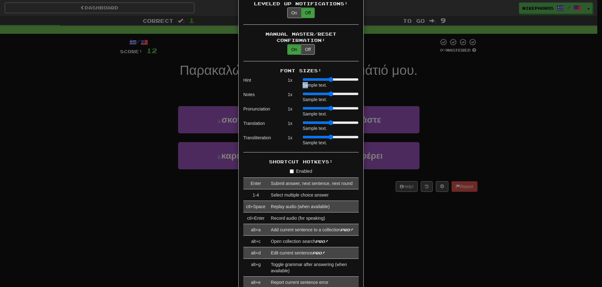
type input "*"
click at [302, 77] on input "range" at bounding box center [330, 79] width 56 height 5
click at [286, 80] on div "1 x" at bounding box center [289, 82] width 19 height 11
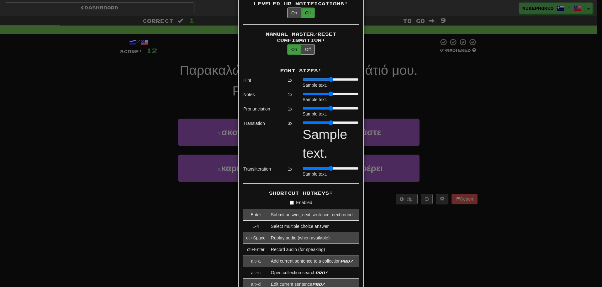
drag, startPoint x: 303, startPoint y: 116, endPoint x: 339, endPoint y: 114, distance: 36.1
click at [337, 120] on input "range" at bounding box center [330, 122] width 56 height 5
click at [446, 100] on div "× Game Settings Translations: Visible Show After Answering Hidden Sentence Text…" at bounding box center [301, 143] width 602 height 287
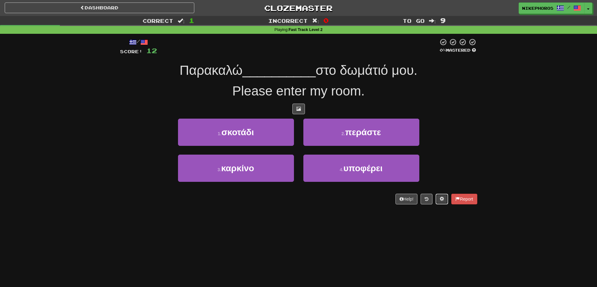
click at [440, 197] on span at bounding box center [442, 199] width 4 height 4
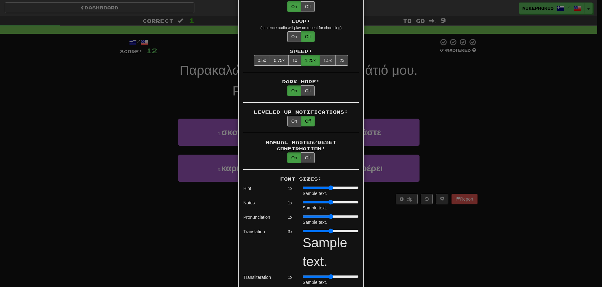
scroll to position [313, 0]
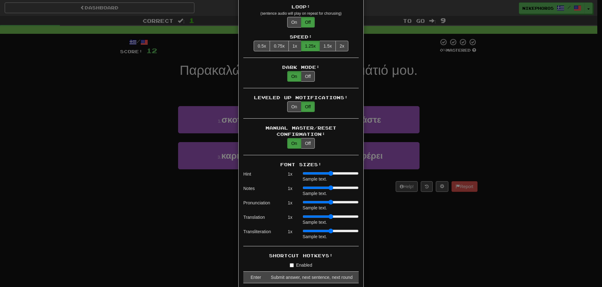
drag, startPoint x: 336, startPoint y: 211, endPoint x: 272, endPoint y: 212, distance: 64.6
type input "*"
click at [302, 214] on input "range" at bounding box center [330, 216] width 56 height 5
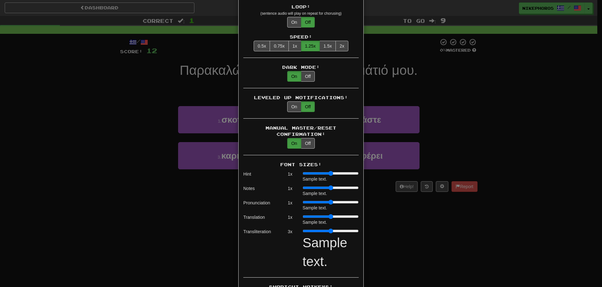
drag, startPoint x: 304, startPoint y: 225, endPoint x: 333, endPoint y: 222, distance: 29.6
type input "***"
click at [342, 229] on input "range" at bounding box center [330, 231] width 56 height 5
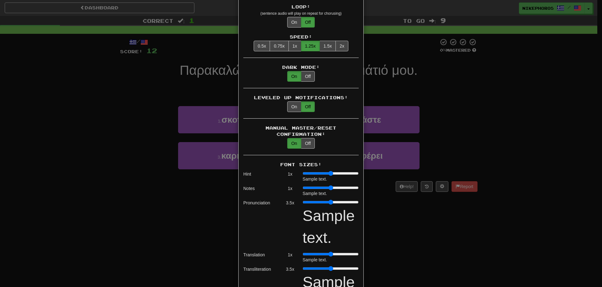
drag, startPoint x: 302, startPoint y: 196, endPoint x: 335, endPoint y: 196, distance: 32.3
type input "*"
click at [356, 201] on input "range" at bounding box center [330, 202] width 56 height 5
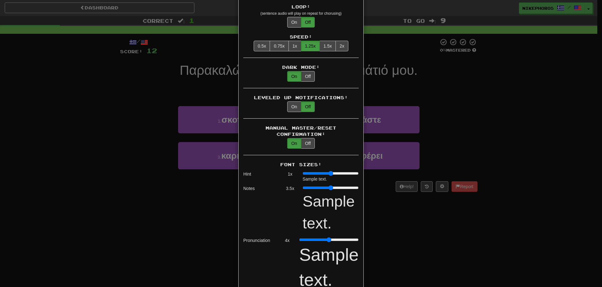
drag, startPoint x: 301, startPoint y: 183, endPoint x: 323, endPoint y: 174, distance: 23.5
type input "***"
click at [342, 186] on input "range" at bounding box center [330, 188] width 56 height 5
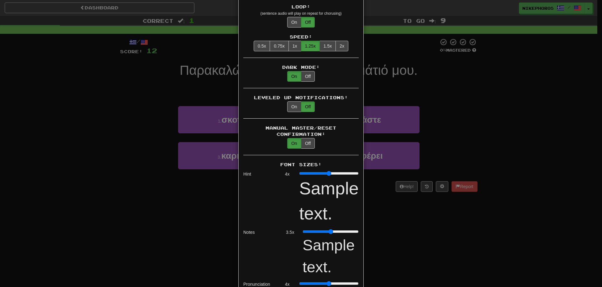
drag, startPoint x: 343, startPoint y: 170, endPoint x: 352, endPoint y: 170, distance: 9.1
click at [352, 171] on input "range" at bounding box center [329, 173] width 60 height 5
click at [477, 113] on div "× Game Settings Translations: Visible Show After Answering Hidden Sentence Text…" at bounding box center [301, 143] width 602 height 287
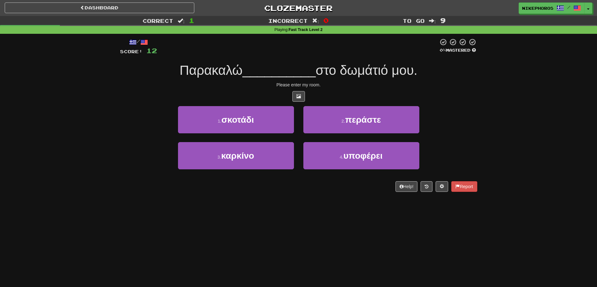
click at [350, 72] on span "στο δωμάτιό μου." at bounding box center [367, 70] width 102 height 15
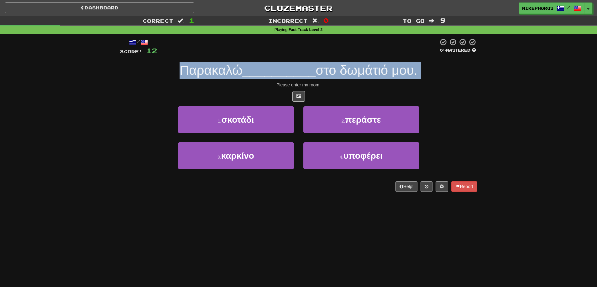
click at [350, 72] on span "στο δωμάτιό μου." at bounding box center [367, 70] width 102 height 15
click at [440, 186] on span at bounding box center [442, 186] width 4 height 4
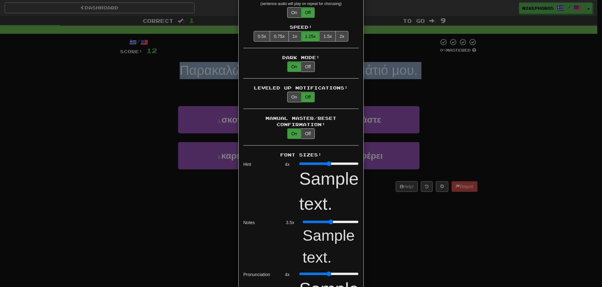
scroll to position [345, 0]
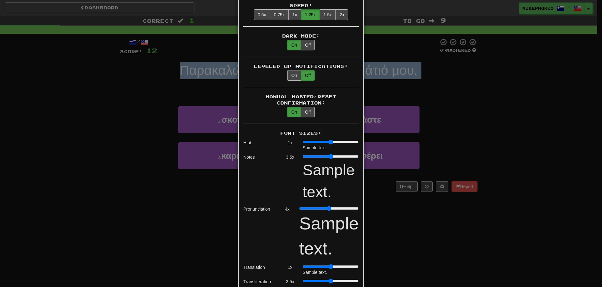
drag, startPoint x: 299, startPoint y: 143, endPoint x: 239, endPoint y: 143, distance: 59.9
type input "*"
click at [302, 144] on input "range" at bounding box center [330, 142] width 56 height 5
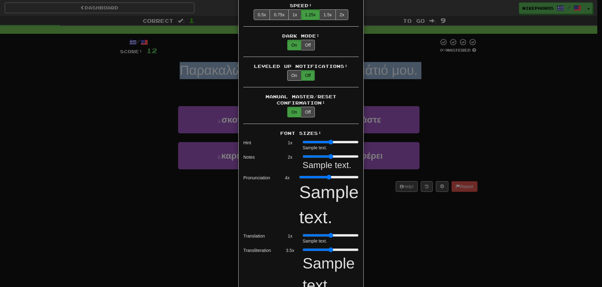
drag, startPoint x: 325, startPoint y: 152, endPoint x: 254, endPoint y: 158, distance: 70.5
type input "*"
click at [302, 158] on input "range" at bounding box center [330, 156] width 56 height 5
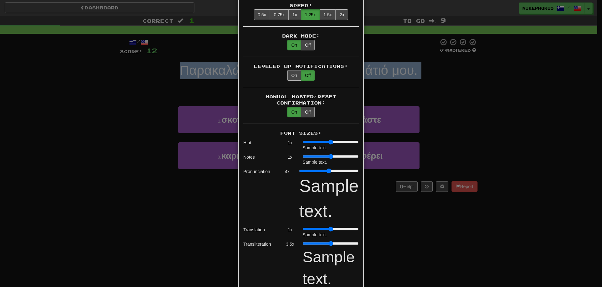
drag, startPoint x: 310, startPoint y: 166, endPoint x: 257, endPoint y: 169, distance: 52.7
type input "*"
click at [299, 169] on input "range" at bounding box center [329, 171] width 60 height 5
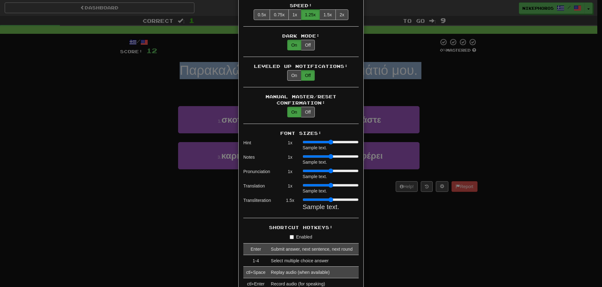
drag, startPoint x: 308, startPoint y: 193, endPoint x: 286, endPoint y: 197, distance: 22.9
click at [302, 197] on input "range" at bounding box center [330, 199] width 56 height 5
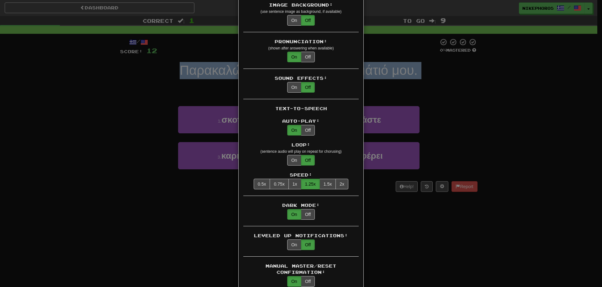
scroll to position [49, 0]
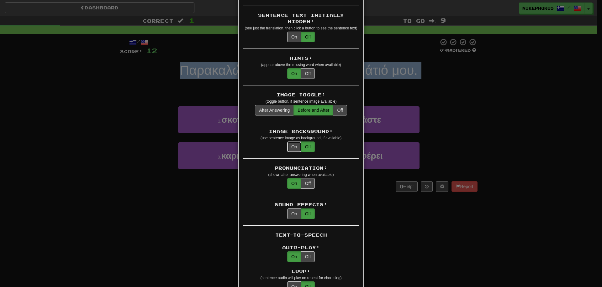
click at [292, 142] on button "On" at bounding box center [294, 147] width 14 height 11
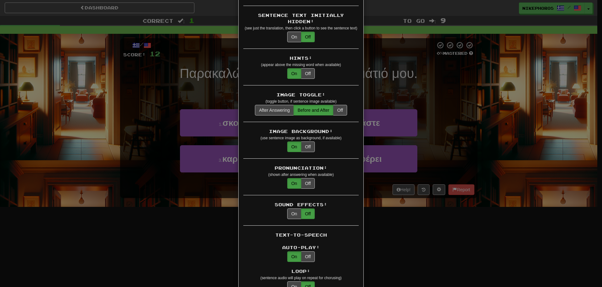
click at [460, 117] on div "× Game Settings Translations: Visible Show After Answering Hidden Sentence Text…" at bounding box center [301, 143] width 602 height 287
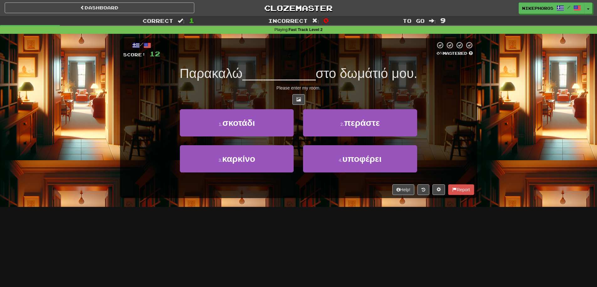
click at [451, 126] on div "1 . σκοτάδι 2 . περάστε" at bounding box center [299, 127] width 370 height 36
click at [438, 194] on button at bounding box center [438, 190] width 13 height 11
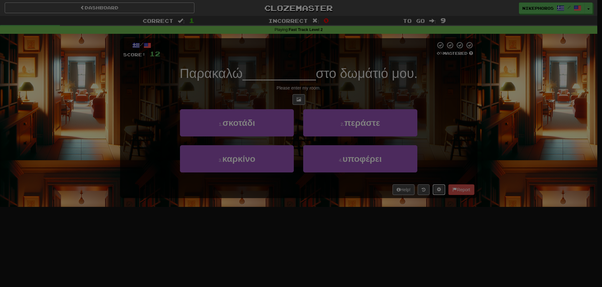
scroll to position [0, 0]
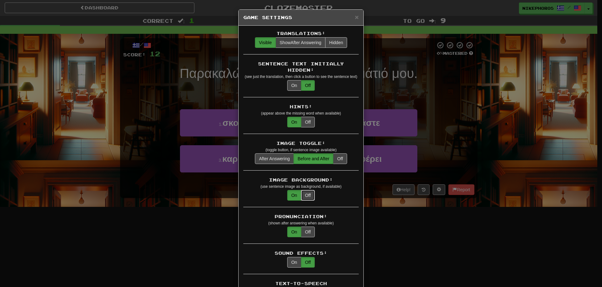
click at [308, 190] on button "Off" at bounding box center [308, 195] width 14 height 11
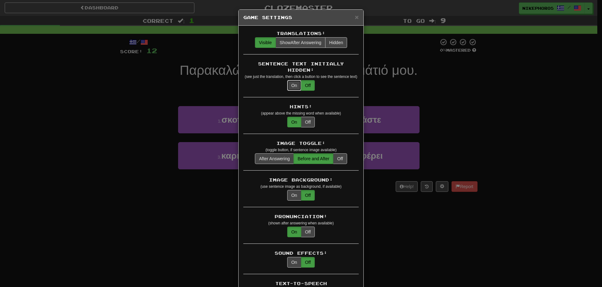
click at [296, 80] on button "On" at bounding box center [294, 85] width 14 height 11
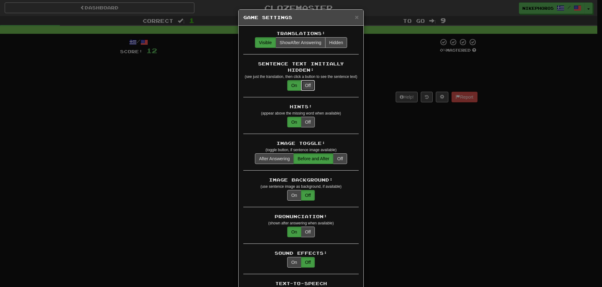
click at [303, 80] on button "Off" at bounding box center [308, 85] width 14 height 11
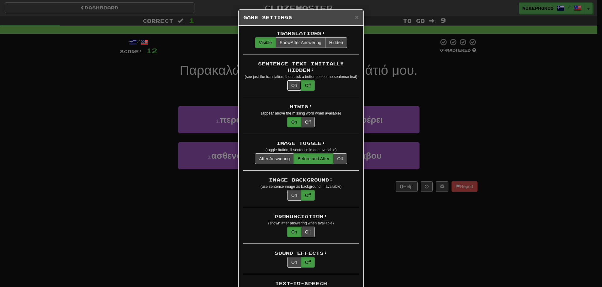
click at [291, 81] on button "On" at bounding box center [294, 85] width 14 height 11
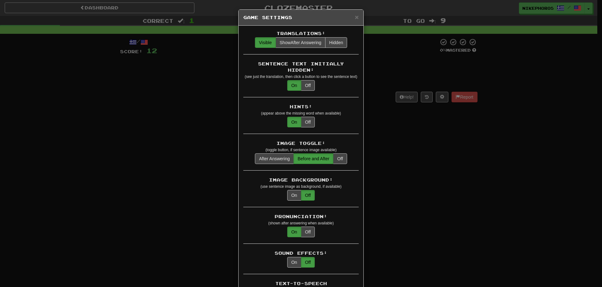
click at [497, 58] on div "× Game Settings Translations: Visible Show After Answering Hidden Sentence Text…" at bounding box center [301, 143] width 602 height 287
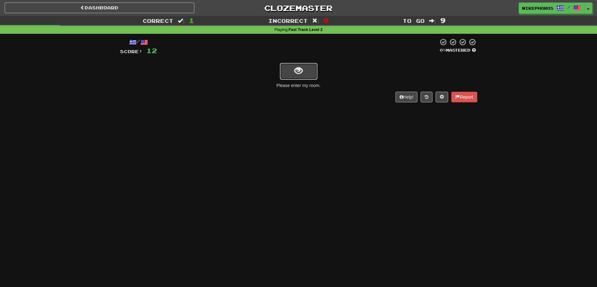
click at [301, 78] on button "show sentence" at bounding box center [299, 71] width 38 height 17
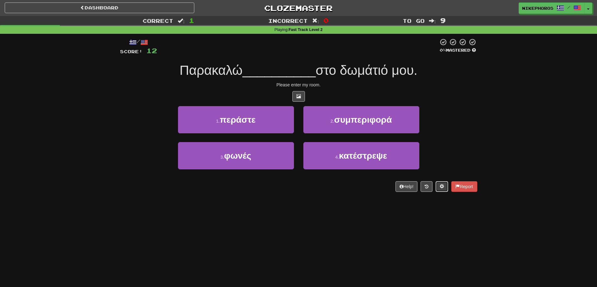
click at [437, 189] on button at bounding box center [442, 186] width 13 height 11
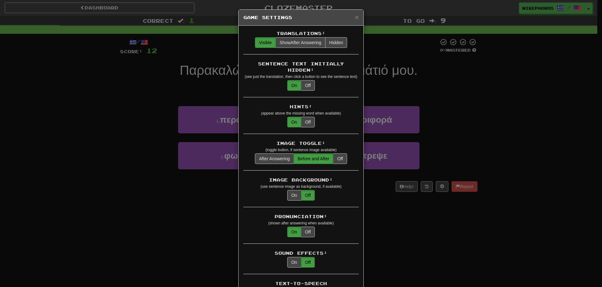
click at [304, 86] on div "Sentence Text Initially Hidden: (see just the translation, then click a button …" at bounding box center [300, 79] width 115 height 37
click at [303, 84] on button "Off" at bounding box center [308, 85] width 14 height 11
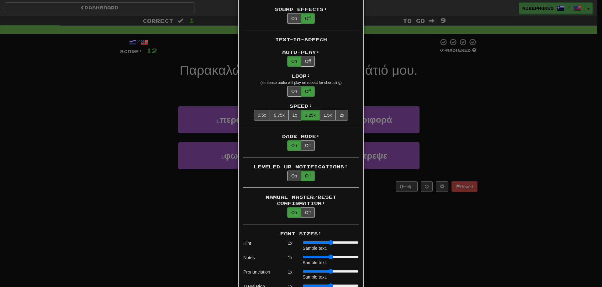
scroll to position [251, 0]
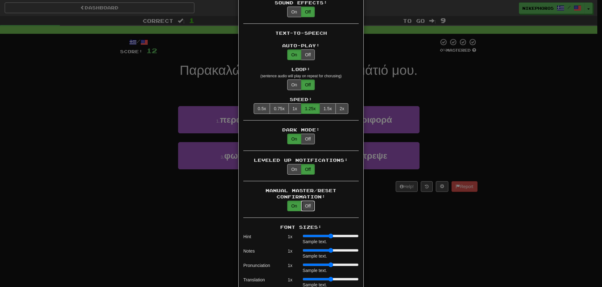
click at [309, 202] on button "Off" at bounding box center [308, 206] width 14 height 11
click at [292, 201] on button "On" at bounding box center [294, 206] width 14 height 11
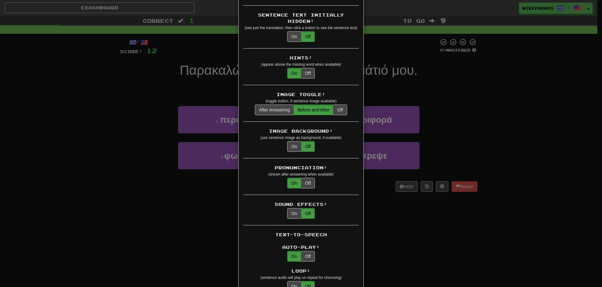
scroll to position [0, 0]
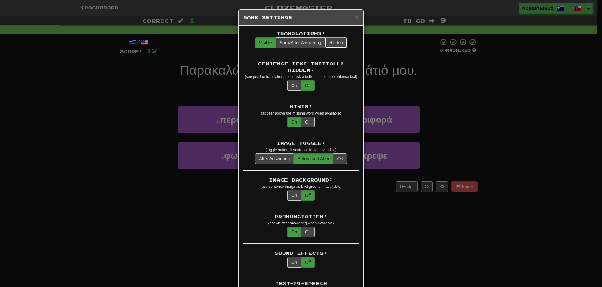
click at [332, 40] on button "Hidden" at bounding box center [336, 42] width 22 height 11
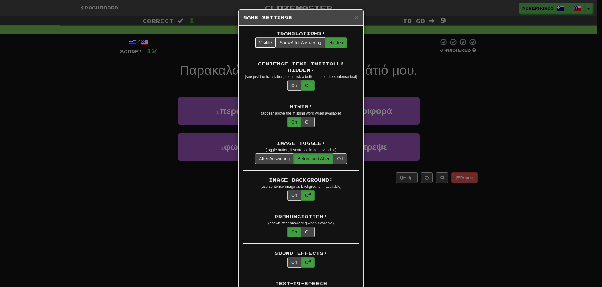
click at [258, 43] on button "Visible" at bounding box center [265, 42] width 21 height 11
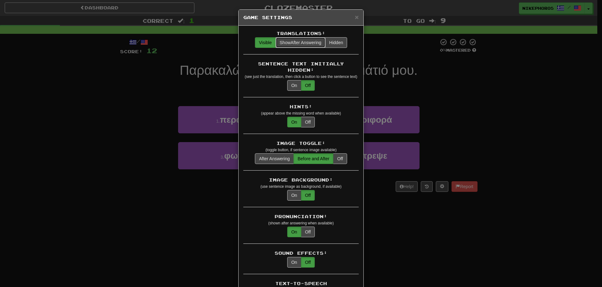
click at [310, 45] on button "Show After Answering" at bounding box center [300, 42] width 50 height 11
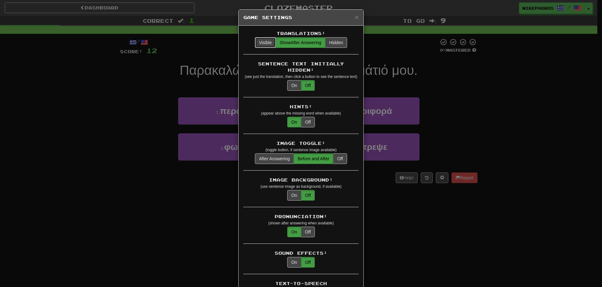
click at [264, 46] on button "Visible" at bounding box center [265, 42] width 21 height 11
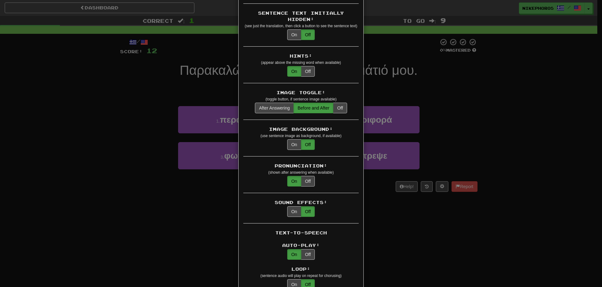
scroll to position [49, 0]
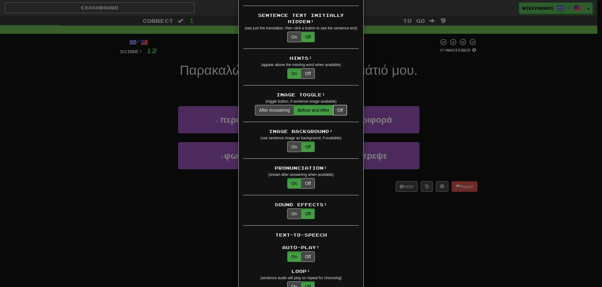
click at [338, 108] on button "Off" at bounding box center [340, 110] width 14 height 11
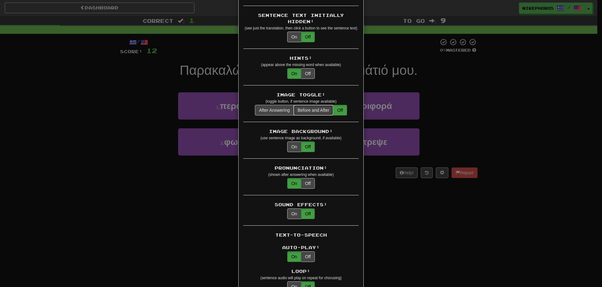
click at [314, 105] on button "Before and After" at bounding box center [313, 110] width 40 height 11
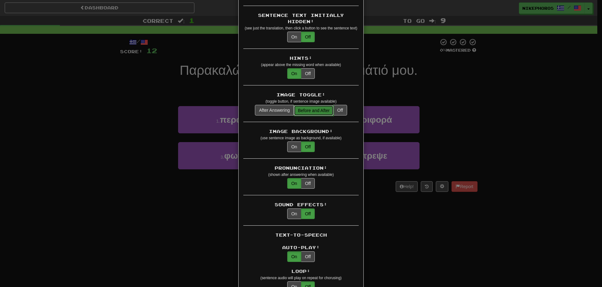
click at [329, 105] on button "Before and After" at bounding box center [314, 110] width 40 height 11
click at [335, 105] on button "Off" at bounding box center [340, 110] width 14 height 11
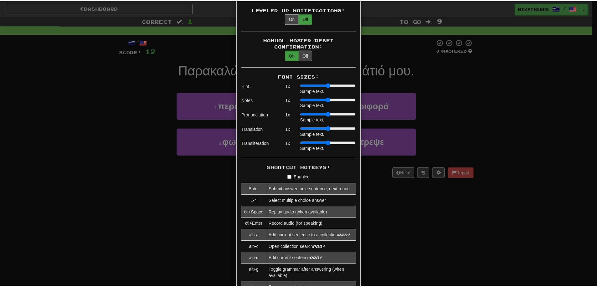
scroll to position [407, 0]
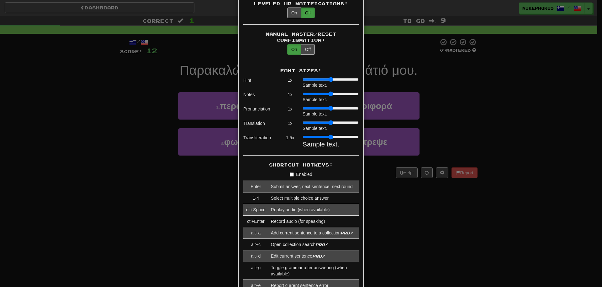
type input "*"
drag, startPoint x: 309, startPoint y: 130, endPoint x: 296, endPoint y: 135, distance: 14.7
click at [302, 135] on input "range" at bounding box center [330, 137] width 56 height 5
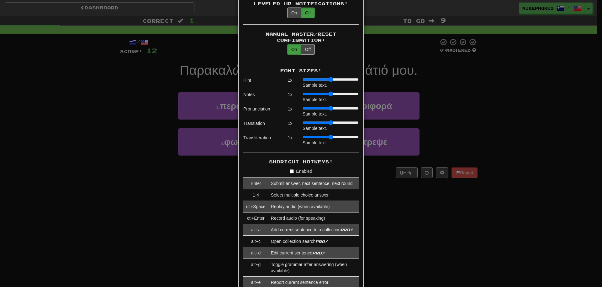
click at [313, 77] on input "range" at bounding box center [330, 79] width 56 height 5
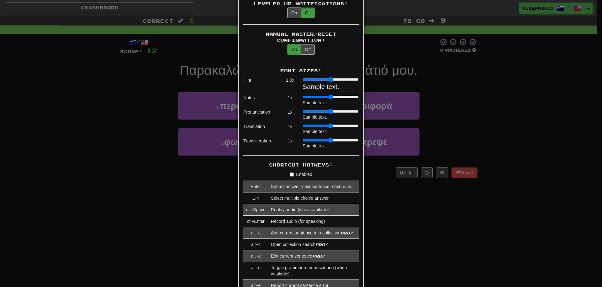
drag, startPoint x: 308, startPoint y: 71, endPoint x: 294, endPoint y: 76, distance: 15.2
type input "*"
click at [302, 77] on input "range" at bounding box center [330, 79] width 56 height 5
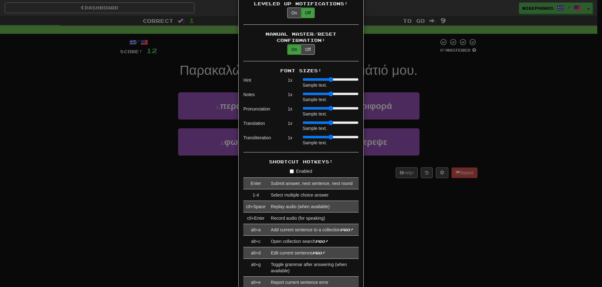
click at [507, 98] on div "× Game Settings Translations: Visible Show After Answering Hidden Sentence Text…" at bounding box center [301, 143] width 602 height 287
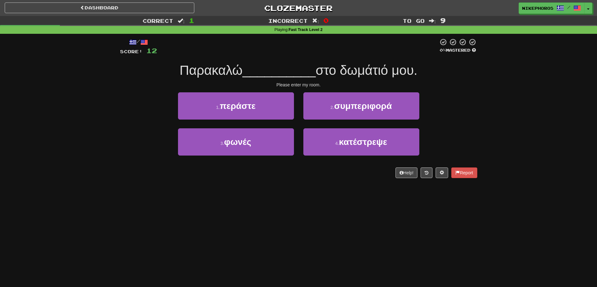
click at [465, 149] on div "3 . φωνές 4 . κατέστρεψε" at bounding box center [299, 146] width 376 height 36
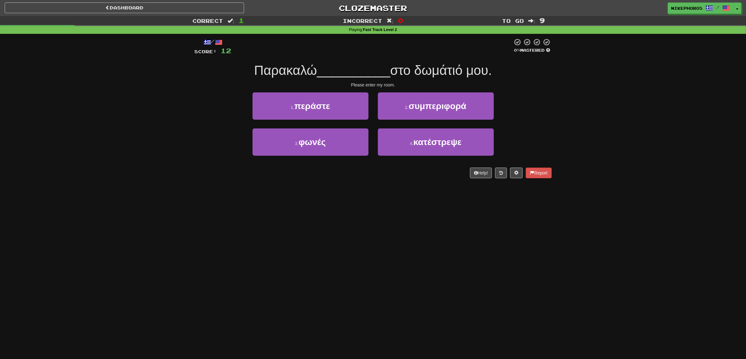
click at [594, 137] on div "Correct : 1 Incorrect : 0 To go : 9 Playing : Fast Track Level 2 / Score: 12 0 …" at bounding box center [373, 101] width 746 height 171
click at [591, 136] on div "Correct : 1 Incorrect : 0 To go : 9 Playing : Fast Track Level 2 / Score: 12 0 …" at bounding box center [373, 101] width 746 height 171
click at [560, 132] on div "Correct : 1 Incorrect : 0 To go : 9 Playing : Fast Track Level 2 / Score: 12 0 …" at bounding box center [373, 101] width 746 height 171
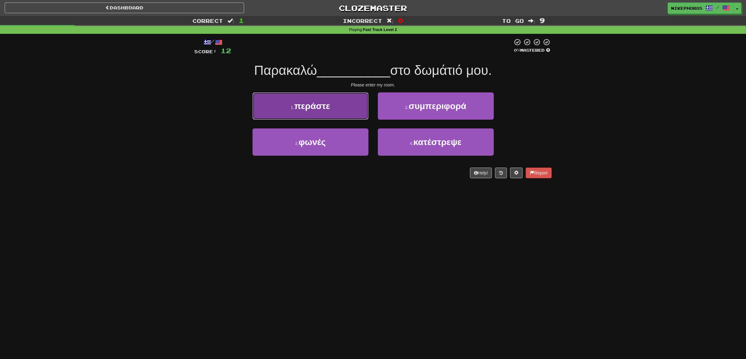
click at [331, 107] on button "1 . περάστε" at bounding box center [311, 105] width 116 height 27
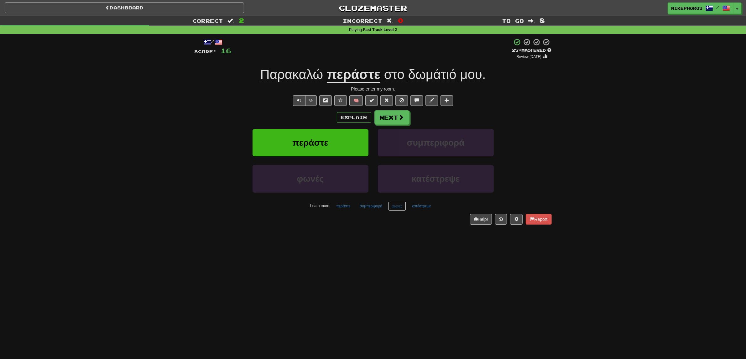
click at [390, 207] on button "φωνές" at bounding box center [397, 206] width 18 height 9
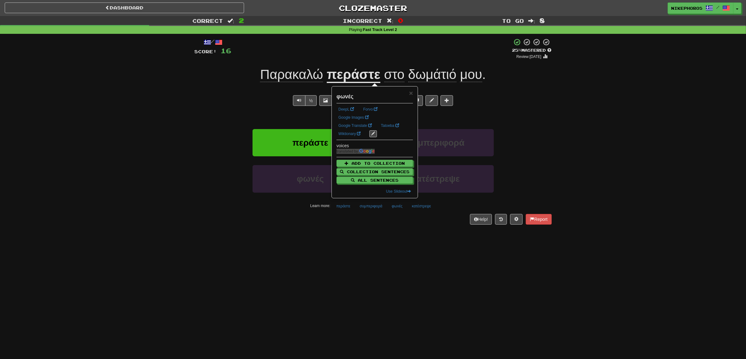
click at [405, 231] on div "/ Score: 16 + 4 25 % Mastered Review: 2025-09-16 Παρακαλώ περάστε στο δωμάτιό μ…" at bounding box center [373, 133] width 357 height 199
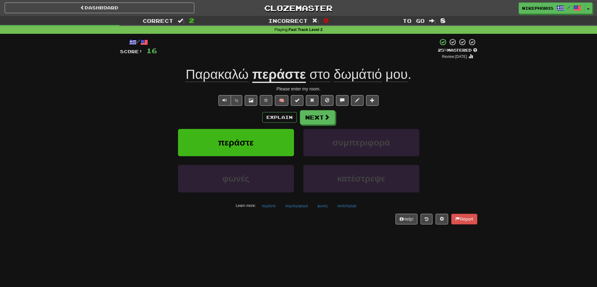
click at [478, 146] on div "/ Score: 16 + 4 25 % Mastered Review: 2025-09-16 Παρακαλώ περάστε στο δωμάτιό μ…" at bounding box center [298, 133] width 367 height 199
click at [325, 117] on span at bounding box center [327, 118] width 6 height 6
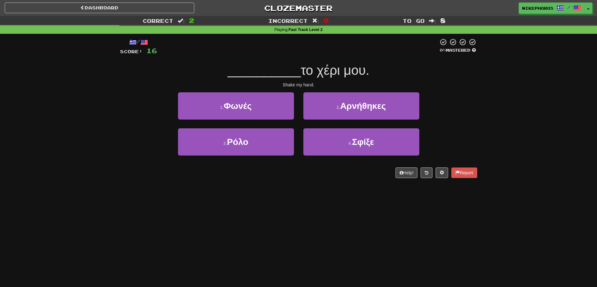
click at [344, 81] on div "/ Score: 16 0 % Mastered __________ το χέρι μου. Shake my hand. 1 . Φωνές 2 . Α…" at bounding box center [298, 108] width 357 height 140
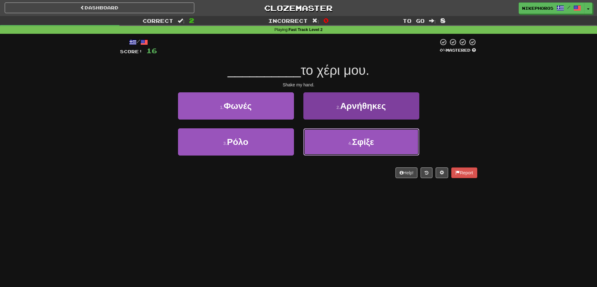
click at [372, 151] on button "4 . Σφίξε" at bounding box center [361, 141] width 116 height 27
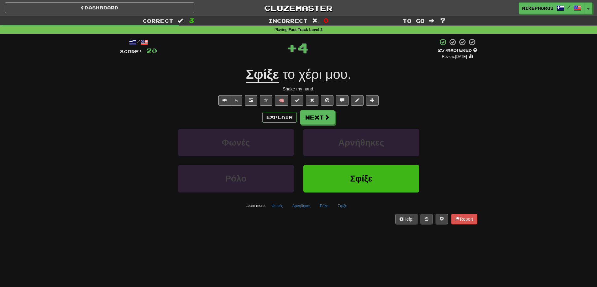
click at [442, 146] on div "Φωνές Αρνήθηκες" at bounding box center [299, 147] width 376 height 36
click at [300, 210] on button "Αρνήθηκες" at bounding box center [301, 206] width 25 height 9
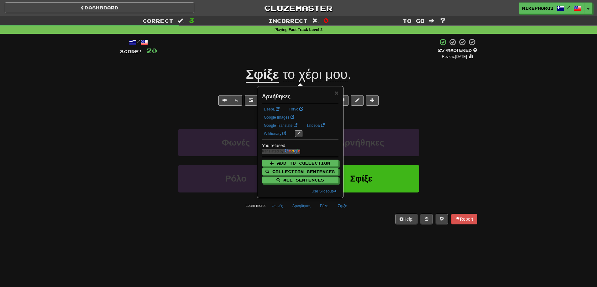
click at [306, 242] on div "Dashboard Clozemaster Nikephoros / Toggle Dropdown Dashboard Leaderboard Activi…" at bounding box center [298, 143] width 597 height 287
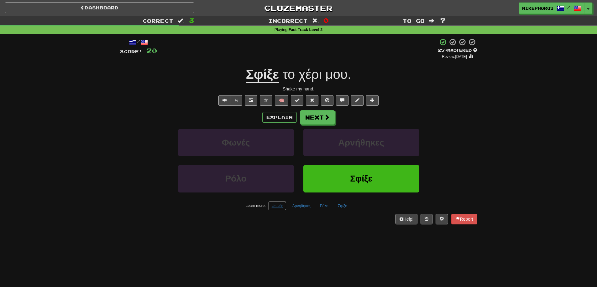
drag, startPoint x: 280, startPoint y: 209, endPoint x: 279, endPoint y: 213, distance: 3.8
click at [279, 209] on button "Φωνές" at bounding box center [277, 206] width 18 height 9
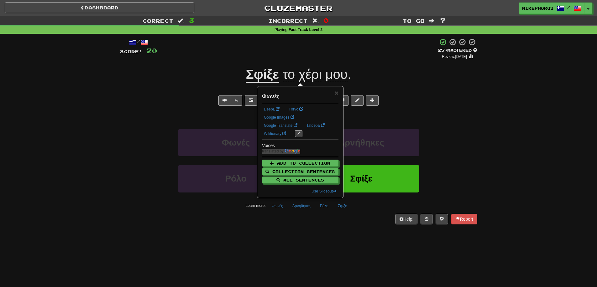
click at [279, 226] on div "/ Score: 20 + 4 25 % Mastered Review: 2025-09-16 Σφίξε το χέρι μου . Shake my h…" at bounding box center [298, 133] width 357 height 199
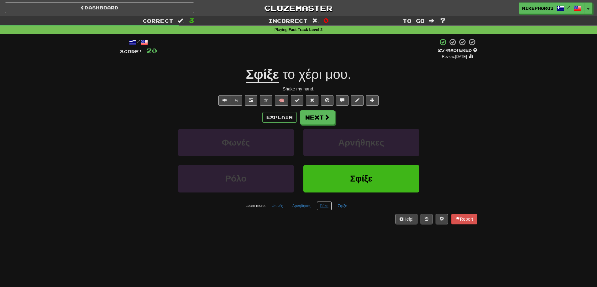
click at [326, 207] on button "Ρόλο" at bounding box center [324, 206] width 15 height 9
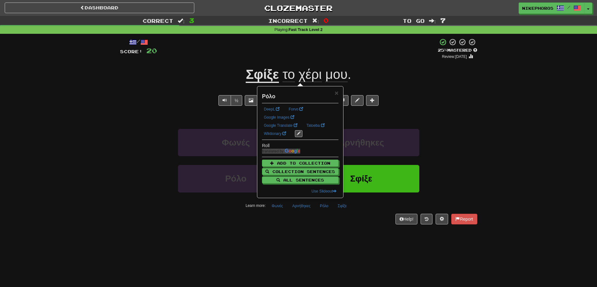
click at [320, 238] on div "Dashboard Clozemaster Nikephoros / Toggle Dropdown Dashboard Leaderboard Activi…" at bounding box center [298, 143] width 597 height 287
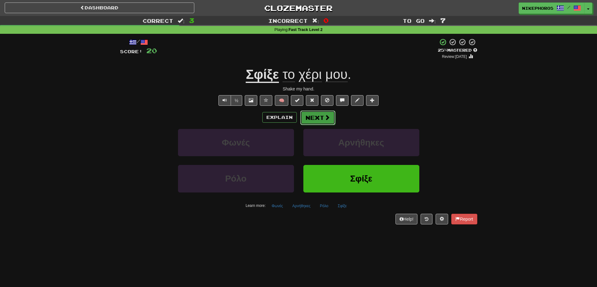
click at [315, 121] on button "Next" at bounding box center [317, 118] width 35 height 14
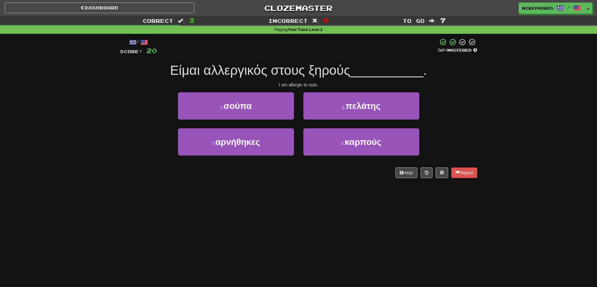
click at [480, 128] on div "/ Score: 20 50 % Mastered Είμαι αλλεργικός στους ξηρούς __________ . I am aller…" at bounding box center [298, 110] width 367 height 153
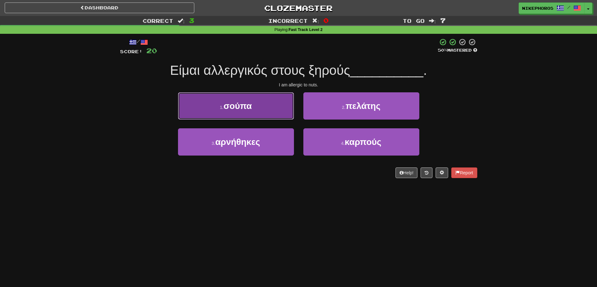
click at [267, 103] on button "1 . σούπα" at bounding box center [236, 105] width 116 height 27
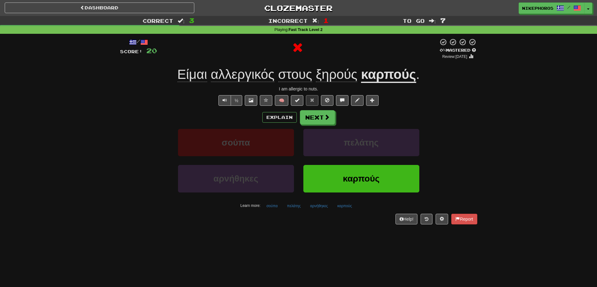
click at [431, 174] on div "αρνήθηκες καρπούς" at bounding box center [299, 183] width 376 height 36
click at [463, 117] on div "Explain Next" at bounding box center [298, 117] width 357 height 14
drag, startPoint x: 414, startPoint y: 76, endPoint x: 421, endPoint y: 80, distance: 7.2
click at [414, 76] on u "καρπούς" at bounding box center [388, 75] width 55 height 16
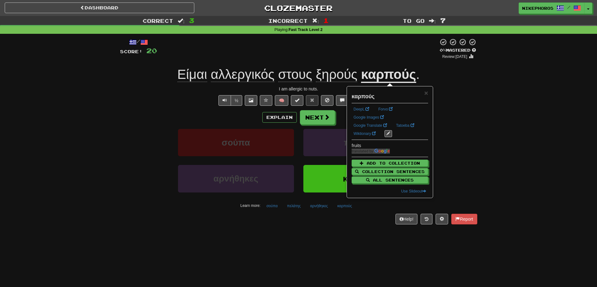
click at [483, 106] on div "Correct : 3 Incorrect : 1 To go : 7 Playing : Fast Track Level 2 / Score: 20 0 …" at bounding box center [298, 124] width 597 height 217
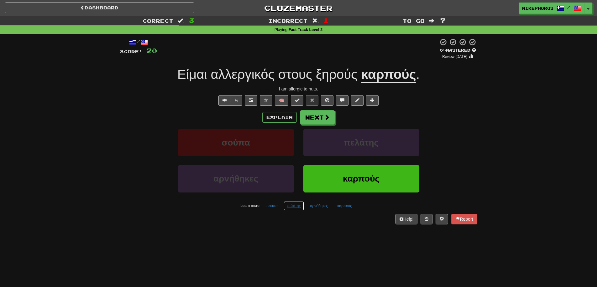
click at [296, 209] on button "πελάτης" at bounding box center [294, 206] width 21 height 9
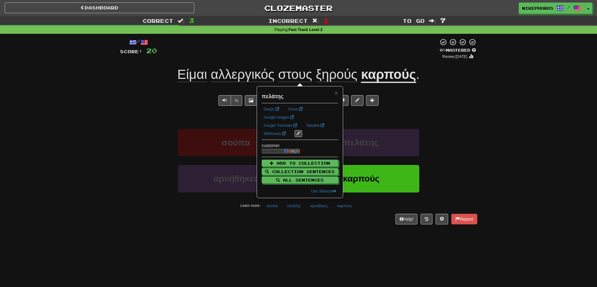
click at [317, 224] on div "Help! Report" at bounding box center [298, 219] width 357 height 11
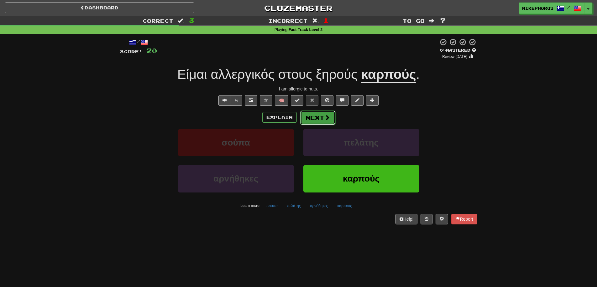
click at [327, 115] on span at bounding box center [327, 118] width 6 height 6
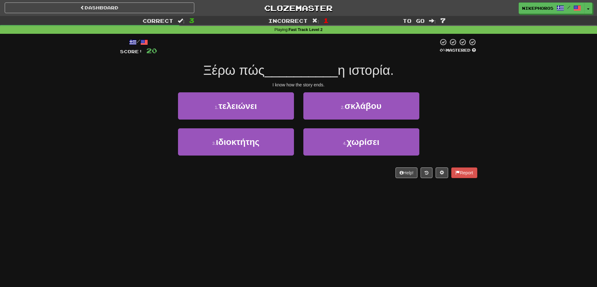
click at [481, 121] on div "/ Score: 20 0 % Mastered Ξέρω πώς __________ η ιστορία. I know how the story en…" at bounding box center [298, 110] width 367 height 153
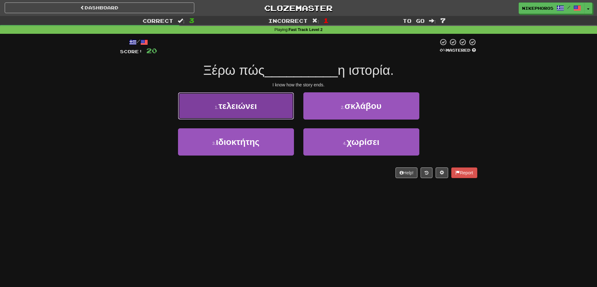
click at [243, 106] on span "τελειώνει" at bounding box center [237, 106] width 39 height 10
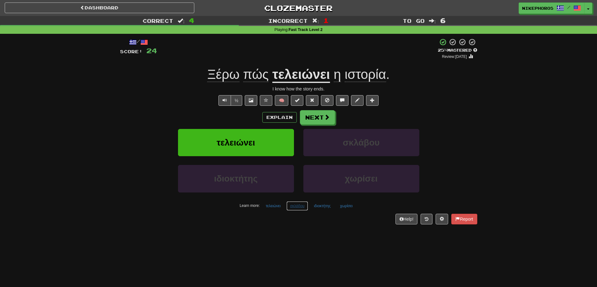
click at [297, 206] on button "σκλάβου" at bounding box center [296, 206] width 21 height 9
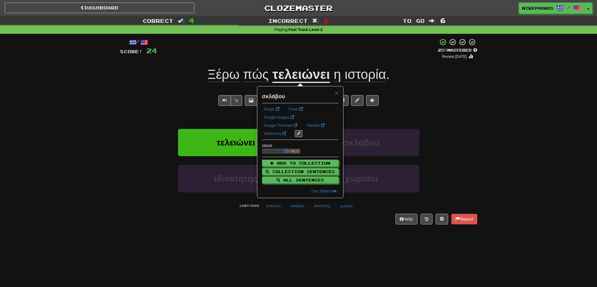
click at [306, 238] on div "Dashboard Clozemaster Nikephoros / Toggle Dropdown Dashboard Leaderboard Activi…" at bounding box center [298, 143] width 597 height 287
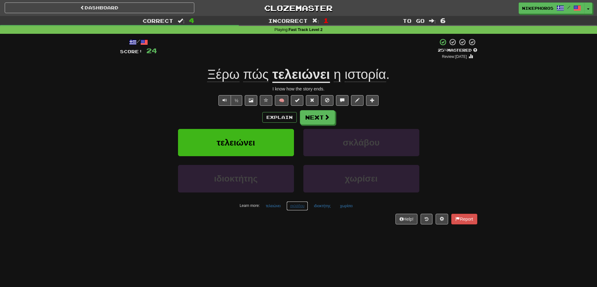
click at [306, 209] on button "σκλάβου" at bounding box center [296, 206] width 21 height 9
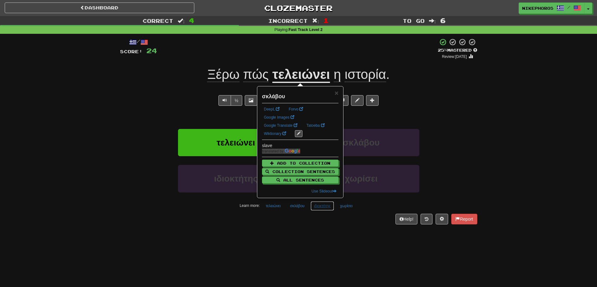
click at [315, 210] on button "ιδιοκτήτης" at bounding box center [323, 206] width 24 height 9
click at [319, 234] on div "Dashboard Clozemaster Nikephoros / Toggle Dropdown Dashboard Leaderboard Activi…" at bounding box center [298, 143] width 597 height 287
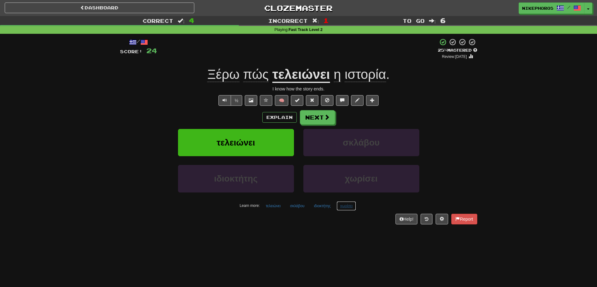
click at [352, 206] on button "χωρίσει" at bounding box center [346, 206] width 19 height 9
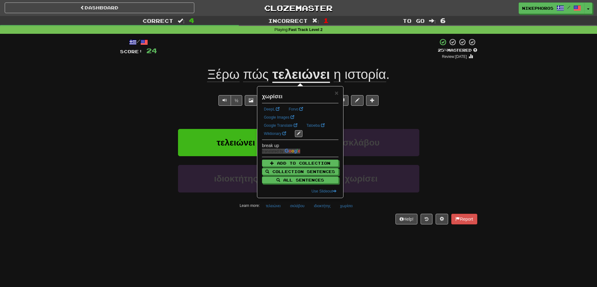
click at [357, 233] on div "/ Score: 24 + 4 25 % Mastered Review: 2025-09-16 Ξέρω πώς τελειώνει η ιστορία .…" at bounding box center [298, 133] width 357 height 199
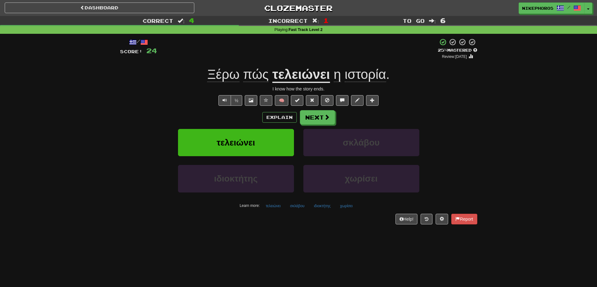
click at [312, 125] on div "Explain Next τελειώνει σκλάβου ιδιοκτήτης χωρίσει Learn more: τελειώνει σκλάβου…" at bounding box center [298, 160] width 357 height 101
click at [339, 123] on div "Explain Next" at bounding box center [298, 117] width 357 height 14
click at [328, 119] on span at bounding box center [327, 118] width 6 height 6
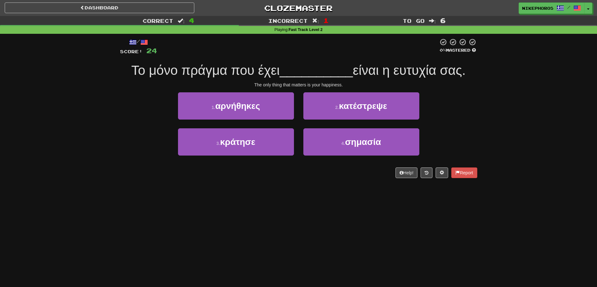
click at [486, 129] on div "Correct : 4 Incorrect : 1 To go : 6 Playing : Fast Track Level 2 / Score: 24 0 …" at bounding box center [298, 101] width 597 height 171
click at [450, 271] on div "Dashboard Clozemaster Nikephoros / Toggle Dropdown Dashboard Leaderboard Activi…" at bounding box center [298, 143] width 597 height 287
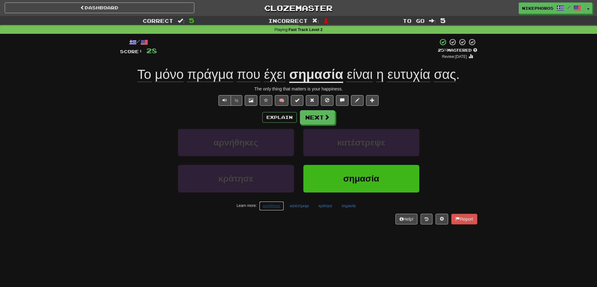
click at [280, 205] on button "αρνήθηκες" at bounding box center [271, 206] width 25 height 9
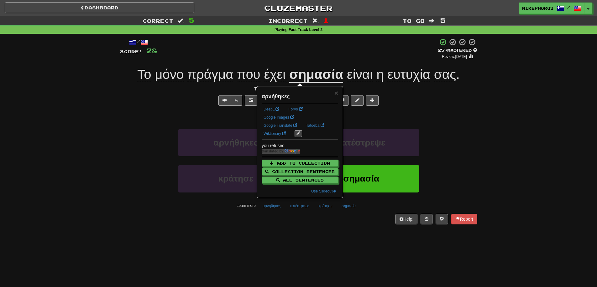
click at [273, 237] on div "Dashboard Clozemaster Nikephoros / Toggle Dropdown Dashboard Leaderboard Activi…" at bounding box center [298, 143] width 597 height 287
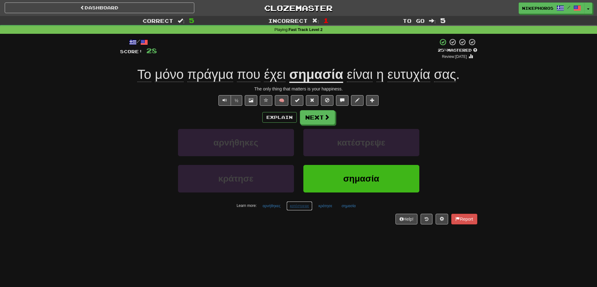
click at [292, 207] on button "κατέστρεψε" at bounding box center [299, 206] width 26 height 9
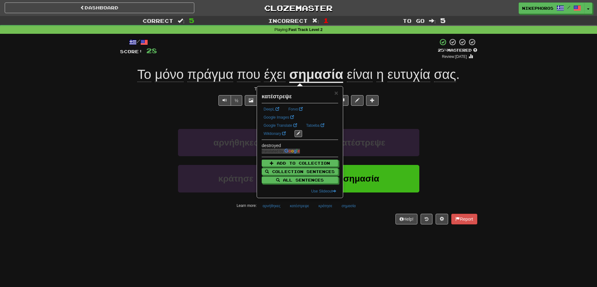
click at [295, 229] on div "/ Score: 28 + 4 25 % Mastered Review: 2025-09-16 Το μόνο πράγμα που έχει σημασί…" at bounding box center [298, 133] width 357 height 199
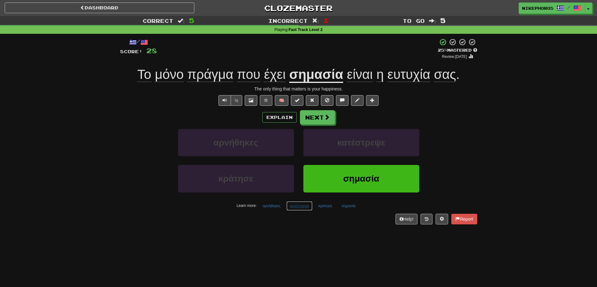
click at [294, 209] on button "κατέστρεψε" at bounding box center [299, 206] width 26 height 9
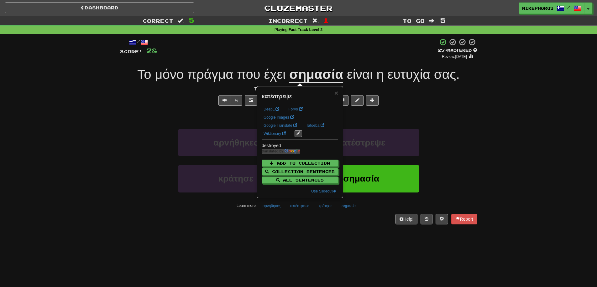
click at [290, 228] on div "/ Score: 28 + 4 25 % Mastered Review: 2025-09-16 Το μόνο πράγμα που έχει σημασί…" at bounding box center [298, 133] width 357 height 199
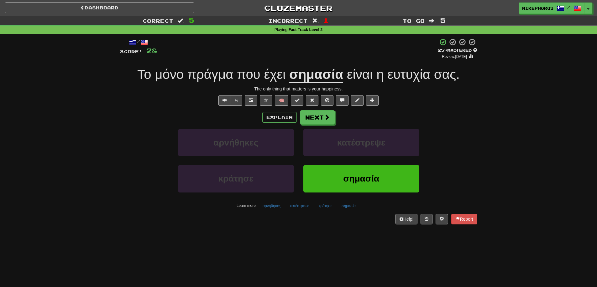
click at [320, 212] on div "/ Score: 28 + 4 25 % Mastered Review: 2025-09-16 Το μόνο πράγμα που έχει σημασί…" at bounding box center [298, 131] width 357 height 186
click at [326, 212] on div "/ Score: 28 + 4 25 % Mastered Review: 2025-09-16 Το μόνο πράγμα που έχει σημασί…" at bounding box center [298, 131] width 357 height 186
click at [327, 208] on button "κράτησε" at bounding box center [325, 206] width 21 height 9
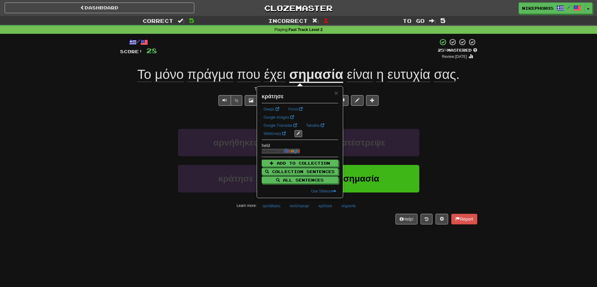
click at [303, 228] on div "/ Score: 28 + 4 25 % Mastered Review: 2025-09-16 Το μόνο πράγμα που έχει σημασί…" at bounding box center [298, 133] width 357 height 199
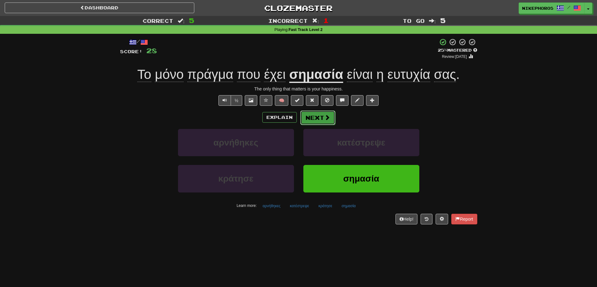
click at [311, 115] on button "Next" at bounding box center [317, 118] width 35 height 14
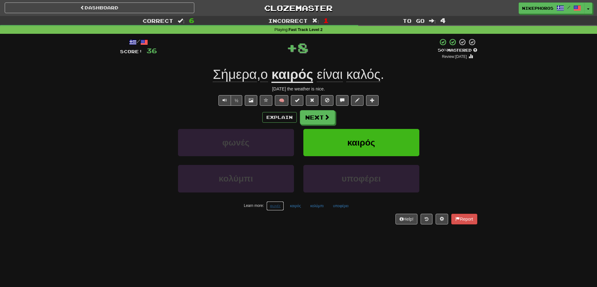
click at [281, 203] on button "φωνές" at bounding box center [275, 206] width 18 height 9
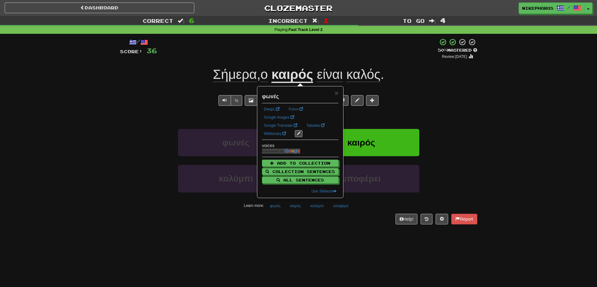
click at [300, 235] on div "Dashboard Clozemaster Nikephoros / Toggle Dropdown Dashboard Leaderboard Activi…" at bounding box center [298, 143] width 597 height 287
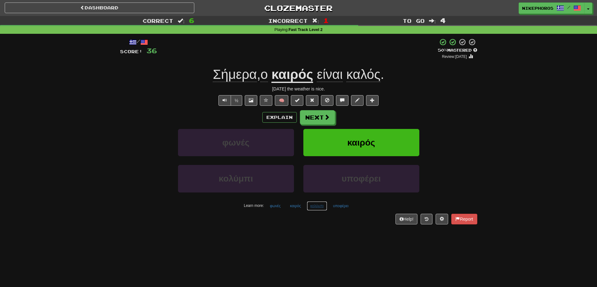
click at [313, 207] on button "κολύμπι" at bounding box center [317, 206] width 20 height 9
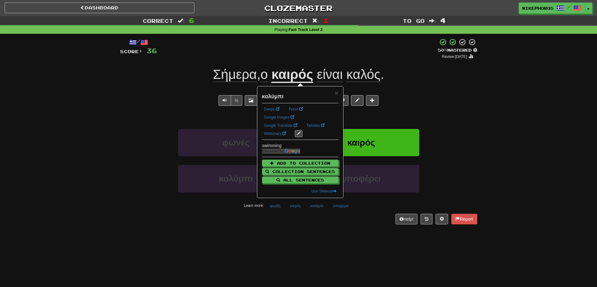
click at [317, 232] on div "/ Score: 36 + 8 50 % Mastered Review: 2025-09-25 Σήμερα , ο καιρός είναι καλός …" at bounding box center [298, 133] width 357 height 199
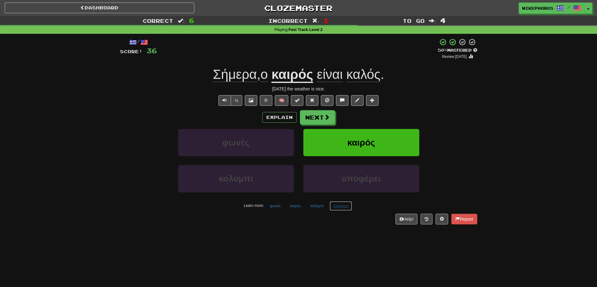
click at [336, 206] on button "υποφέρει" at bounding box center [341, 206] width 22 height 9
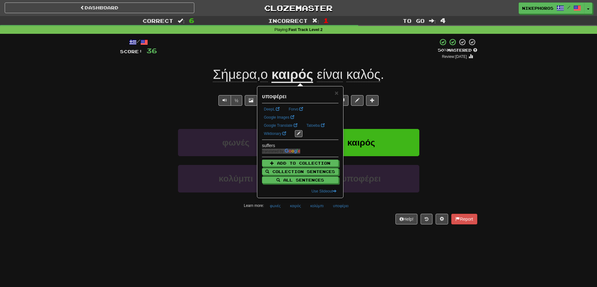
click at [338, 238] on div "Dashboard Clozemaster Nikephoros / Toggle Dropdown Dashboard Leaderboard Activi…" at bounding box center [298, 143] width 597 height 287
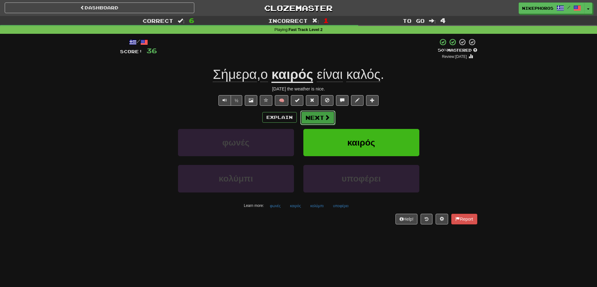
click at [326, 117] on span at bounding box center [327, 118] width 6 height 6
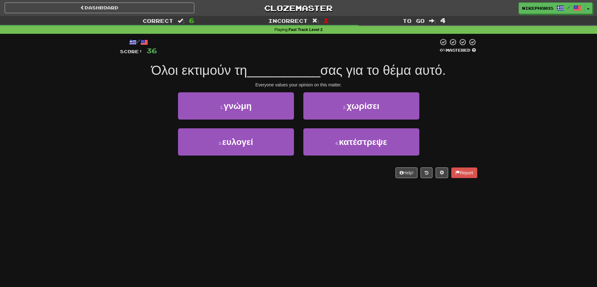
click at [338, 206] on div "Dashboard Clozemaster Nikephoros / Toggle Dropdown Dashboard Leaderboard Activi…" at bounding box center [298, 143] width 597 height 287
click at [339, 193] on div "Dashboard Clozemaster Nikephoros / Toggle Dropdown Dashboard Leaderboard Activi…" at bounding box center [298, 143] width 597 height 287
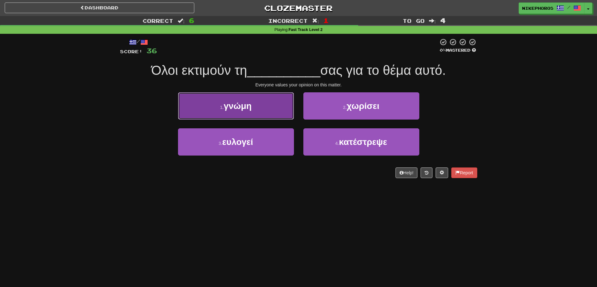
click at [261, 106] on button "1 . γνώμη" at bounding box center [236, 105] width 116 height 27
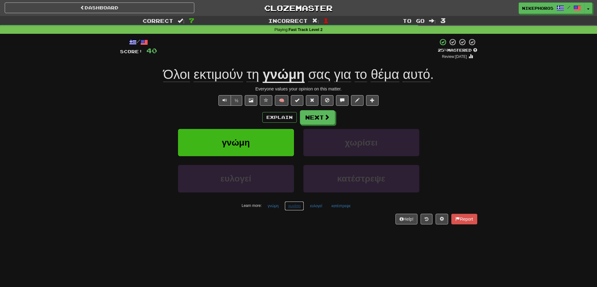
click at [292, 210] on button "χωρίσει" at bounding box center [294, 206] width 19 height 9
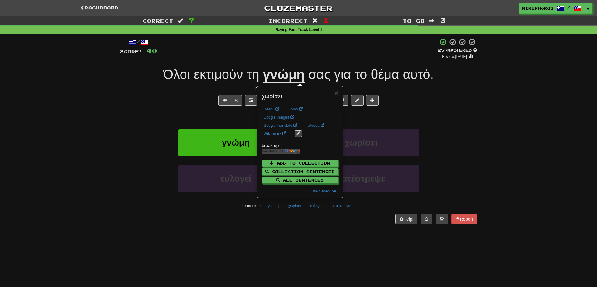
click at [310, 242] on div "Dashboard Clozemaster Nikephoros / Toggle Dropdown Dashboard Leaderboard Activi…" at bounding box center [298, 143] width 597 height 287
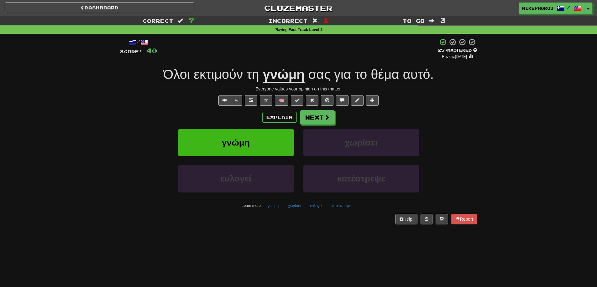
click at [314, 211] on div "/ Score: 40 + 4 25 % Mastered Review: 2025-09-16 Όλοι εκτιμούν τη γνώμη σας για…" at bounding box center [298, 131] width 357 height 186
click at [316, 208] on button "ευλογεί" at bounding box center [315, 206] width 19 height 9
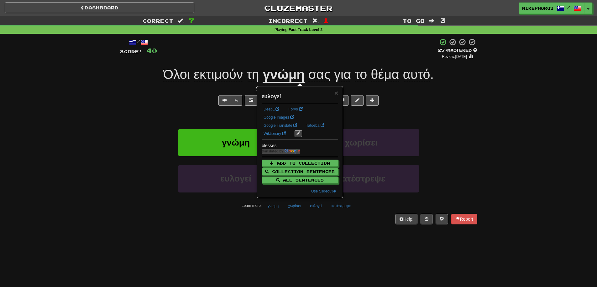
click at [316, 228] on div "/ Score: 40 + 4 25 % Mastered Review: 2025-09-16 Όλοι εκτιμούν τη γνώμη σας για…" at bounding box center [298, 133] width 357 height 199
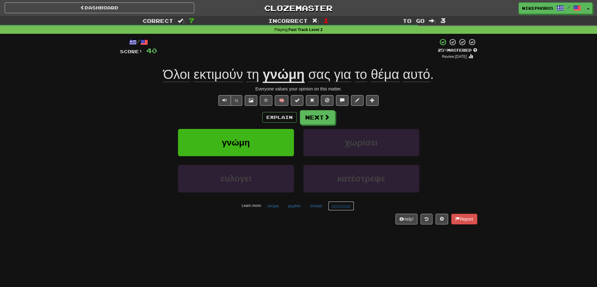
click at [343, 209] on button "κατέστρεψε" at bounding box center [341, 206] width 26 height 9
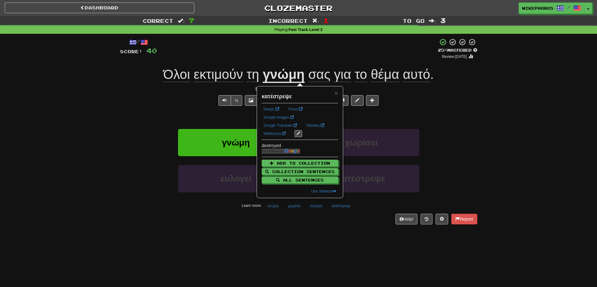
click at [363, 252] on div "Dashboard Clozemaster Nikephoros / Toggle Dropdown Dashboard Leaderboard Activi…" at bounding box center [298, 143] width 597 height 287
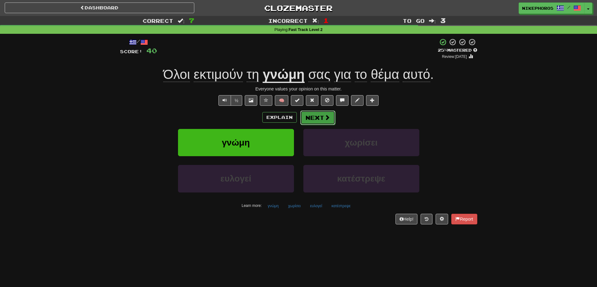
click at [322, 118] on button "Next" at bounding box center [317, 118] width 35 height 14
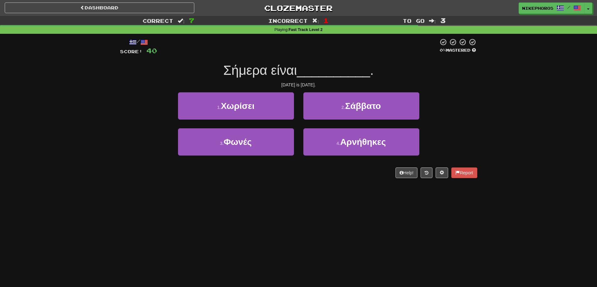
click at [447, 129] on div "3 . Φωνές 4 . Αρνήθηκες" at bounding box center [299, 146] width 376 height 36
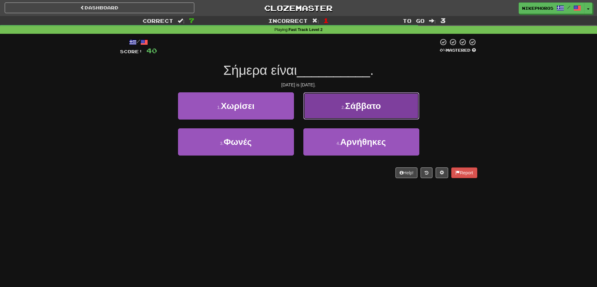
click at [396, 103] on button "2 . Σάββατο" at bounding box center [361, 105] width 116 height 27
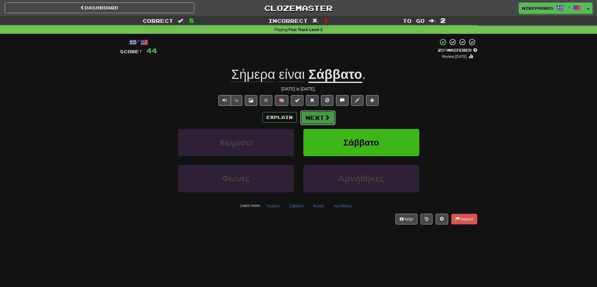
click at [333, 120] on button "Next" at bounding box center [317, 118] width 35 height 14
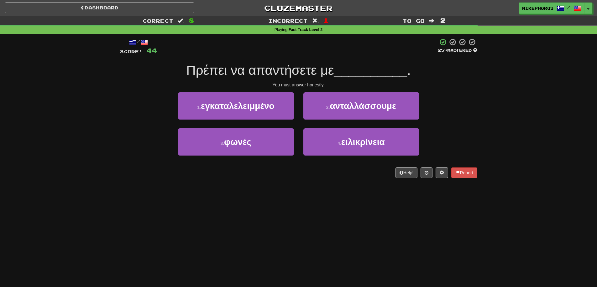
click at [429, 211] on div "Dashboard Clozemaster Nikephoros / Toggle Dropdown Dashboard Leaderboard Activi…" at bounding box center [298, 143] width 597 height 287
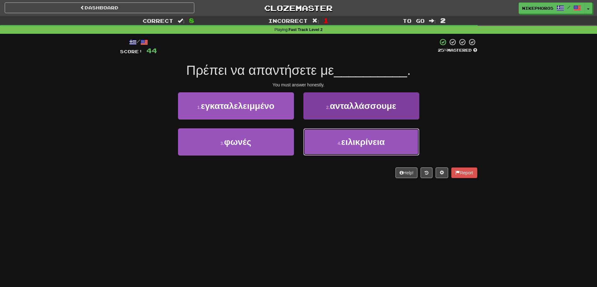
click at [371, 154] on button "4 . ειλικρίνεια" at bounding box center [361, 141] width 116 height 27
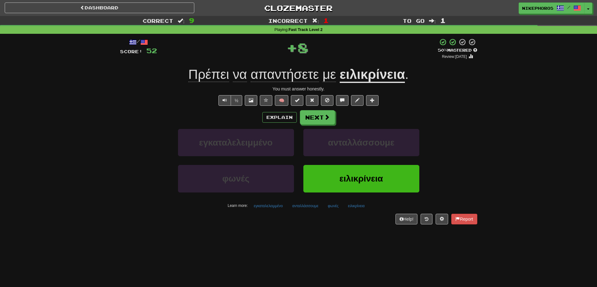
click at [301, 78] on span "απαντήσετε" at bounding box center [285, 74] width 68 height 15
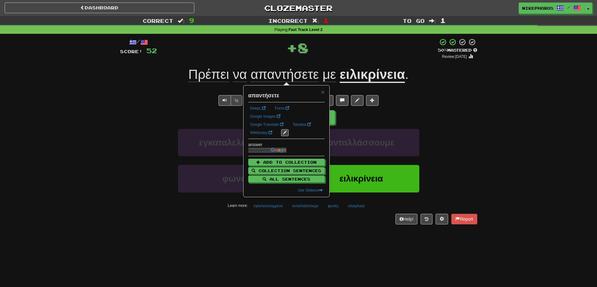
drag, startPoint x: 440, startPoint y: 90, endPoint x: 431, endPoint y: 98, distance: 11.8
click at [431, 98] on div "/ Score: 52 + 8 50 % Mastered Review: 2025-09-25 Πρέπει να απαντήσετε με ειλικρ…" at bounding box center [298, 131] width 357 height 186
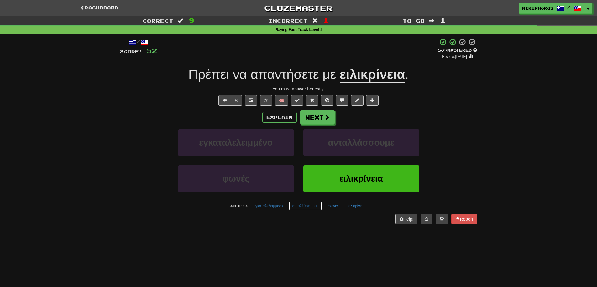
click at [300, 208] on button "ανταλλάσσουμε" at bounding box center [305, 206] width 33 height 9
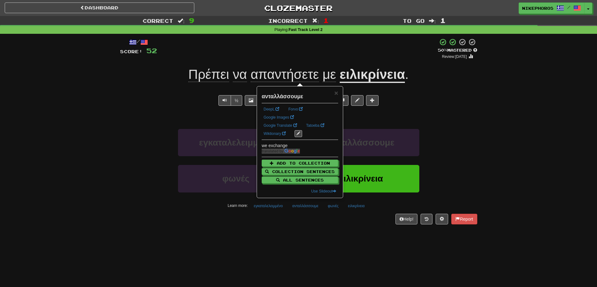
click at [330, 235] on div "Dashboard Clozemaster Nikephoros / Toggle Dropdown Dashboard Leaderboard Activi…" at bounding box center [298, 143] width 597 height 287
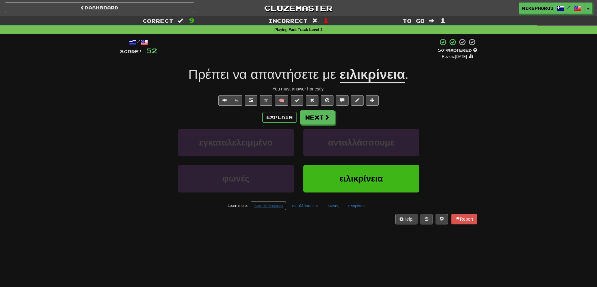
click at [269, 207] on button "εγκαταλελειμμένο" at bounding box center [268, 206] width 36 height 9
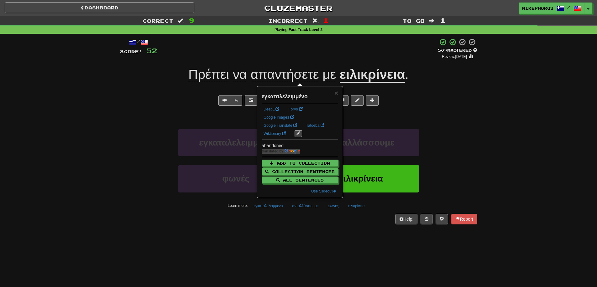
click at [315, 262] on div "Dashboard Clozemaster Nikephoros / Toggle Dropdown Dashboard Leaderboard Activi…" at bounding box center [298, 143] width 597 height 287
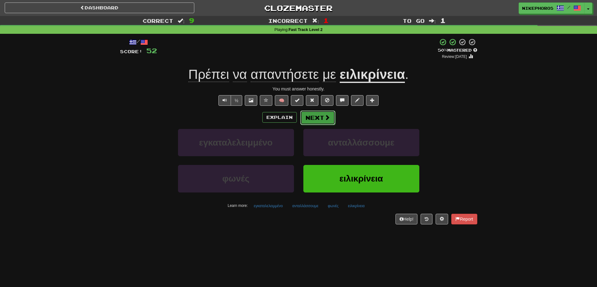
click at [327, 115] on span at bounding box center [327, 118] width 6 height 6
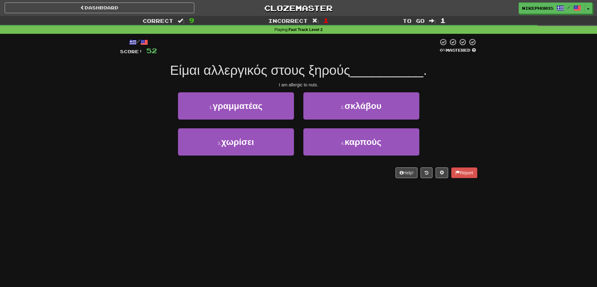
click at [479, 131] on div "/ Score: 52 0 % Mastered Είμαι αλλεργικός στους ξηρούς __________ . I am allerg…" at bounding box center [298, 110] width 367 height 153
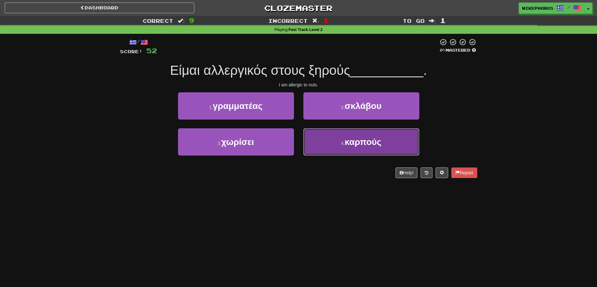
click at [404, 137] on button "4 . καρπούς" at bounding box center [361, 141] width 116 height 27
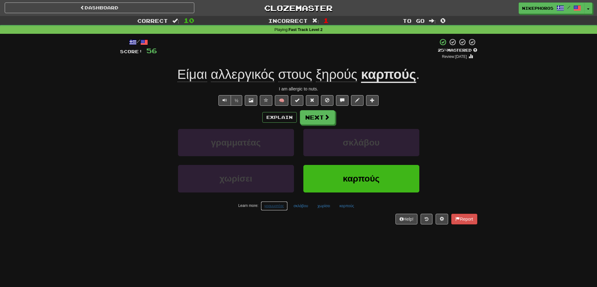
click at [279, 206] on button "γραμματέας" at bounding box center [274, 206] width 27 height 9
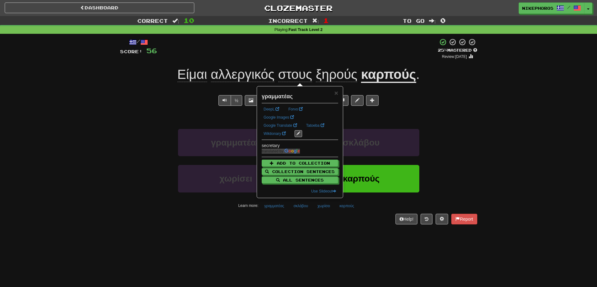
click at [290, 241] on div "Dashboard Clozemaster Nikephoros / Toggle Dropdown Dashboard Leaderboard Activi…" at bounding box center [298, 143] width 597 height 287
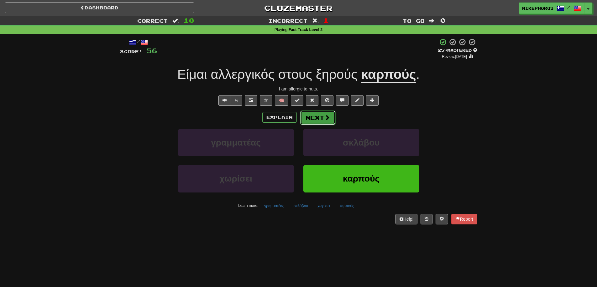
click at [325, 118] on span at bounding box center [327, 118] width 6 height 6
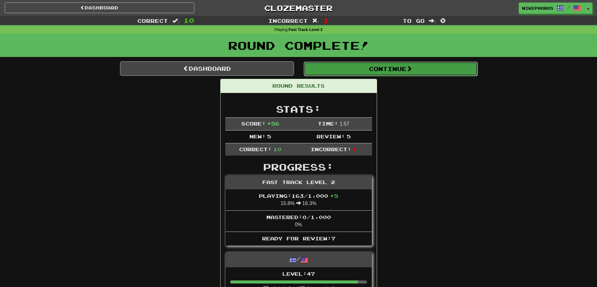
click at [333, 62] on button "Continue" at bounding box center [391, 69] width 174 height 14
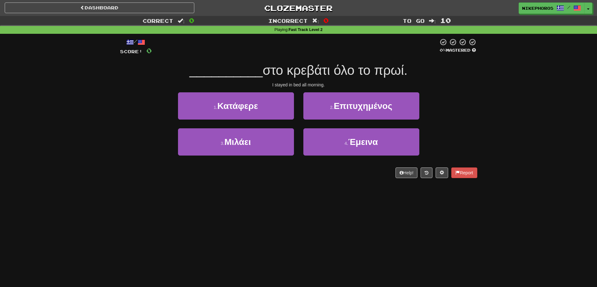
click at [479, 120] on div "/ Score: 0 0 % Mastered __________ στο κρεβάτι όλο το πρωί. I stayed in bed all…" at bounding box center [298, 110] width 367 height 153
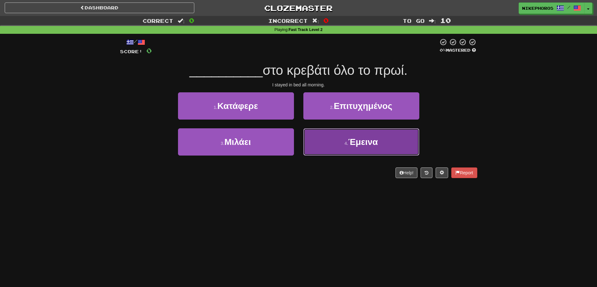
click at [380, 149] on button "4 . Έμεινα" at bounding box center [361, 141] width 116 height 27
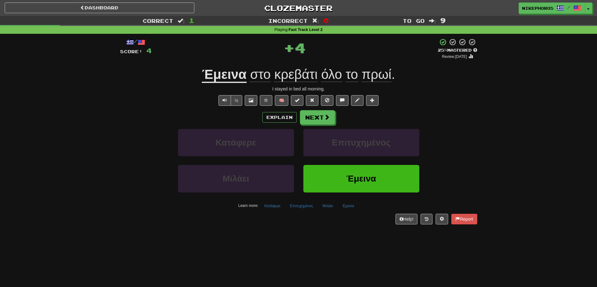
click at [244, 69] on u "Έμεινα" at bounding box center [224, 75] width 44 height 16
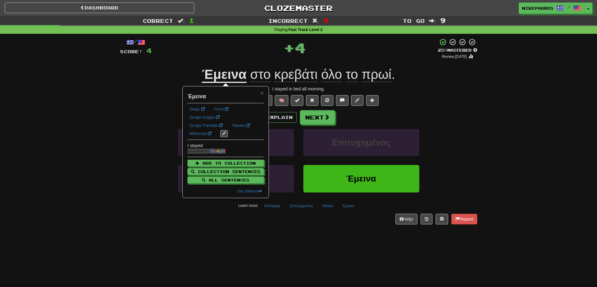
click at [503, 147] on div "Correct : 1 Incorrect : 0 To go : 9 Playing : Fast Track Level 2 / Score: 4 + 4…" at bounding box center [298, 124] width 597 height 217
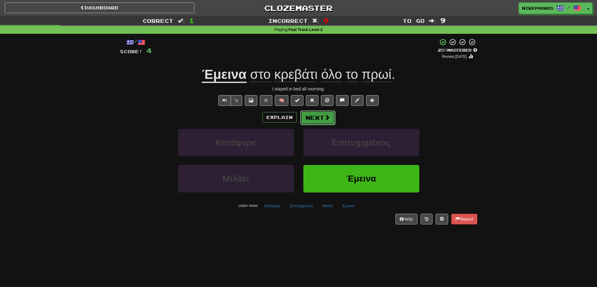
click at [322, 119] on button "Next" at bounding box center [317, 118] width 35 height 14
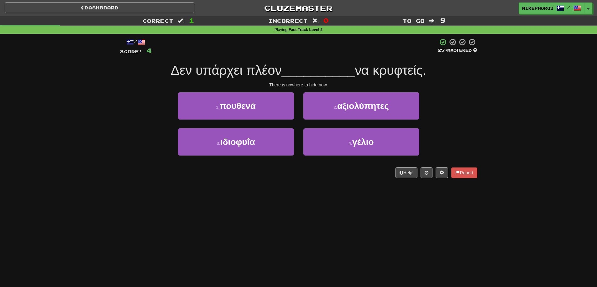
click at [341, 69] on span "__________" at bounding box center [318, 70] width 73 height 15
click at [342, 68] on span "__________" at bounding box center [318, 70] width 73 height 15
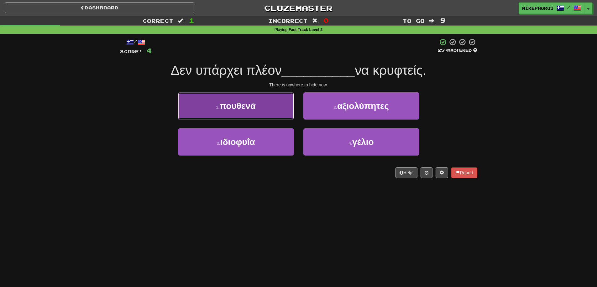
click at [274, 100] on button "1 . πουθενά" at bounding box center [236, 105] width 116 height 27
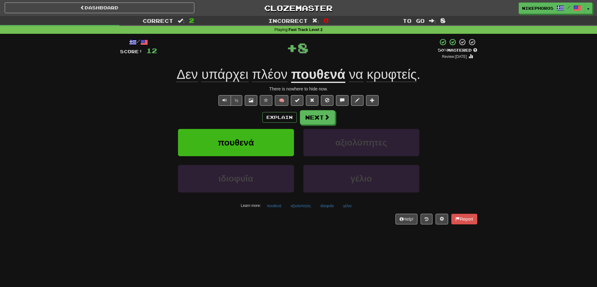
click at [335, 76] on u "πουθενά" at bounding box center [318, 75] width 54 height 16
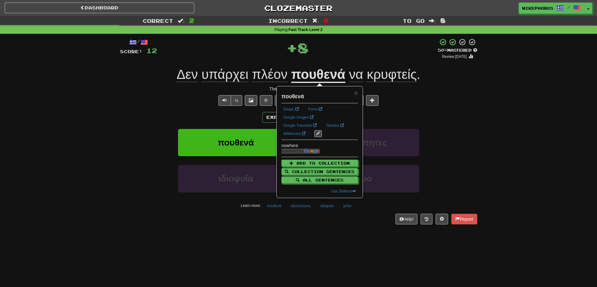
click at [450, 111] on div "Explain Next" at bounding box center [298, 117] width 357 height 14
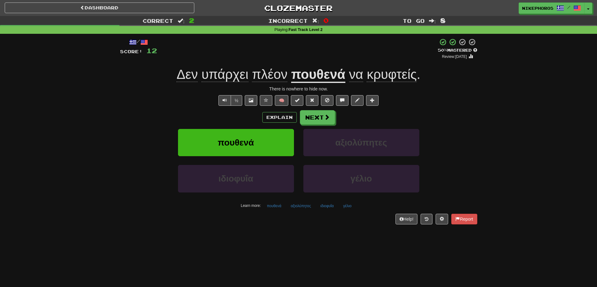
click at [256, 77] on span "πλέον" at bounding box center [269, 74] width 35 height 15
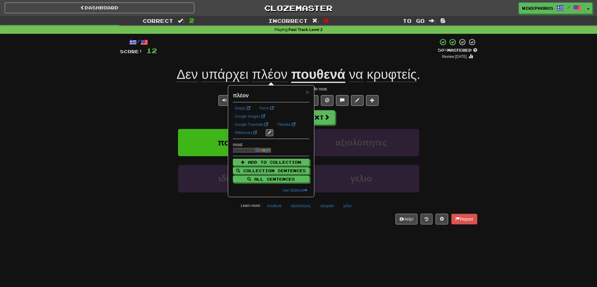
click at [261, 58] on div "+ 8" at bounding box center [297, 48] width 281 height 21
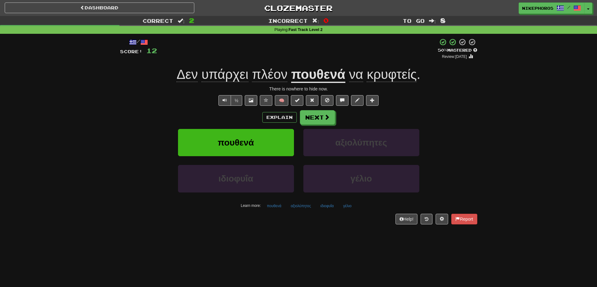
click at [245, 71] on span "υπάρχει" at bounding box center [225, 74] width 47 height 15
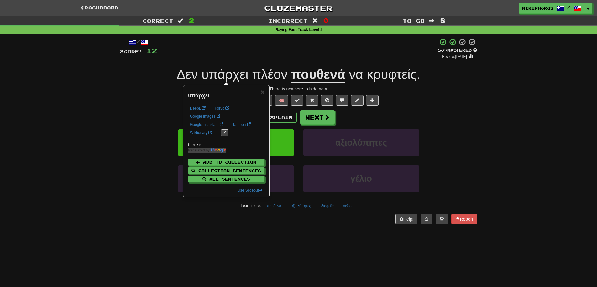
click at [260, 53] on div "+ 8" at bounding box center [297, 48] width 281 height 21
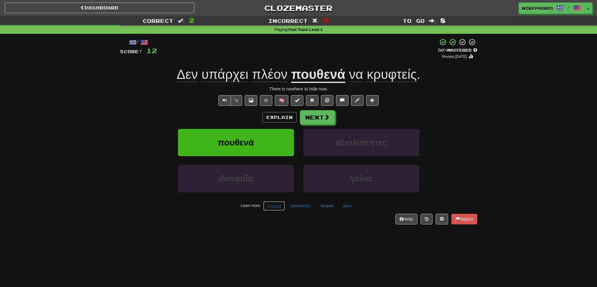
click at [277, 209] on button "πουθενά" at bounding box center [273, 206] width 21 height 9
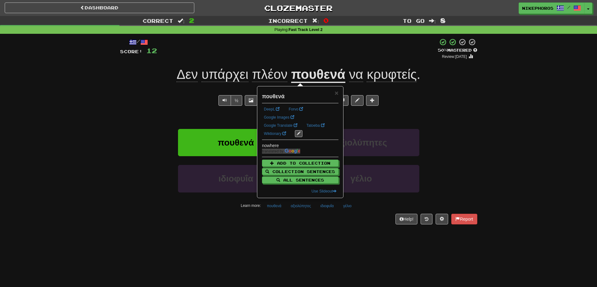
click at [282, 232] on div "/ Score: 12 + 8 50 % Mastered Review: 2025-09-25 Δεν υπάρχει πλέον πουθενά να κ…" at bounding box center [298, 133] width 357 height 199
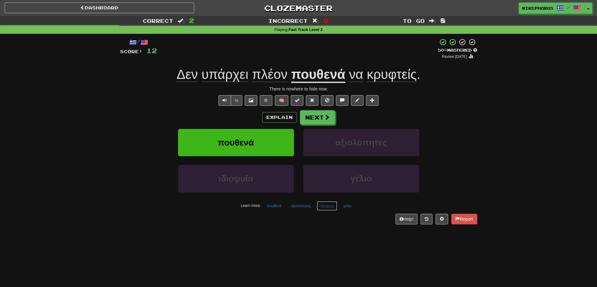
click at [332, 204] on button "ιδιοφυΐα" at bounding box center [327, 206] width 20 height 9
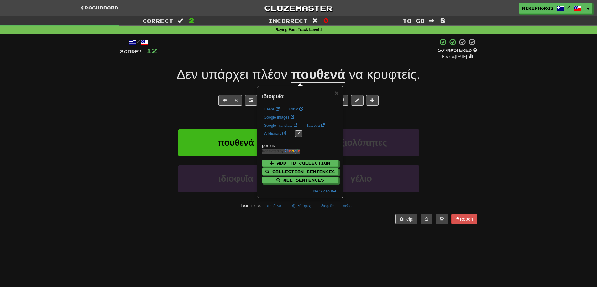
click at [340, 245] on div "Dashboard Clozemaster Nikephoros / Toggle Dropdown Dashboard Leaderboard Activi…" at bounding box center [298, 143] width 597 height 287
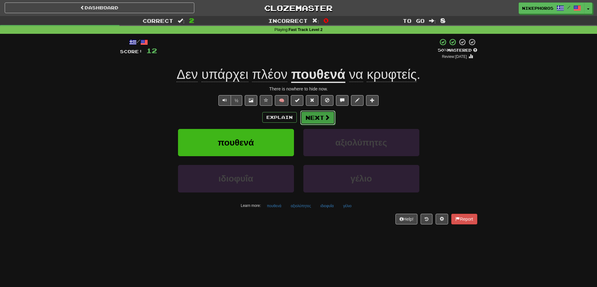
click at [309, 118] on button "Next" at bounding box center [317, 118] width 35 height 14
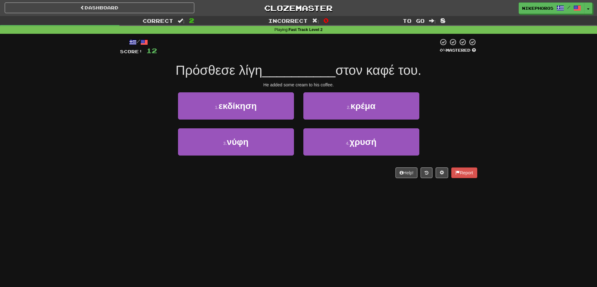
click at [421, 217] on div "Dashboard Clozemaster Nikephoros / Toggle Dropdown Dashboard Leaderboard Activi…" at bounding box center [298, 143] width 597 height 287
click at [410, 229] on div "Dashboard Clozemaster Nikephoros / Toggle Dropdown Dashboard Leaderboard Activi…" at bounding box center [298, 143] width 597 height 287
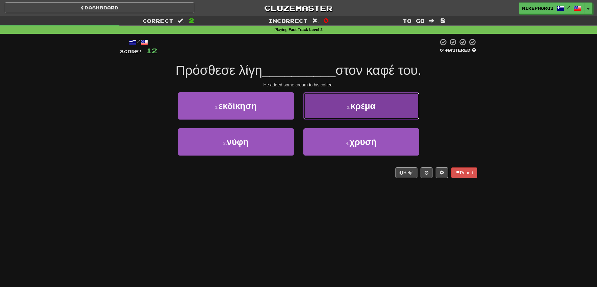
click at [357, 112] on button "2 . κρέμα" at bounding box center [361, 105] width 116 height 27
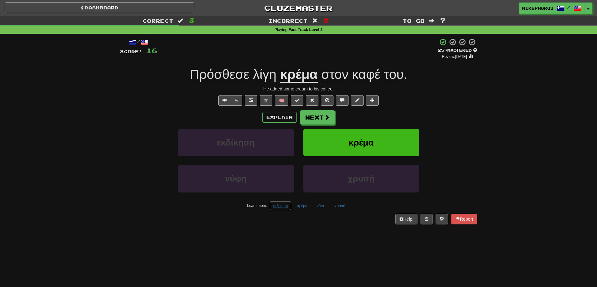
click at [285, 205] on button "εκδίκηση" at bounding box center [281, 206] width 22 height 9
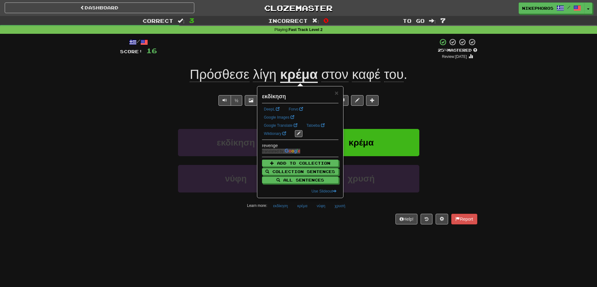
click at [303, 228] on div "/ Score: 16 + 4 25 % Mastered Review: 2025-09-16 Πρόσθεσε λίγη κρέμα στον καφέ …" at bounding box center [298, 133] width 357 height 199
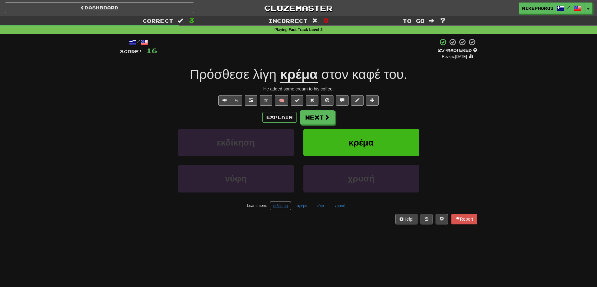
click at [286, 208] on button "εκδίκηση" at bounding box center [281, 206] width 22 height 9
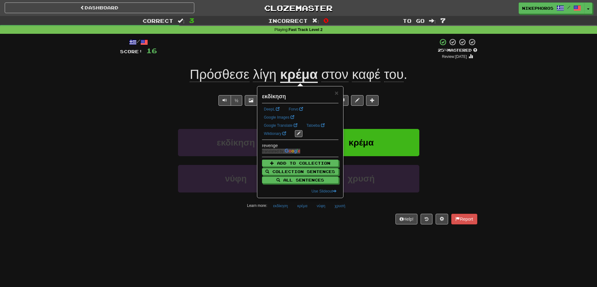
click at [300, 224] on div "Help! Report" at bounding box center [298, 219] width 357 height 11
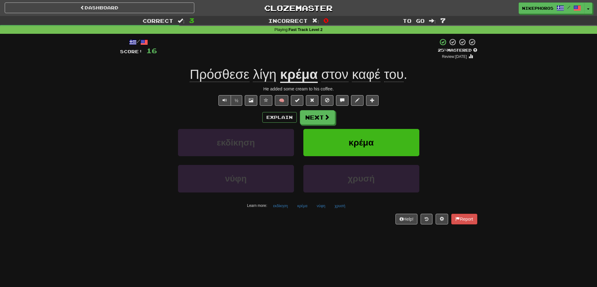
click at [502, 149] on div "Correct : 3 Incorrect : 0 To go : 7 Playing : Fast Track Level 2 / Score: 16 + …" at bounding box center [298, 124] width 597 height 217
click at [220, 69] on span "Πρόσθεσε" at bounding box center [220, 74] width 60 height 15
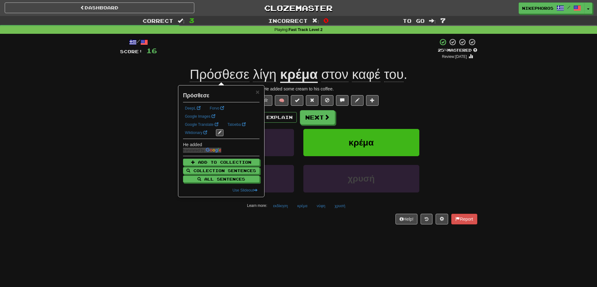
click at [492, 121] on div "Correct : 3 Incorrect : 0 To go : 7 Playing : Fast Track Level 2 / Score: 16 + …" at bounding box center [298, 124] width 597 height 217
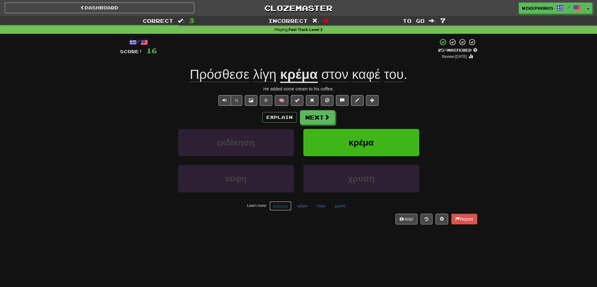
click at [282, 206] on button "εκδίκηση" at bounding box center [281, 206] width 22 height 9
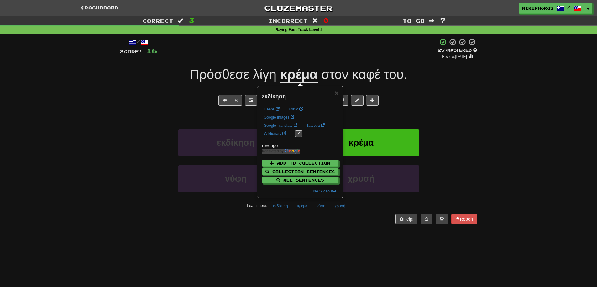
click at [284, 233] on div "/ Score: 16 + 4 25 % Mastered Review: 2025-09-16 Πρόσθεσε λίγη κρέμα στον καφέ …" at bounding box center [298, 133] width 357 height 199
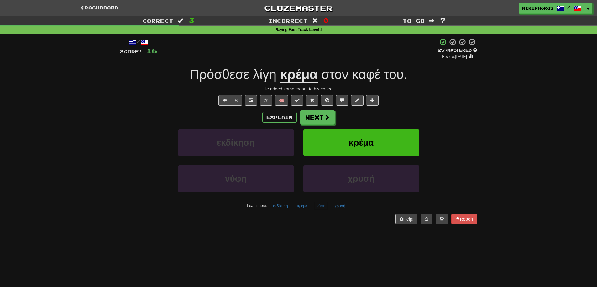
click at [318, 205] on button "νύφη" at bounding box center [320, 206] width 15 height 9
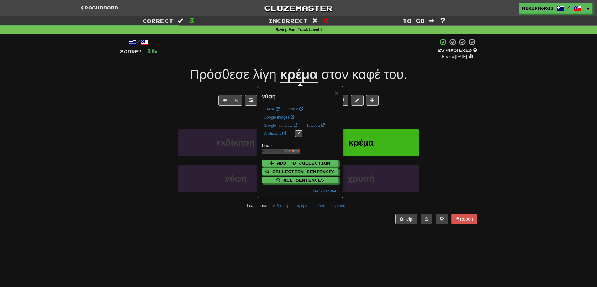
click at [329, 233] on div "/ Score: 16 + 4 25 % Mastered Review: 2025-09-16 Πρόσθεσε λίγη κρέμα στον καφέ …" at bounding box center [298, 133] width 357 height 199
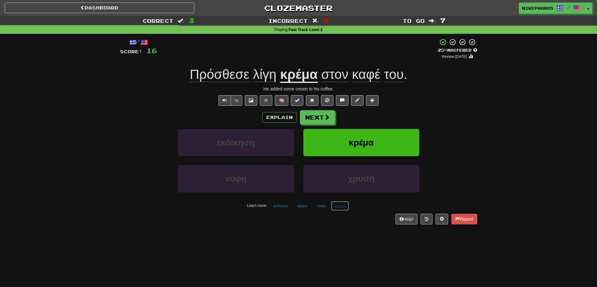
click at [335, 207] on button "χρυσή" at bounding box center [340, 206] width 18 height 9
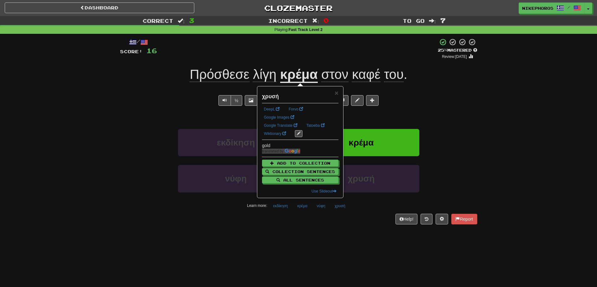
click at [333, 229] on div "/ Score: 16 + 4 25 % Mastered Review: 2025-09-16 Πρόσθεσε λίγη κρέμα στον καφέ …" at bounding box center [298, 133] width 357 height 199
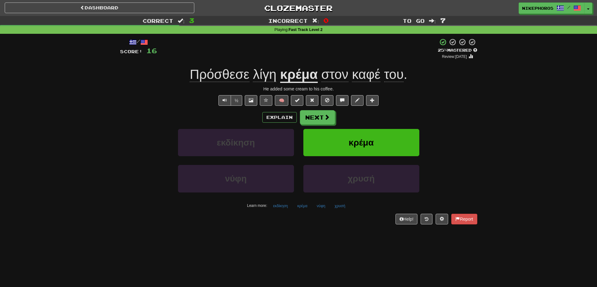
click at [296, 246] on div "Dashboard Clozemaster Nikephoros / Toggle Dropdown Dashboard Leaderboard Activi…" at bounding box center [298, 143] width 597 height 287
click at [311, 117] on button "Next" at bounding box center [317, 118] width 35 height 14
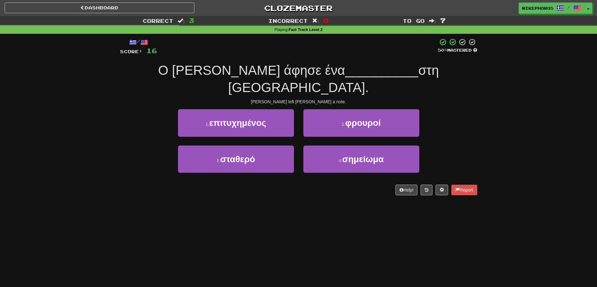
click at [324, 202] on div "Dashboard Clozemaster Nikephoros / Toggle Dropdown Dashboard Leaderboard Activi…" at bounding box center [298, 143] width 597 height 287
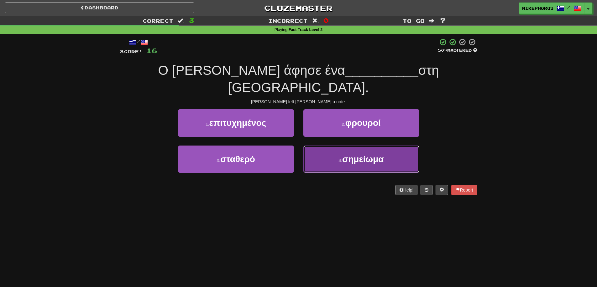
click at [375, 152] on button "4 . σημείωμα" at bounding box center [361, 159] width 116 height 27
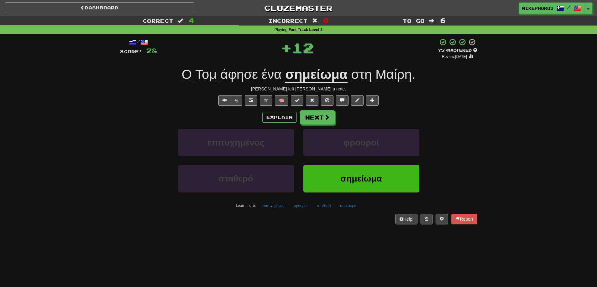
click at [474, 124] on div "Explain Next" at bounding box center [298, 117] width 357 height 14
click at [277, 206] on button "επιτυχημένος" at bounding box center [273, 206] width 29 height 9
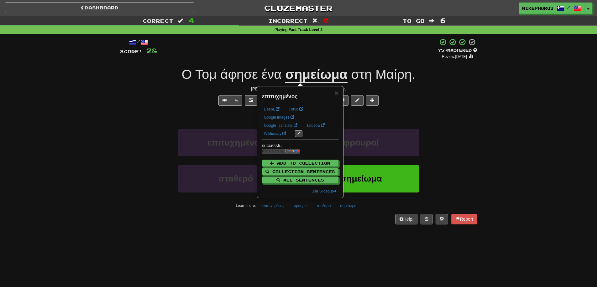
click at [290, 227] on div "/ Score: 28 + 12 75 % Mastered Review: 2025-10-15 Ο Τομ άφησε ένα σημείωμα στη …" at bounding box center [298, 133] width 357 height 199
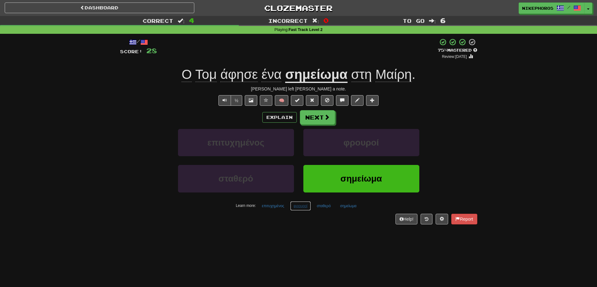
click at [299, 204] on button "φρουροί" at bounding box center [300, 206] width 21 height 9
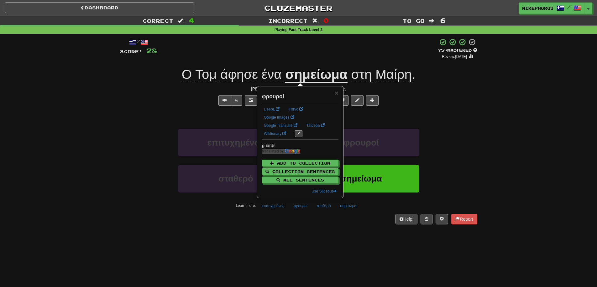
click at [348, 245] on div "Dashboard Clozemaster Nikephoros / Toggle Dropdown Dashboard Leaderboard Activi…" at bounding box center [298, 143] width 597 height 287
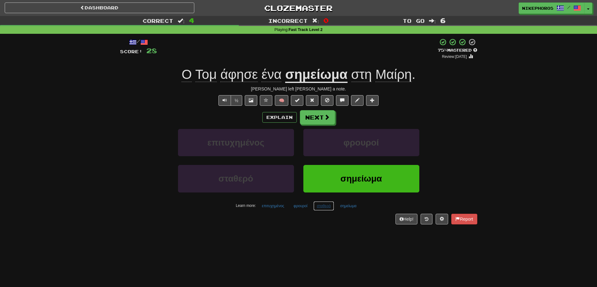
click at [313, 205] on button "σταθερό" at bounding box center [323, 206] width 21 height 9
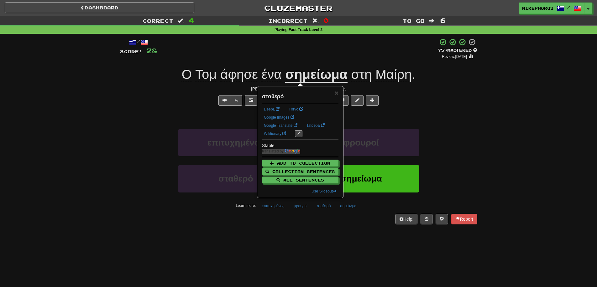
click at [342, 236] on div "Dashboard Clozemaster Nikephoros / Toggle Dropdown Dashboard Leaderboard Activi…" at bounding box center [298, 143] width 597 height 287
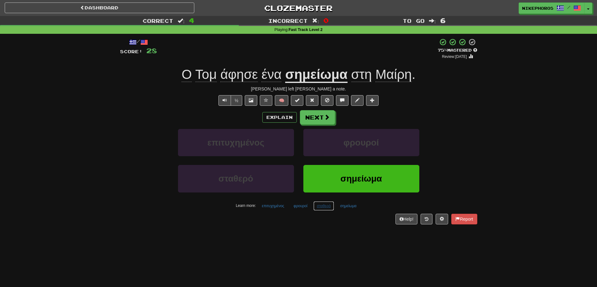
click at [324, 205] on button "σταθερό" at bounding box center [323, 206] width 21 height 9
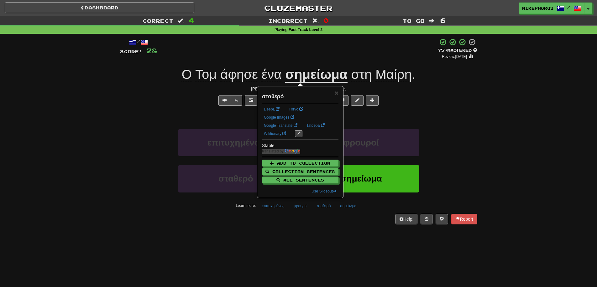
click at [326, 223] on div "Help! Report" at bounding box center [298, 219] width 357 height 11
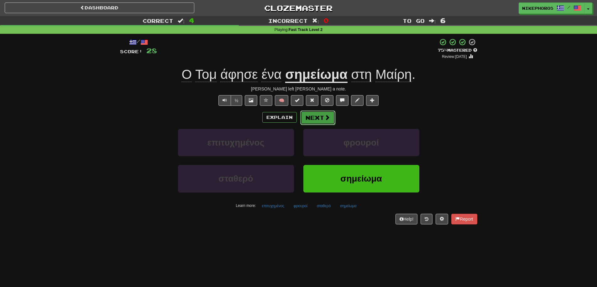
click at [322, 116] on button "Next" at bounding box center [317, 118] width 35 height 14
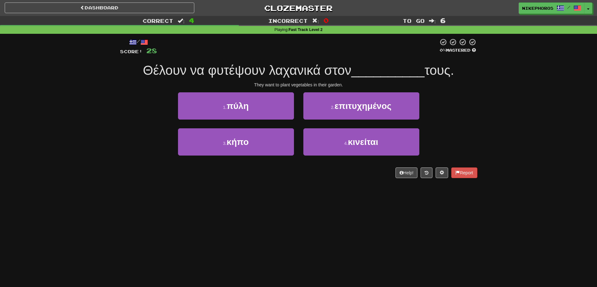
click at [474, 119] on div "1 . πύλη 2 . επιτυχημένος" at bounding box center [299, 110] width 376 height 36
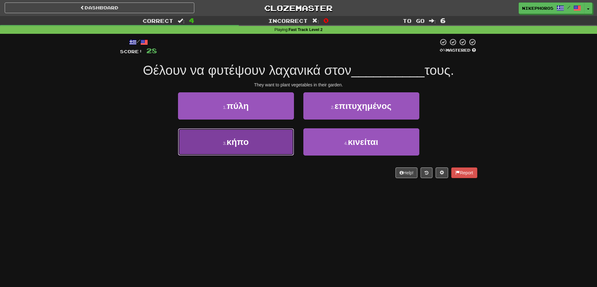
click at [282, 153] on button "3 . κήπο" at bounding box center [236, 141] width 116 height 27
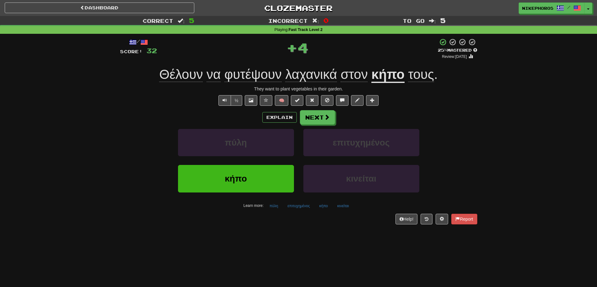
click at [465, 113] on div "Explain Next" at bounding box center [298, 117] width 357 height 14
click at [271, 71] on span "φυτέψουν" at bounding box center [252, 74] width 57 height 15
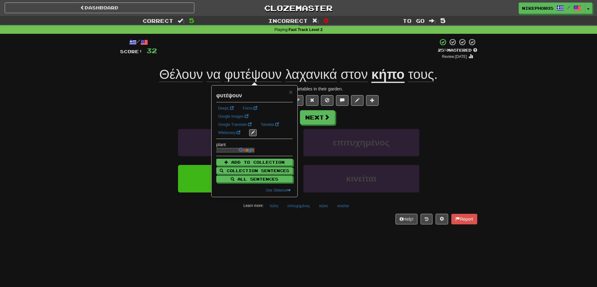
click at [278, 51] on div "+ 4" at bounding box center [297, 48] width 281 height 21
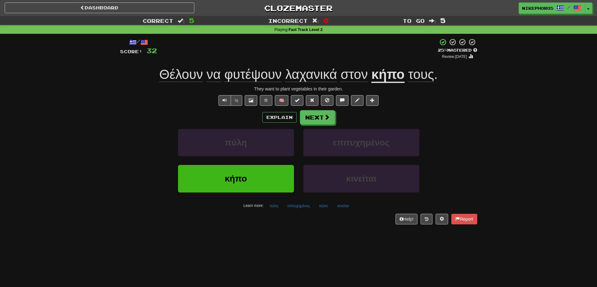
click at [260, 78] on span "φυτέψουν" at bounding box center [252, 74] width 57 height 15
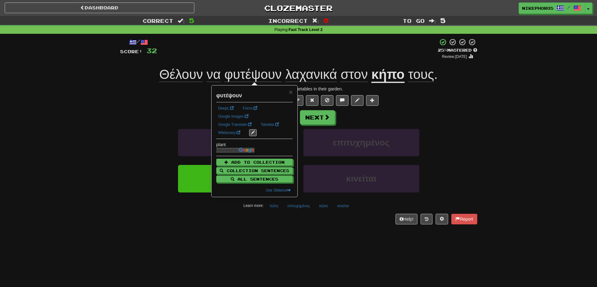
click at [273, 52] on div "+ 4" at bounding box center [297, 48] width 281 height 21
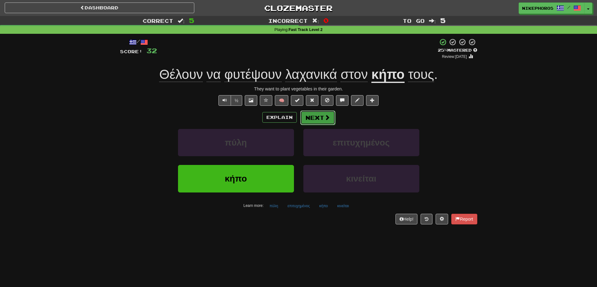
click at [322, 122] on button "Next" at bounding box center [317, 118] width 35 height 14
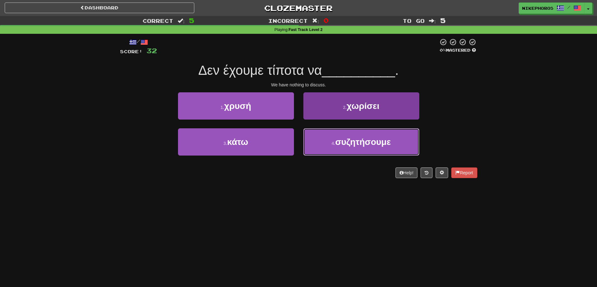
click at [341, 143] on span "συζητήσουμε" at bounding box center [362, 142] width 55 height 10
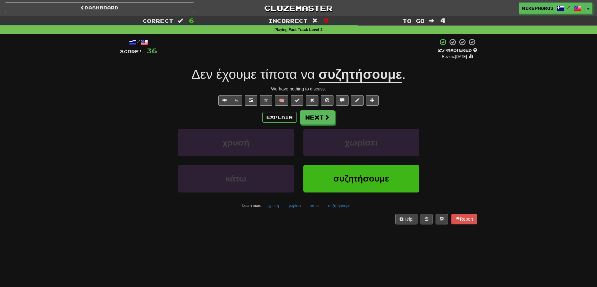
click at [478, 114] on div "/ Score: 36 + 4 25 % Mastered Review: 2025-09-16 Δεν έχουμε τίποτα να συζητήσου…" at bounding box center [298, 133] width 367 height 199
click at [489, 119] on div "Correct : 6 Incorrect : 0 To go : 4 Playing : Fast Track Level 2 / Score: 36 + …" at bounding box center [298, 124] width 597 height 217
click at [298, 205] on button "χωρίσει" at bounding box center [294, 206] width 19 height 9
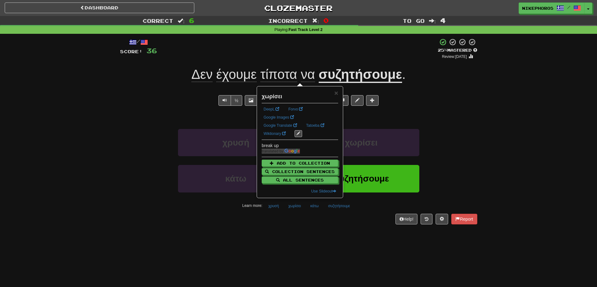
click at [307, 241] on div "Dashboard Clozemaster Nikephoros / Toggle Dropdown Dashboard Leaderboard Activi…" at bounding box center [298, 143] width 597 height 287
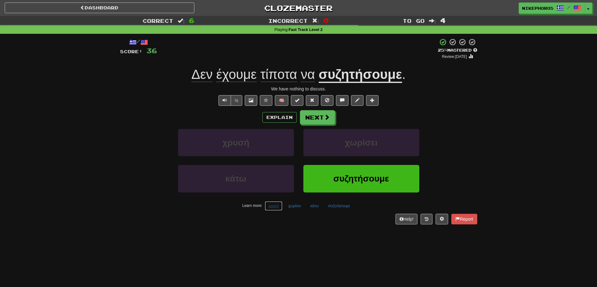
click at [273, 207] on button "χρυσή" at bounding box center [274, 206] width 18 height 9
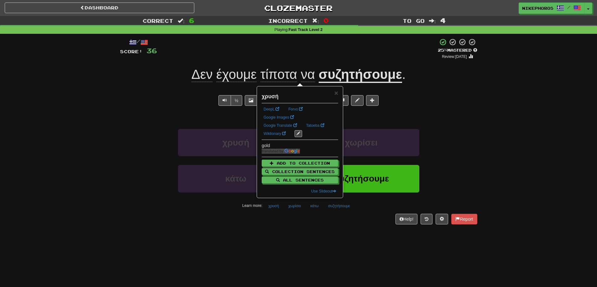
click at [344, 242] on div "Dashboard Clozemaster Nikephoros / Toggle Dropdown Dashboard Leaderboard Activi…" at bounding box center [298, 143] width 597 height 287
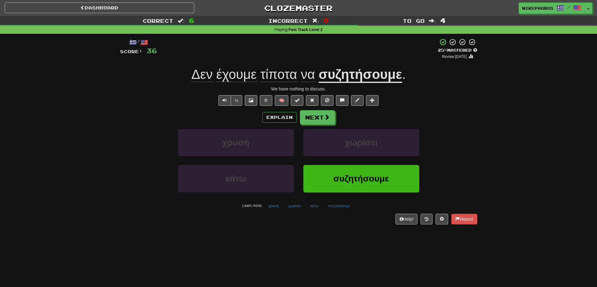
click at [324, 210] on div "Learn more: χρυσή χωρίσει κάτω συζητήσουμε" at bounding box center [298, 206] width 367 height 9
click at [318, 209] on button "κάτω" at bounding box center [314, 206] width 15 height 9
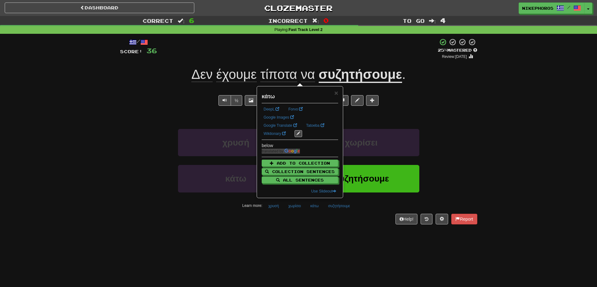
click at [327, 230] on div "/ Score: 36 + 4 25 % Mastered Review: 2025-09-16 Δεν έχουμε τίποτα να συζητήσου…" at bounding box center [298, 133] width 357 height 199
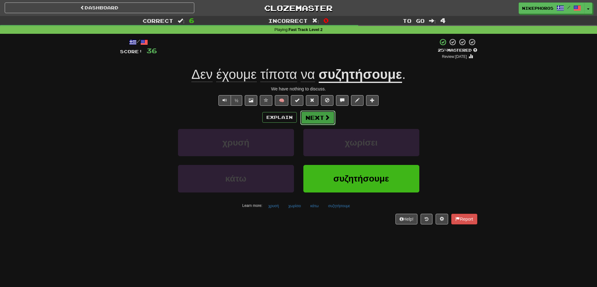
click at [313, 113] on button "Next" at bounding box center [317, 118] width 35 height 14
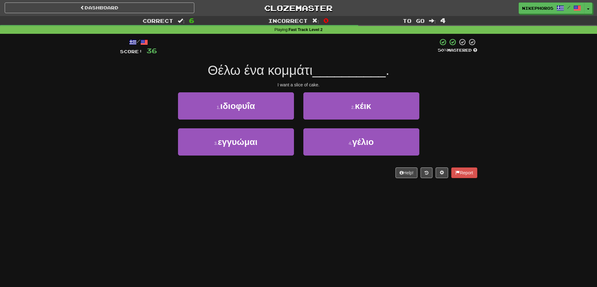
click at [466, 149] on div "3 . εγγυώμαι 4 . γέλιο" at bounding box center [299, 146] width 376 height 36
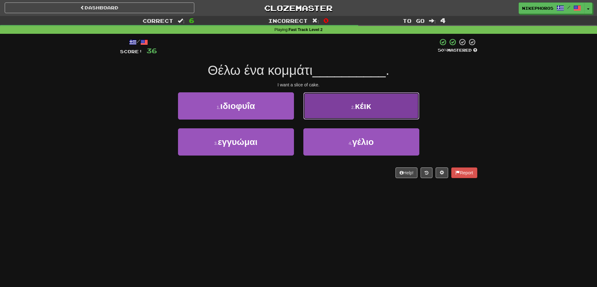
click at [370, 95] on button "2 . κέικ" at bounding box center [361, 105] width 116 height 27
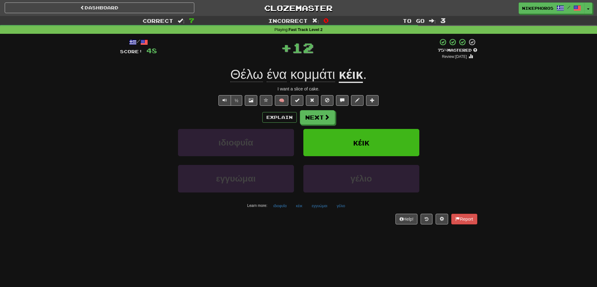
click at [490, 129] on div "Correct : 7 Incorrect : 0 To go : 3 Playing : Fast Track Level 2 / Score: 48 + …" at bounding box center [298, 124] width 597 height 217
click at [340, 206] on button "γέλιο" at bounding box center [340, 206] width 15 height 9
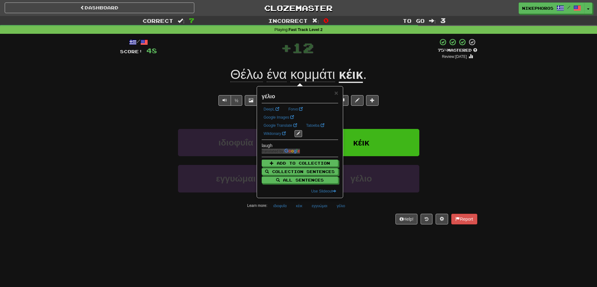
click at [360, 233] on div "/ Score: 48 + 12 75 % Mastered Review: 2025-10-15 Θέλω ένα κομμάτι κέικ . I wan…" at bounding box center [298, 133] width 357 height 199
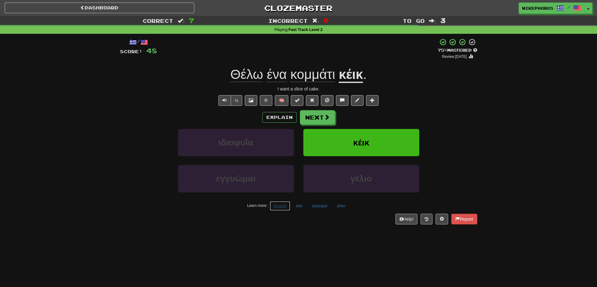
click at [277, 209] on button "ιδιοφυΐα" at bounding box center [280, 206] width 20 height 9
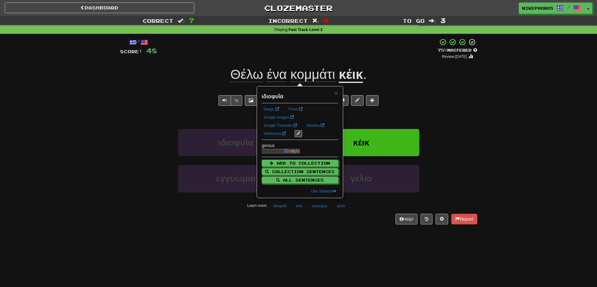
click at [302, 248] on div "Dashboard Clozemaster Nikephoros / Toggle Dropdown Dashboard Leaderboard Activi…" at bounding box center [298, 143] width 597 height 287
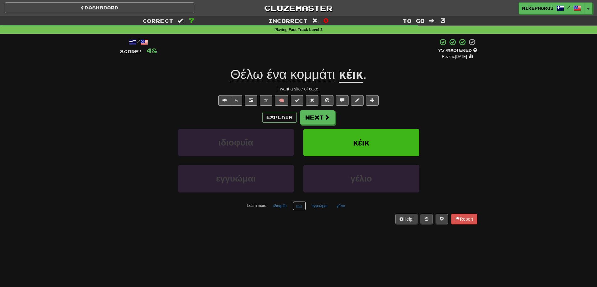
click at [294, 206] on button "κέικ" at bounding box center [299, 206] width 13 height 9
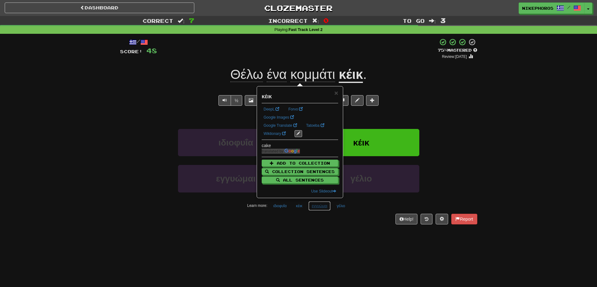
click at [324, 207] on button "εγγυώμαι" at bounding box center [319, 206] width 23 height 9
click at [328, 220] on div "Help! Report" at bounding box center [298, 219] width 357 height 11
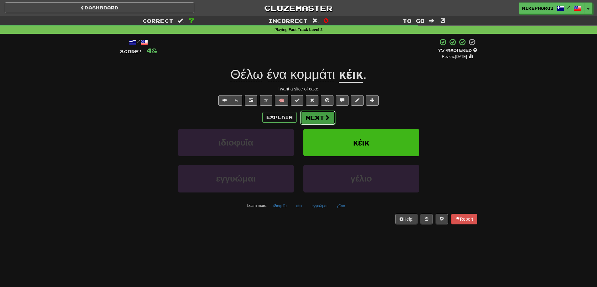
click at [321, 119] on button "Next" at bounding box center [317, 118] width 35 height 14
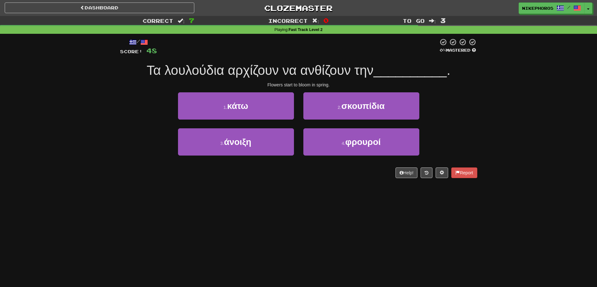
click at [447, 81] on div "/ Score: 48 0 % Mastered Τα λουλούδια αρχίζουν να ανθίζουν την __________ . Flo…" at bounding box center [298, 108] width 357 height 140
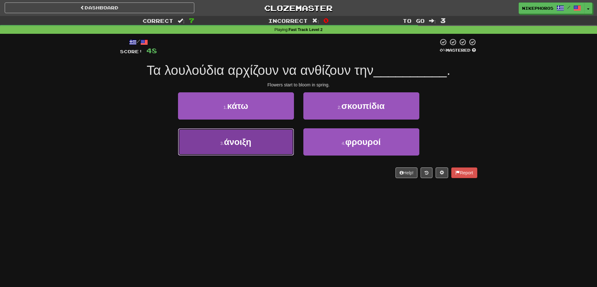
click at [237, 146] on span "άνοιξη" at bounding box center [237, 142] width 27 height 10
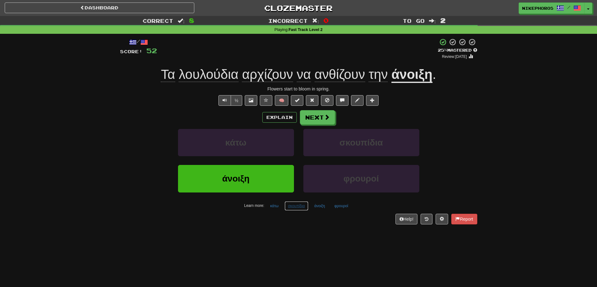
click at [292, 210] on button "σκουπίδια" at bounding box center [297, 206] width 24 height 9
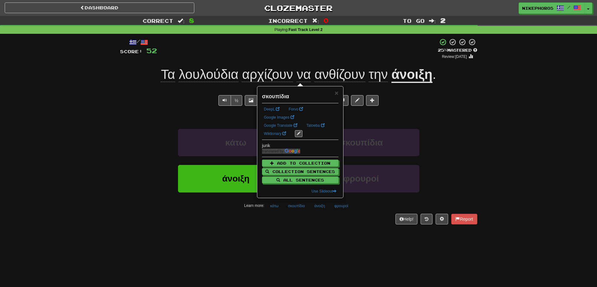
click at [315, 229] on div "/ Score: 52 + 4 25 % Mastered Review: 2025-09-16 Τα λουλούδια αρχίζουν να ανθίζ…" at bounding box center [298, 133] width 357 height 199
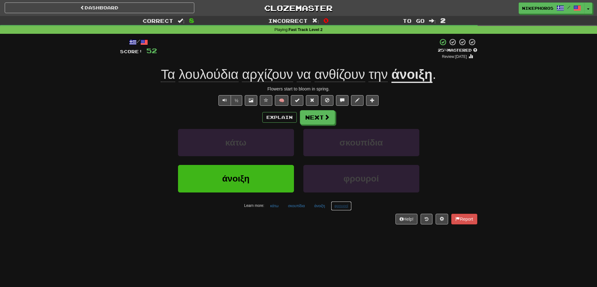
drag, startPoint x: 339, startPoint y: 208, endPoint x: 349, endPoint y: 221, distance: 16.8
click at [339, 208] on button "φρουροί" at bounding box center [341, 206] width 21 height 9
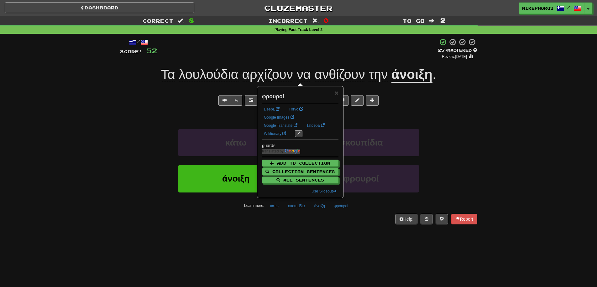
click at [359, 246] on div "Dashboard Clozemaster Nikephoros / Toggle Dropdown Dashboard Leaderboard Activi…" at bounding box center [298, 143] width 597 height 287
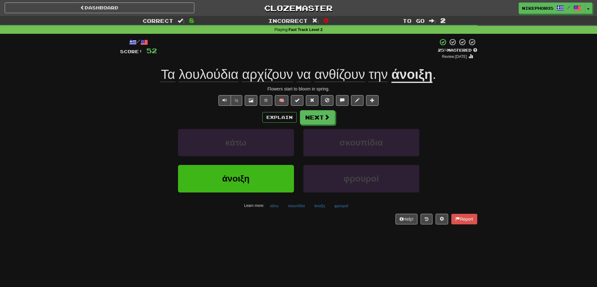
click at [320, 126] on div "Explain Next κάτω σκουπίδια άνοιξη φρουροί Learn more: κάτω σκουπίδια άνοιξη φρ…" at bounding box center [298, 160] width 357 height 101
click at [320, 123] on button "Next" at bounding box center [317, 118] width 35 height 14
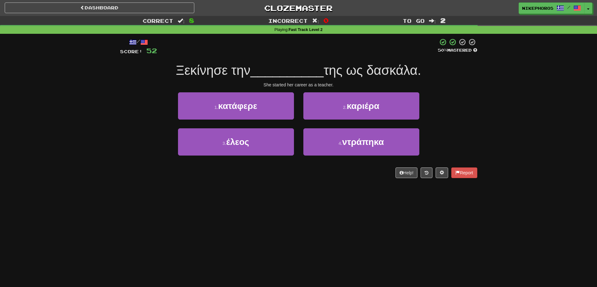
click at [466, 151] on div "3 . έλεος 4 . ντράπηκα" at bounding box center [299, 146] width 376 height 36
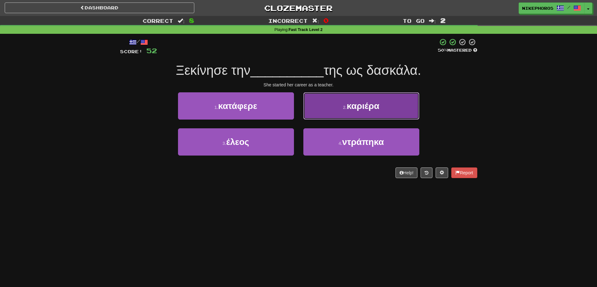
click at [357, 99] on button "2 . καριέρα" at bounding box center [361, 105] width 116 height 27
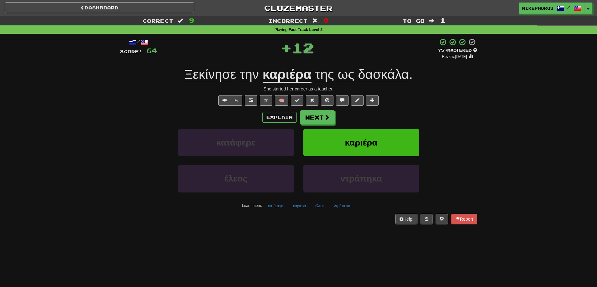
click at [479, 102] on div "/ Score: 64 + 12 75 % Mastered Review: 2025-10-15 Ξεκίνησε την καριέρα της ως δ…" at bounding box center [298, 133] width 367 height 199
click at [332, 119] on button "Next" at bounding box center [317, 118] width 35 height 14
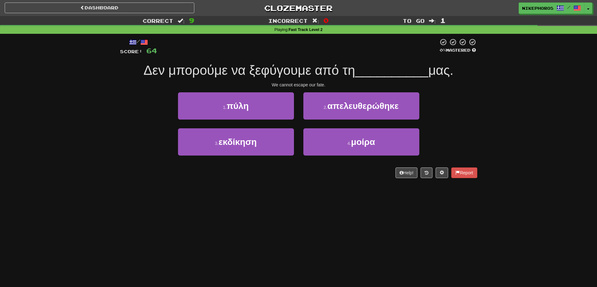
click at [460, 103] on div "1 . πύλη 2 . απελευθερώθηκε" at bounding box center [299, 110] width 376 height 36
click at [285, 70] on span "Δεν μπορούμε να ξεφύγουμε από τη" at bounding box center [250, 70] width 212 height 15
click at [301, 73] on span "Δεν μπορούμε να ξεφύγουμε από τη" at bounding box center [250, 70] width 212 height 15
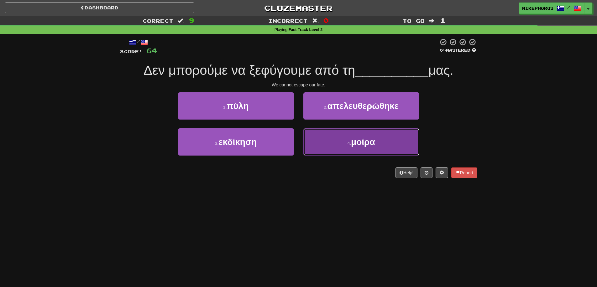
click at [331, 147] on button "4 . μοίρα" at bounding box center [361, 141] width 116 height 27
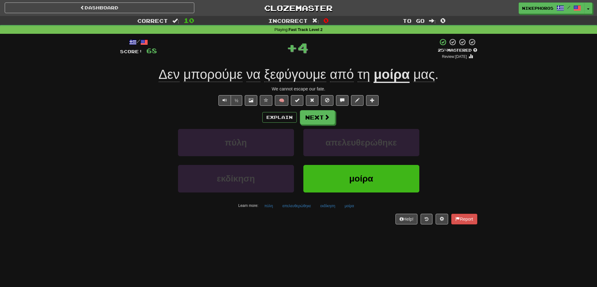
click at [439, 119] on div "Explain Next" at bounding box center [298, 117] width 357 height 14
click at [314, 69] on span "ξεφύγουμε" at bounding box center [295, 74] width 62 height 15
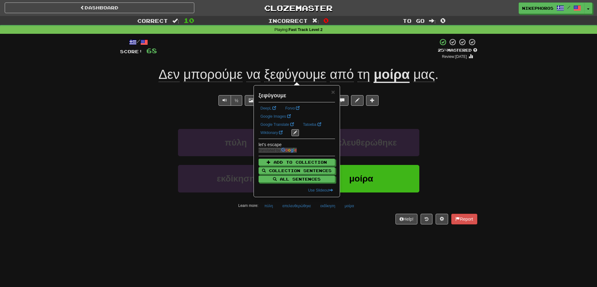
click at [464, 117] on div "Explain Next" at bounding box center [298, 117] width 357 height 14
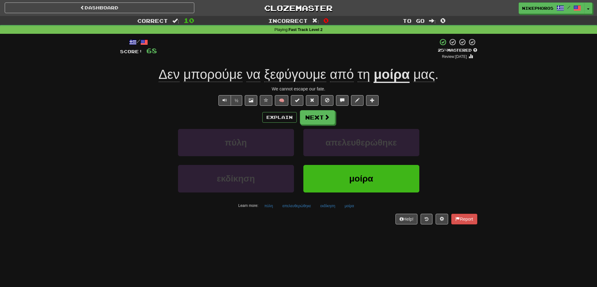
click at [319, 76] on span "ξεφύγουμε" at bounding box center [295, 74] width 62 height 15
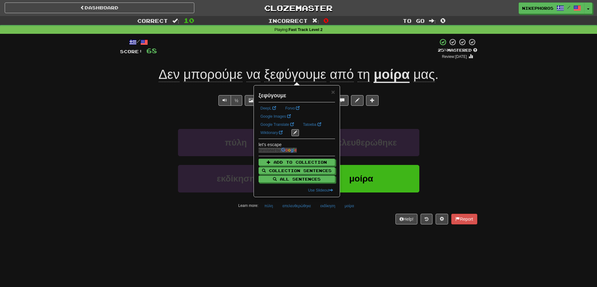
click at [418, 99] on div "½ 🧠" at bounding box center [298, 100] width 357 height 11
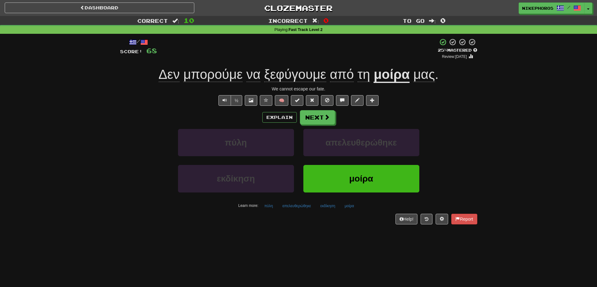
click at [196, 76] on span "μπορούμε" at bounding box center [212, 74] width 59 height 15
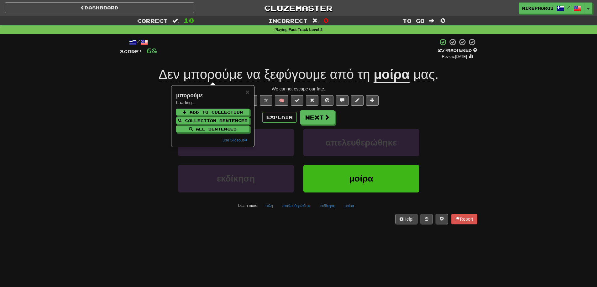
click at [215, 52] on div "+ 4" at bounding box center [297, 48] width 281 height 21
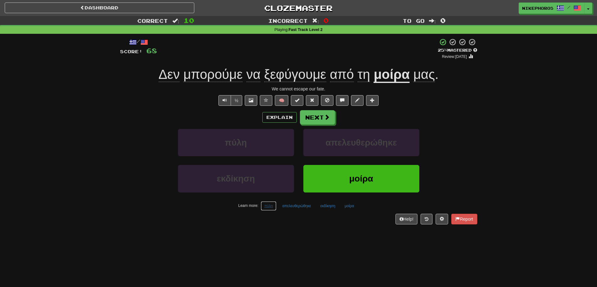
click at [272, 207] on button "πύλη" at bounding box center [269, 206] width 16 height 9
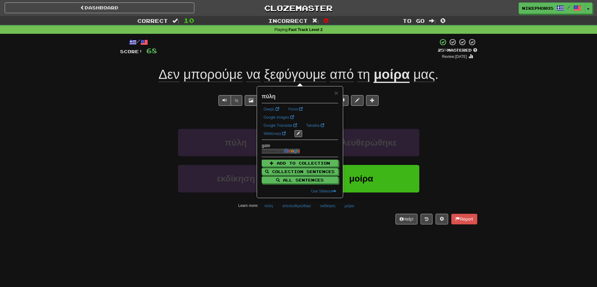
click at [293, 230] on div "/ Score: 68 + 4 25 % Mastered Review: 2025-09-16 Δεν μπορούμε να ξεφύγουμε από …" at bounding box center [298, 133] width 357 height 199
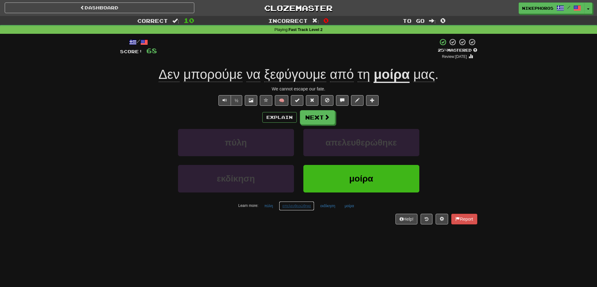
click at [306, 209] on button "απελευθερώθηκε" at bounding box center [296, 206] width 35 height 9
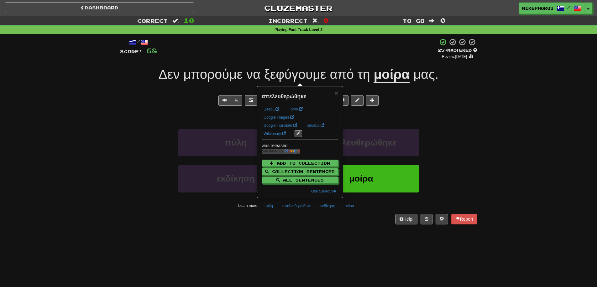
click at [320, 229] on div "/ Score: 68 + 4 25 % Mastered Review: 2025-09-16 Δεν μπορούμε να ξεφύγουμε από …" at bounding box center [298, 133] width 357 height 199
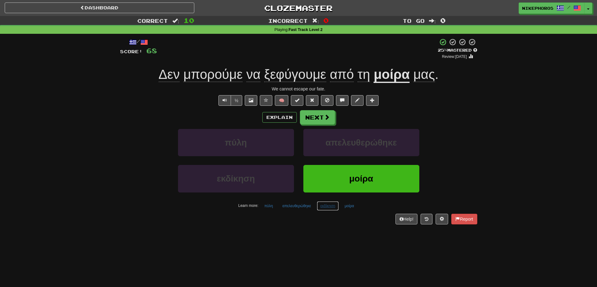
click at [328, 207] on button "εκδίκηση" at bounding box center [328, 206] width 22 height 9
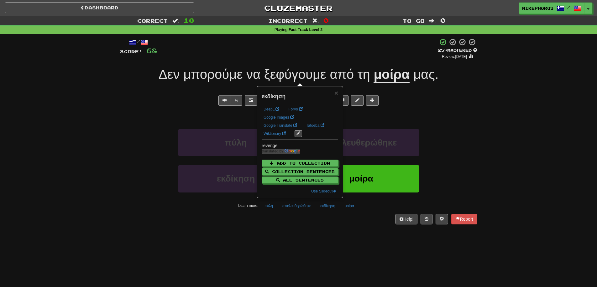
click at [325, 220] on div "Help! Report" at bounding box center [298, 219] width 357 height 11
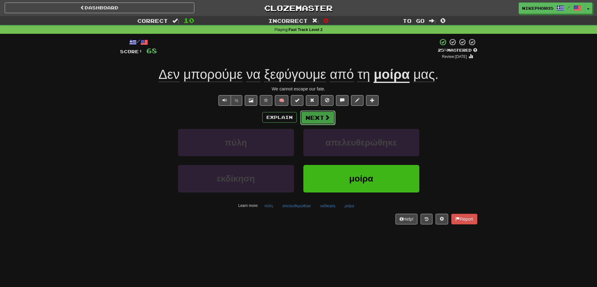
click at [310, 121] on button "Next" at bounding box center [317, 118] width 35 height 14
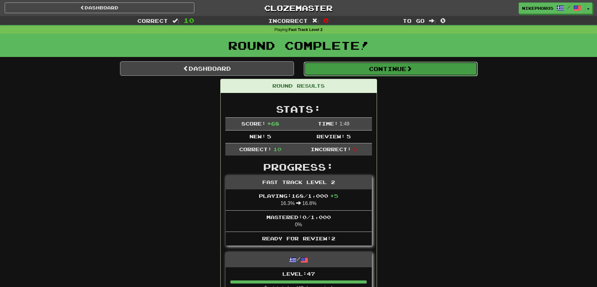
click at [415, 67] on button "Continue" at bounding box center [391, 69] width 174 height 14
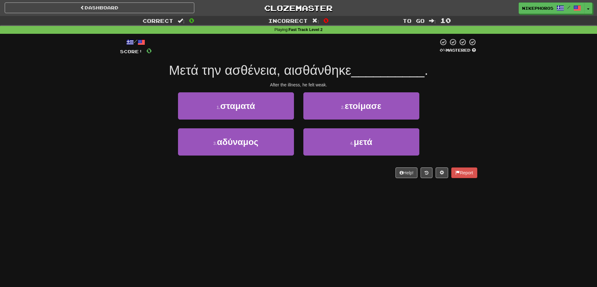
click at [470, 123] on div "1 . σταματά 2 . ετοίμασε" at bounding box center [299, 110] width 376 height 36
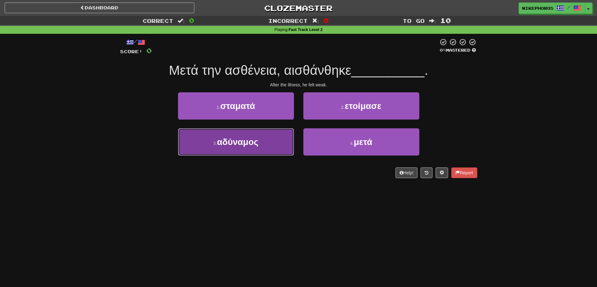
click at [263, 145] on button "3 . αδύναμος" at bounding box center [236, 141] width 116 height 27
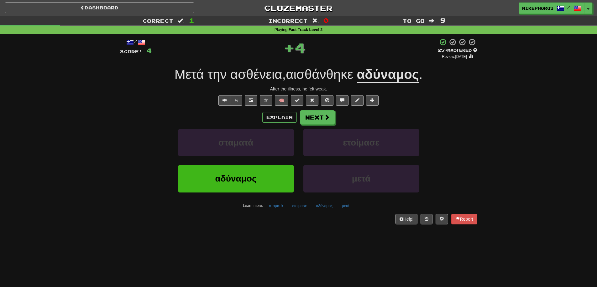
click at [449, 120] on div "Explain Next" at bounding box center [298, 117] width 357 height 14
click at [472, 126] on div "Explain Next σταματά ετοίμασε αδύναμος μετά Learn more: σταματά ετοίμασε αδύναμ…" at bounding box center [298, 160] width 357 height 101
click at [475, 121] on div "Explain Next" at bounding box center [298, 117] width 357 height 14
click at [508, 147] on div "Correct : 1 Incorrect : 0 To go : 9 Playing : Fast Track Level 2 / Score: 4 + 4…" at bounding box center [298, 124] width 597 height 217
click at [507, 144] on div "Correct : 1 Incorrect : 0 To go : 9 Playing : Fast Track Level 2 / Score: 4 + 4…" at bounding box center [298, 124] width 597 height 217
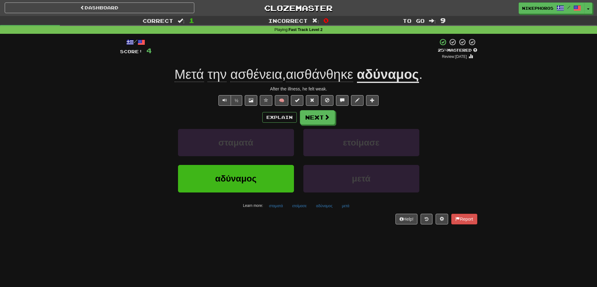
click at [496, 106] on div "Correct : 1 Incorrect : 0 To go : 9 Playing : Fast Track Level 2 / Score: 4 + 4…" at bounding box center [298, 124] width 597 height 217
click at [279, 212] on div "/ Score: 4 + 4 25 % Mastered Review: 2025-09-16 Μετά την ασθένεια , αισθάνθηκε …" at bounding box center [298, 131] width 357 height 186
click at [278, 210] on button "σταματά" at bounding box center [275, 206] width 21 height 9
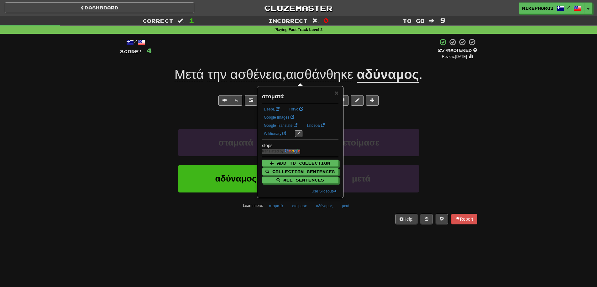
click at [292, 237] on div "Dashboard Clozemaster Nikephoros / Toggle Dropdown Dashboard Leaderboard Activi…" at bounding box center [298, 143] width 597 height 287
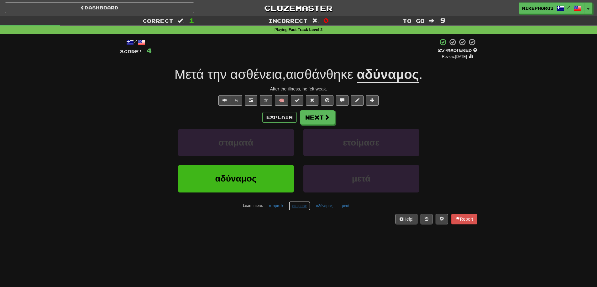
click at [309, 206] on button "ετοίμασε" at bounding box center [299, 206] width 21 height 9
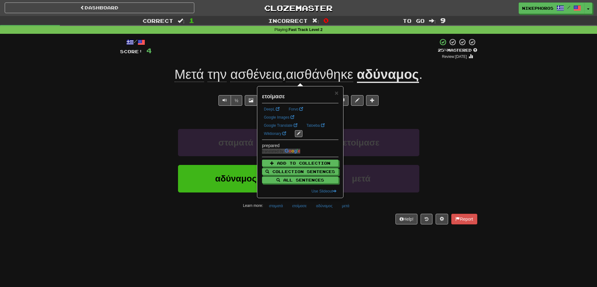
click at [312, 228] on div "/ Score: 4 + 4 25 % Mastered Review: 2025-09-16 Μετά την ασθένεια , αισθάνθηκε …" at bounding box center [298, 133] width 357 height 199
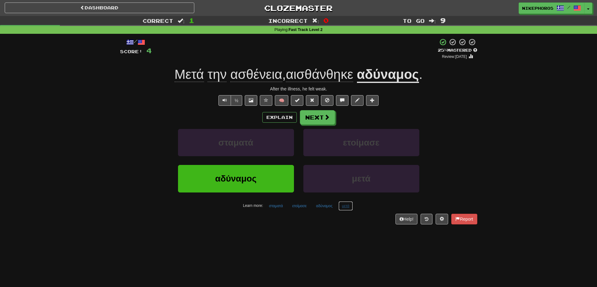
click at [349, 204] on button "μετά" at bounding box center [345, 206] width 14 height 9
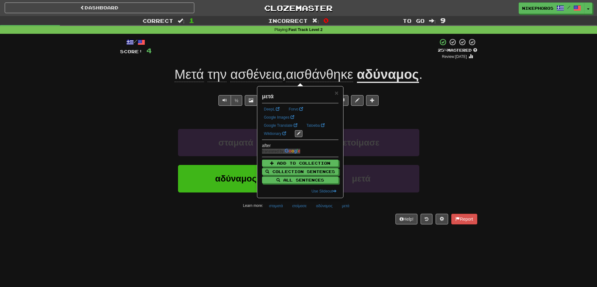
click at [349, 241] on div "Dashboard Clozemaster Nikephoros / Toggle Dropdown Dashboard Leaderboard Activi…" at bounding box center [298, 143] width 597 height 287
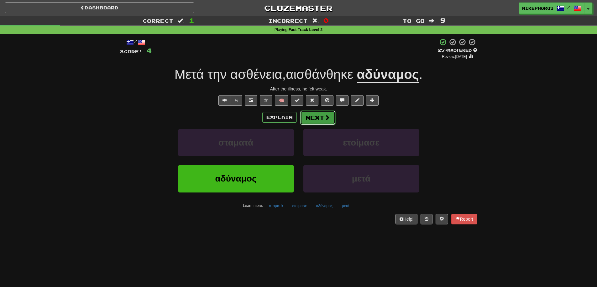
click at [324, 116] on span at bounding box center [327, 118] width 6 height 6
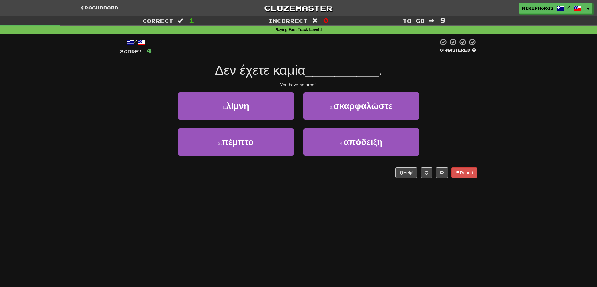
click at [327, 71] on span "__________" at bounding box center [341, 70] width 73 height 15
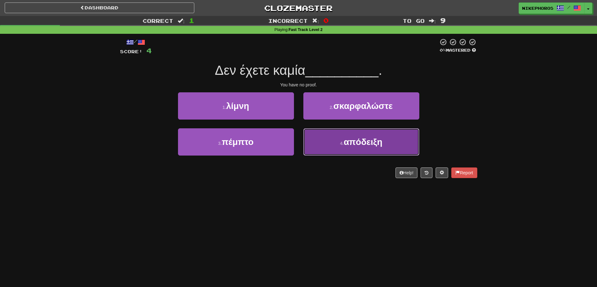
click at [374, 147] on button "4 . απόδειξη" at bounding box center [361, 141] width 116 height 27
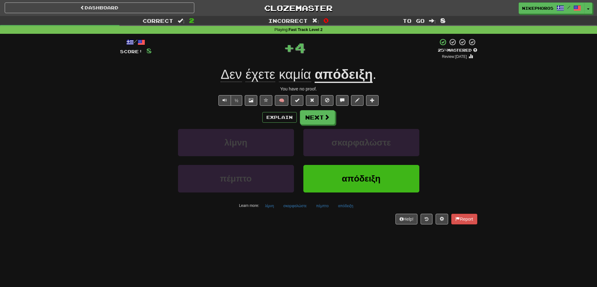
click at [369, 74] on u "απόδειξη" at bounding box center [344, 75] width 58 height 16
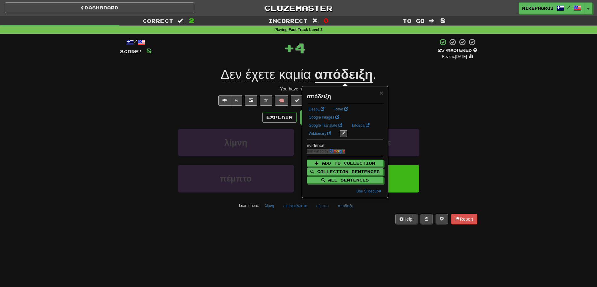
click at [425, 85] on div "/ Score: 8 + 4 25 % Mastered Review: 2025-09-16 Δεν έχετε καμία απόδειξη . You …" at bounding box center [298, 131] width 357 height 186
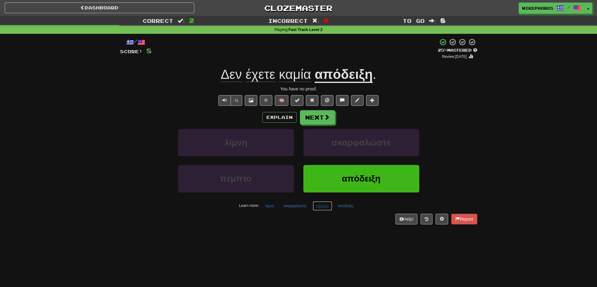
click at [320, 206] on button "πέμπτο" at bounding box center [322, 206] width 19 height 9
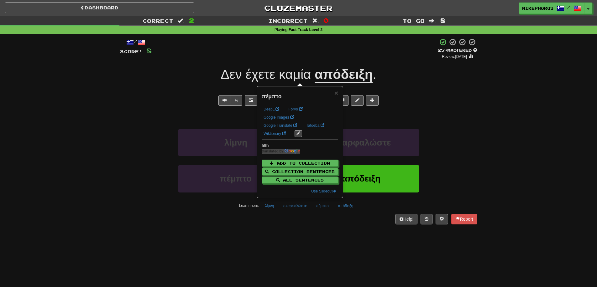
click at [339, 245] on div "Dashboard Clozemaster Nikephoros / Toggle Dropdown Dashboard Leaderboard Activi…" at bounding box center [298, 143] width 597 height 287
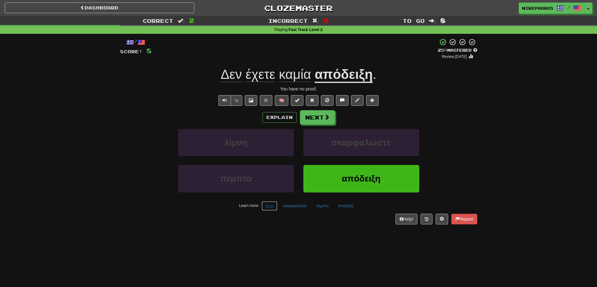
click at [270, 208] on button "λίμνη" at bounding box center [270, 206] width 16 height 9
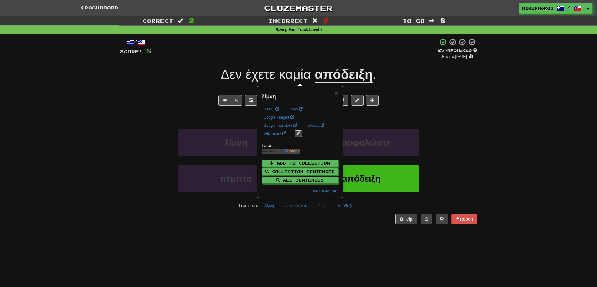
click at [282, 237] on div "Dashboard Clozemaster Nikephoros / Toggle Dropdown Dashboard Leaderboard Activi…" at bounding box center [298, 143] width 597 height 287
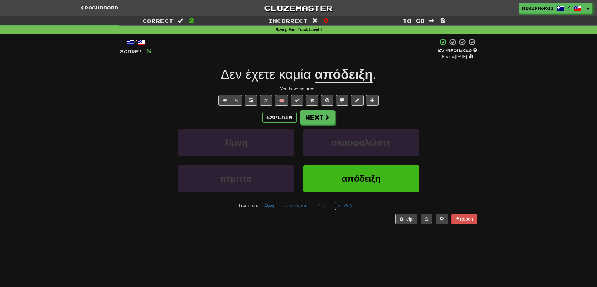
click at [341, 207] on button "απόδειξη" at bounding box center [346, 206] width 22 height 9
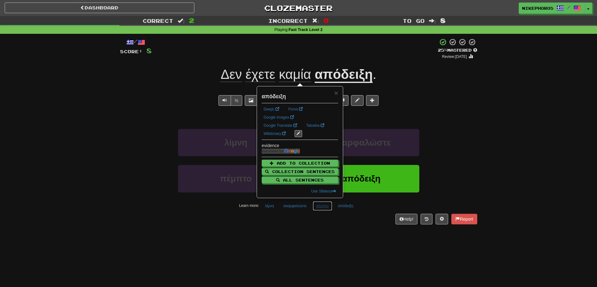
click at [321, 204] on button "πέμπτο" at bounding box center [322, 206] width 19 height 9
click at [360, 266] on div "Dashboard Clozemaster Nikephoros / Toggle Dropdown Dashboard Leaderboard Activi…" at bounding box center [298, 143] width 597 height 287
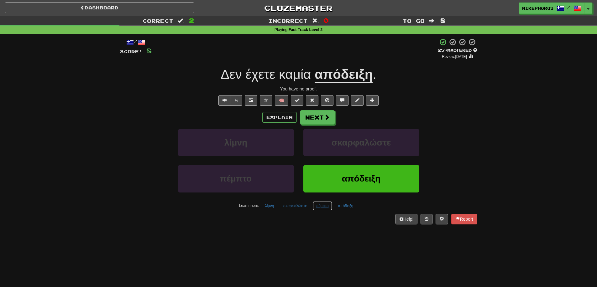
click at [314, 209] on button "πέμπτο" at bounding box center [322, 206] width 19 height 9
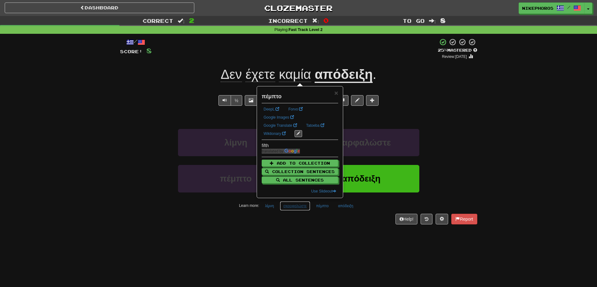
click at [286, 207] on button "σκαρφαλώστε" at bounding box center [295, 206] width 30 height 9
click at [292, 233] on div "/ Score: 8 + 4 25 % Mastered Review: 2025-09-16 Δεν έχετε καμία απόδειξη . You …" at bounding box center [298, 133] width 357 height 199
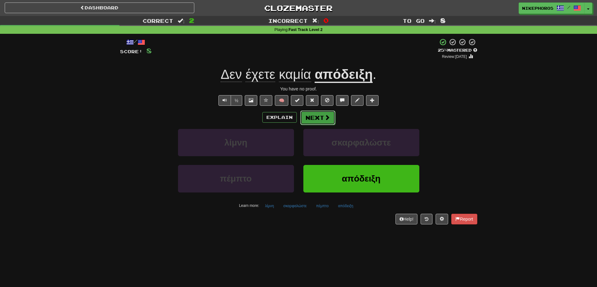
click at [323, 116] on button "Next" at bounding box center [317, 118] width 35 height 14
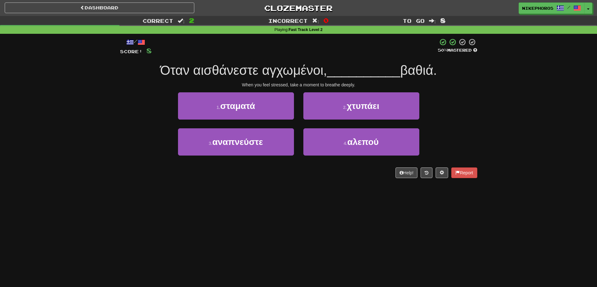
click at [324, 83] on div "When you feel stressed, take a moment to breathe deeply." at bounding box center [298, 85] width 357 height 6
click at [326, 65] on span "Όταν αισθάνεστε αγχωμένοι," at bounding box center [243, 70] width 167 height 15
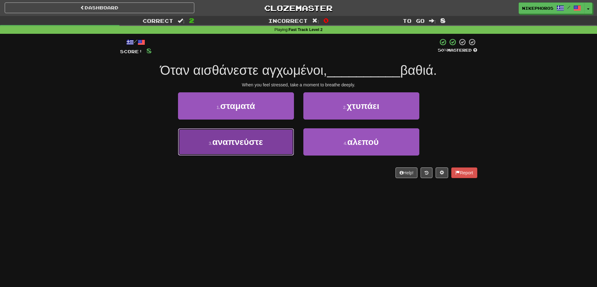
click at [280, 145] on button "3 . αναπνεύστε" at bounding box center [236, 141] width 116 height 27
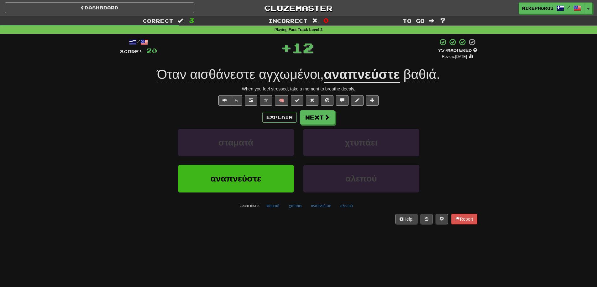
click at [465, 99] on div "½ 🧠" at bounding box center [298, 100] width 357 height 11
click at [326, 257] on div "Dashboard Clozemaster Nikephoros / Toggle Dropdown Dashboard Leaderboard Activi…" at bounding box center [298, 143] width 597 height 287
click at [352, 207] on button "αλεπού" at bounding box center [346, 206] width 19 height 9
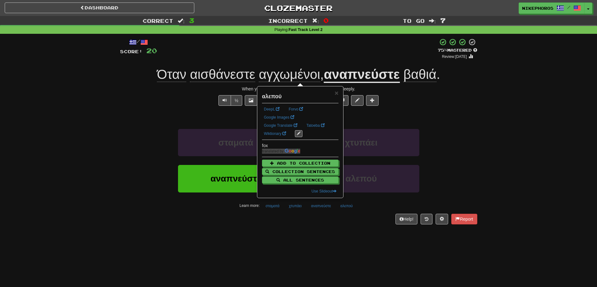
click at [359, 238] on div "Dashboard Clozemaster Nikephoros / Toggle Dropdown Dashboard Leaderboard Activi…" at bounding box center [298, 143] width 597 height 287
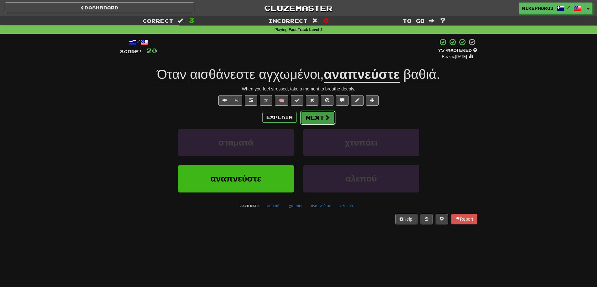
click at [327, 111] on button "Next" at bounding box center [317, 118] width 35 height 14
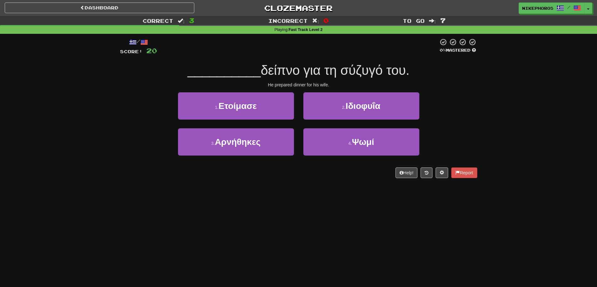
click at [329, 61] on div "/ Score: 20 0 % Mastered __________ δείπνο για τη σύζυγό του. He prepared dinne…" at bounding box center [298, 108] width 357 height 140
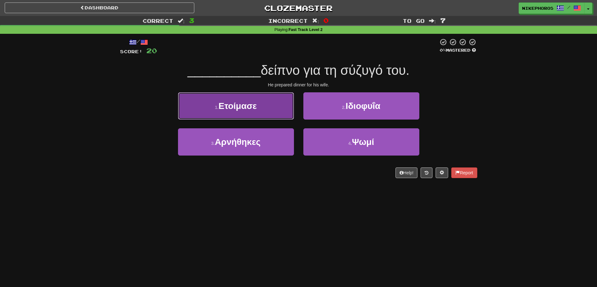
click at [257, 113] on button "1 . Ετοίμασε" at bounding box center [236, 105] width 116 height 27
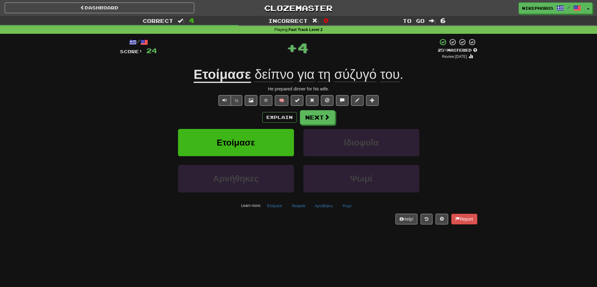
click at [343, 211] on div "/ Score: 24 + 4 25 % Mastered Review: 2025-09-16 Ετοίμασε δείπνο για τη σύζυγό …" at bounding box center [298, 131] width 357 height 186
click at [346, 207] on button "Ψωμί" at bounding box center [347, 206] width 16 height 9
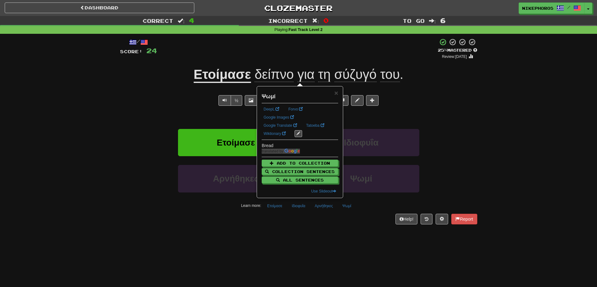
click at [342, 228] on div "/ Score: 24 + 4 25 % Mastered Review: 2025-09-16 Ετοίμασε δείπνο για τη σύζυγό …" at bounding box center [298, 133] width 357 height 199
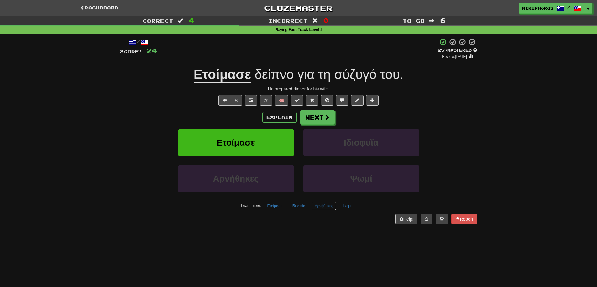
click at [322, 207] on button "Αρνήθηκες" at bounding box center [323, 206] width 25 height 9
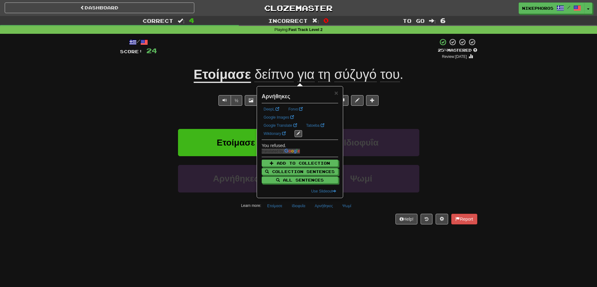
click at [327, 237] on div "Dashboard Clozemaster Nikephoros / Toggle Dropdown Dashboard Leaderboard Activi…" at bounding box center [298, 143] width 597 height 287
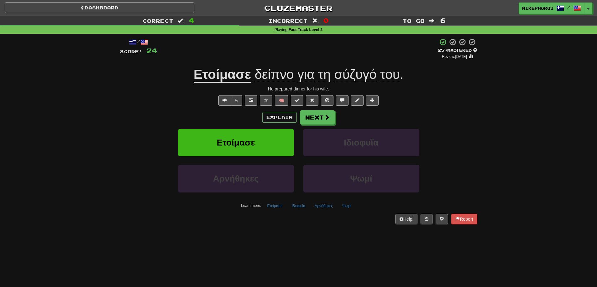
click at [327, 234] on div "Dashboard Clozemaster Nikephoros / Toggle Dropdown Dashboard Leaderboard Activi…" at bounding box center [298, 143] width 597 height 287
drag, startPoint x: 289, startPoint y: 207, endPoint x: 290, endPoint y: 211, distance: 4.1
click at [289, 207] on button "Ιδιοφυΐα" at bounding box center [298, 206] width 20 height 9
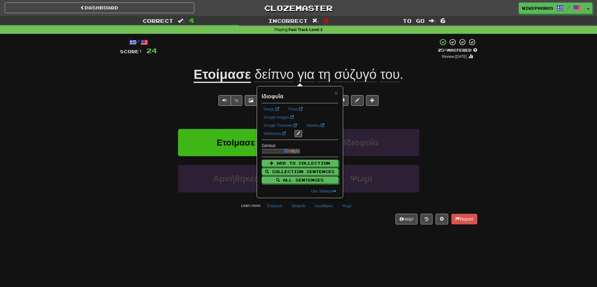
click at [292, 235] on div "Dashboard Clozemaster Nikephoros / Toggle Dropdown Dashboard Leaderboard Activi…" at bounding box center [298, 143] width 597 height 287
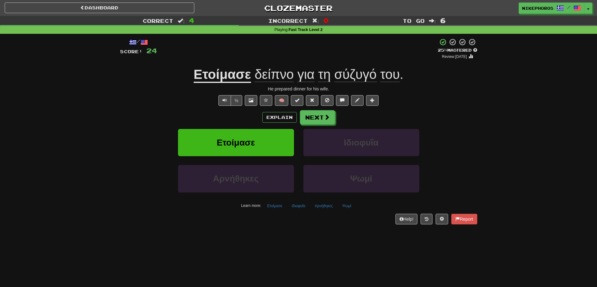
click at [332, 108] on div "/ Score: 24 + 4 25 % Mastered Review: 2025-09-16 Ετοίμασε δείπνο για τη σύζυγό …" at bounding box center [298, 131] width 357 height 186
click at [332, 116] on button "Next" at bounding box center [317, 118] width 35 height 14
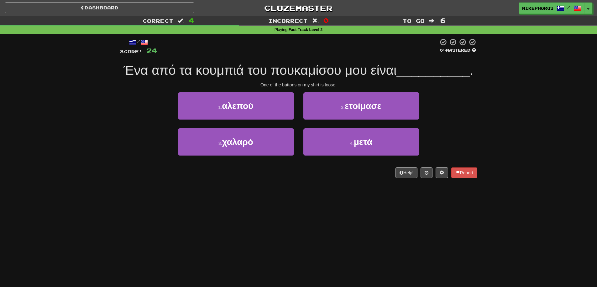
click at [461, 129] on div "3 . χαλαρό 4 . μετά" at bounding box center [299, 146] width 376 height 36
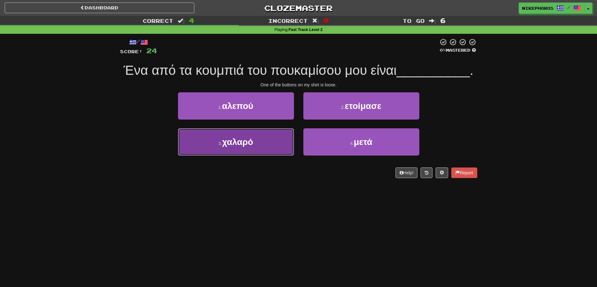
click at [229, 134] on button "3 . χαλαρό" at bounding box center [236, 141] width 116 height 27
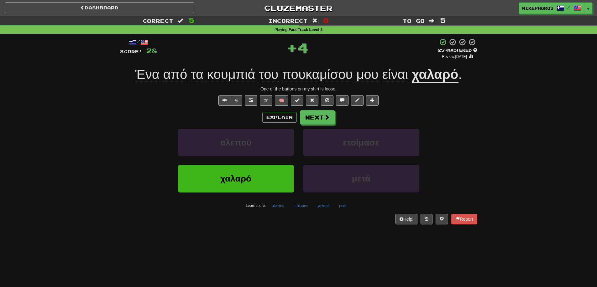
click at [431, 69] on u "χαλαρό" at bounding box center [435, 75] width 47 height 16
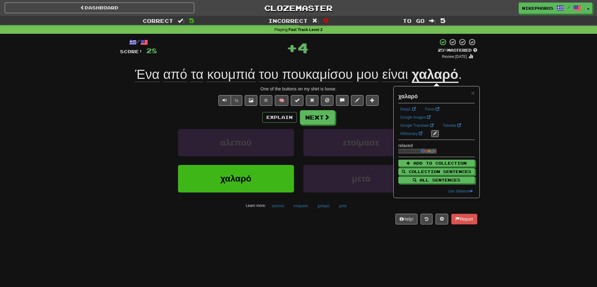
click at [541, 114] on div "Correct : 5 Incorrect : 0 To go : 5 Playing : Fast Track Level 2 / Score: 28 + …" at bounding box center [298, 124] width 597 height 217
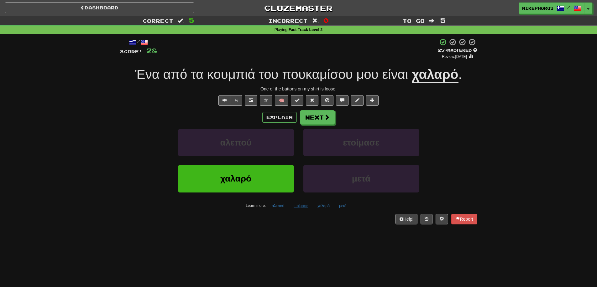
click at [289, 205] on div "Learn more: αλεπού ετοίμασε χαλαρό μετά" at bounding box center [298, 206] width 367 height 9
click at [299, 209] on button "ετοίμασε" at bounding box center [300, 206] width 21 height 9
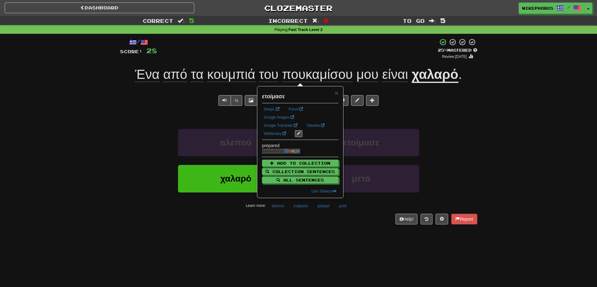
click at [283, 237] on div "Dashboard Clozemaster Nikephoros / Toggle Dropdown Dashboard Leaderboard Activi…" at bounding box center [298, 143] width 597 height 287
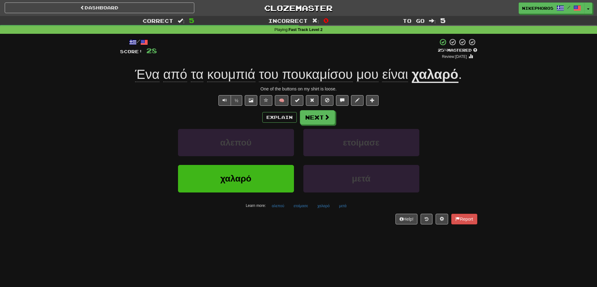
click at [331, 224] on div "Help! Report" at bounding box center [298, 219] width 357 height 11
click at [281, 208] on button "αλεπού" at bounding box center [277, 206] width 19 height 9
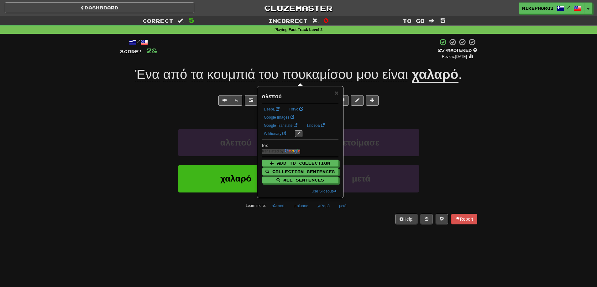
click at [293, 233] on div "/ Score: 28 + 4 25 % Mastered Review: 2025-09-16 Ένα από τα κουμπιά του πουκαμί…" at bounding box center [298, 133] width 357 height 199
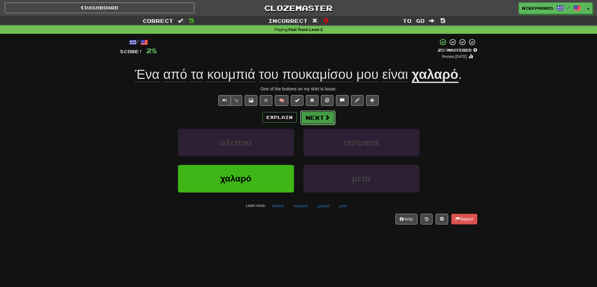
click at [325, 112] on button "Next" at bounding box center [317, 118] width 35 height 14
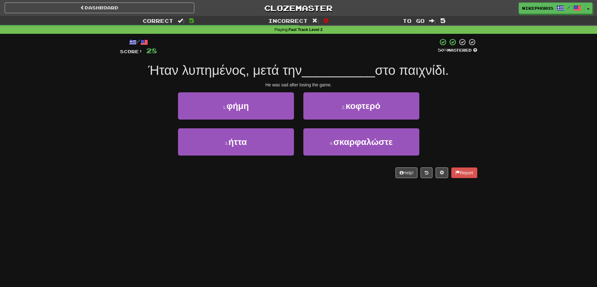
click at [378, 66] on span "στο παιχνίδι." at bounding box center [412, 70] width 74 height 15
click at [325, 56] on div "/ Score: 28 50 % Mastered Ήταν λυπημένος, μετά την __________ στο παιχνίδι. He …" at bounding box center [298, 108] width 357 height 140
click at [249, 254] on div "Dashboard Clozemaster Nikephoros / Toggle Dropdown Dashboard Leaderboard Activi…" at bounding box center [298, 143] width 597 height 287
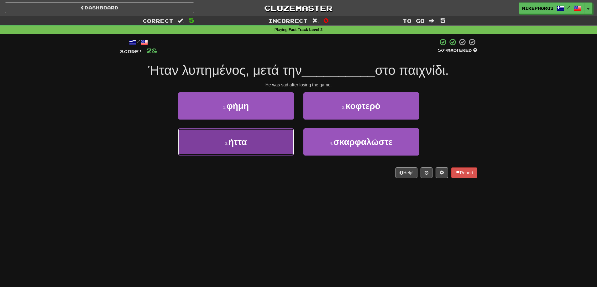
click at [244, 152] on button "3 . ήττα" at bounding box center [236, 141] width 116 height 27
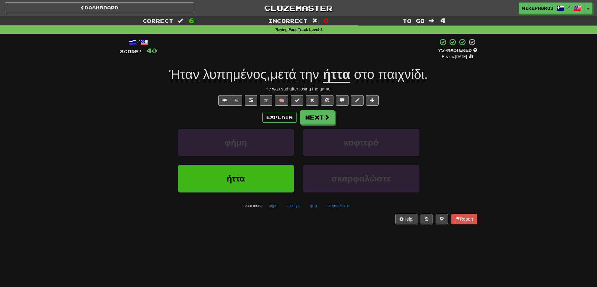
click at [471, 118] on div "Explain Next" at bounding box center [298, 117] width 357 height 14
click at [223, 76] on span "λυπημένος" at bounding box center [235, 74] width 64 height 15
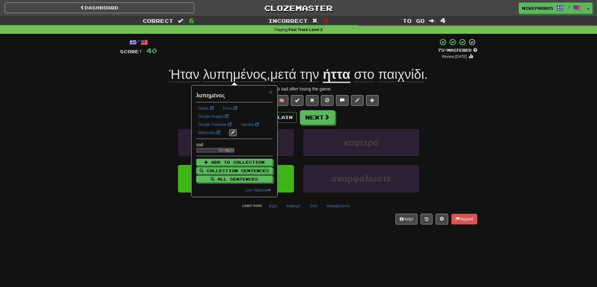
click at [264, 58] on div "+ 12" at bounding box center [297, 48] width 281 height 21
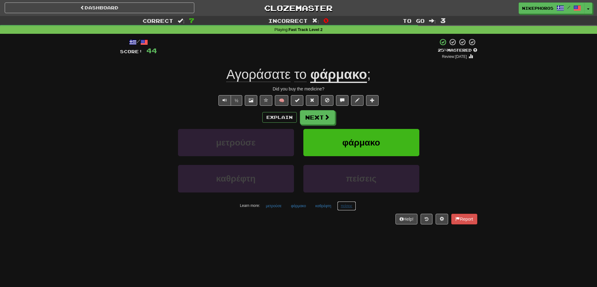
click at [346, 204] on button "πείσεις" at bounding box center [346, 206] width 19 height 9
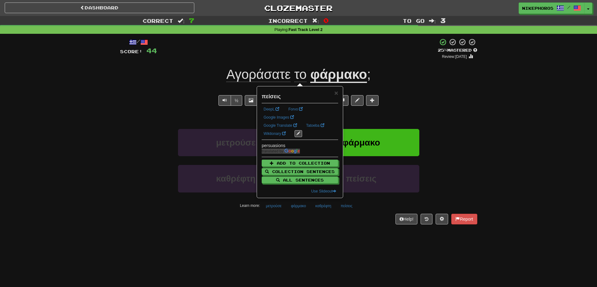
click at [341, 226] on div "/ Score: 44 + 4 25 % Mastered Review: 2025-09-16 Αγοράσατε το φάρμακο ; Did you…" at bounding box center [298, 133] width 357 height 199
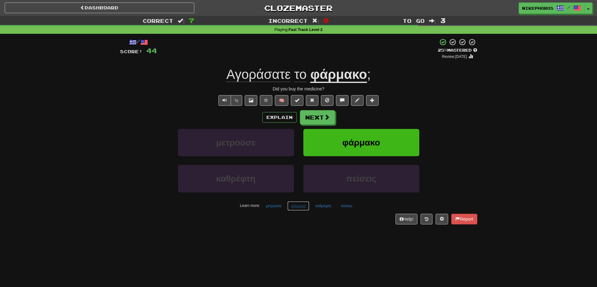
click at [290, 206] on button "φάρμακο" at bounding box center [298, 206] width 22 height 9
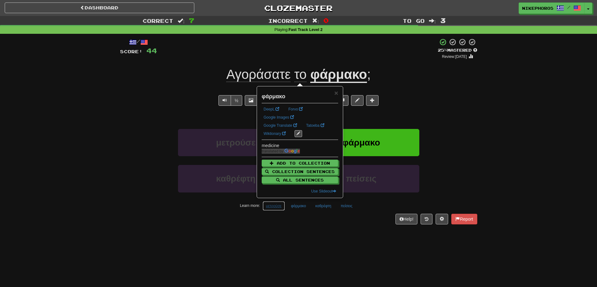
click at [279, 210] on button "μετρούσε" at bounding box center [274, 206] width 23 height 9
click at [325, 210] on button "καθρέφτη" at bounding box center [323, 206] width 23 height 9
click at [324, 230] on div "/ Score: 44 + 4 25 % Mastered Review: 2025-09-16 Αγοράσατε το φάρμακο ; Did you…" at bounding box center [298, 133] width 357 height 199
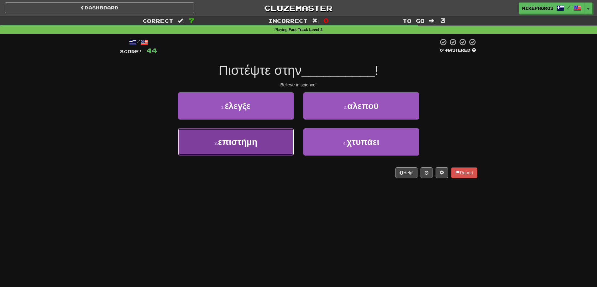
click at [247, 153] on button "3 . επιστήμη" at bounding box center [236, 141] width 116 height 27
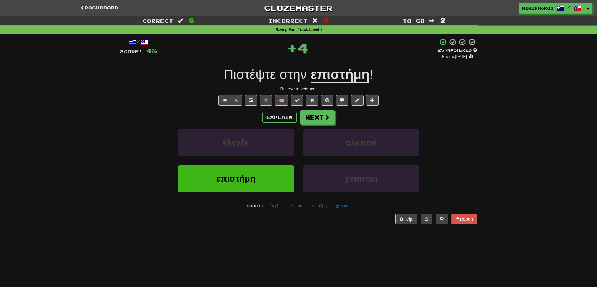
click at [275, 212] on div "/ Score: 48 + 4 25 % Mastered Review: 2025-09-16 Πιστέψτε στην επιστήμη ! Belie…" at bounding box center [298, 131] width 357 height 186
click at [276, 209] on button "έλεγξε" at bounding box center [274, 206] width 17 height 9
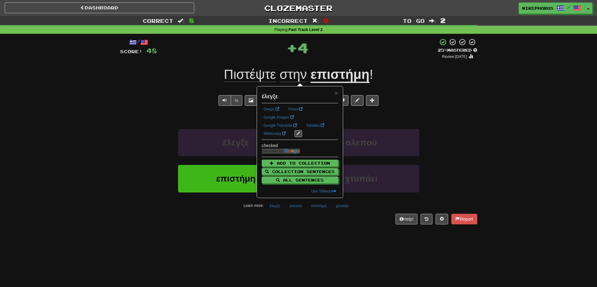
click at [294, 222] on div "Help! Report" at bounding box center [298, 219] width 357 height 11
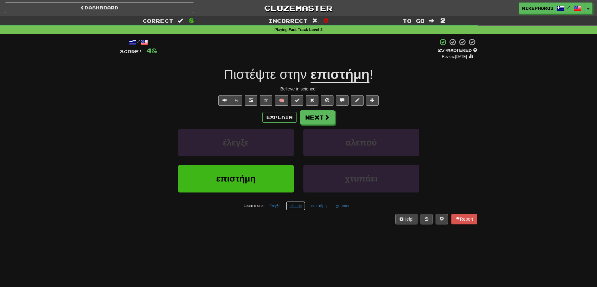
click at [301, 208] on button "αλεπού" at bounding box center [295, 206] width 19 height 9
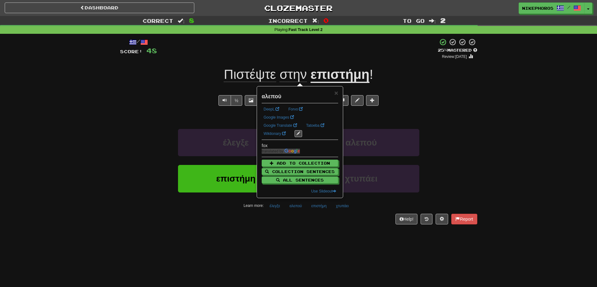
click at [314, 245] on div "Dashboard Clozemaster Nikephoros / Toggle Dropdown Dashboard Leaderboard Activi…" at bounding box center [298, 143] width 597 height 287
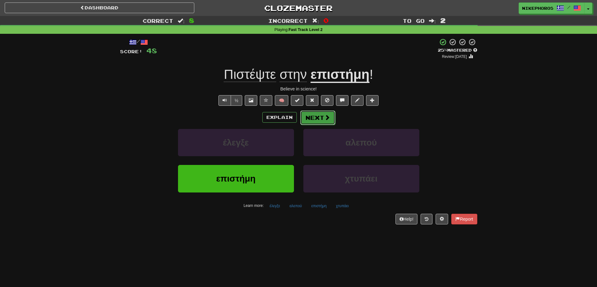
click at [310, 114] on button "Next" at bounding box center [317, 118] width 35 height 14
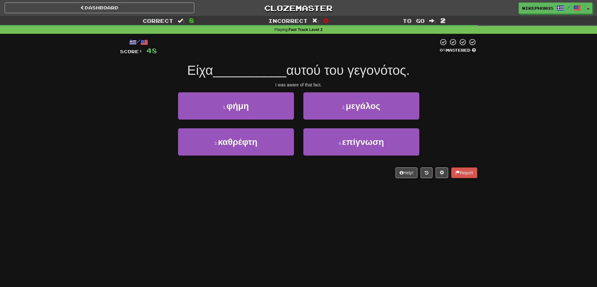
click at [293, 51] on div at bounding box center [297, 46] width 281 height 17
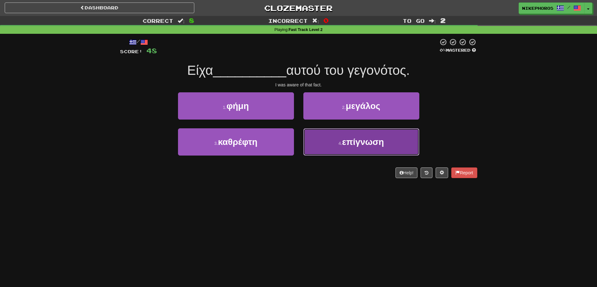
click at [362, 152] on button "4 . επίγνωση" at bounding box center [361, 141] width 116 height 27
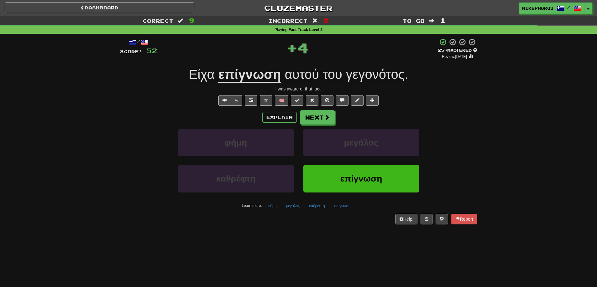
click at [434, 102] on div "½ 🧠" at bounding box center [298, 100] width 357 height 11
click at [388, 79] on span "γεγονότος" at bounding box center [375, 74] width 59 height 15
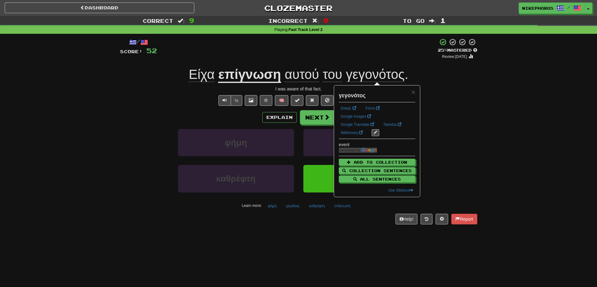
click at [473, 99] on div "½ 🧠" at bounding box center [298, 100] width 357 height 11
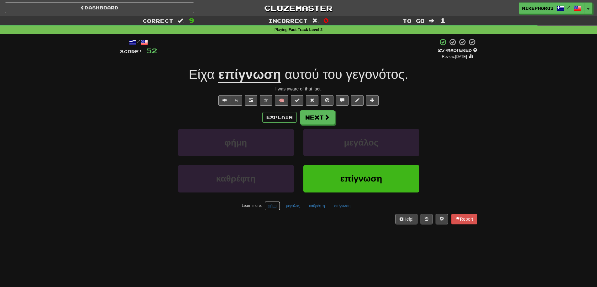
click at [273, 207] on button "φήμη" at bounding box center [272, 206] width 16 height 9
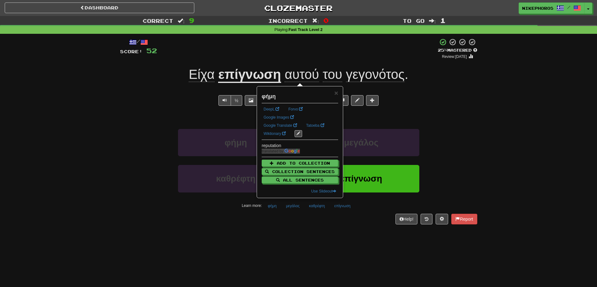
click at [289, 223] on div "Help! Report" at bounding box center [298, 219] width 357 height 11
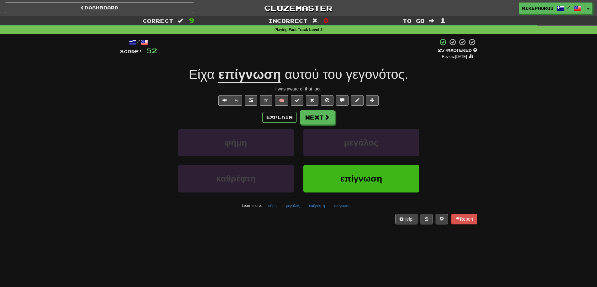
click at [327, 211] on div "/ Score: 52 + 4 25 % Mastered Review: 2025-09-16 Είχα επίγνωση αυτού του γεγονό…" at bounding box center [298, 131] width 357 height 186
click at [319, 209] on button "καθρέφτη" at bounding box center [317, 206] width 23 height 9
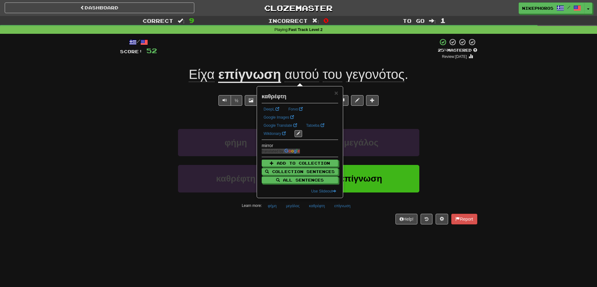
click at [326, 232] on div "/ Score: 52 + 4 25 % Mastered Review: 2025-09-16 Είχα επίγνωση αυτού του γεγονό…" at bounding box center [298, 133] width 357 height 199
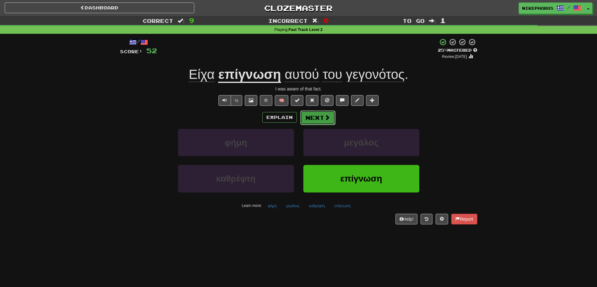
click at [322, 121] on button "Next" at bounding box center [317, 118] width 35 height 14
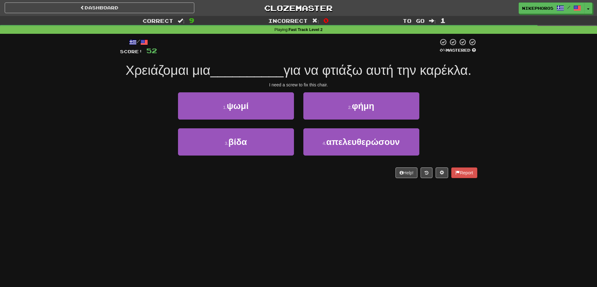
click at [321, 58] on div "/ Score: 52 0 % Mastered Χρειάζομαι μια __________ για να φτιάξω αυτή την καρέκ…" at bounding box center [298, 108] width 357 height 140
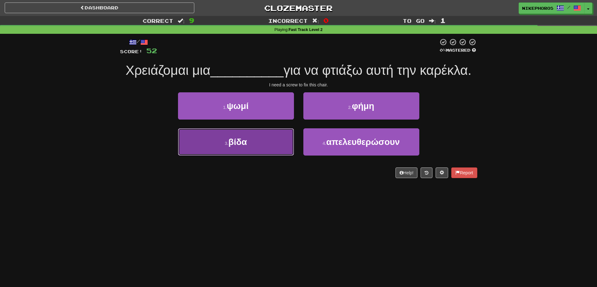
click at [240, 154] on button "3 . βίδα" at bounding box center [236, 141] width 116 height 27
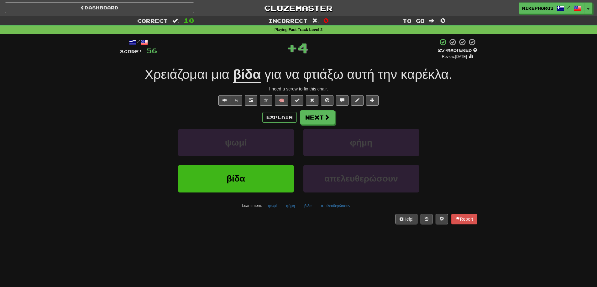
click at [236, 47] on div "+ 4" at bounding box center [297, 47] width 281 height 19
click at [344, 208] on button "απελευθερώσουν" at bounding box center [335, 206] width 36 height 9
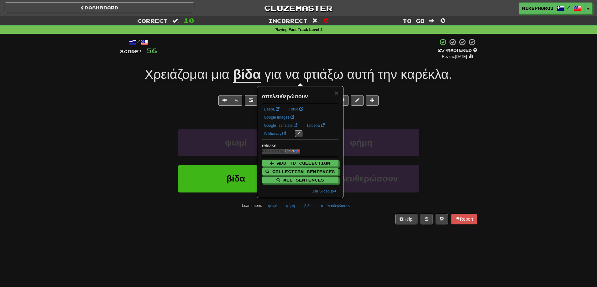
click at [340, 229] on div "/ Score: 56 + 4 25 % Mastered Review: 2025-09-16 Χρειάζομαι μια βίδα για να φτι…" at bounding box center [298, 133] width 357 height 199
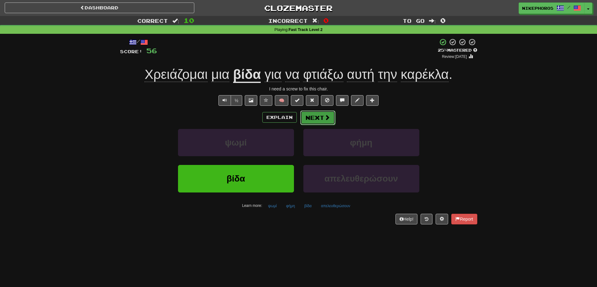
click at [311, 124] on button "Next" at bounding box center [317, 118] width 35 height 14
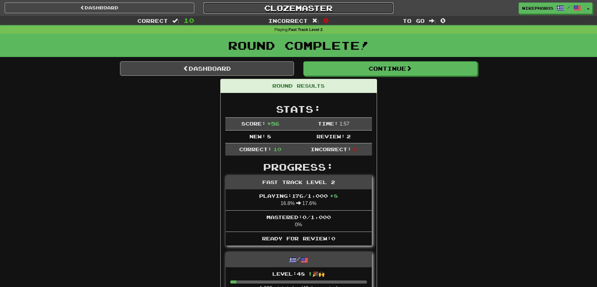
click at [312, 6] on link "Clozemaster" at bounding box center [299, 8] width 190 height 11
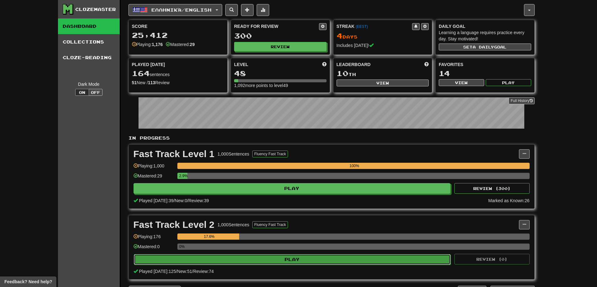
click at [275, 256] on button "Play" at bounding box center [292, 259] width 317 height 11
select select "**"
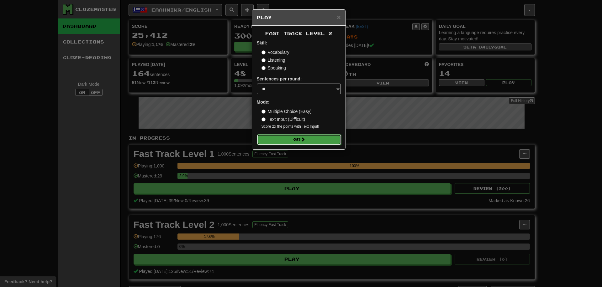
click at [301, 138] on button "Go" at bounding box center [299, 139] width 84 height 11
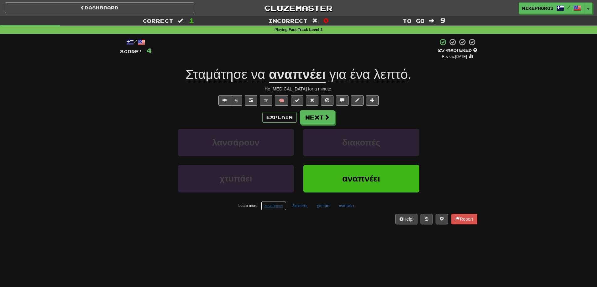
click at [286, 207] on button "λανσάρουν" at bounding box center [273, 206] width 25 height 9
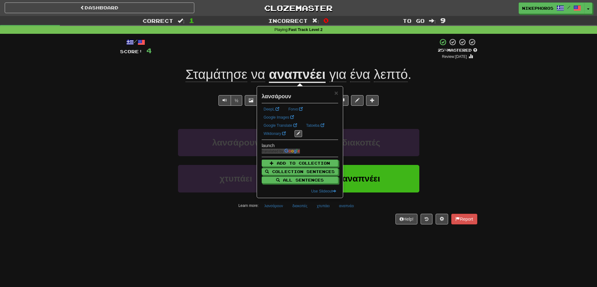
click at [292, 234] on div "Dashboard Clozemaster Nikephoros / Toggle Dropdown Dashboard Leaderboard Activi…" at bounding box center [298, 143] width 597 height 287
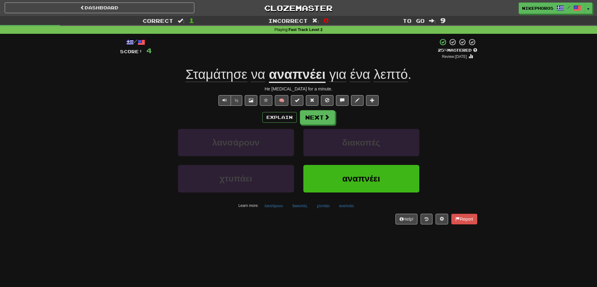
click at [278, 212] on div "/ Score: 4 + 4 25 % Mastered Review: [DATE] Σταμάτησε να αναπνέει για ένα λεπτό…" at bounding box center [298, 131] width 357 height 186
click at [273, 202] on button "λανσάρουν" at bounding box center [273, 206] width 25 height 9
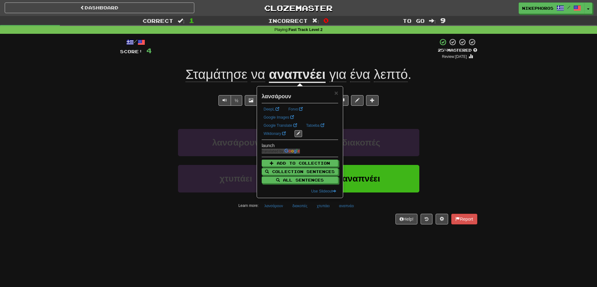
click at [285, 233] on div "/ Score: 4 + 4 25 % Mastered Review: [DATE] Σταμάτησε να αναπνέει για ένα λεπτό…" at bounding box center [298, 133] width 357 height 199
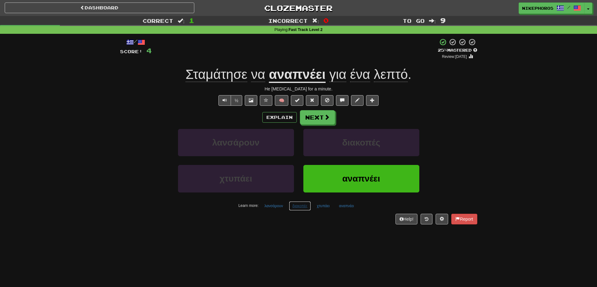
click at [301, 209] on button "διακοπές" at bounding box center [300, 206] width 22 height 9
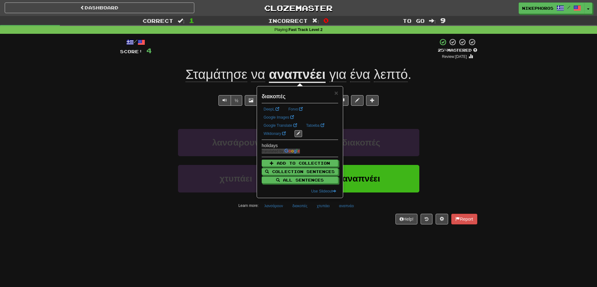
click at [302, 225] on div "/ Score: 4 + 4 25 % Mastered Review: [DATE] Σταμάτησε να αναπνέει για ένα λεπτό…" at bounding box center [298, 133] width 357 height 199
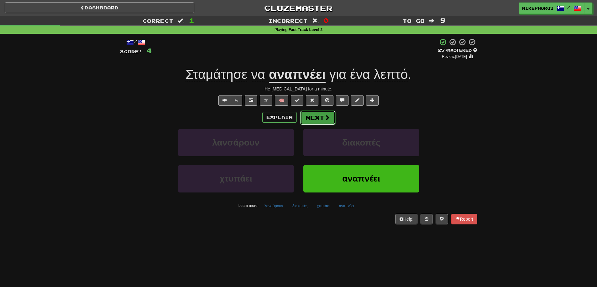
click at [327, 122] on button "Next" at bounding box center [317, 118] width 35 height 14
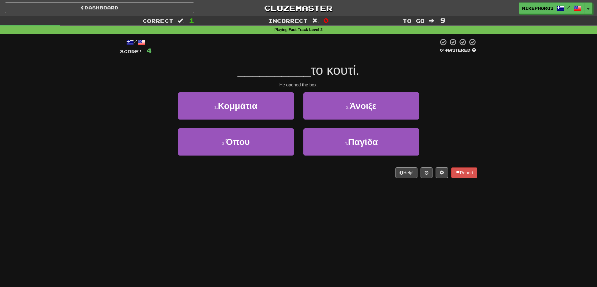
click at [343, 47] on div at bounding box center [295, 46] width 287 height 17
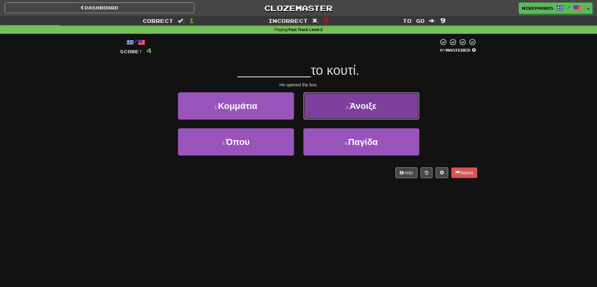
click at [372, 104] on span "Άνοιξε" at bounding box center [363, 106] width 27 height 10
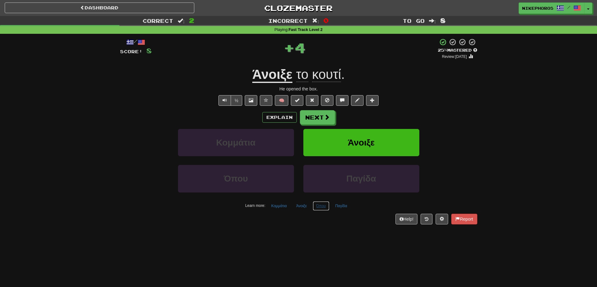
click at [321, 205] on button "Όπου" at bounding box center [321, 206] width 17 height 9
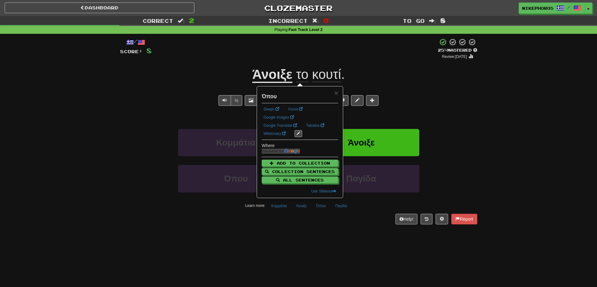
click at [325, 230] on div "/ Score: 8 + 4 25 % Mastered Review: [DATE] Άνοιξε το κουτί . He opened the box…" at bounding box center [298, 133] width 357 height 199
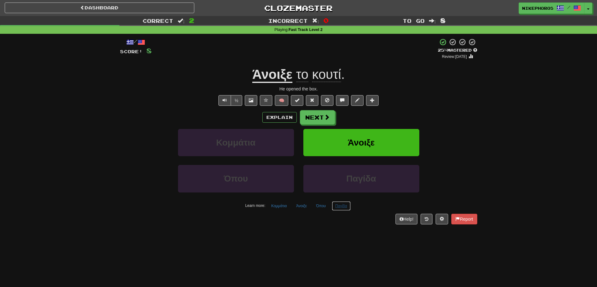
click at [340, 210] on button "Παγίδα" at bounding box center [341, 206] width 19 height 9
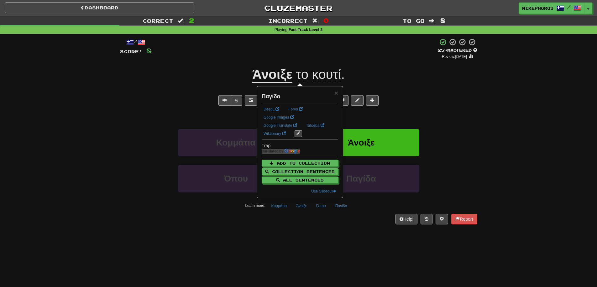
click at [343, 225] on div "/ Score: 8 + 4 25 % Mastered Review: [DATE] Άνοιξε το κουτί . He opened the box…" at bounding box center [298, 133] width 357 height 199
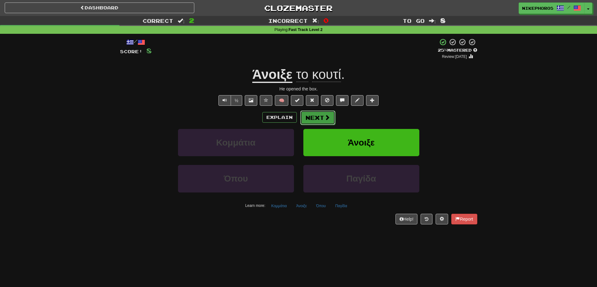
click at [311, 113] on button "Next" at bounding box center [317, 118] width 35 height 14
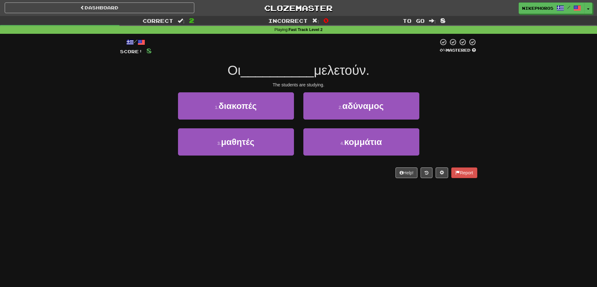
click at [301, 71] on span "__________" at bounding box center [277, 70] width 73 height 15
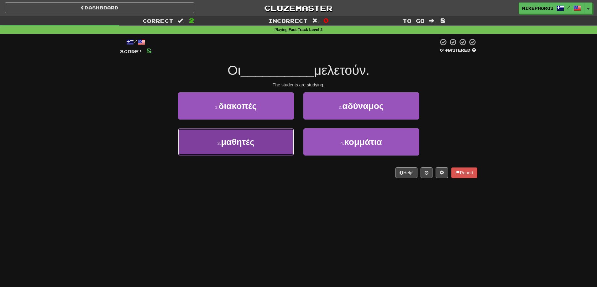
click at [270, 152] on button "3 . μαθητές" at bounding box center [236, 141] width 116 height 27
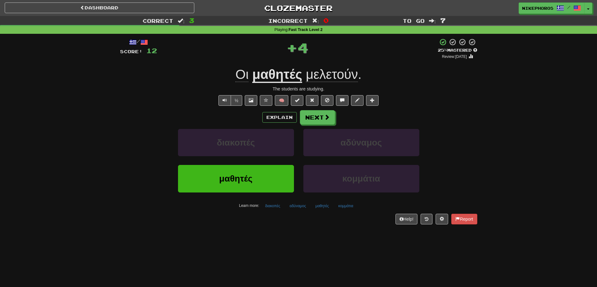
click at [328, 227] on div "/ Score: 12 + 4 25 % Mastered Review: [DATE] Οι μαθητές μελετούν . The students…" at bounding box center [298, 133] width 357 height 199
click at [340, 84] on div "/ Score: 12 + 4 25 % Mastered Review: [DATE] Οι μαθητές μελετούν . The students…" at bounding box center [298, 131] width 357 height 186
click at [344, 79] on span "μελετούν" at bounding box center [332, 74] width 52 height 15
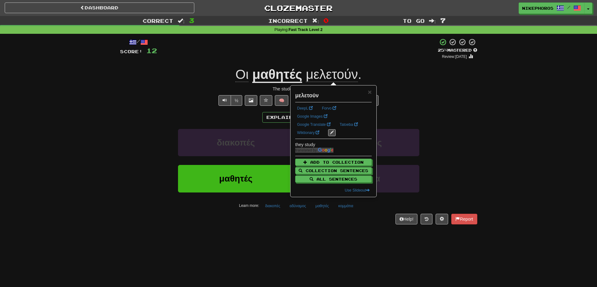
click at [433, 100] on div "½ 🧠" at bounding box center [298, 100] width 357 height 11
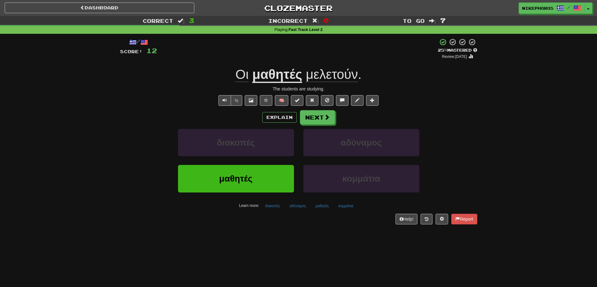
click at [446, 105] on div "½ 🧠" at bounding box center [298, 100] width 357 height 11
click at [293, 209] on button "αδύναμος" at bounding box center [298, 206] width 24 height 9
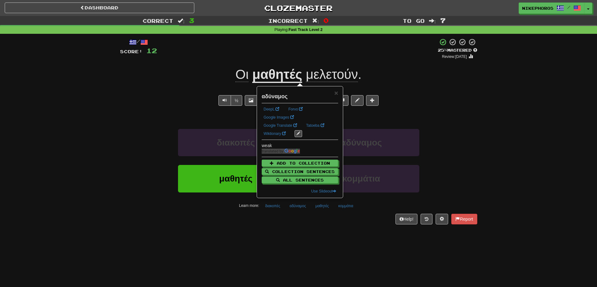
click at [296, 241] on div "Dashboard Clozemaster Nikephoros / Toggle Dropdown Dashboard Leaderboard Activi…" at bounding box center [298, 143] width 597 height 287
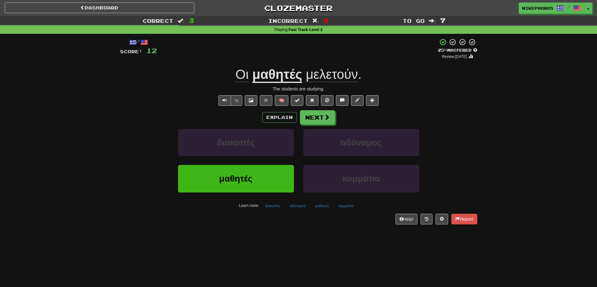
click at [310, 237] on div "Dashboard Clozemaster Nikephoros / Toggle Dropdown Dashboard Leaderboard Activi…" at bounding box center [298, 143] width 597 height 287
click at [343, 208] on button "κομμάτια" at bounding box center [346, 206] width 22 height 9
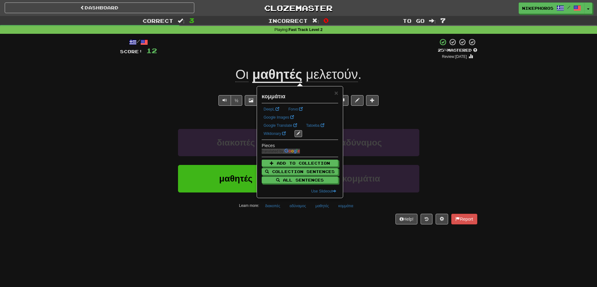
click at [352, 243] on div "Dashboard Clozemaster Nikephoros / Toggle Dropdown Dashboard Leaderboard Activi…" at bounding box center [298, 143] width 597 height 287
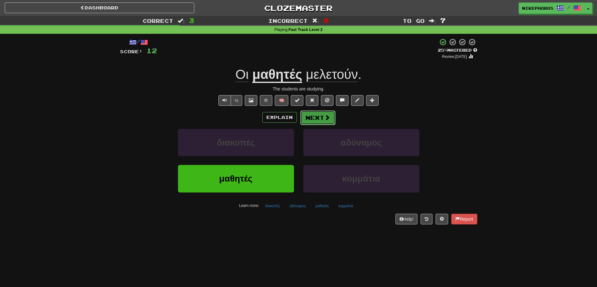
click at [318, 123] on button "Next" at bounding box center [317, 118] width 35 height 14
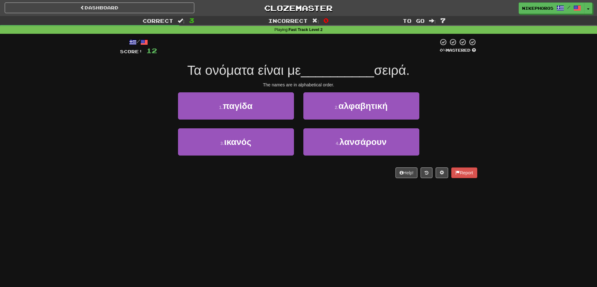
click at [449, 143] on div "3 . ικανός 4 . λανσάρουν" at bounding box center [299, 146] width 376 height 36
click at [395, 100] on button "2 . αλφαβητική" at bounding box center [361, 105] width 116 height 27
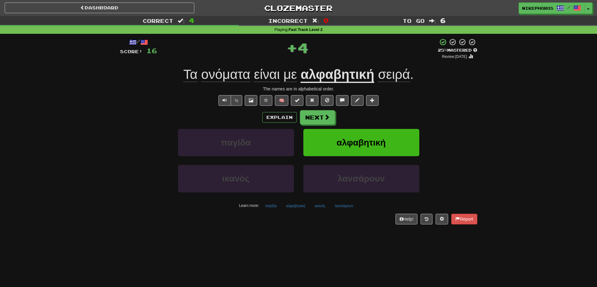
click at [468, 173] on div "ικανός λανσάρουν" at bounding box center [299, 183] width 376 height 36
click at [407, 77] on span "σειρά" at bounding box center [394, 74] width 32 height 15
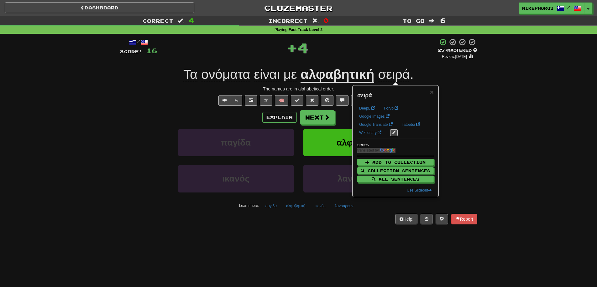
click at [509, 105] on div "Correct : 4 Incorrect : 0 To go : 6 Playing : Fast Track Level 2 / Score: 16 + …" at bounding box center [298, 124] width 597 height 217
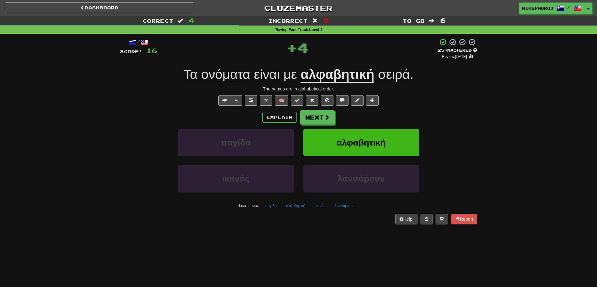
click at [233, 73] on span "ονόματα" at bounding box center [225, 74] width 49 height 15
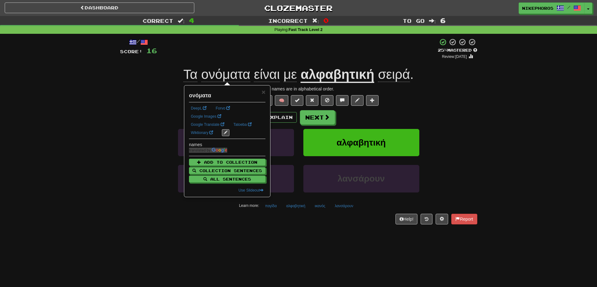
drag, startPoint x: 256, startPoint y: 37, endPoint x: 250, endPoint y: 59, distance: 22.3
click at [256, 37] on div "/ Score: 16 + 4 25 % Mastered Review: [DATE] Τα ονόματα είναι με αλφαβητική σει…" at bounding box center [298, 133] width 357 height 199
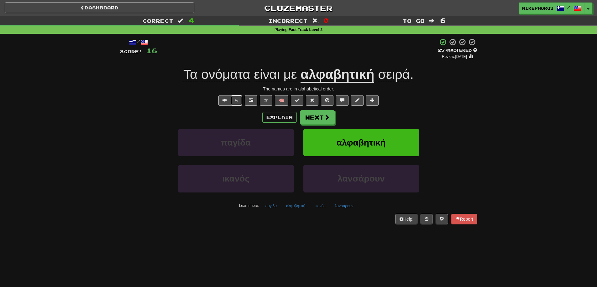
click at [234, 100] on button "½" at bounding box center [237, 100] width 12 height 11
click at [246, 50] on div "+ 4" at bounding box center [297, 48] width 281 height 21
click at [227, 100] on button "Text-to-speech controls" at bounding box center [224, 100] width 13 height 11
drag, startPoint x: 233, startPoint y: 72, endPoint x: 244, endPoint y: 67, distance: 12.6
click at [233, 72] on span "ονόματα" at bounding box center [225, 74] width 49 height 15
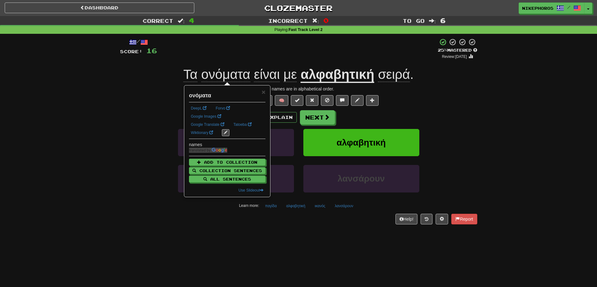
click at [257, 55] on div "+ 4" at bounding box center [297, 48] width 281 height 21
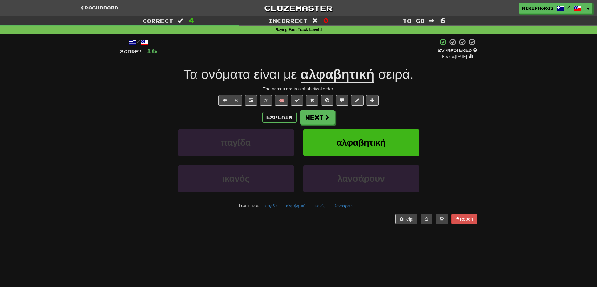
drag, startPoint x: 257, startPoint y: 55, endPoint x: 223, endPoint y: 50, distance: 33.5
click at [222, 50] on div "+ 4" at bounding box center [297, 48] width 281 height 21
click at [399, 79] on span "σειρά" at bounding box center [394, 74] width 32 height 15
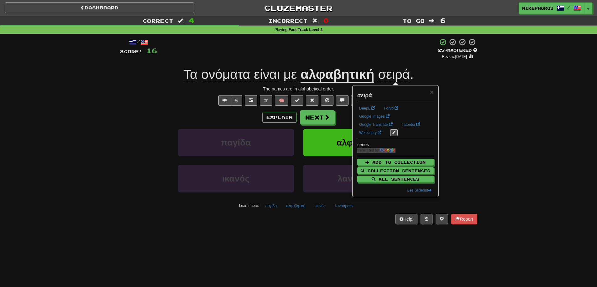
click at [488, 107] on div "Correct : 4 Incorrect : 0 To go : 6 Playing : Fast Track Level 2 / Score: 16 + …" at bounding box center [298, 124] width 597 height 217
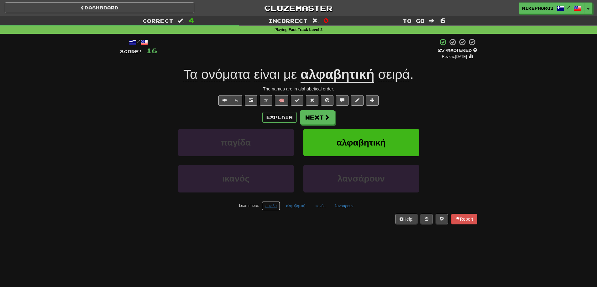
click at [262, 207] on button "παγίδα" at bounding box center [271, 206] width 18 height 9
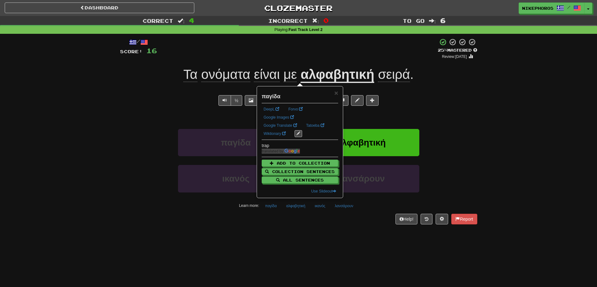
click at [321, 233] on div "Dashboard Clozemaster Nikephoros / Toggle Dropdown Dashboard Leaderboard Activi…" at bounding box center [298, 143] width 597 height 287
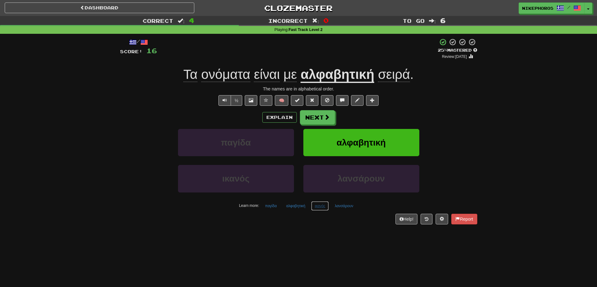
click at [315, 206] on button "ικανός" at bounding box center [320, 206] width 18 height 9
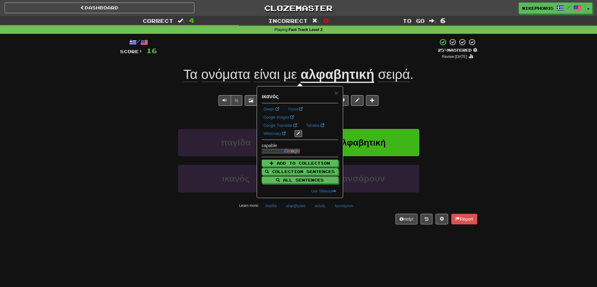
click at [316, 228] on div "/ Score: 16 + 4 25 % Mastered Review: [DATE] Τα ονόματα είναι με αλφαβητική σει…" at bounding box center [298, 133] width 357 height 199
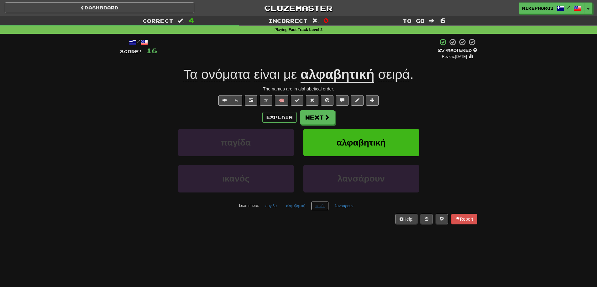
click at [327, 206] on button "ικανός" at bounding box center [320, 206] width 18 height 9
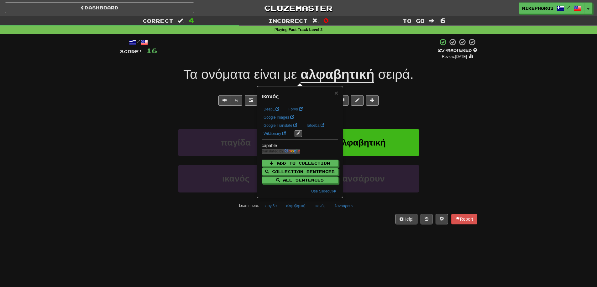
click at [317, 231] on div "/ Score: 16 + 4 25 % Mastered Review: [DATE] Τα ονόματα είναι με αλφαβητική σει…" at bounding box center [298, 133] width 357 height 199
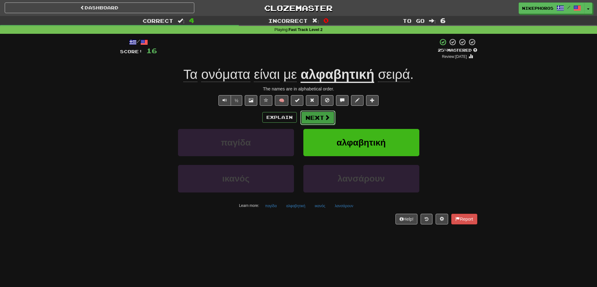
click at [317, 117] on button "Next" at bounding box center [317, 118] width 35 height 14
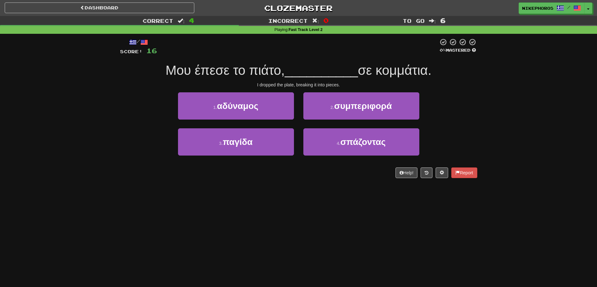
click at [527, 138] on div "Correct : 4 Incorrect : 0 To go : 6 Playing : Fast Track Level 2 / Score: 16 0 …" at bounding box center [298, 101] width 597 height 171
click at [482, 128] on div "Correct : 4 Incorrect : 0 To go : 6 Playing : Fast Track Level 2 / Score: 16 0 …" at bounding box center [298, 101] width 597 height 171
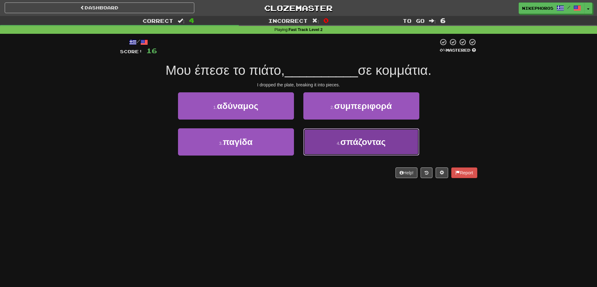
click at [411, 149] on button "4 . σπάζοντας" at bounding box center [361, 141] width 116 height 27
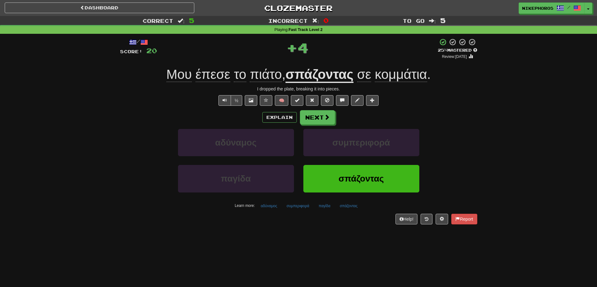
click at [519, 127] on div "Correct : 5 Incorrect : 0 To go : 5 Playing : Fast Track Level 2 / Score: 20 + …" at bounding box center [298, 124] width 597 height 217
click at [483, 104] on div "Correct : 5 Incorrect : 0 To go : 5 Playing : Fast Track Level 2 / Score: 20 + …" at bounding box center [298, 124] width 597 height 217
click at [423, 70] on span "κομμάτια" at bounding box center [401, 74] width 52 height 15
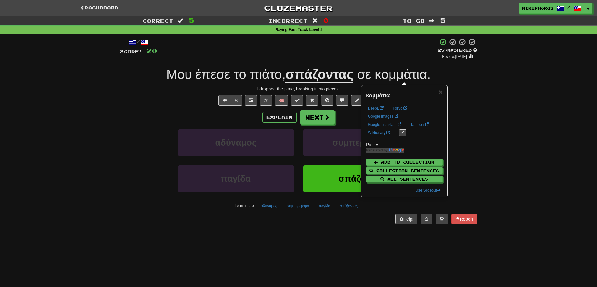
click at [484, 116] on div "Correct : 5 Incorrect : 0 To go : 5 Playing : Fast Track Level 2 / Score: 20 + …" at bounding box center [298, 124] width 597 height 217
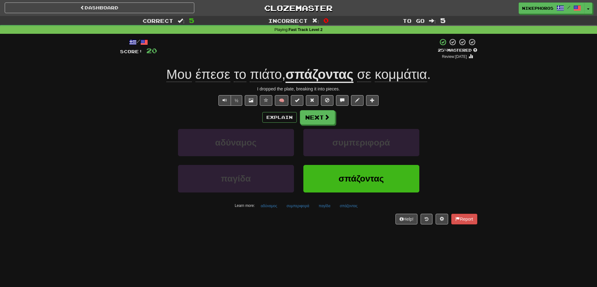
click at [484, 116] on div "Correct : 5 Incorrect : 0 To go : 5 Playing : Fast Track Level 2 / Score: 20 + …" at bounding box center [298, 124] width 597 height 217
click at [268, 83] on div "Μου έπεσε το πιάτο , σπάζοντας σε κομμάτια ." at bounding box center [298, 74] width 357 height 17
drag, startPoint x: 267, startPoint y: 78, endPoint x: 273, endPoint y: 78, distance: 6.0
click at [267, 78] on span "πιάτο" at bounding box center [266, 74] width 32 height 15
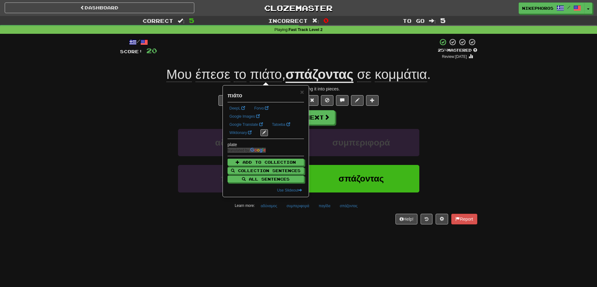
click at [448, 107] on div "/ Score: 20 + 4 25 % Mastered Review: 2025-09-16 Μου έπεσε το πιάτο , σπάζοντας…" at bounding box center [298, 131] width 357 height 186
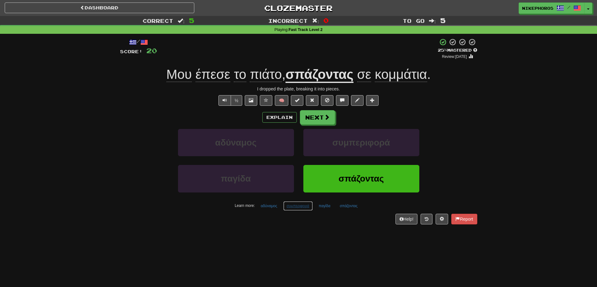
click at [308, 209] on button "συμπεριφορά" at bounding box center [297, 206] width 29 height 9
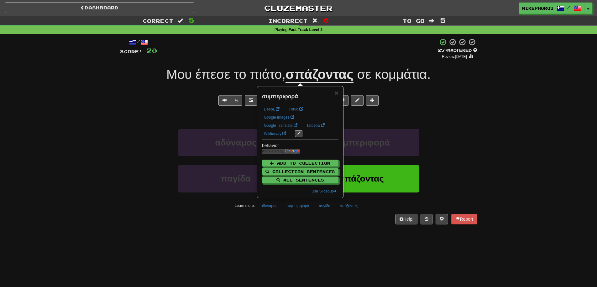
click at [317, 229] on div "/ Score: 20 + 4 25 % Mastered Review: 2025-09-16 Μου έπεσε το πιάτο , σπάζοντας…" at bounding box center [298, 133] width 357 height 199
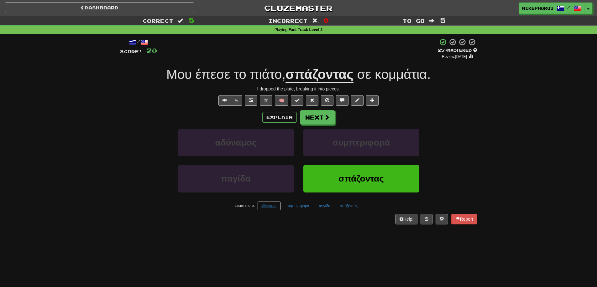
click at [263, 202] on button "αδύναμος" at bounding box center [269, 206] width 24 height 9
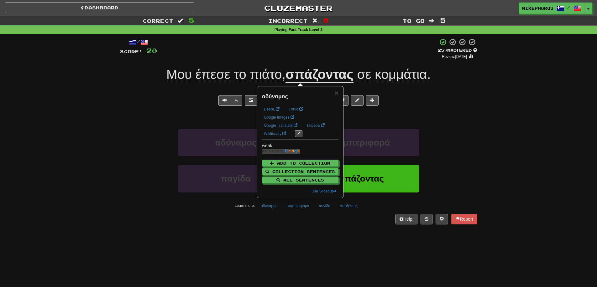
click at [301, 235] on div "Dashboard Clozemaster Nikephoros / Toggle Dropdown Dashboard Leaderboard Activi…" at bounding box center [298, 143] width 597 height 287
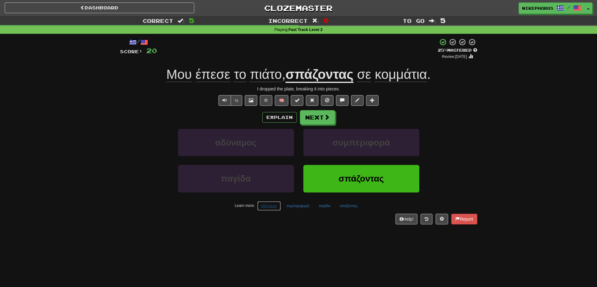
click at [267, 206] on button "αδύναμος" at bounding box center [269, 206] width 24 height 9
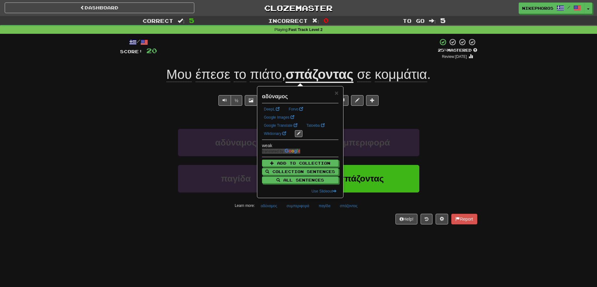
click at [310, 229] on div "/ Score: 20 + 4 25 % Mastered Review: 2025-09-16 Μου έπεσε το πιάτο , σπάζοντας…" at bounding box center [298, 133] width 357 height 199
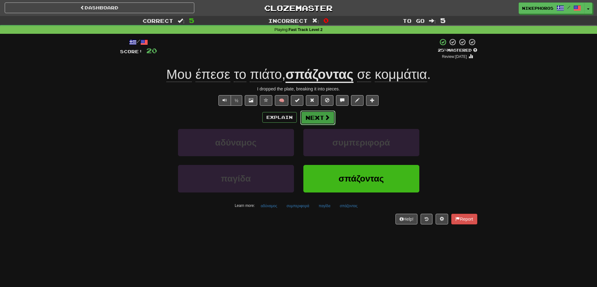
click at [306, 118] on button "Next" at bounding box center [317, 118] width 35 height 14
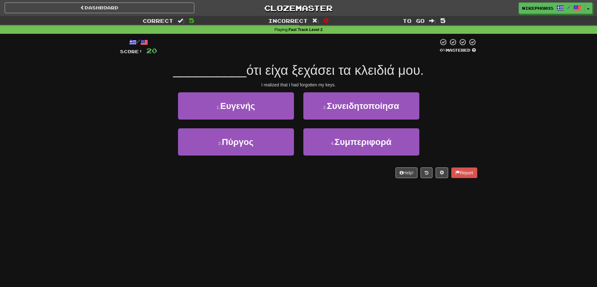
click at [468, 113] on div "1 . Ευγενής 2 . Συνειδητοποίησα" at bounding box center [299, 110] width 376 height 36
click at [401, 108] on button "2 . Συνειδητοποίησα" at bounding box center [361, 105] width 116 height 27
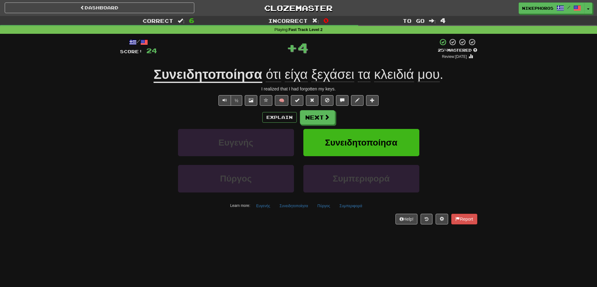
click at [214, 74] on u "Συνειδητοποίησα" at bounding box center [208, 75] width 108 height 16
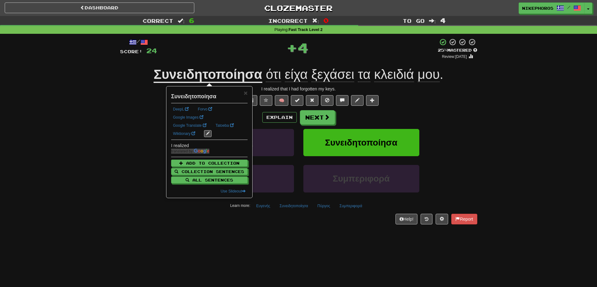
click at [494, 129] on div "Correct : 6 Incorrect : 0 To go : 4 Playing : Fast Track Level 2 / Score: 24 + …" at bounding box center [298, 124] width 597 height 217
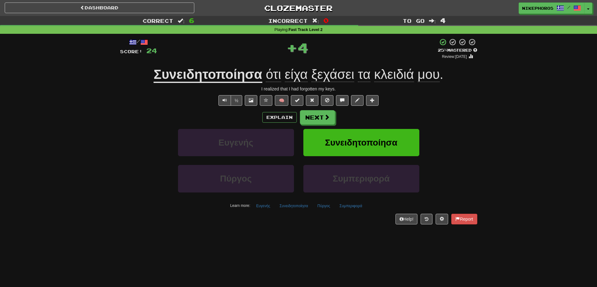
click at [340, 75] on span "ξεχάσει" at bounding box center [332, 74] width 43 height 15
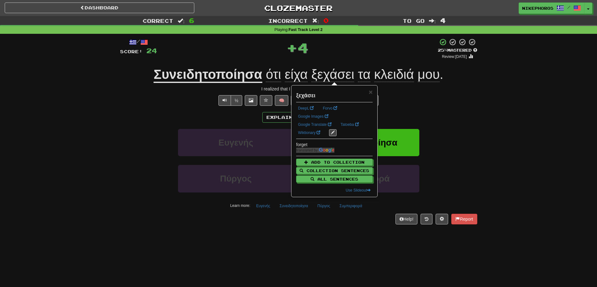
click at [562, 132] on div "Correct : 6 Incorrect : 0 To go : 4 Playing : Fast Track Level 2 / Score: 24 + …" at bounding box center [298, 124] width 597 height 217
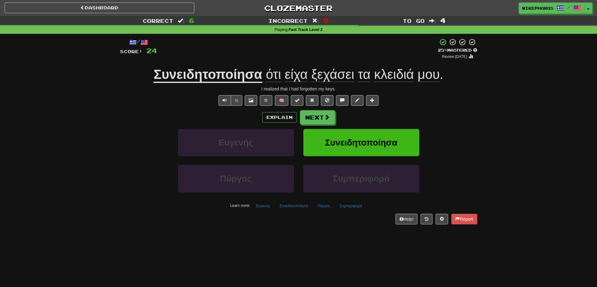
click at [293, 77] on span "είχα" at bounding box center [296, 74] width 23 height 15
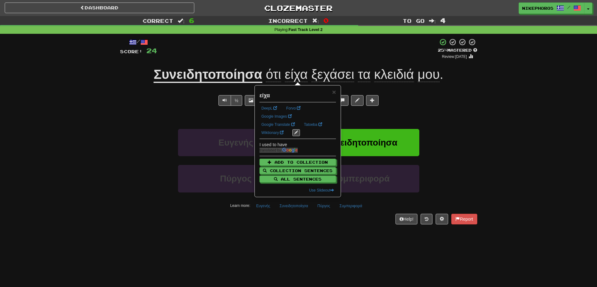
click at [296, 50] on div "+ 4" at bounding box center [297, 48] width 281 height 21
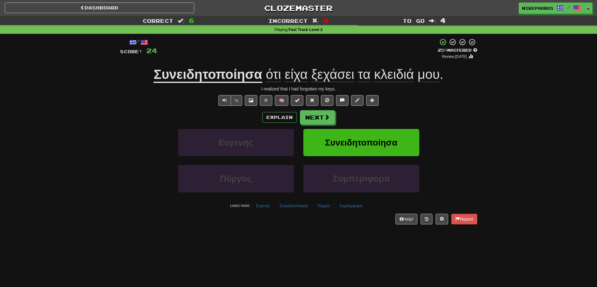
click at [217, 79] on u "Συνειδητοποίησα" at bounding box center [208, 75] width 108 height 16
click at [251, 72] on u "Συνειδητοποίησα" at bounding box center [208, 75] width 108 height 16
click at [207, 79] on u "Συνειδητοποίησα" at bounding box center [208, 75] width 108 height 16
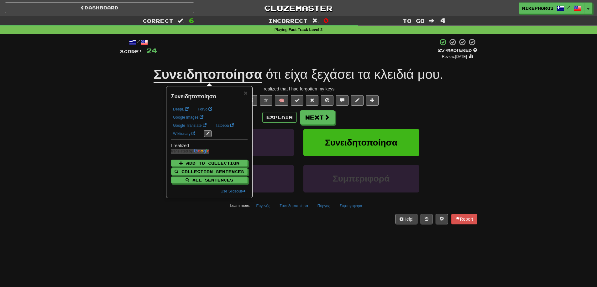
click at [257, 49] on div "+ 4" at bounding box center [297, 48] width 281 height 21
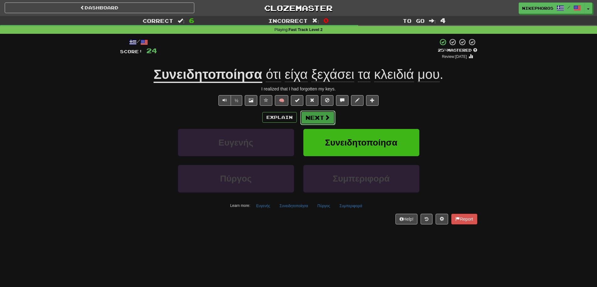
click at [322, 118] on button "Next" at bounding box center [317, 118] width 35 height 14
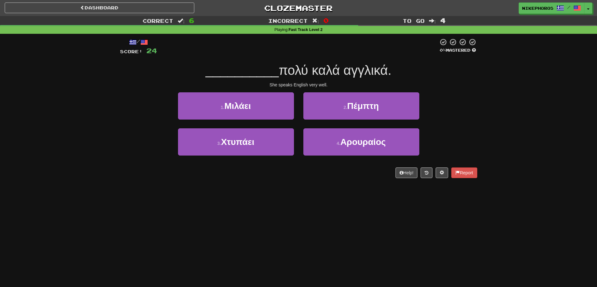
click at [454, 111] on div "1 . Μιλάει 2 . Πέμπτη" at bounding box center [299, 110] width 376 height 36
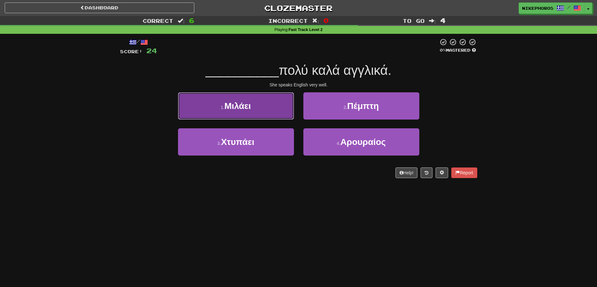
click at [238, 96] on button "1 . Μιλάει" at bounding box center [236, 105] width 116 height 27
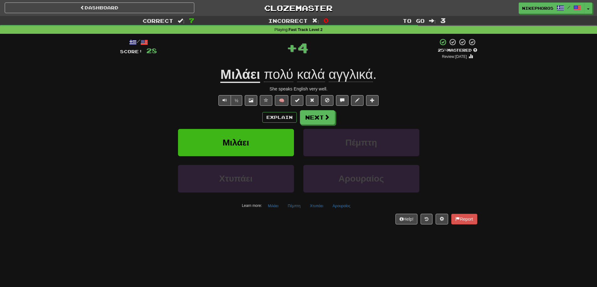
click at [422, 97] on div "½ 🧠" at bounding box center [298, 100] width 357 height 11
click at [293, 207] on button "Πέμπτη" at bounding box center [294, 206] width 20 height 9
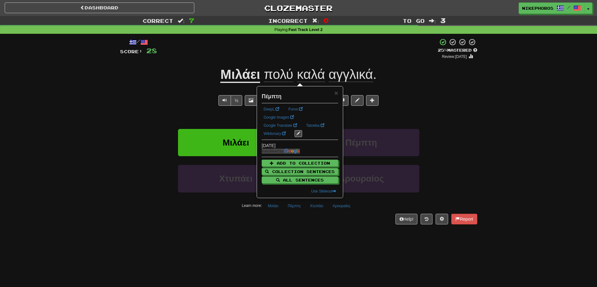
click at [301, 227] on div "/ Score: 28 + 4 25 % Mastered Review: 2025-09-16 Μιλάει πολύ καλά αγγλικά . She…" at bounding box center [298, 133] width 357 height 199
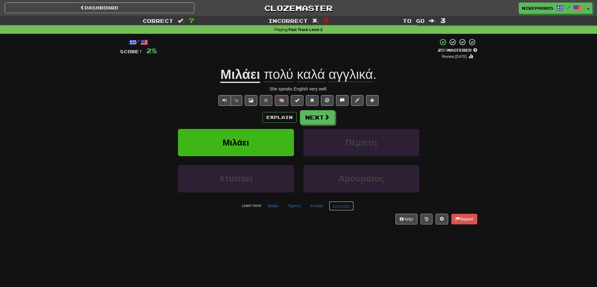
click at [348, 207] on button "Αρουραίος" at bounding box center [341, 206] width 25 height 9
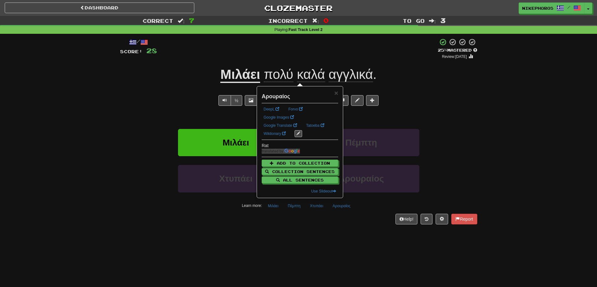
click at [347, 228] on div "/ Score: 28 + 4 25 % Mastered Review: 2025-09-16 Μιλάει πολύ καλά αγγλικά . She…" at bounding box center [298, 133] width 357 height 199
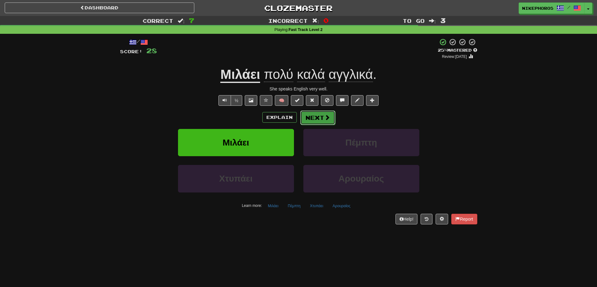
click at [324, 118] on span at bounding box center [327, 118] width 6 height 6
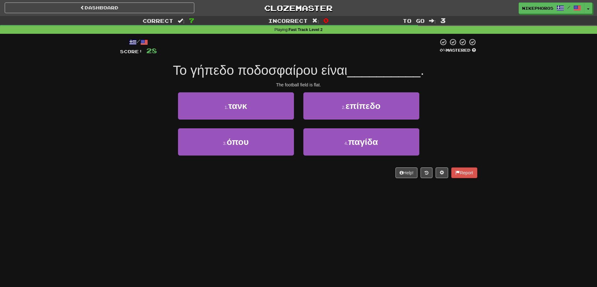
click at [481, 149] on div "/ Score: 28 0 % Mastered Το γήπεδο ποδοσφαίρου είναι __________ . The football …" at bounding box center [298, 110] width 367 height 153
click at [233, 76] on span "Το γήπεδο ποδοσφαίρου είναι" at bounding box center [260, 70] width 174 height 15
click at [278, 64] on span "Το γήπεδο ποδοσφαίρου είναι" at bounding box center [260, 70] width 174 height 15
click at [300, 76] on span "Το γήπεδο ποδοσφαίρου είναι" at bounding box center [260, 70] width 174 height 15
click at [338, 71] on span "Το γήπεδο ποδοσφαίρου είναι" at bounding box center [260, 70] width 174 height 15
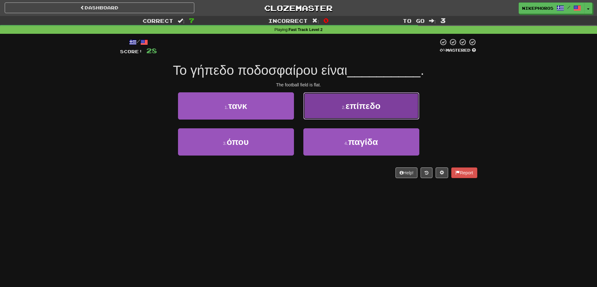
click at [373, 107] on span "επίπεδο" at bounding box center [363, 106] width 35 height 10
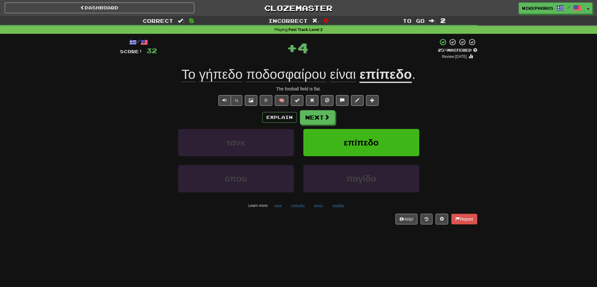
click at [391, 80] on u "επίπεδο" at bounding box center [385, 75] width 52 height 16
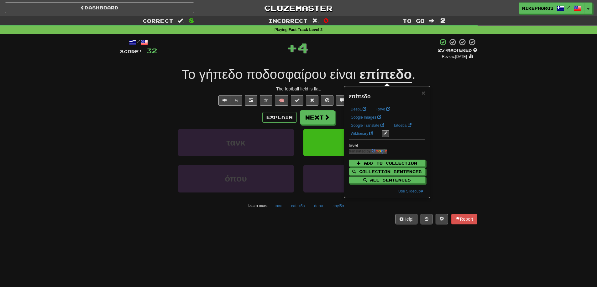
click at [507, 105] on div "Correct : 8 Incorrect : 0 To go : 2 Playing : Fast Track Level 2 / Score: 32 + …" at bounding box center [298, 124] width 597 height 217
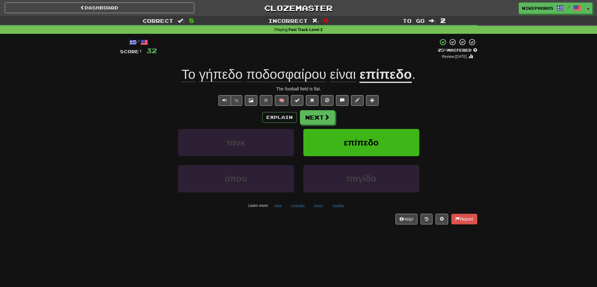
click at [278, 212] on div "/ Score: 32 + 4 25 % Mastered Review: 2025-09-16 Το γήπεδο ποδοσφαίρου είναι επ…" at bounding box center [298, 131] width 357 height 186
click at [278, 210] on div "/ Score: 32 + 4 25 % Mastered Review: 2025-09-16 Το γήπεδο ποδοσφαίρου είναι επ…" at bounding box center [298, 131] width 357 height 186
click at [278, 207] on button "τανκ" at bounding box center [278, 206] width 14 height 9
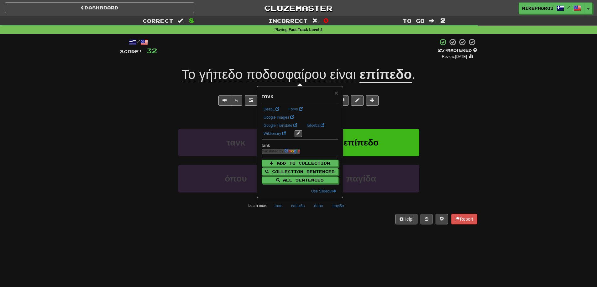
click at [304, 227] on div "/ Score: 32 + 4 25 % Mastered Review: 2025-09-16 Το γήπεδο ποδοσφαίρου είναι επ…" at bounding box center [298, 133] width 357 height 199
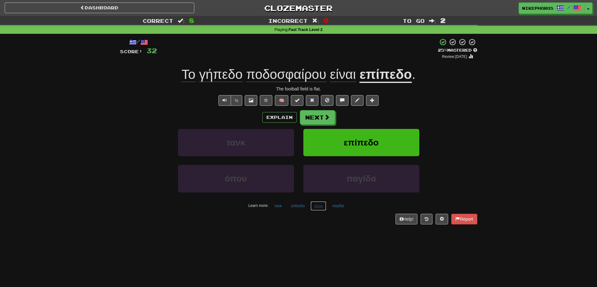
click at [324, 209] on button "όπου" at bounding box center [319, 206] width 16 height 9
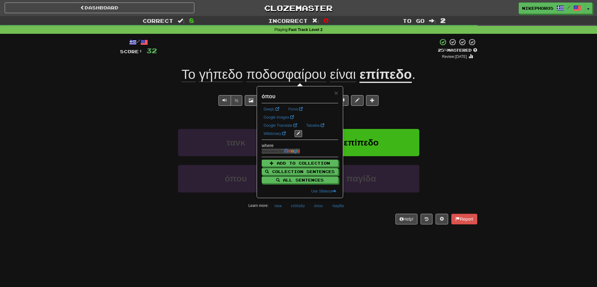
click at [329, 232] on div "/ Score: 32 + 4 25 % Mastered Review: 2025-09-16 Το γήπεδο ποδοσφαίρου είναι επ…" at bounding box center [298, 133] width 357 height 199
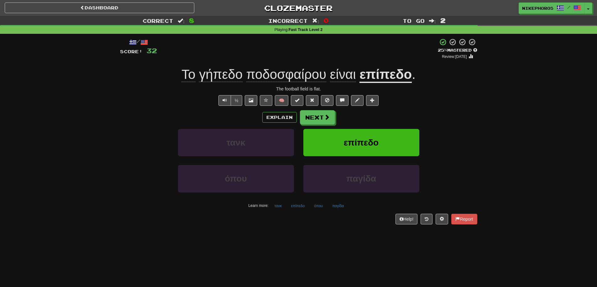
click at [200, 74] on span "γήπεδο" at bounding box center [221, 74] width 44 height 15
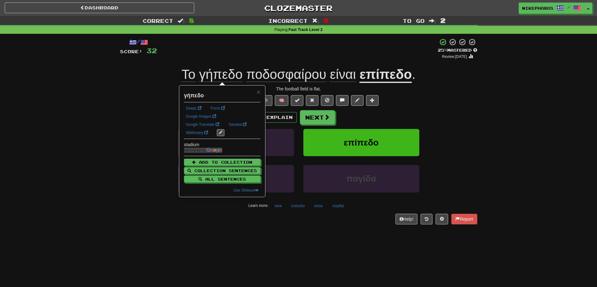
drag, startPoint x: 257, startPoint y: 52, endPoint x: 258, endPoint y: 56, distance: 3.9
click at [257, 53] on div "+ 4" at bounding box center [297, 48] width 281 height 21
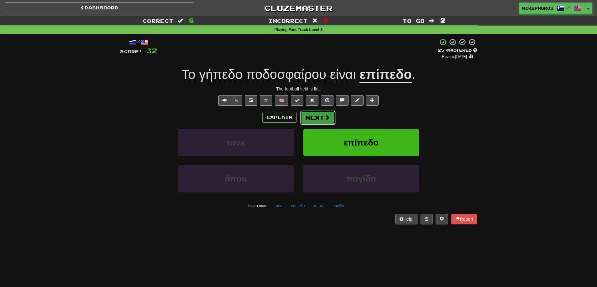
click at [327, 120] on span at bounding box center [327, 118] width 6 height 6
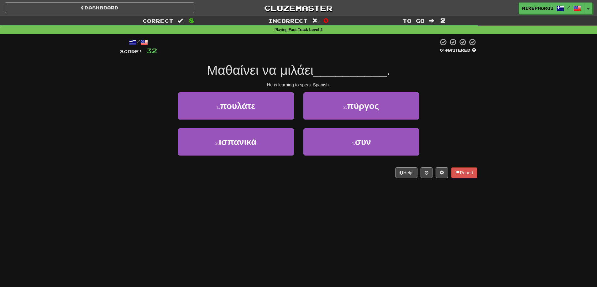
click at [302, 171] on div "Help! Report" at bounding box center [298, 173] width 357 height 11
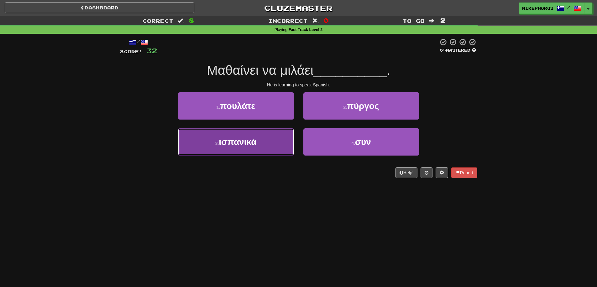
click at [264, 145] on button "3 . ισπανικά" at bounding box center [236, 141] width 116 height 27
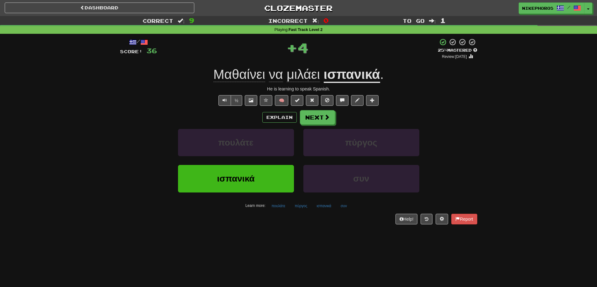
click at [253, 82] on div "Μαθαίνει να μιλάει ισπανικά ." at bounding box center [298, 74] width 357 height 17
click at [439, 81] on div "Μαθαίνει να μιλάει ισπανικά ." at bounding box center [298, 74] width 357 height 17
click at [289, 212] on div "/ Score: 36 + 4 25 % Mastered Review: 2025-09-16 Μαθαίνει να μιλάει ισπανικά . …" at bounding box center [298, 131] width 357 height 186
click at [291, 202] on button "πύργος" at bounding box center [300, 206] width 19 height 9
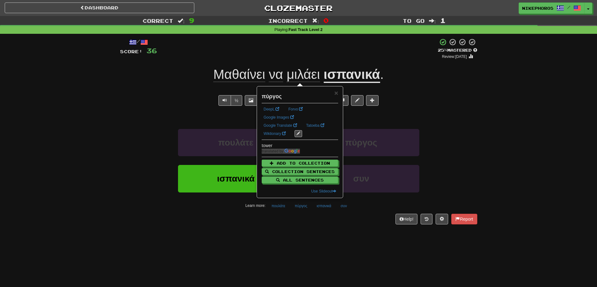
click at [288, 241] on div "Dashboard Clozemaster Nikephoros / Toggle Dropdown Dashboard Leaderboard Activi…" at bounding box center [298, 143] width 597 height 287
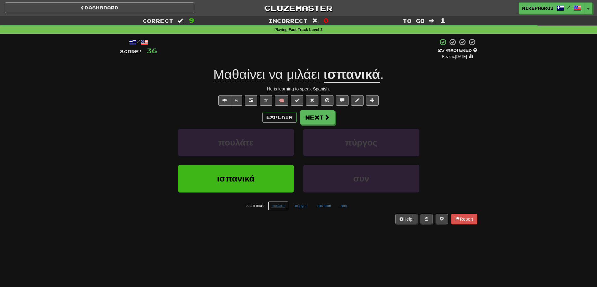
click at [276, 203] on button "πουλάτε" at bounding box center [278, 206] width 21 height 9
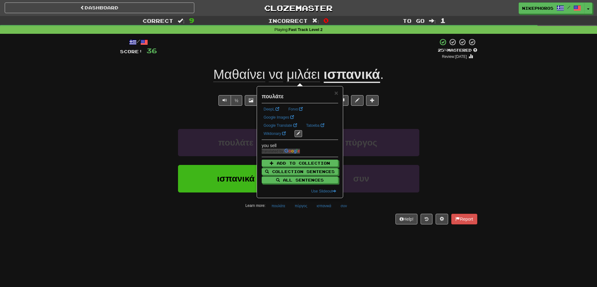
click at [263, 233] on div "/ Score: 36 + 4 25 % Mastered Review: 2025-09-16 Μαθαίνει να μιλάει ισπανικά . …" at bounding box center [298, 133] width 357 height 199
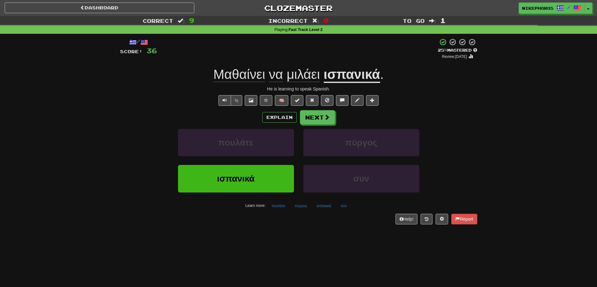
click at [338, 211] on div "/ Score: 36 + 4 25 % Mastered Review: 2025-09-16 Μαθαίνει να μιλάει ισπανικά . …" at bounding box center [298, 131] width 357 height 186
click at [342, 206] on button "συν" at bounding box center [343, 206] width 13 height 9
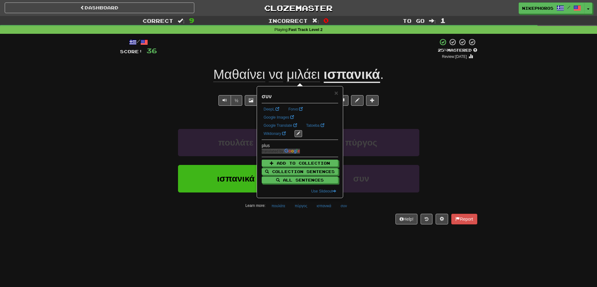
click at [338, 229] on div "/ Score: 36 + 4 25 % Mastered Review: 2025-09-16 Μαθαίνει να μιλάει ισπανικά . …" at bounding box center [298, 133] width 357 height 199
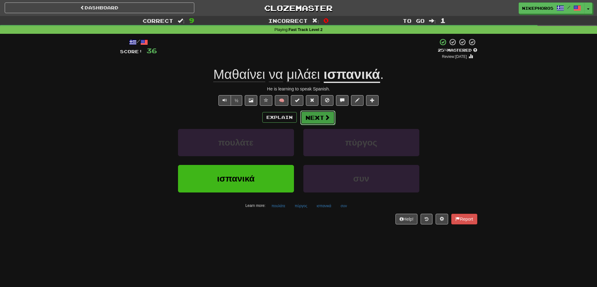
click at [326, 118] on span at bounding box center [327, 118] width 6 height 6
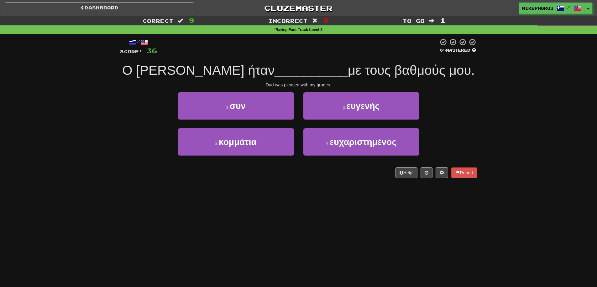
click at [488, 160] on div "Correct : 9 Incorrect : 0 To go : 1 Playing : Fast Track Level 2 / Score: 36 0 …" at bounding box center [298, 101] width 597 height 171
click at [505, 140] on div "Correct : 9 Incorrect : 0 To go : 1 Playing : Fast Track Level 2 / Score: 36 0 …" at bounding box center [298, 101] width 597 height 171
click at [427, 77] on span "με τους βαθμούς μου." at bounding box center [411, 70] width 127 height 15
click at [495, 89] on div "Correct : 9 Incorrect : 0 To go : 1 Playing : Fast Track Level 2 / Score: 36 0 …" at bounding box center [298, 101] width 597 height 171
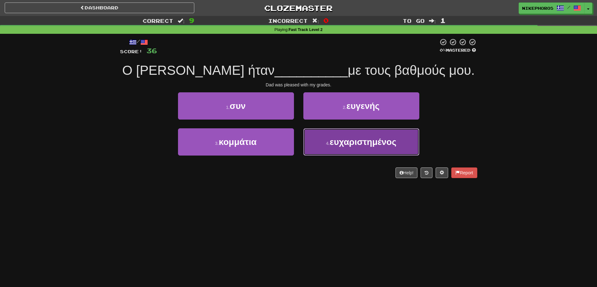
click at [368, 134] on button "4 . ευχαριστημένος" at bounding box center [361, 141] width 116 height 27
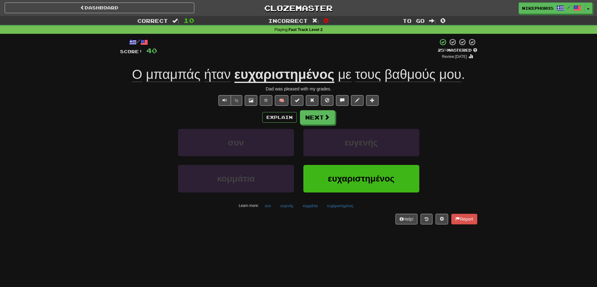
click at [328, 72] on u "ευχαριστημένος" at bounding box center [284, 75] width 100 height 16
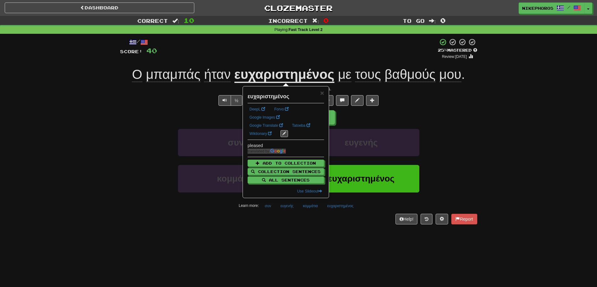
click at [472, 142] on div "συν ευγενής" at bounding box center [299, 147] width 376 height 36
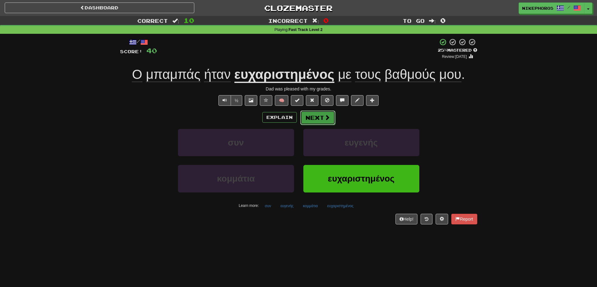
click at [323, 114] on button "Next" at bounding box center [317, 118] width 35 height 14
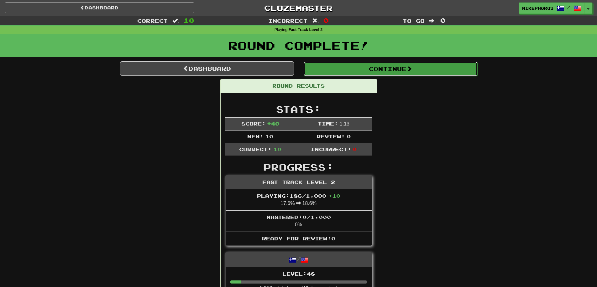
click at [420, 66] on button "Continue" at bounding box center [391, 69] width 174 height 14
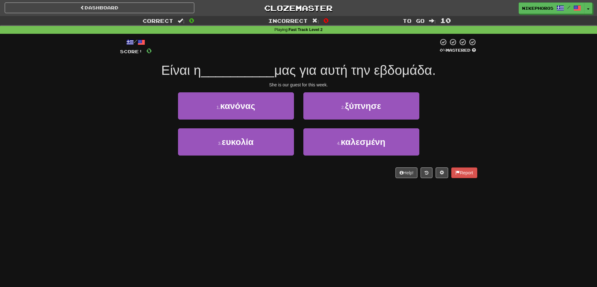
click at [479, 132] on div "/ Score: 0 0 % Mastered Είναι η __________ μας για αυτή την εβδομάδα. She is ou…" at bounding box center [298, 110] width 367 height 153
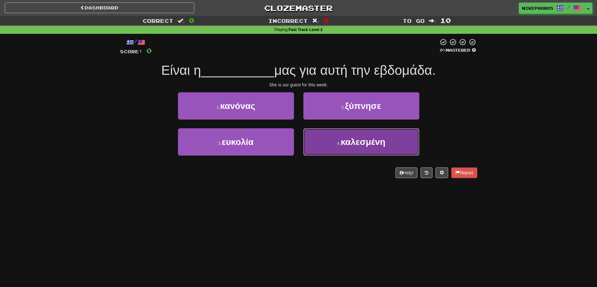
click at [393, 141] on button "4 . καλεσμένη" at bounding box center [361, 141] width 116 height 27
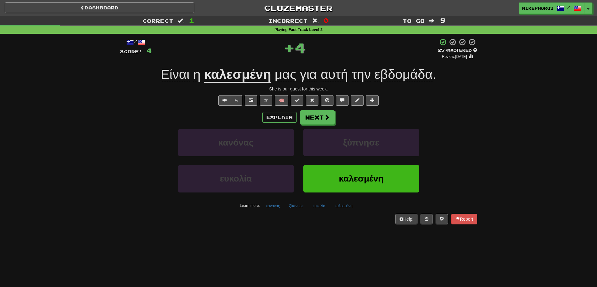
click at [471, 156] on div "κανόνας ξύπνησε" at bounding box center [299, 147] width 376 height 36
click at [290, 211] on button "ξύπνησε" at bounding box center [296, 206] width 21 height 9
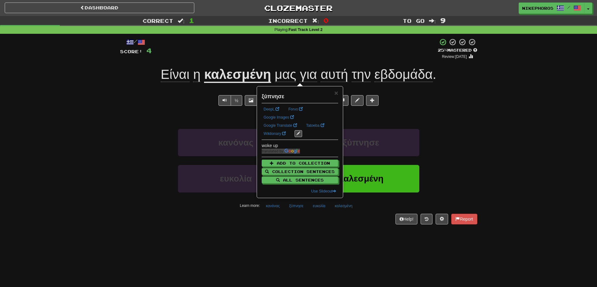
click at [321, 212] on div "/ Score: 4 + 4 25 % Mastered Review: 2025-09-16 Είναι η καλεσμένη μας για αυτή …" at bounding box center [298, 131] width 357 height 186
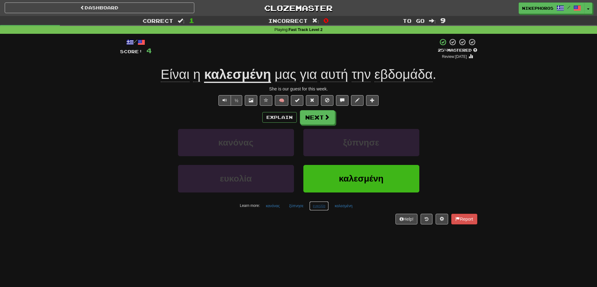
click at [323, 207] on button "ευκολία" at bounding box center [318, 206] width 19 height 9
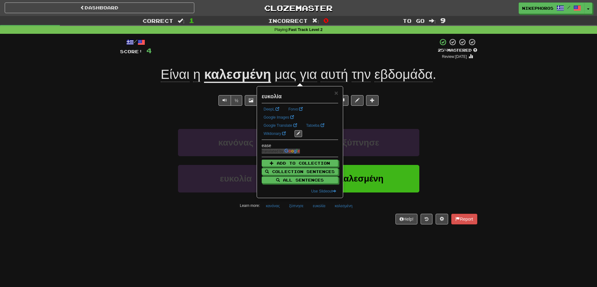
click at [339, 233] on div "/ Score: 4 + 4 25 % Mastered Review: 2025-09-16 Είναι η καλεσμένη μας για αυτή …" at bounding box center [298, 133] width 357 height 199
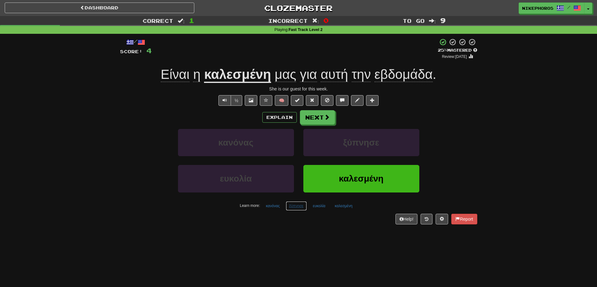
click at [305, 203] on button "ξύπνησε" at bounding box center [296, 206] width 21 height 9
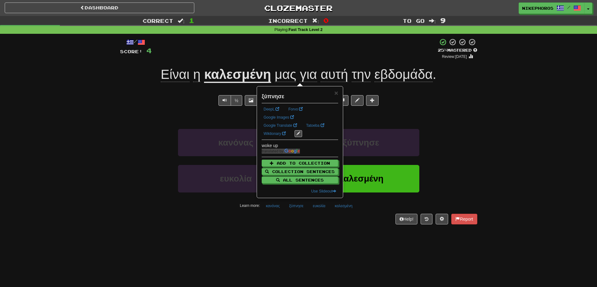
click at [313, 225] on div "/ Score: 4 + 4 25 % Mastered Review: 2025-09-16 Είναι η καλεσμένη μας για αυτή …" at bounding box center [298, 133] width 357 height 199
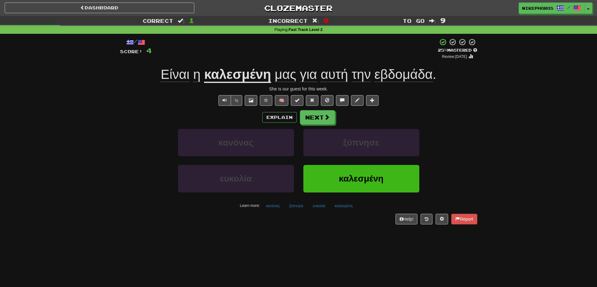
click at [317, 230] on div "/ Score: 4 + 4 25 % Mastered Review: 2025-09-16 Είναι η καλεσμένη μας για αυτή …" at bounding box center [298, 133] width 357 height 199
click at [320, 120] on button "Next" at bounding box center [317, 118] width 35 height 14
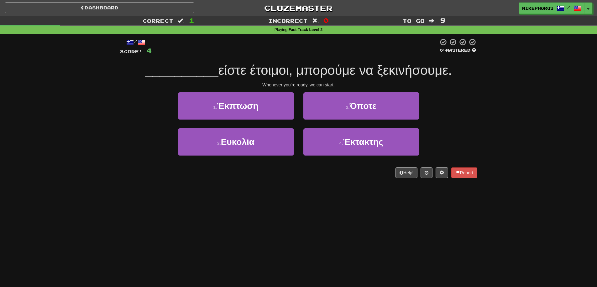
click at [488, 121] on div "Correct : 1 Incorrect : 0 To go : 9 Playing : Fast Track Level 2 / Score: 4 0 %…" at bounding box center [298, 101] width 597 height 171
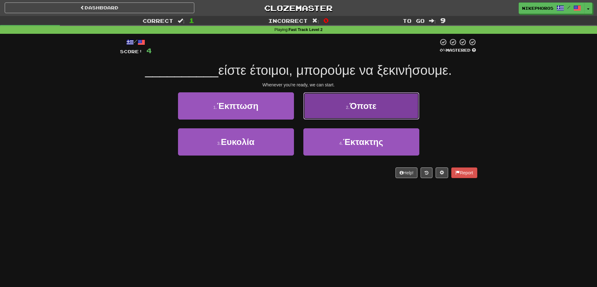
click at [377, 97] on button "2 . Όποτε" at bounding box center [361, 105] width 116 height 27
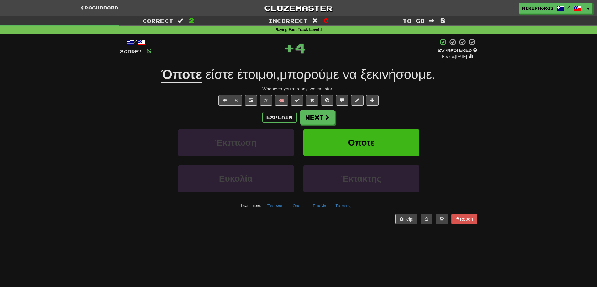
click at [507, 115] on div "Correct : 2 Incorrect : 0 To go : 8 Playing : Fast Track Level 2 / Score: 8 + 4…" at bounding box center [298, 124] width 597 height 217
click at [488, 90] on div "Correct : 2 Incorrect : 0 To go : 8 Playing : Fast Track Level 2 / Score: 8 + 4…" at bounding box center [298, 124] width 597 height 217
click at [273, 209] on button "Έκπτωση" at bounding box center [275, 206] width 23 height 9
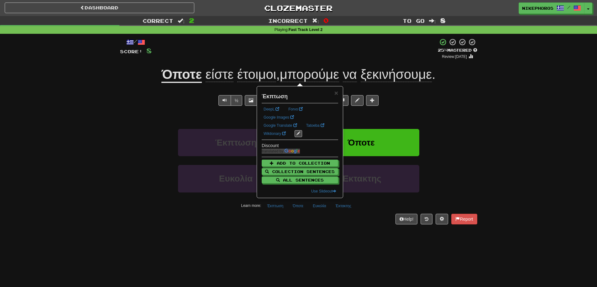
click at [318, 238] on div "Dashboard Clozemaster Nikephoros / Toggle Dropdown Dashboard Leaderboard Activi…" at bounding box center [298, 143] width 597 height 287
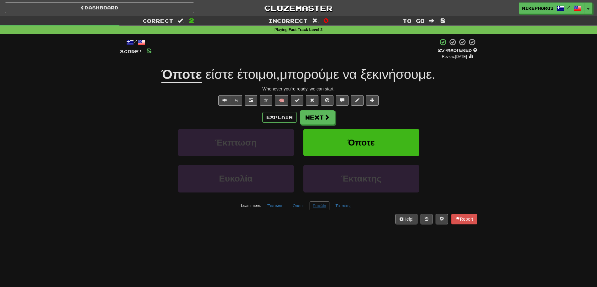
click at [318, 209] on button "Ευκολία" at bounding box center [319, 206] width 20 height 9
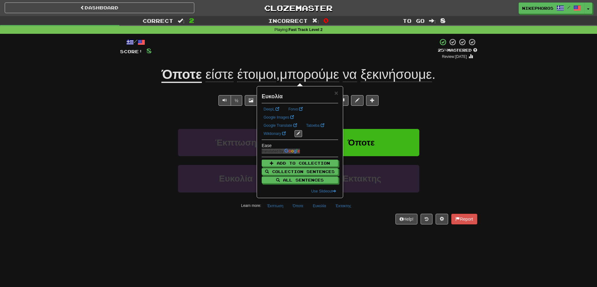
click at [338, 234] on div "Dashboard Clozemaster Nikephoros / Toggle Dropdown Dashboard Leaderboard Activi…" at bounding box center [298, 143] width 597 height 287
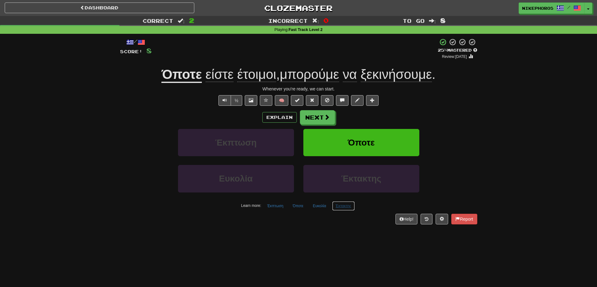
click at [348, 208] on button "Έκτακτης" at bounding box center [343, 206] width 23 height 9
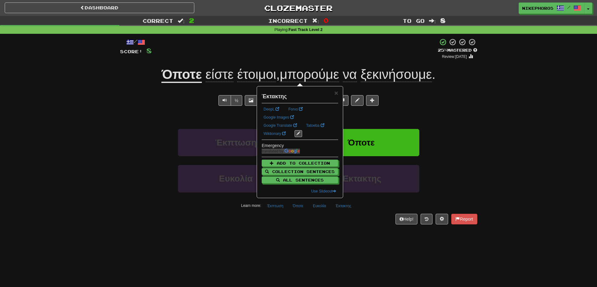
click at [339, 221] on div "Help! Report" at bounding box center [298, 219] width 357 height 11
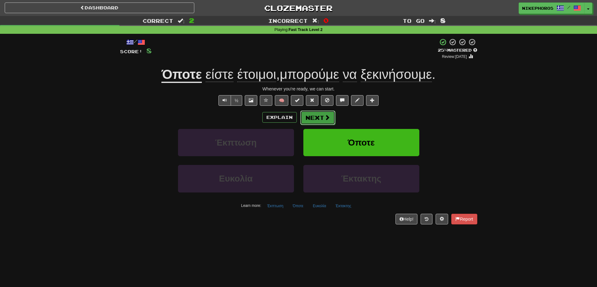
click at [322, 118] on button "Next" at bounding box center [317, 118] width 35 height 14
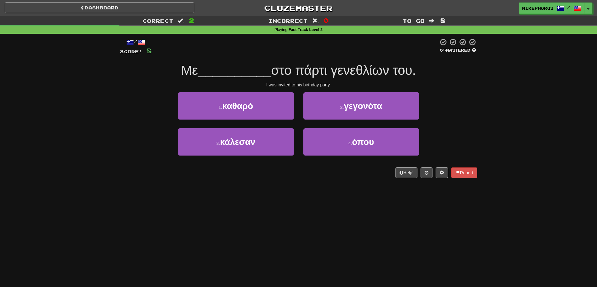
click at [498, 139] on div "Correct : 2 Incorrect : 0 To go : 8 Playing : Fast Track Level 2 / Score: 8 0 %…" at bounding box center [298, 101] width 597 height 171
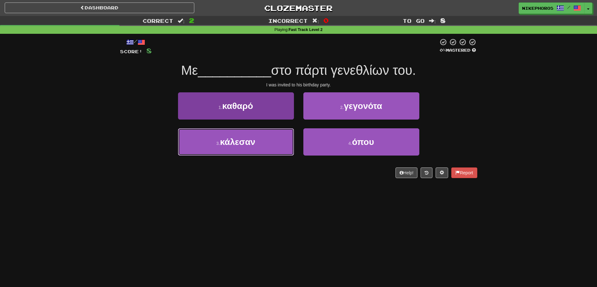
click at [241, 152] on button "3 . κάλεσαν" at bounding box center [236, 141] width 116 height 27
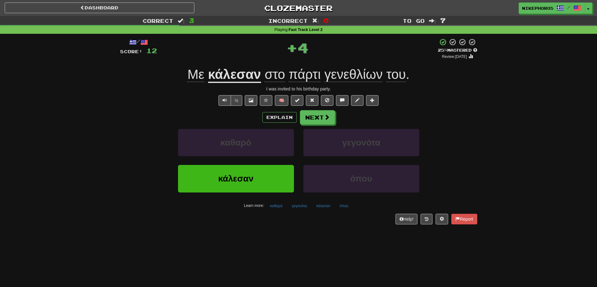
click at [238, 76] on u "κάλεσαν" at bounding box center [234, 75] width 53 height 16
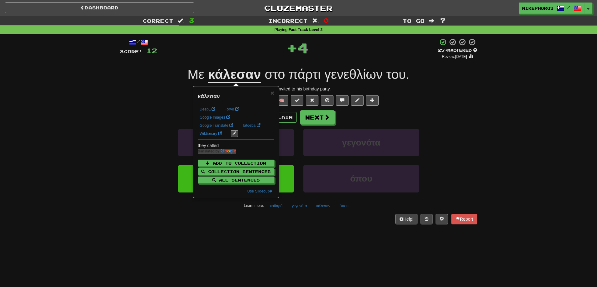
click at [471, 105] on div "½ 🧠" at bounding box center [298, 100] width 357 height 11
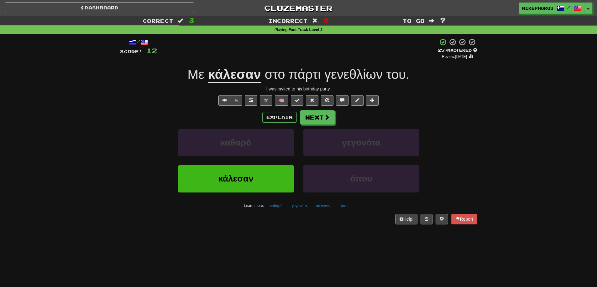
click at [506, 94] on div "Correct : 3 Incorrect : 0 To go : 7 Playing : Fast Track Level 2 / Score: 12 + …" at bounding box center [298, 124] width 597 height 217
click at [318, 114] on button "Next" at bounding box center [317, 118] width 35 height 14
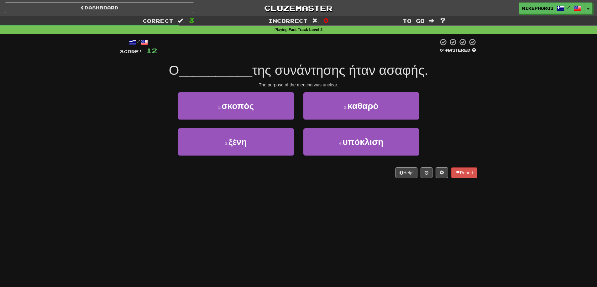
click at [504, 144] on div "Correct : 3 Incorrect : 0 To go : 7 Playing : Fast Track Level 2 / Score: 12 0 …" at bounding box center [298, 101] width 597 height 171
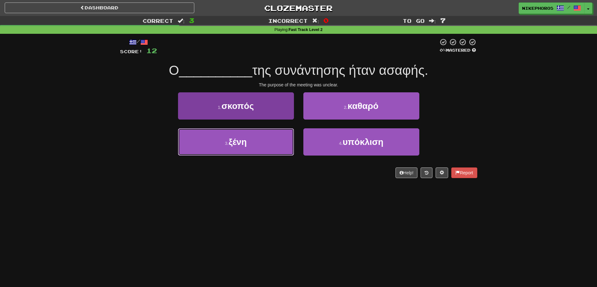
click at [277, 149] on button "3 . ξένη" at bounding box center [236, 141] width 116 height 27
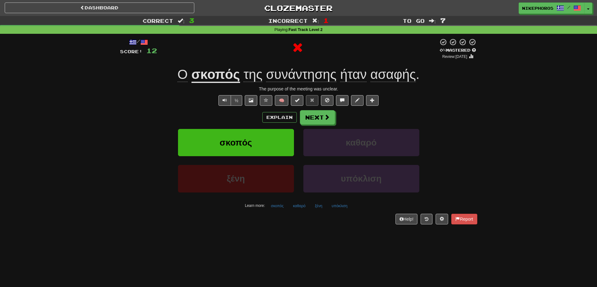
click at [215, 76] on u "σκοπός" at bounding box center [215, 75] width 49 height 16
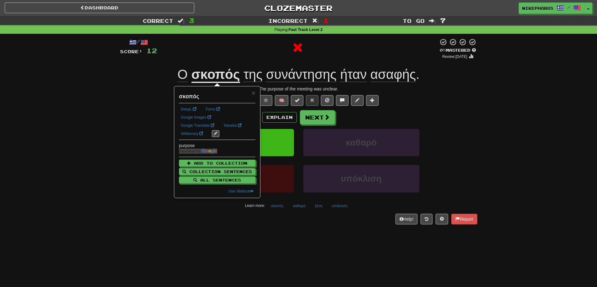
click at [249, 55] on div at bounding box center [297, 47] width 281 height 19
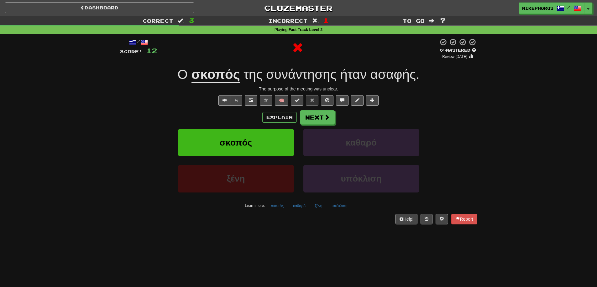
click at [227, 70] on u "σκοπός" at bounding box center [215, 75] width 49 height 16
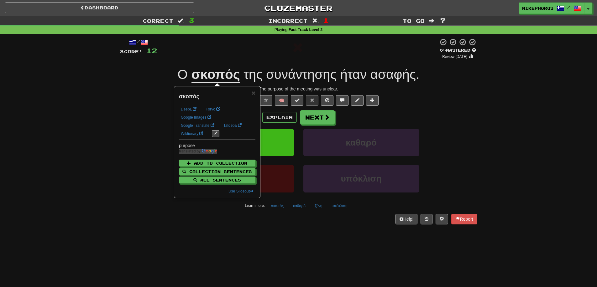
click at [253, 41] on div at bounding box center [297, 48] width 281 height 21
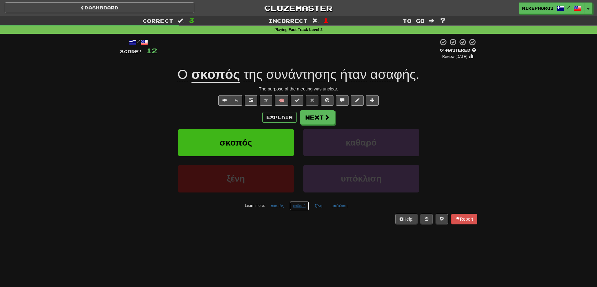
click at [291, 207] on button "καθαρό" at bounding box center [299, 206] width 19 height 9
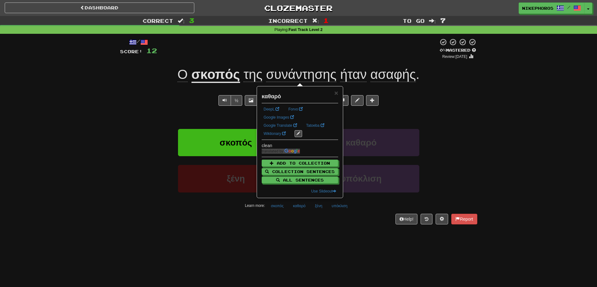
click at [312, 222] on div "Help! Report" at bounding box center [298, 219] width 357 height 11
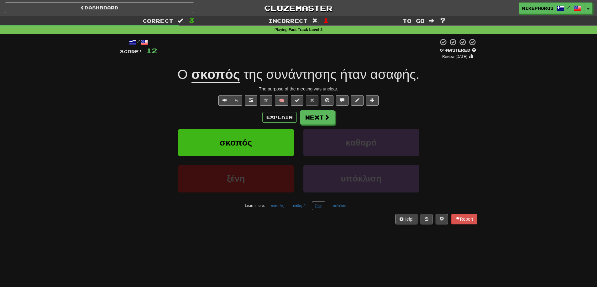
click at [320, 204] on button "ξένη" at bounding box center [318, 206] width 14 height 9
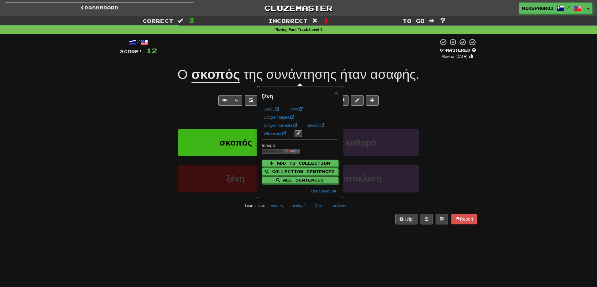
click at [329, 230] on div "/ Score: 12 0 % Mastered Review: 2025-09-15 Ο σκοπός της συνάντησης ήταν ασαφής…" at bounding box center [298, 133] width 357 height 199
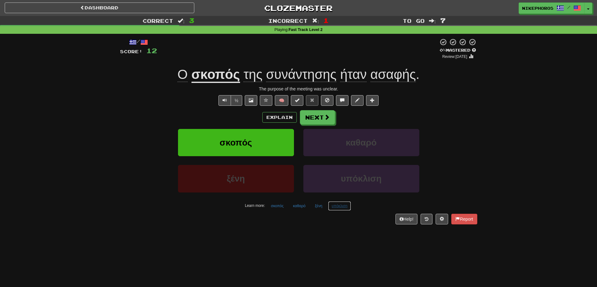
click at [342, 208] on button "υπόκλιση" at bounding box center [339, 206] width 23 height 9
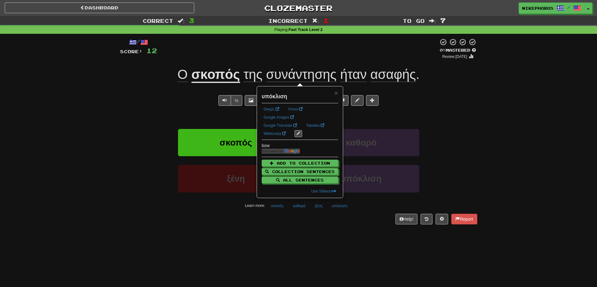
click at [355, 228] on div "/ Score: 12 0 % Mastered Review: 2025-09-15 Ο σκοπός της συνάντησης ήταν ασαφής…" at bounding box center [298, 133] width 357 height 199
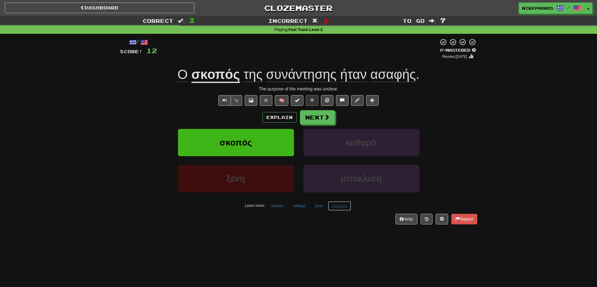
click at [342, 208] on button "υπόκλιση" at bounding box center [339, 206] width 23 height 9
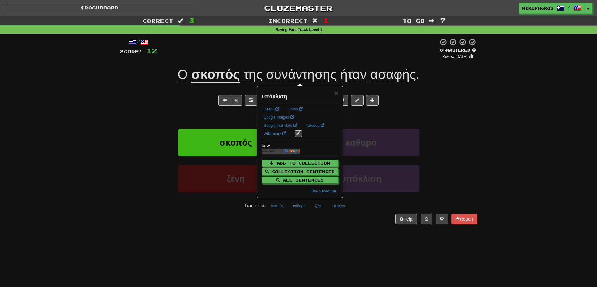
click at [354, 239] on div "Dashboard Clozemaster Nikephoros / Toggle Dropdown Dashboard Leaderboard Activi…" at bounding box center [298, 143] width 597 height 287
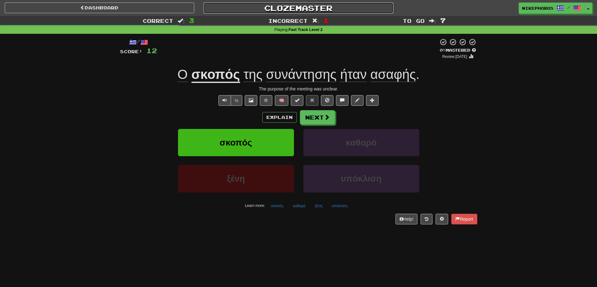
click at [286, 8] on link "Clozemaster" at bounding box center [299, 8] width 190 height 11
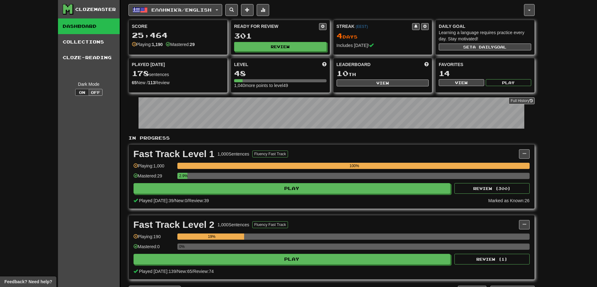
click at [276, 266] on div "Fast Track Level 2 1,000 Sentences Fluency Fast Track Manage Sentences Unpin fr…" at bounding box center [332, 248] width 406 height 64
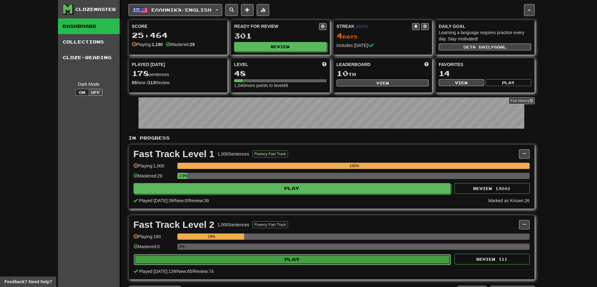
click at [278, 261] on button "Play" at bounding box center [292, 259] width 317 height 11
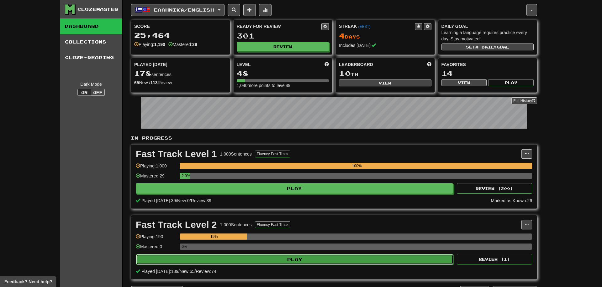
select select "**"
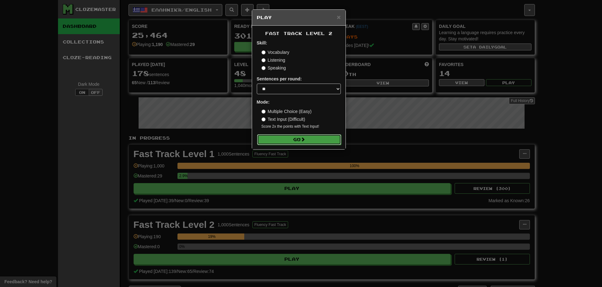
click at [295, 139] on button "Go" at bounding box center [299, 139] width 84 height 11
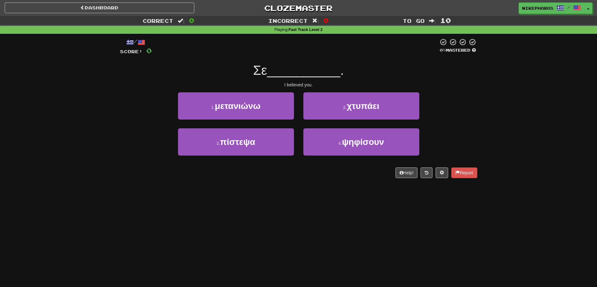
click at [348, 212] on div "Dashboard Clozemaster Nikephoros / Toggle Dropdown Dashboard Leaderboard Activi…" at bounding box center [298, 143] width 597 height 287
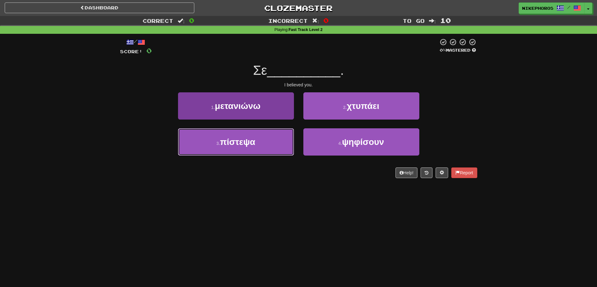
click at [280, 145] on button "3 . πίστεψα" at bounding box center [236, 141] width 116 height 27
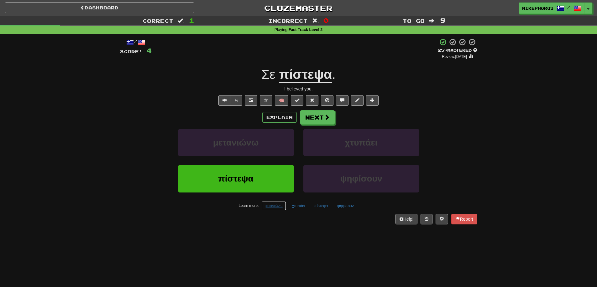
click at [280, 210] on button "μετανιώνω" at bounding box center [273, 206] width 25 height 9
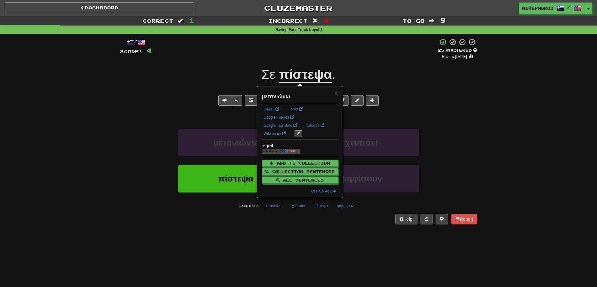
click at [272, 228] on div "/ Score: 4 + 4 25 % Mastered Review: 2025-09-16 Σε πίστεψα . I believed you. ½ …" at bounding box center [298, 133] width 357 height 199
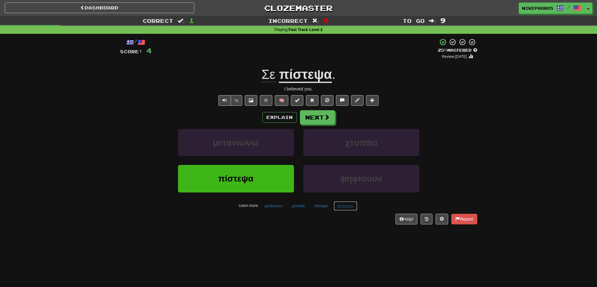
click at [345, 203] on button "ψηφίσουν" at bounding box center [345, 206] width 23 height 9
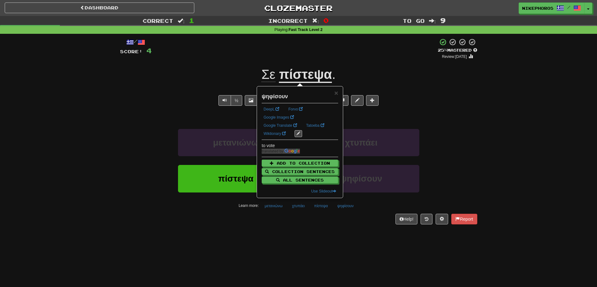
click at [341, 236] on div "Dashboard Clozemaster Nikephoros / Toggle Dropdown Dashboard Leaderboard Activi…" at bounding box center [298, 143] width 597 height 287
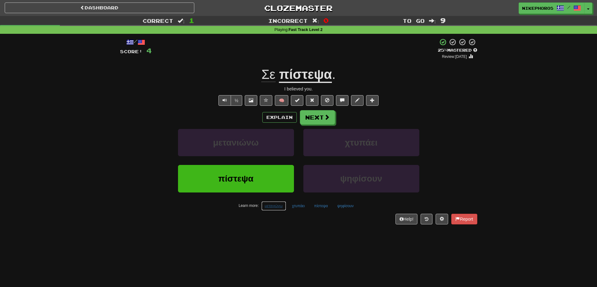
click at [273, 210] on button "μετανιώνω" at bounding box center [273, 206] width 25 height 9
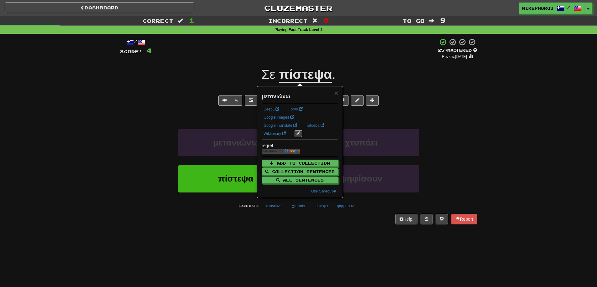
click at [290, 237] on div "Dashboard Clozemaster Nikephoros / Toggle Dropdown Dashboard Leaderboard Activi…" at bounding box center [298, 143] width 597 height 287
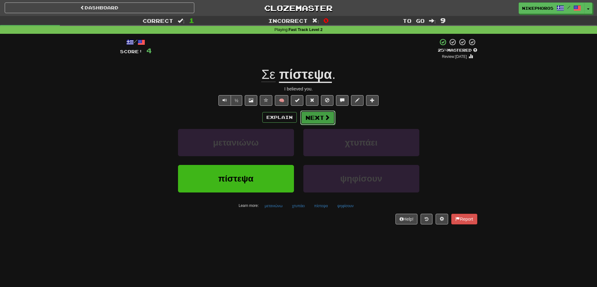
click at [313, 112] on button "Next" at bounding box center [317, 118] width 35 height 14
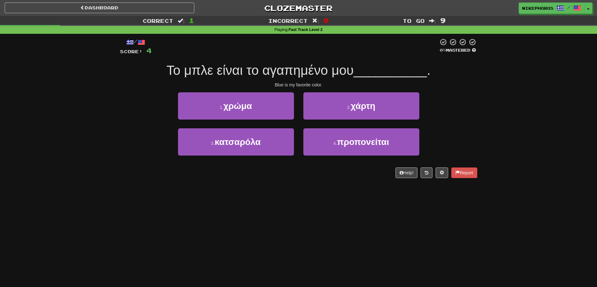
click at [385, 66] on span "__________" at bounding box center [390, 70] width 73 height 15
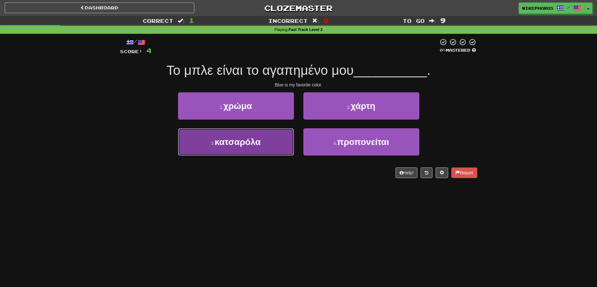
click at [263, 150] on button "3 . κατσαρόλα" at bounding box center [236, 141] width 116 height 27
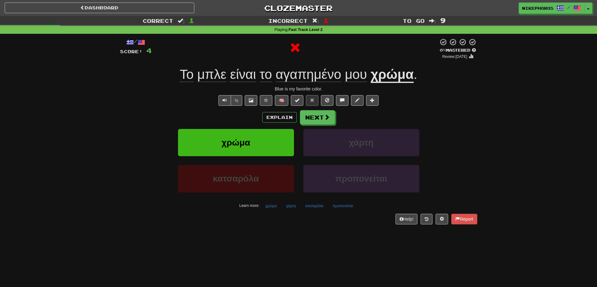
drag, startPoint x: 422, startPoint y: 69, endPoint x: 406, endPoint y: 74, distance: 17.0
click at [421, 69] on div "Το μπλε είναι το αγαπημένο μου χρώμα ." at bounding box center [298, 74] width 357 height 17
click at [404, 74] on u "χρώμα" at bounding box center [392, 75] width 43 height 16
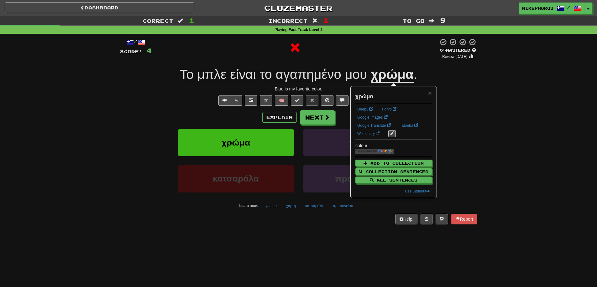
click at [475, 96] on div "½ 🧠" at bounding box center [298, 100] width 357 height 11
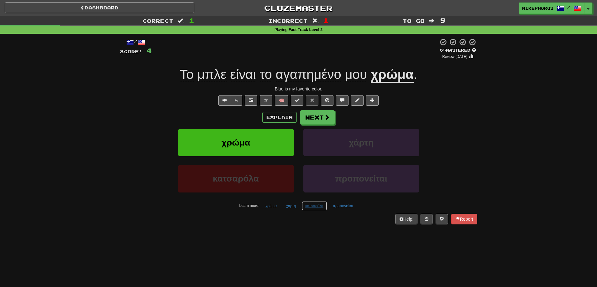
click at [314, 207] on button "κατσαρόλα" at bounding box center [314, 206] width 25 height 9
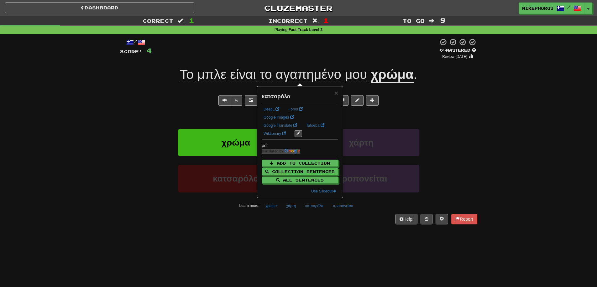
click at [320, 228] on div "/ Score: 4 0 % Mastered Review: 2025-09-15 Το μπλε είναι το αγαπημένο μου χρώμα…" at bounding box center [298, 133] width 357 height 199
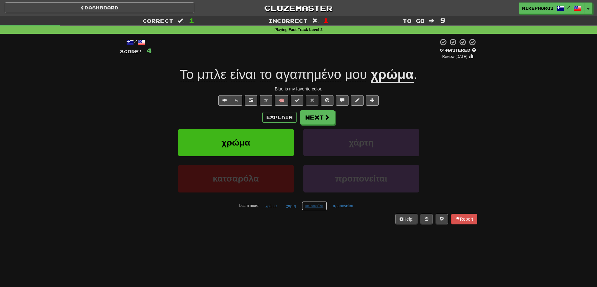
drag, startPoint x: 312, startPoint y: 207, endPoint x: 350, endPoint y: 216, distance: 38.7
click at [312, 206] on button "κατσαρόλα" at bounding box center [314, 206] width 25 height 9
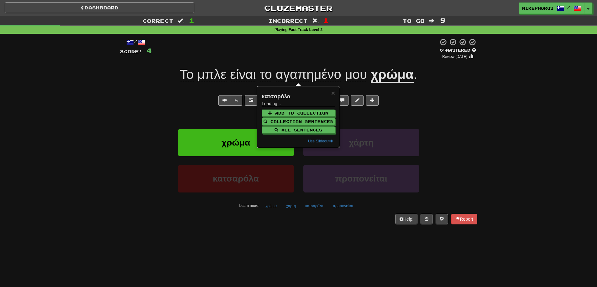
click at [359, 219] on div "Help! Report" at bounding box center [298, 219] width 357 height 11
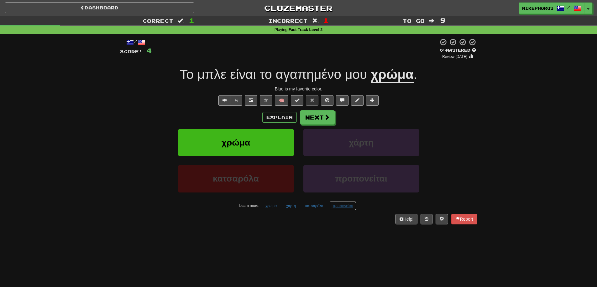
click at [345, 205] on button "προπονείται" at bounding box center [342, 206] width 27 height 9
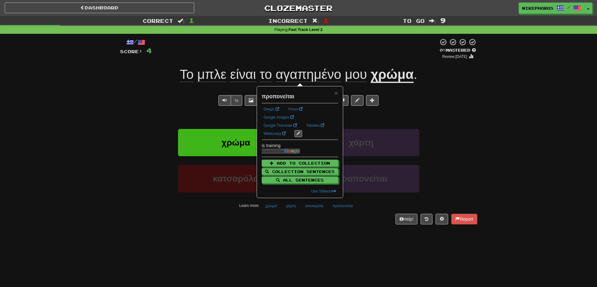
click at [343, 246] on div "Dashboard Clozemaster Nikephoros / Toggle Dropdown Dashboard Leaderboard Activi…" at bounding box center [298, 143] width 597 height 287
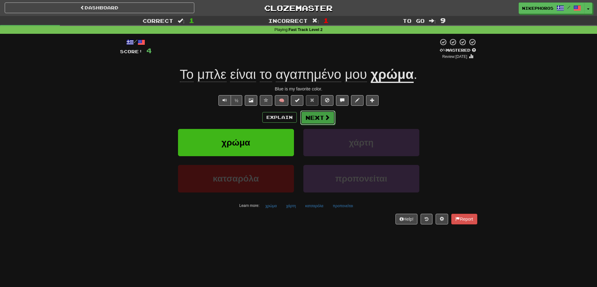
click at [326, 117] on span at bounding box center [327, 118] width 6 height 6
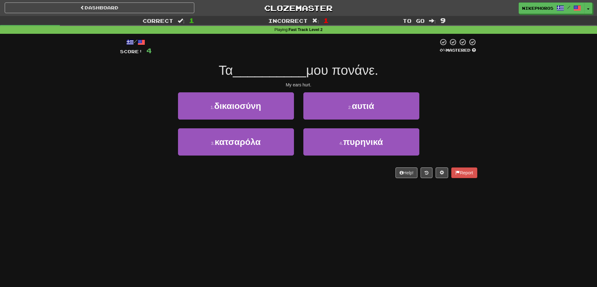
click at [343, 79] on div "Τα __________ μου πονάνε." at bounding box center [298, 70] width 357 height 17
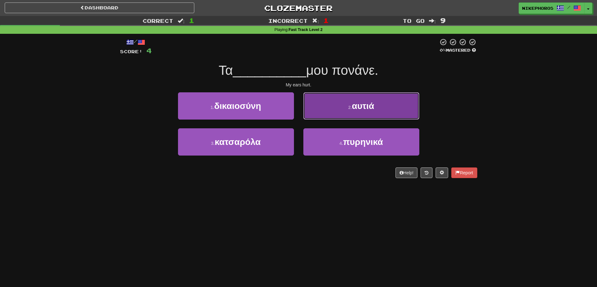
click at [346, 97] on button "2 . αυτιά" at bounding box center [361, 105] width 116 height 27
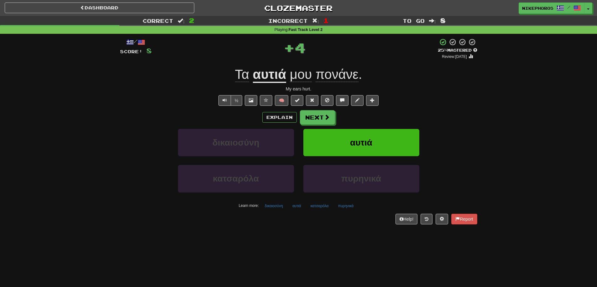
drag, startPoint x: 261, startPoint y: 75, endPoint x: 378, endPoint y: 89, distance: 118.4
click at [262, 75] on u "αυτιά" at bounding box center [270, 75] width 34 height 16
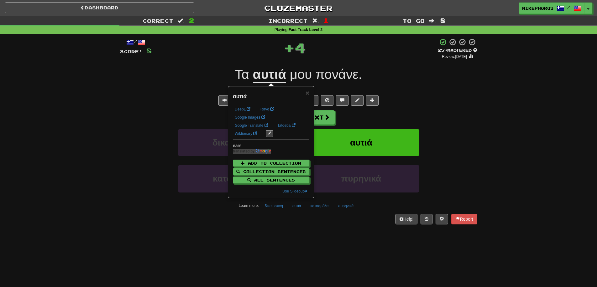
click at [433, 97] on div "½ 🧠" at bounding box center [298, 100] width 357 height 11
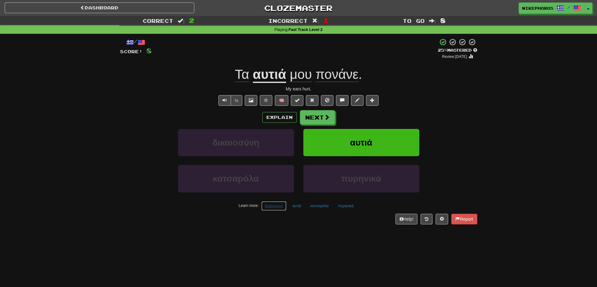
click at [274, 208] on button "δικαιοσύνη" at bounding box center [273, 206] width 25 height 9
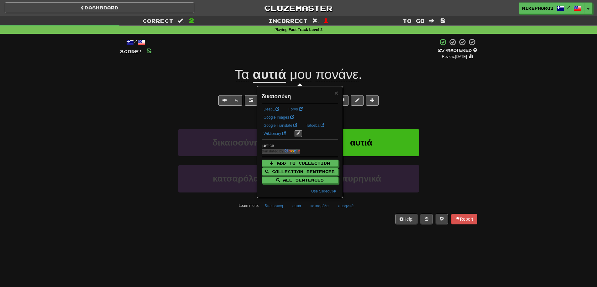
click at [286, 229] on div "/ Score: 8 + 4 25 % Mastered Review: 2025-09-16 Τα αυτιά μου πονάνε . My ears h…" at bounding box center [298, 133] width 357 height 199
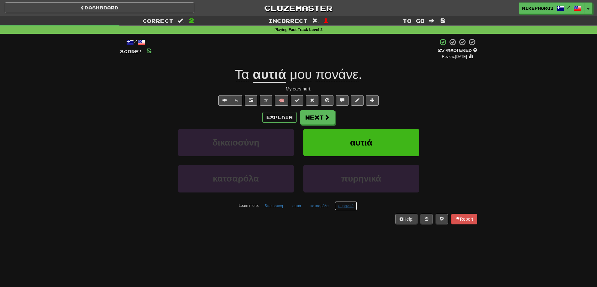
click at [346, 207] on button "πυρηνικά" at bounding box center [346, 206] width 23 height 9
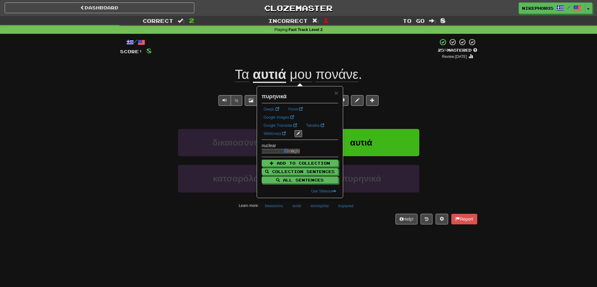
click at [353, 254] on div "Dashboard Clozemaster Nikephoros / Toggle Dropdown Dashboard Leaderboard Activi…" at bounding box center [298, 143] width 597 height 287
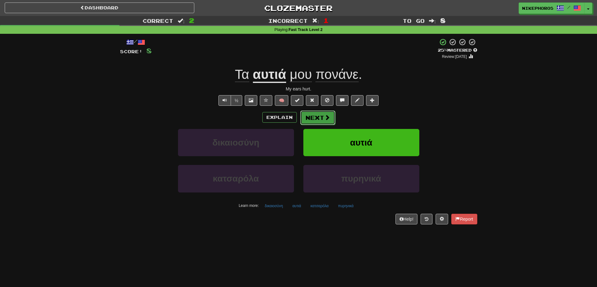
click at [305, 118] on button "Next" at bounding box center [317, 118] width 35 height 14
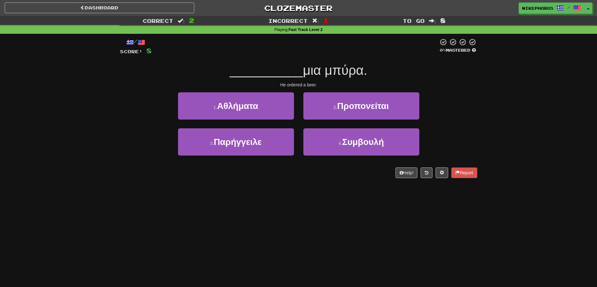
click at [434, 95] on div "1 . Αθλήματα 2 . Προπονείται" at bounding box center [299, 110] width 376 height 36
click at [354, 54] on div at bounding box center [295, 46] width 287 height 17
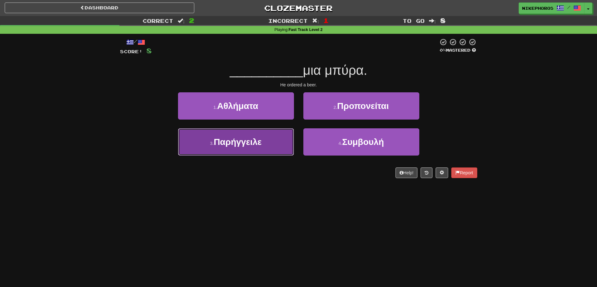
click at [274, 146] on button "3 . Παρήγγειλε" at bounding box center [236, 141] width 116 height 27
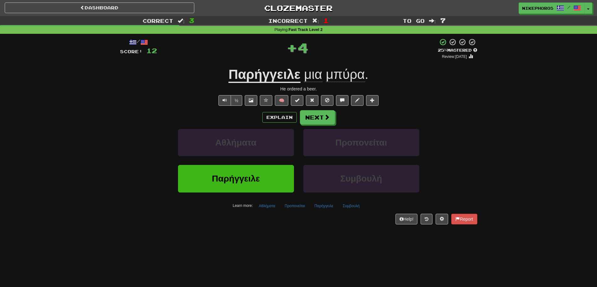
click at [256, 76] on u "Παρήγγειλε" at bounding box center [264, 75] width 72 height 16
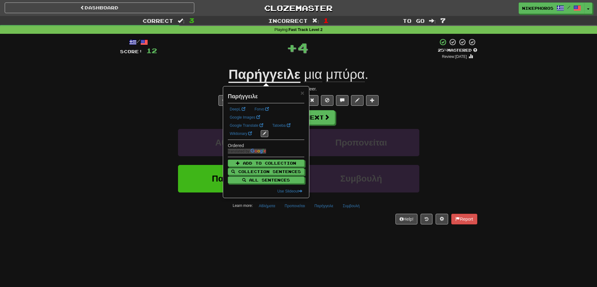
click at [404, 82] on div "Παρήγγειλε μια μπύρα ." at bounding box center [298, 74] width 357 height 17
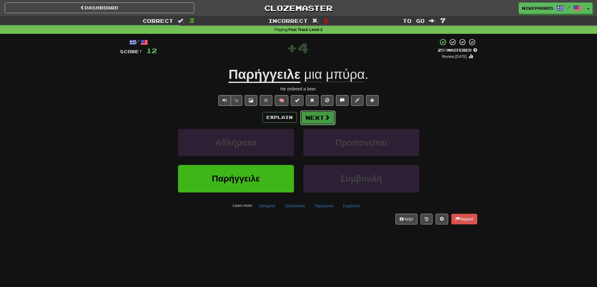
click at [322, 114] on button "Next" at bounding box center [317, 118] width 35 height 14
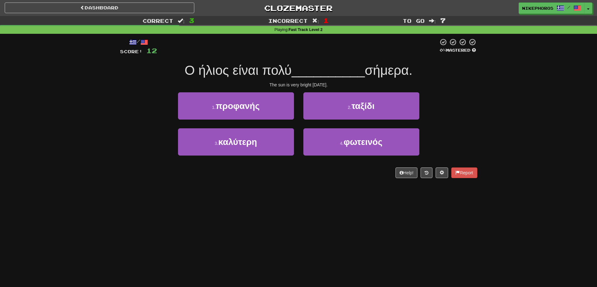
click at [360, 58] on div "/ Score: 12 0 % Mastered Ο ήλιος είναι πολύ __________ σήμερα. The sun is very …" at bounding box center [298, 108] width 357 height 140
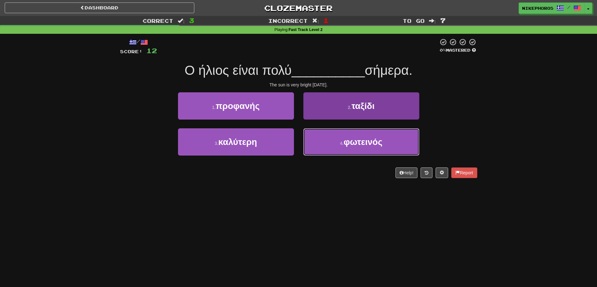
click at [385, 147] on button "4 . φωτεινός" at bounding box center [361, 141] width 116 height 27
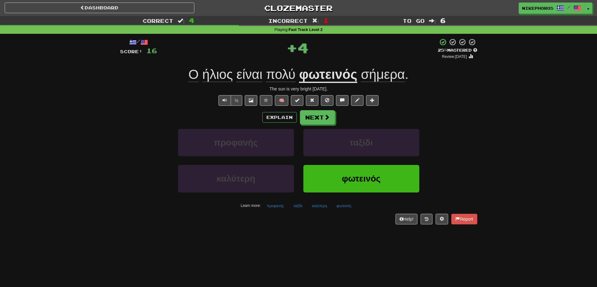
click at [462, 107] on div "/ Score: 16 + 4 25 % Mastered Review: 2025-09-16 Ο ήλιος είναι πολύ φωτεινός σή…" at bounding box center [298, 131] width 357 height 186
click at [301, 208] on button "ταξίδι" at bounding box center [298, 206] width 16 height 9
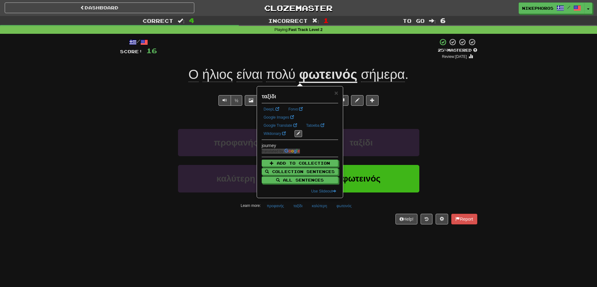
click at [317, 236] on div "Dashboard Clozemaster Nikephoros / Toggle Dropdown Dashboard Leaderboard Activi…" at bounding box center [298, 143] width 597 height 287
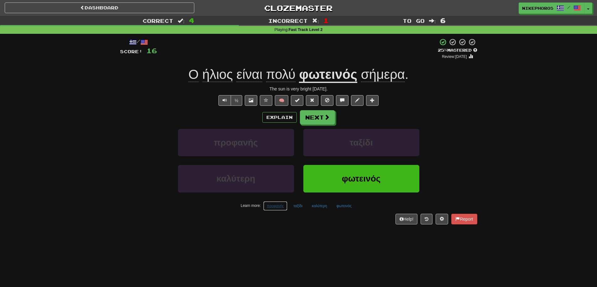
click at [276, 207] on button "προφανής" at bounding box center [275, 206] width 24 height 9
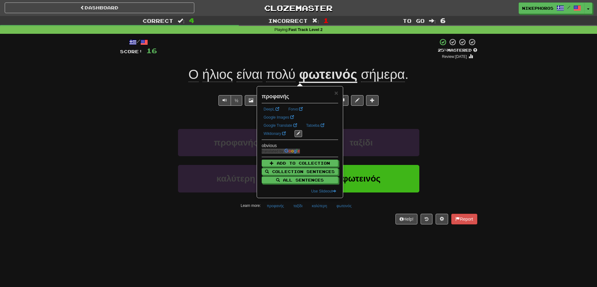
click at [275, 241] on div "Dashboard Clozemaster Nikephoros / Toggle Dropdown Dashboard Leaderboard Activi…" at bounding box center [298, 143] width 597 height 287
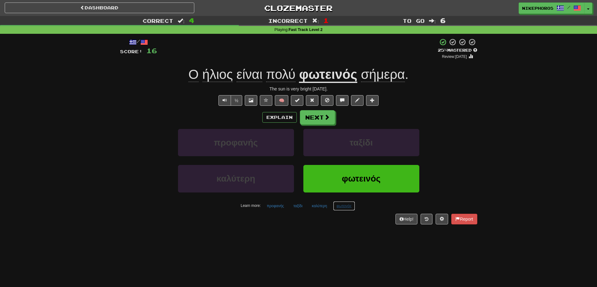
click at [347, 207] on button "φωτεινός" at bounding box center [344, 206] width 22 height 9
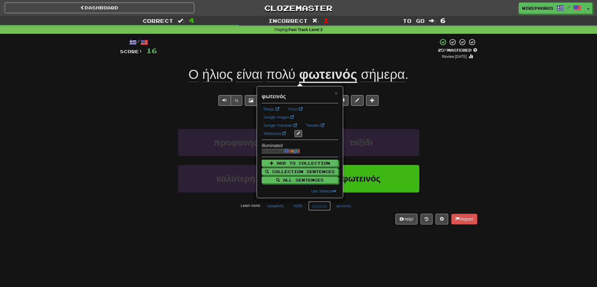
click at [317, 206] on button "καλύτερη" at bounding box center [319, 206] width 22 height 9
click at [274, 209] on button "προφανής" at bounding box center [275, 206] width 24 height 9
click at [282, 218] on div "Help! Report" at bounding box center [298, 219] width 357 height 11
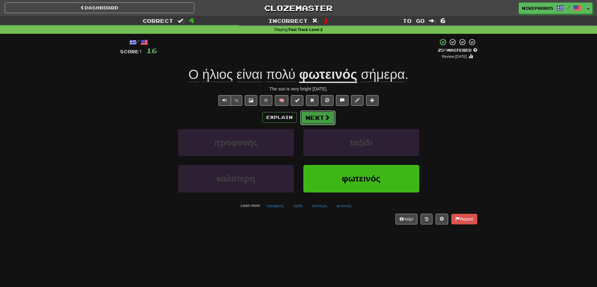
click at [303, 113] on button "Next" at bounding box center [317, 118] width 35 height 14
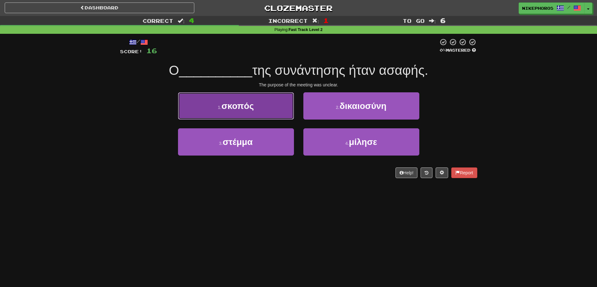
click at [276, 98] on button "1 . σκοπός" at bounding box center [236, 105] width 116 height 27
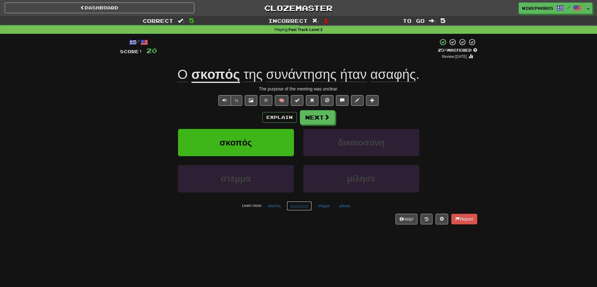
click at [296, 206] on button "δικαιοσύνη" at bounding box center [299, 206] width 25 height 9
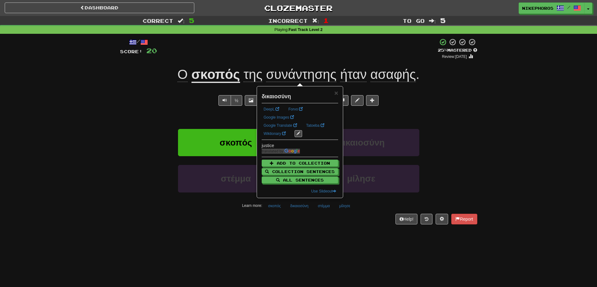
click at [306, 230] on div "/ Score: 20 + 4 25 % Mastered Review: 2025-09-16 Ο σκοπός της συνάντησης ήταν α…" at bounding box center [298, 133] width 357 height 199
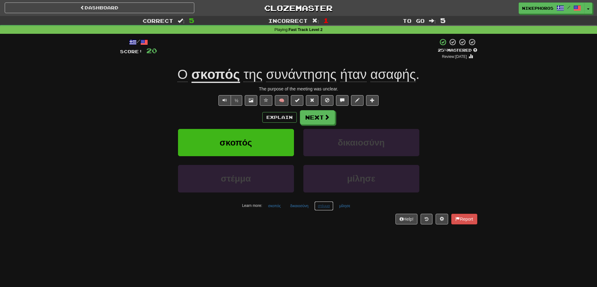
click at [324, 208] on button "στέμμα" at bounding box center [323, 206] width 19 height 9
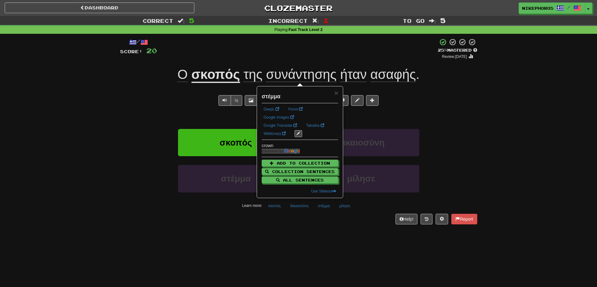
click at [327, 233] on div "Dashboard Clozemaster Nikephoros / Toggle Dropdown Dashboard Leaderboard Activi…" at bounding box center [298, 143] width 597 height 287
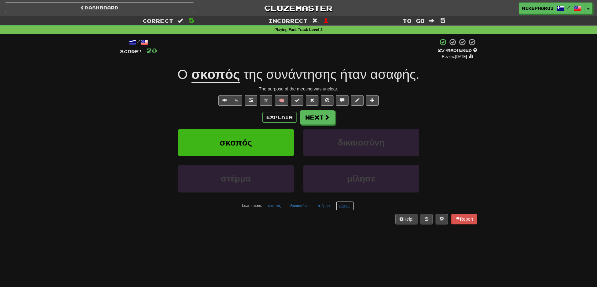
click at [346, 204] on button "μίλησε" at bounding box center [345, 206] width 18 height 9
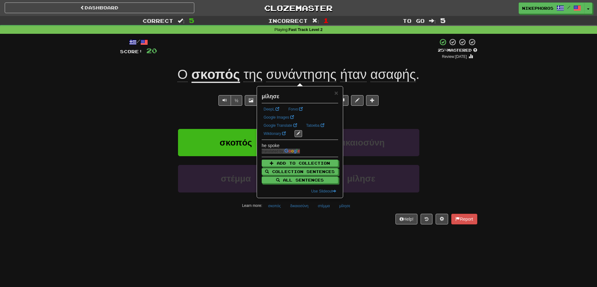
click at [338, 225] on div "/ Score: 20 + 4 25 % Mastered Review: 2025-09-16 Ο σκοπός της συνάντησης ήταν α…" at bounding box center [298, 133] width 357 height 199
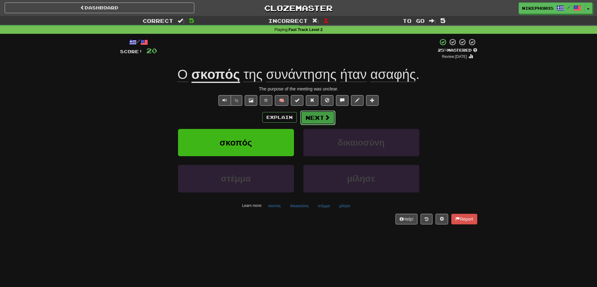
click at [319, 114] on button "Next" at bounding box center [317, 118] width 35 height 14
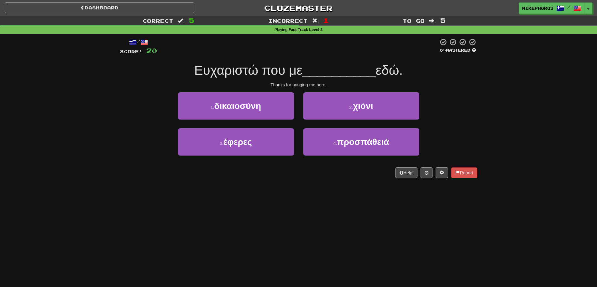
click at [319, 67] on span "__________" at bounding box center [338, 70] width 73 height 15
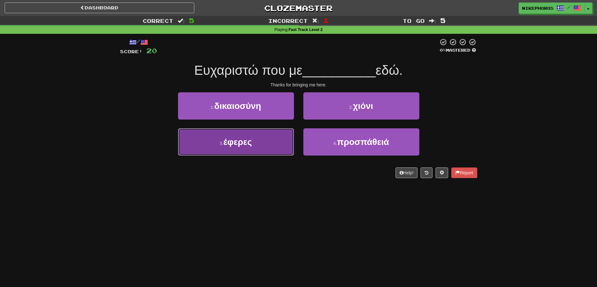
click at [239, 143] on span "έφερες" at bounding box center [237, 142] width 29 height 10
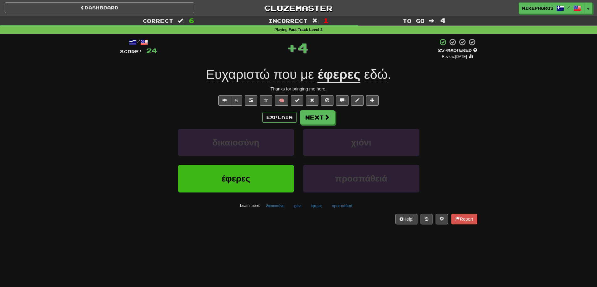
drag, startPoint x: 336, startPoint y: 71, endPoint x: 407, endPoint y: 88, distance: 73.3
click at [337, 70] on u "έφερες" at bounding box center [338, 75] width 43 height 16
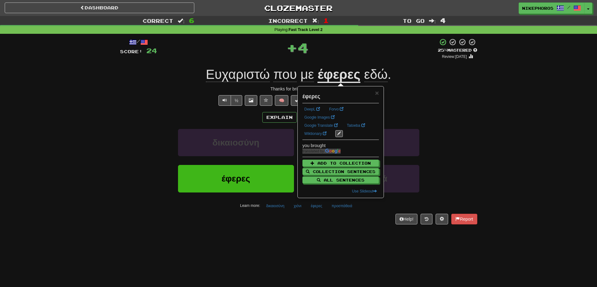
click at [417, 91] on div "Thanks for bringing me here." at bounding box center [298, 89] width 357 height 6
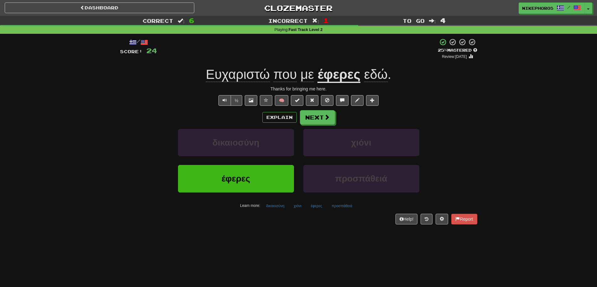
click at [306, 69] on span "με" at bounding box center [307, 74] width 13 height 15
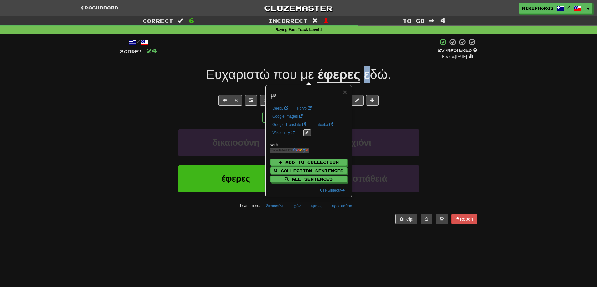
drag, startPoint x: 367, startPoint y: 78, endPoint x: 391, endPoint y: 80, distance: 23.9
click at [367, 78] on span "εδώ" at bounding box center [376, 74] width 24 height 15
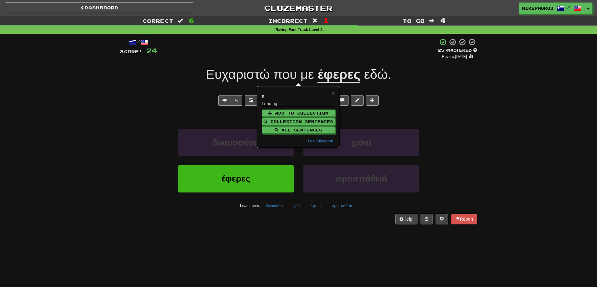
click at [441, 93] on div "/ Score: 24 + 4 25 % Mastered Review: 2025-09-16 Ευχαριστώ που με έφερες εδώ . …" at bounding box center [298, 131] width 357 height 186
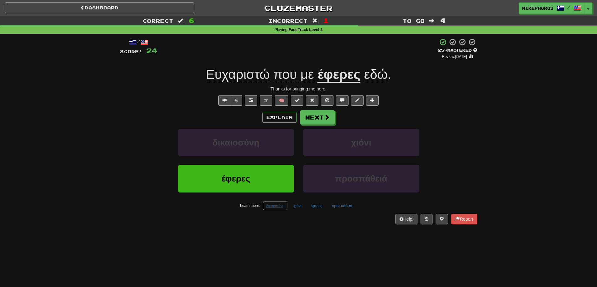
click at [278, 208] on button "δικαιοσύνη" at bounding box center [275, 206] width 25 height 9
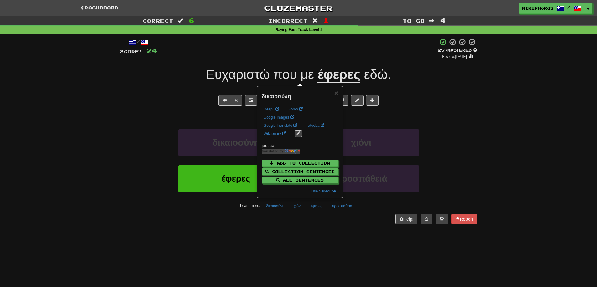
click at [335, 235] on div "Dashboard Clozemaster Nikephoros / Toggle Dropdown Dashboard Leaderboard Activi…" at bounding box center [298, 143] width 597 height 287
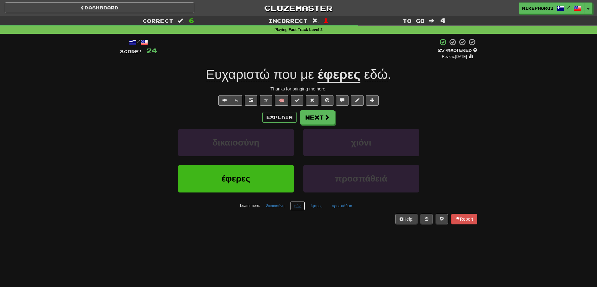
click at [298, 202] on button "χιόνι" at bounding box center [297, 206] width 14 height 9
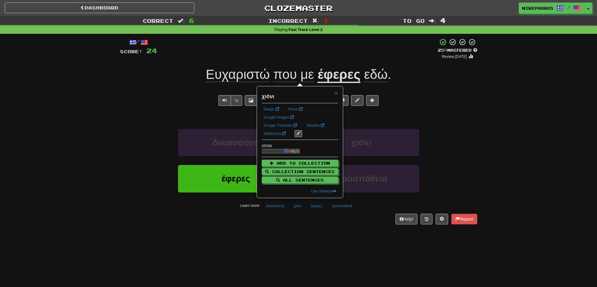
click at [315, 228] on div "/ Score: 24 + 4 25 % Mastered Review: 2025-09-16 Ευχαριστώ που με έφερες εδώ . …" at bounding box center [298, 133] width 357 height 199
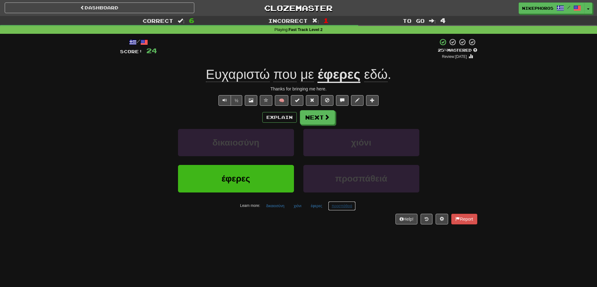
click at [348, 206] on button "προσπάθειά" at bounding box center [342, 206] width 28 height 9
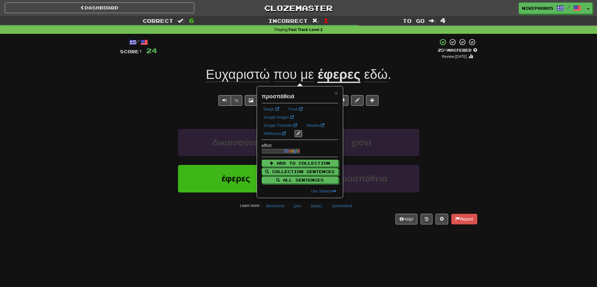
click at [335, 226] on div "/ Score: 24 + 4 25 % Mastered Review: 2025-09-16 Ευχαριστώ που με έφερες εδώ . …" at bounding box center [298, 133] width 357 height 199
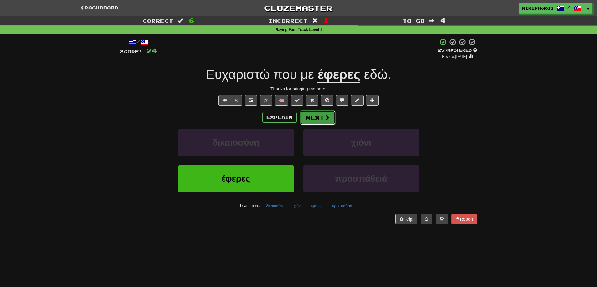
click at [326, 118] on span at bounding box center [327, 118] width 6 height 6
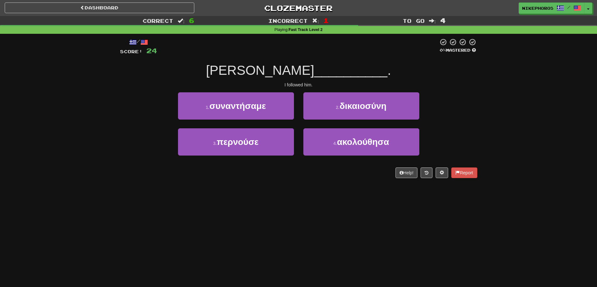
click at [401, 69] on div "Τον __________ ." at bounding box center [298, 70] width 357 height 17
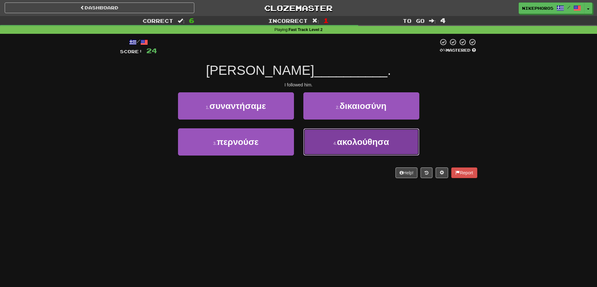
click at [372, 148] on button "4 . ακολούθησα" at bounding box center [361, 141] width 116 height 27
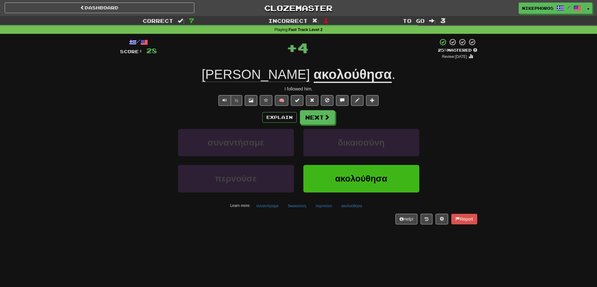
click at [304, 212] on div "/ Score: 28 + 4 25 % Mastered Review: 2025-09-16 Τον ακολούθησα . I followed hi…" at bounding box center [298, 131] width 357 height 186
click at [320, 208] on button "περνούσε" at bounding box center [323, 206] width 23 height 9
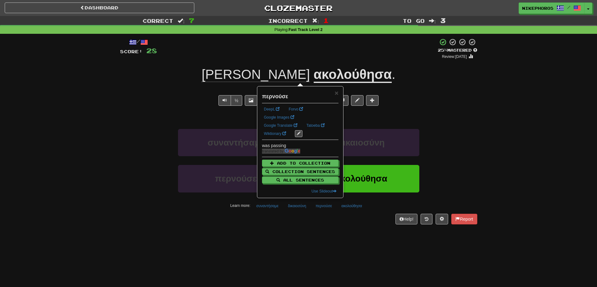
click at [331, 230] on div "/ Score: 28 + 4 25 % Mastered Review: 2025-09-16 Τον ακολούθησα . I followed hi…" at bounding box center [298, 133] width 357 height 199
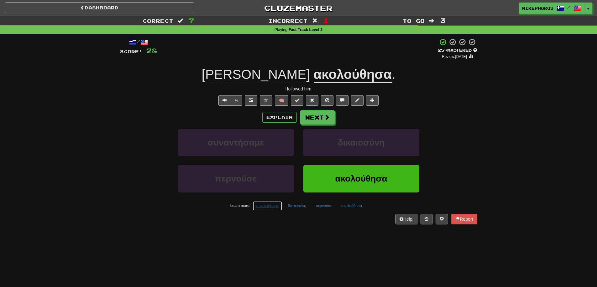
click at [273, 206] on button "συναντήσαμε" at bounding box center [267, 206] width 29 height 9
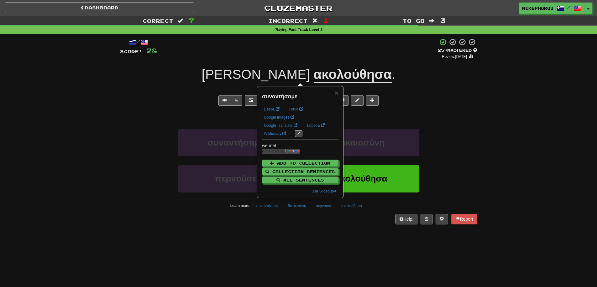
click at [273, 239] on div "Dashboard Clozemaster Nikephoros / Toggle Dropdown Dashboard Leaderboard Activi…" at bounding box center [298, 143] width 597 height 287
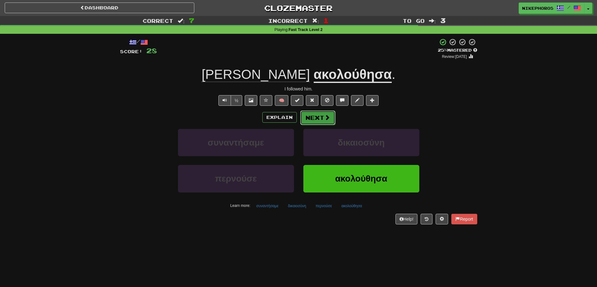
click at [317, 116] on button "Next" at bounding box center [317, 118] width 35 height 14
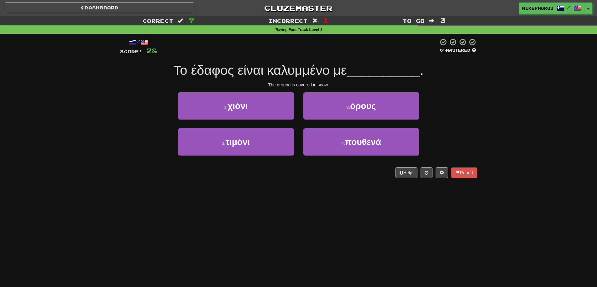
click at [340, 34] on div "/ Score: 28 0 % Mastered Το έδαφος είναι καλυμμένο με __________ . The ground i…" at bounding box center [298, 110] width 357 height 153
click at [255, 54] on div at bounding box center [297, 46] width 281 height 17
click at [252, 91] on div "/ Score: 28 0 % Mastered Το έδαφος είναι καλυμμένο με __________ . The ground i…" at bounding box center [298, 108] width 357 height 140
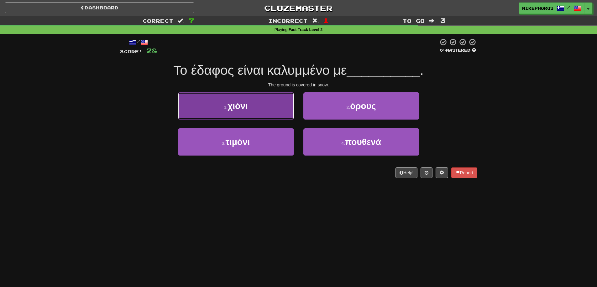
click at [253, 96] on button "1 . χιόνι" at bounding box center [236, 105] width 116 height 27
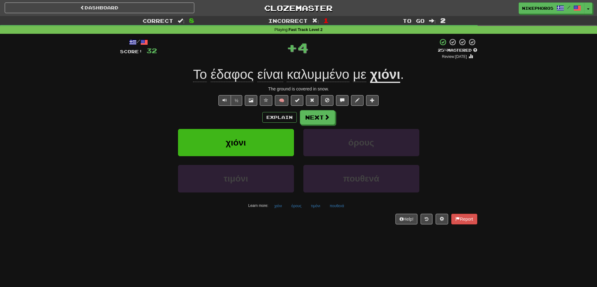
click at [327, 73] on span "καλυμμένο" at bounding box center [318, 74] width 62 height 15
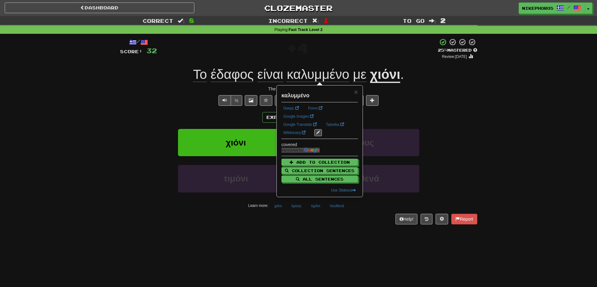
click at [352, 58] on div "+ 4" at bounding box center [297, 48] width 281 height 21
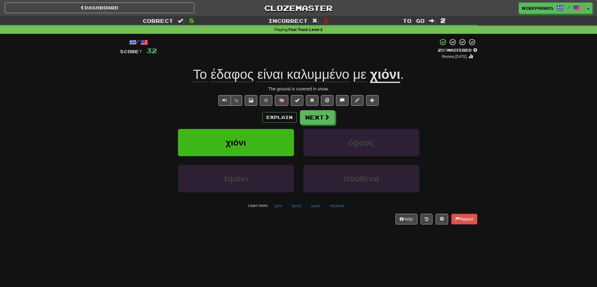
click at [245, 70] on span "έδαφος" at bounding box center [232, 74] width 43 height 15
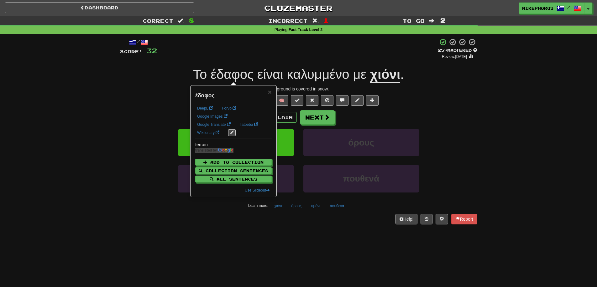
click at [366, 54] on div "+ 4" at bounding box center [297, 48] width 281 height 21
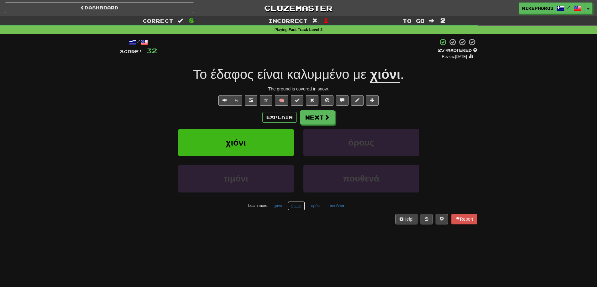
click at [297, 210] on button "όρους" at bounding box center [296, 206] width 17 height 9
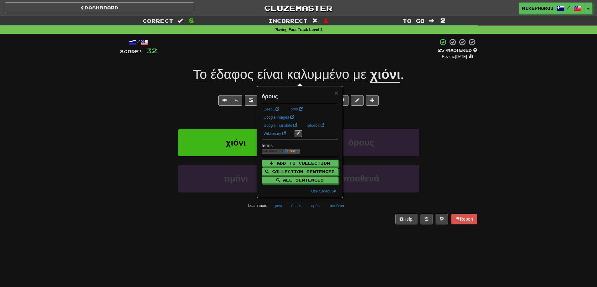
click at [314, 227] on div "/ Score: 32 + 4 25 % Mastered Review: 2025-09-16 Το έδαφος είναι καλυμμένο με χ…" at bounding box center [298, 133] width 357 height 199
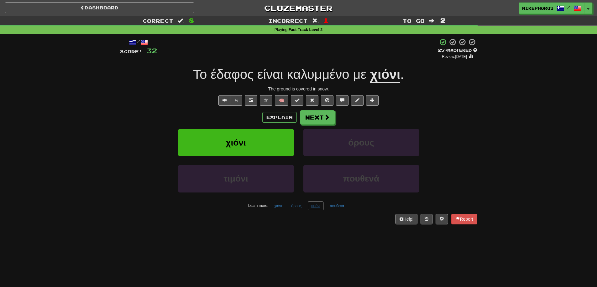
click at [318, 208] on button "τιμόνι" at bounding box center [315, 206] width 16 height 9
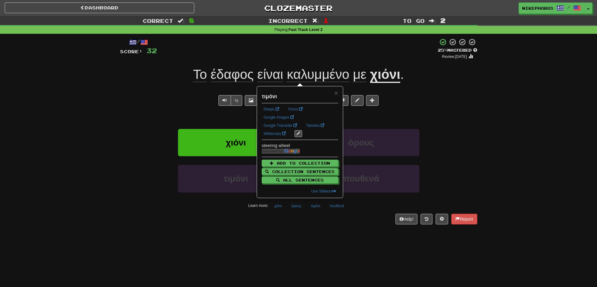
click at [318, 227] on div "/ Score: 32 + 4 25 % Mastered Review: 2025-09-16 Το έδαφος είναι καλυμμένο με χ…" at bounding box center [298, 133] width 357 height 199
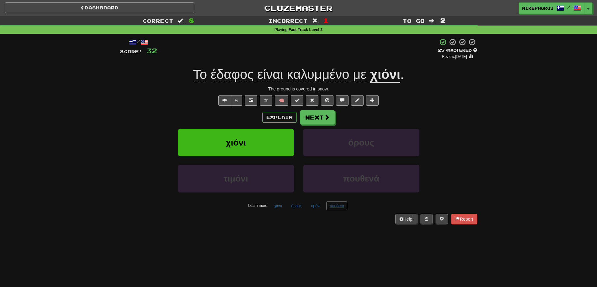
click at [343, 207] on button "πουθενά" at bounding box center [336, 206] width 21 height 9
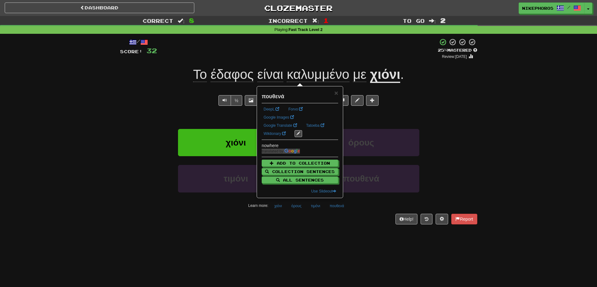
click at [336, 238] on div "Dashboard Clozemaster Nikephoros / Toggle Dropdown Dashboard Leaderboard Activi…" at bounding box center [298, 143] width 597 height 287
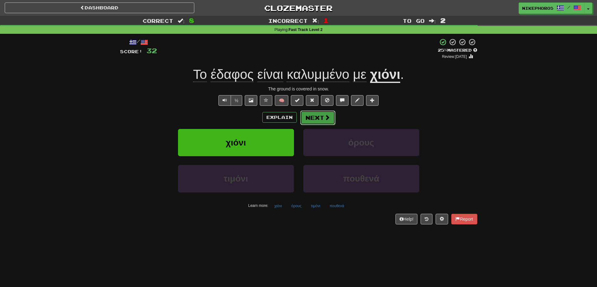
click at [313, 118] on button "Next" at bounding box center [317, 118] width 35 height 14
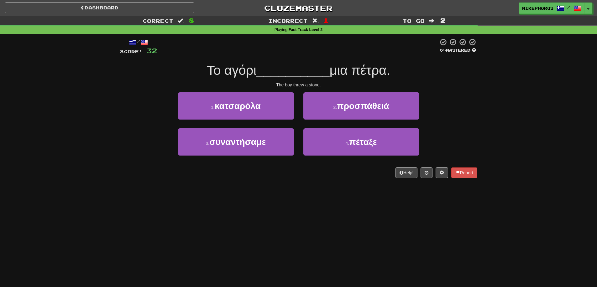
click at [498, 114] on div "Correct : 8 Incorrect : 1 To go : 2 Playing : Fast Track Level 2 / Score: 32 0 …" at bounding box center [298, 101] width 597 height 171
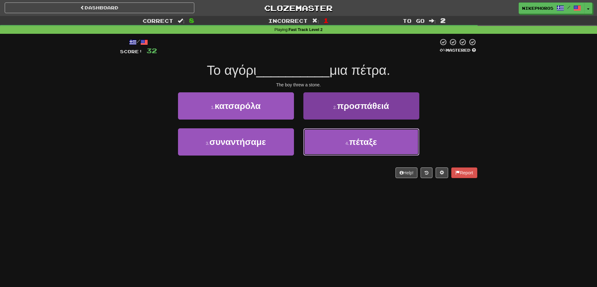
click at [385, 145] on button "4 . πέταξε" at bounding box center [361, 141] width 116 height 27
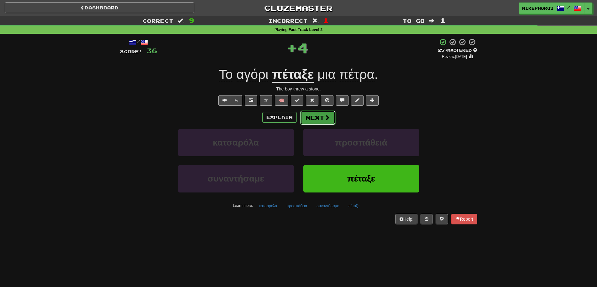
click at [329, 116] on span at bounding box center [327, 118] width 6 height 6
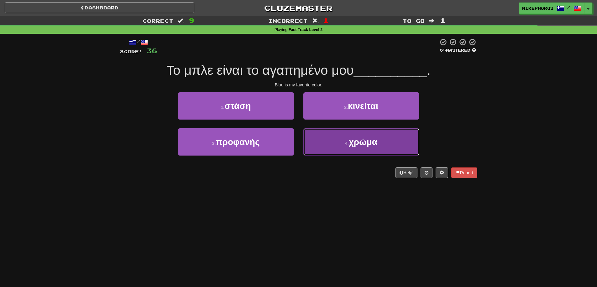
click at [355, 144] on span "χρώμα" at bounding box center [363, 142] width 29 height 10
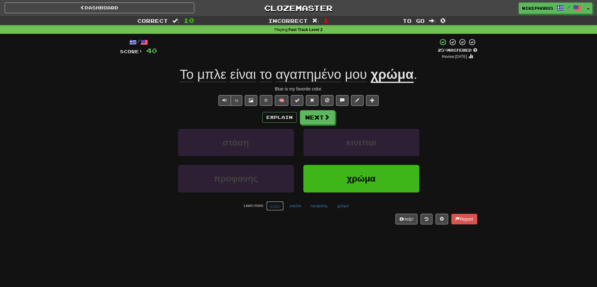
click at [270, 205] on button "στάση" at bounding box center [274, 206] width 17 height 9
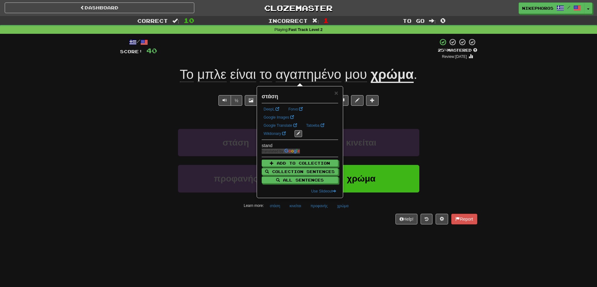
click at [285, 233] on div "/ Score: 40 + 4 25 % Mastered Review: 2025-09-16 Το μπλε είναι το αγαπημένο μου…" at bounding box center [298, 133] width 357 height 199
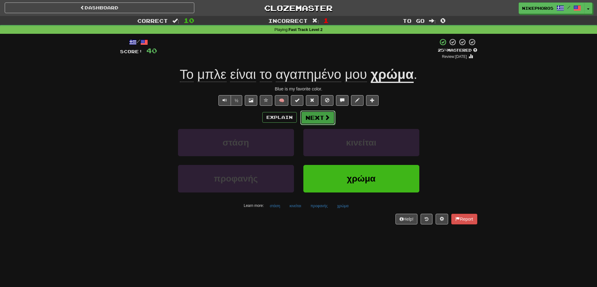
click at [327, 115] on span at bounding box center [327, 118] width 6 height 6
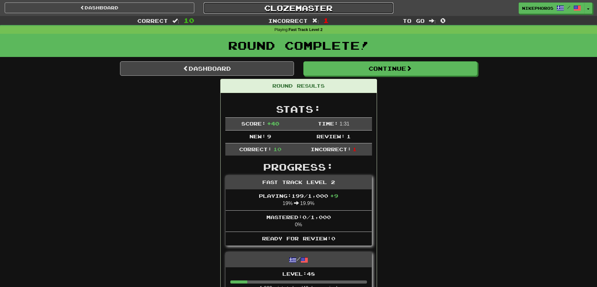
click at [312, 7] on link "Clozemaster" at bounding box center [299, 8] width 190 height 11
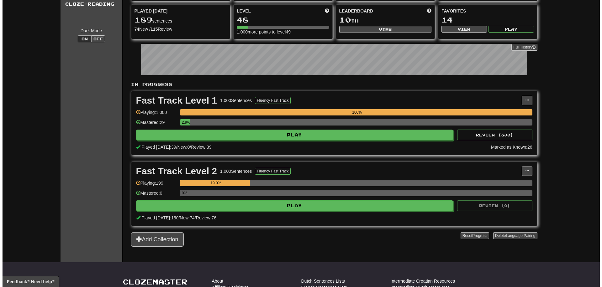
scroll to position [63, 0]
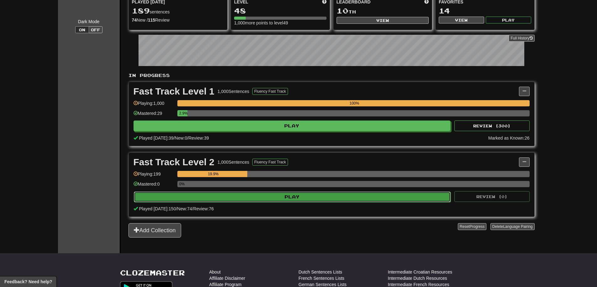
click at [299, 197] on button "Play" at bounding box center [292, 197] width 317 height 11
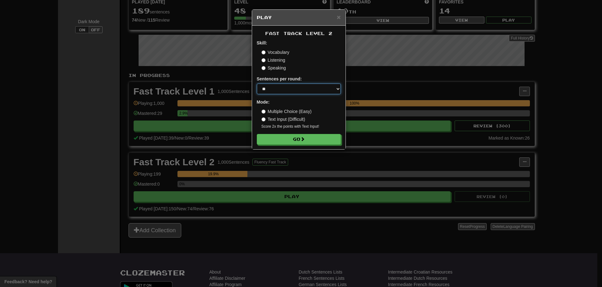
click at [284, 90] on select "* ** ** ** ** ** *** ********" at bounding box center [299, 89] width 84 height 11
select select "*"
click at [257, 84] on select "* ** ** ** ** ** *** ********" at bounding box center [299, 89] width 84 height 11
click at [274, 145] on button "Go" at bounding box center [299, 139] width 84 height 11
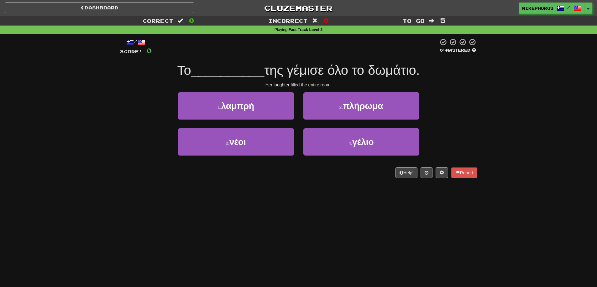
click at [332, 58] on div "/ Score: 0 0 % Mastered Το __________ της γέμισε όλο το δωμάτιο. Her laughter f…" at bounding box center [298, 108] width 357 height 140
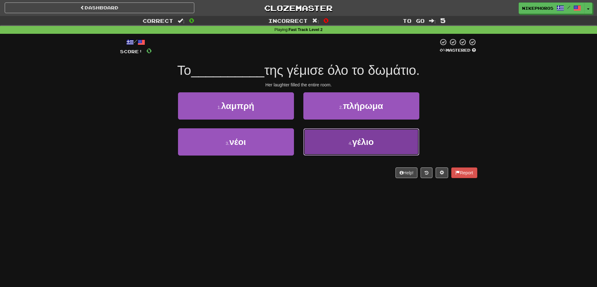
click at [351, 143] on small "4 ." at bounding box center [350, 143] width 4 height 5
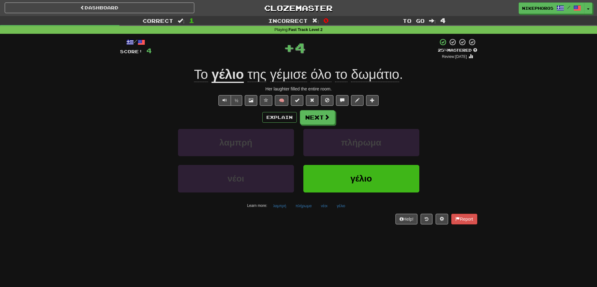
click at [290, 73] on span "γέμισε" at bounding box center [288, 74] width 37 height 15
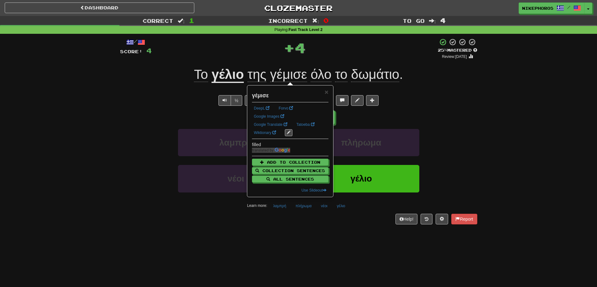
click at [422, 94] on div "/ Score: 4 + 4 25 % Mastered Review: [DATE] Το γέλιο της γέμισε όλο το δωμάτιο …" at bounding box center [298, 131] width 357 height 186
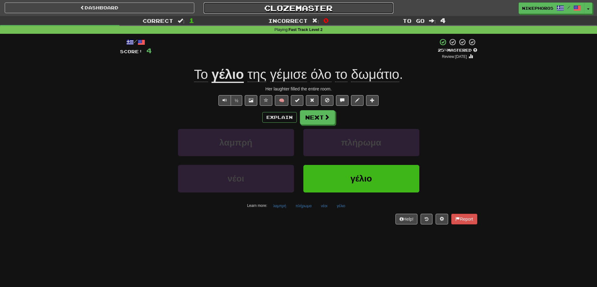
click at [306, 8] on link "Clozemaster" at bounding box center [299, 8] width 190 height 11
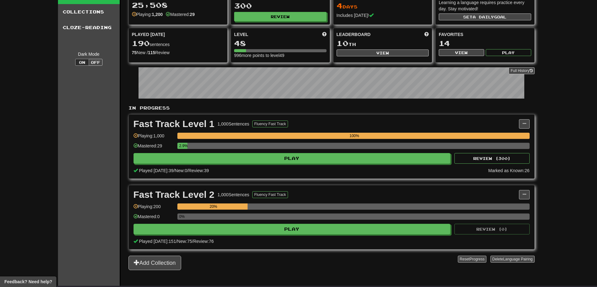
scroll to position [31, 0]
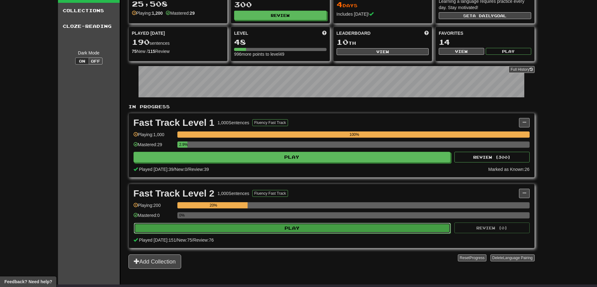
click at [278, 233] on button "Play" at bounding box center [292, 228] width 317 height 11
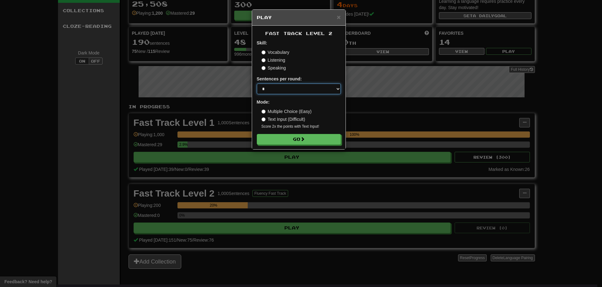
click at [275, 89] on select "* ** ** ** ** ** *** ********" at bounding box center [299, 89] width 84 height 11
select select "**"
click at [257, 84] on select "* ** ** ** ** ** *** ********" at bounding box center [299, 89] width 84 height 11
click at [530, 103] on div "× Play F ast T rack L evel 2 Skill: Vocabulary Listening Speaking Sentences per…" at bounding box center [301, 143] width 602 height 287
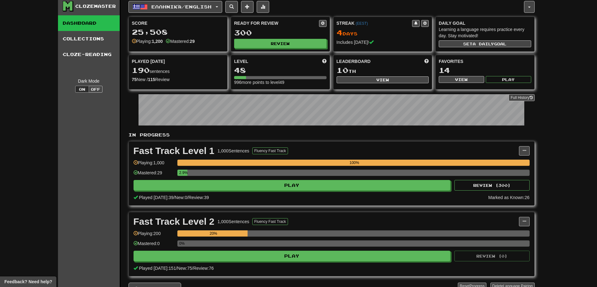
scroll to position [0, 0]
